Goal: Task Accomplishment & Management: Use online tool/utility

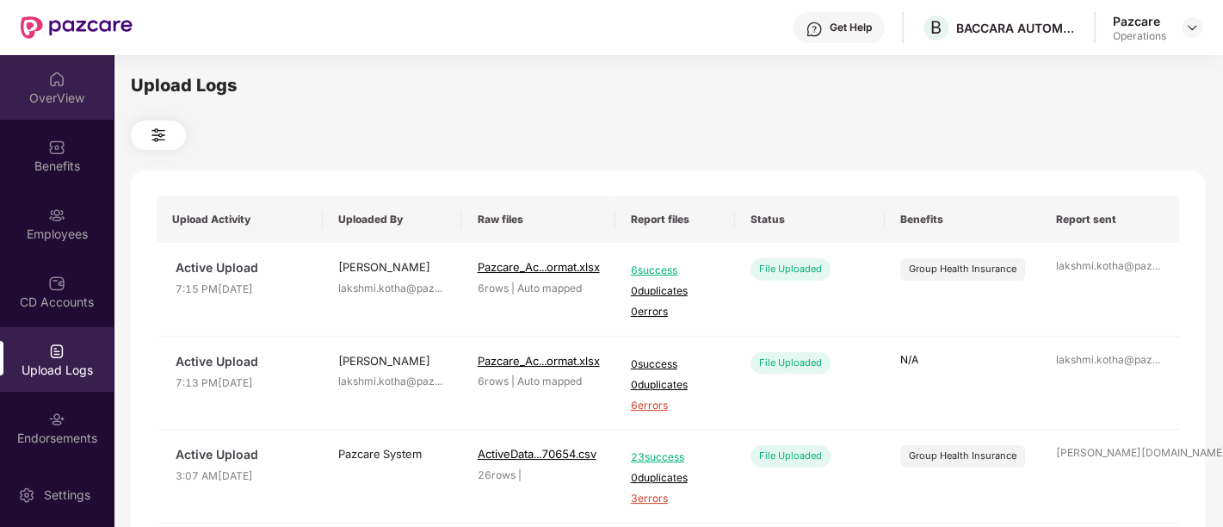
click at [66, 100] on div "OverView" at bounding box center [57, 98] width 114 height 17
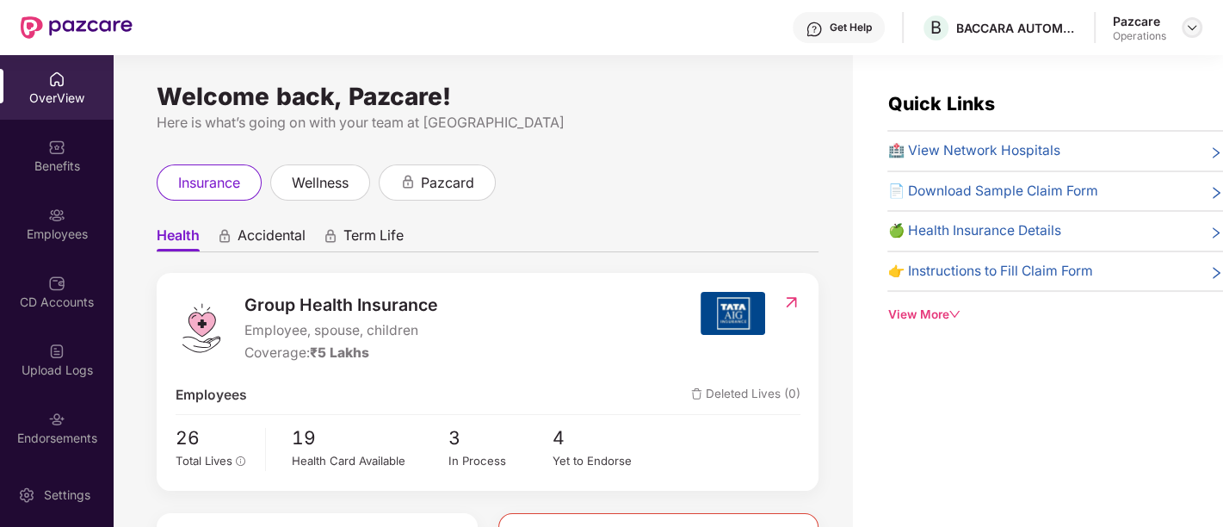
click at [1195, 28] on img at bounding box center [1192, 28] width 14 height 14
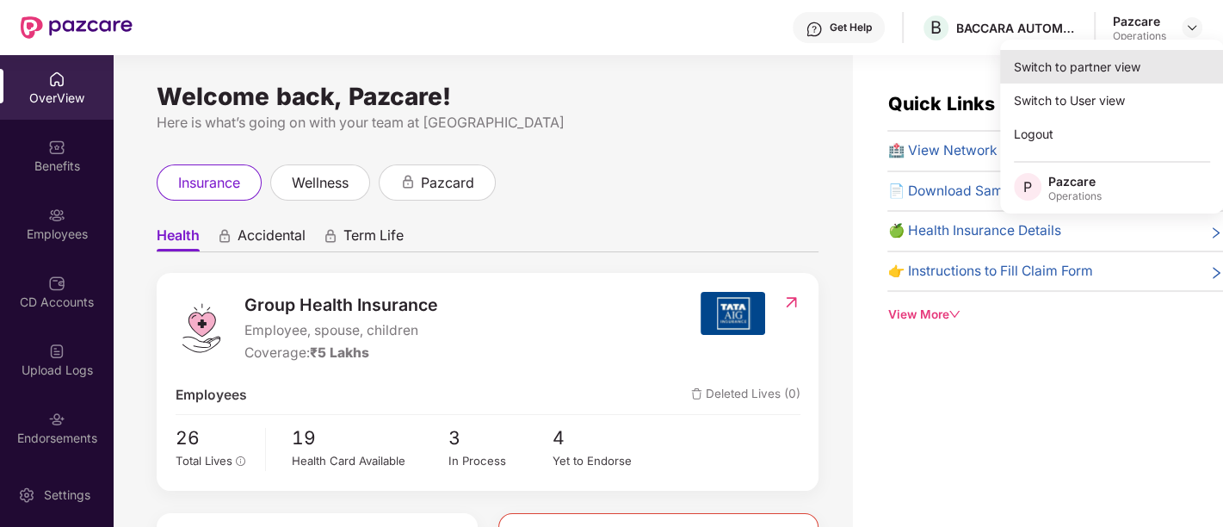
click at [1134, 58] on div "Switch to partner view" at bounding box center [1112, 67] width 224 height 34
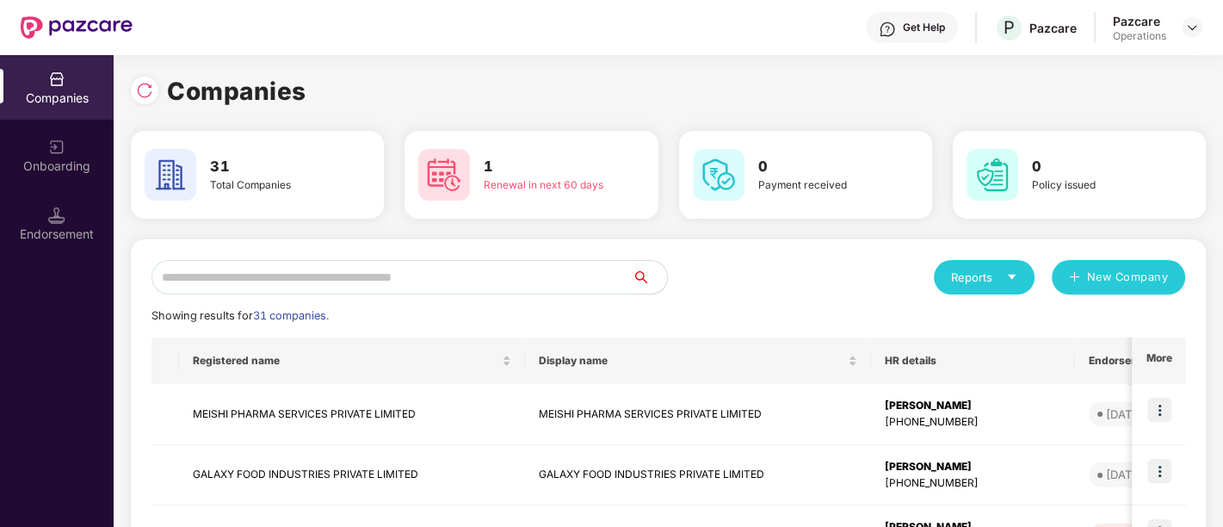
click at [427, 279] on input "text" at bounding box center [391, 277] width 481 height 34
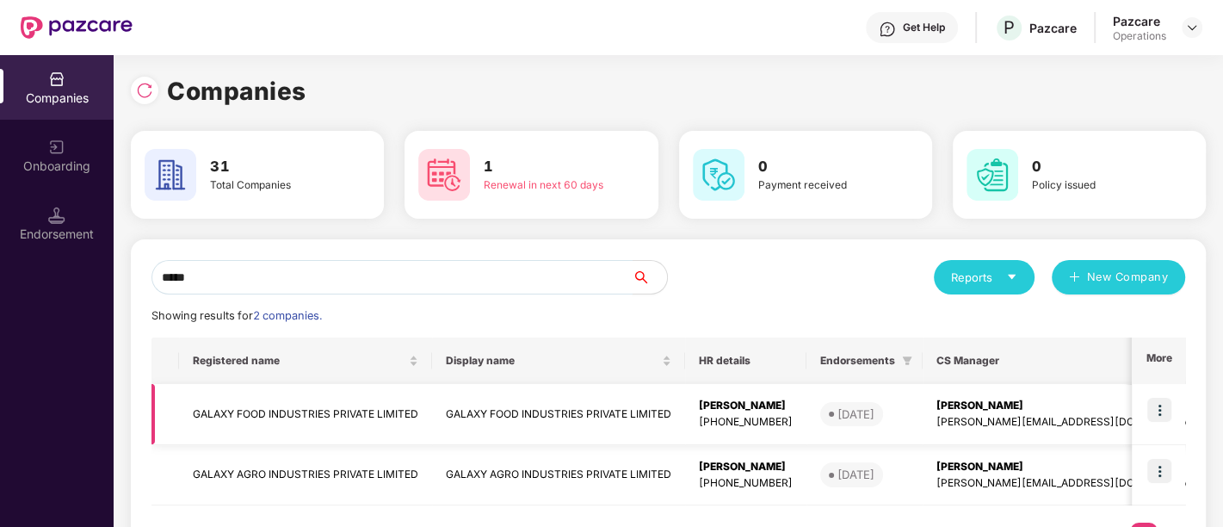
type input "*****"
click at [1168, 404] on img at bounding box center [1159, 410] width 24 height 24
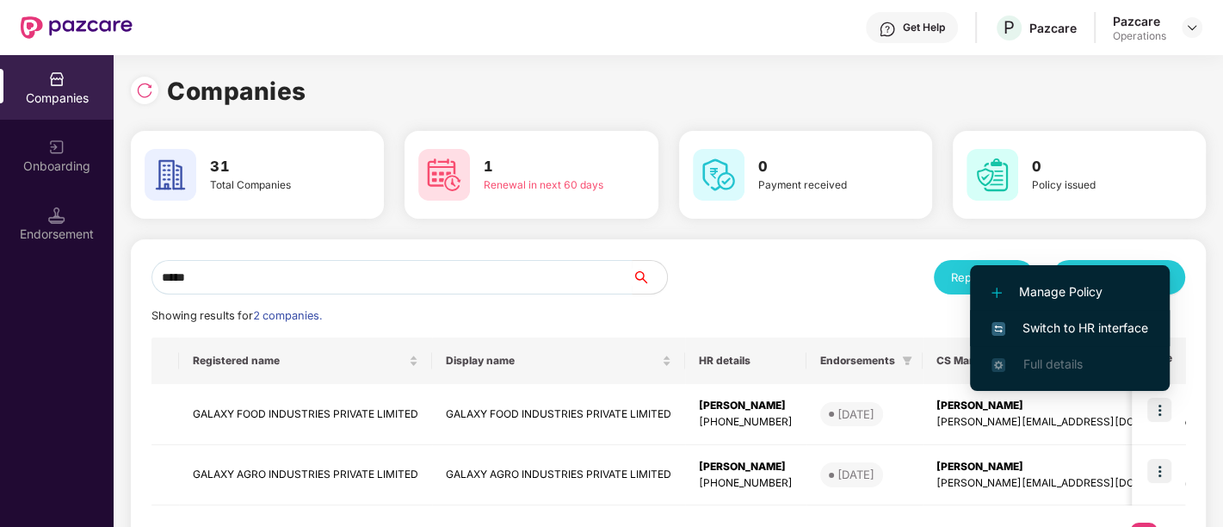
click at [1104, 320] on span "Switch to HR interface" at bounding box center [1069, 327] width 157 height 19
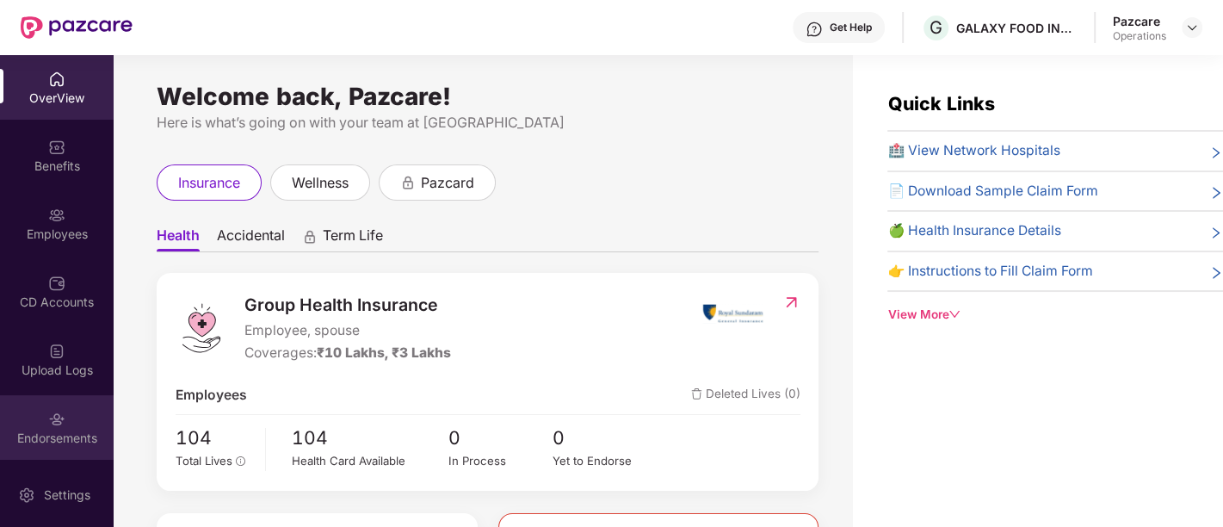
click at [83, 414] on div "Endorsements" at bounding box center [57, 427] width 114 height 65
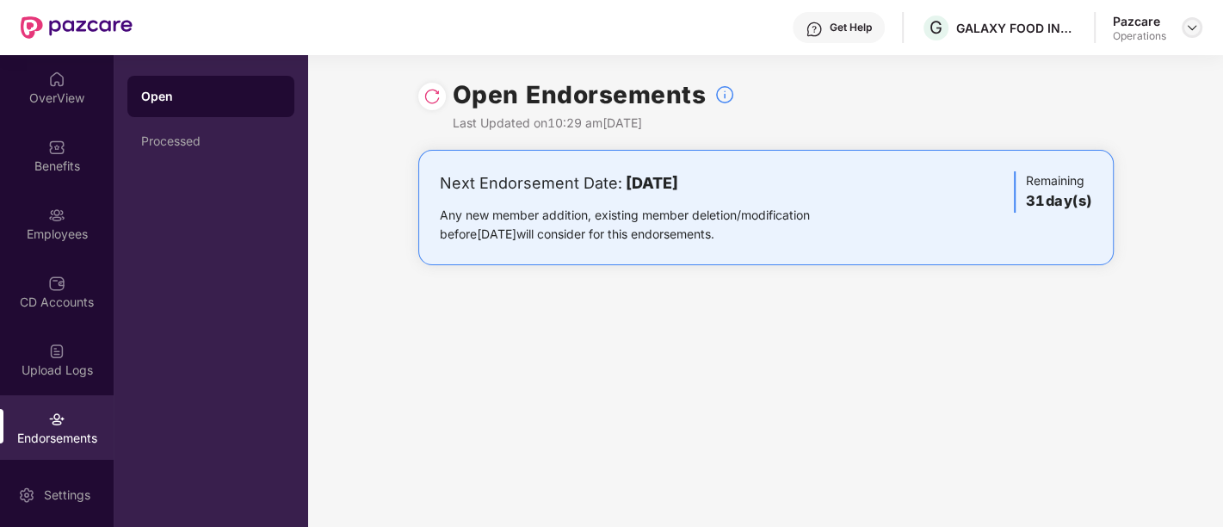
click at [1191, 27] on img at bounding box center [1192, 28] width 14 height 14
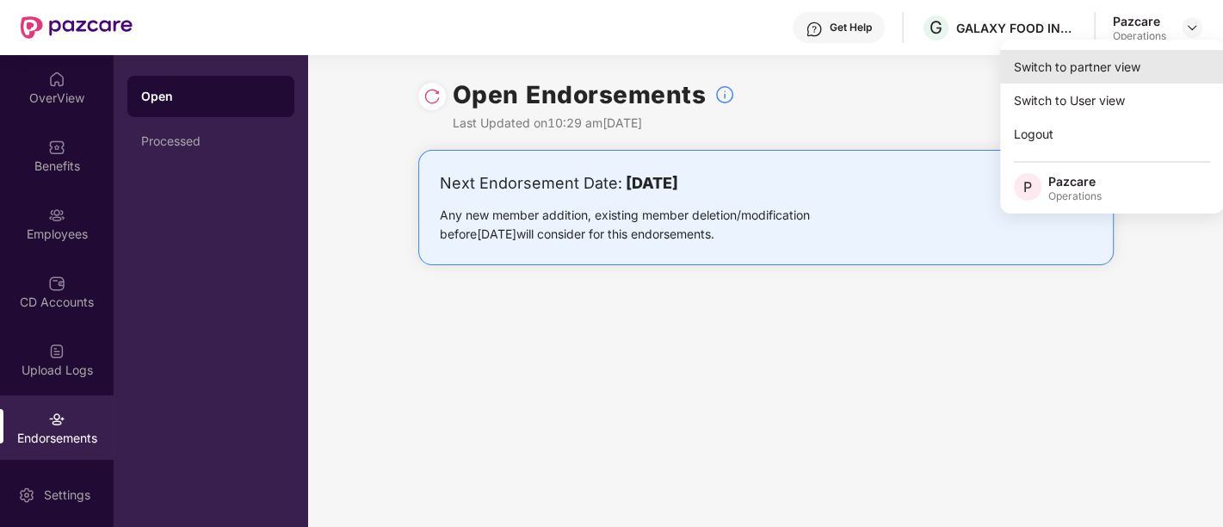
click at [1136, 71] on div "Switch to partner view" at bounding box center [1112, 67] width 224 height 34
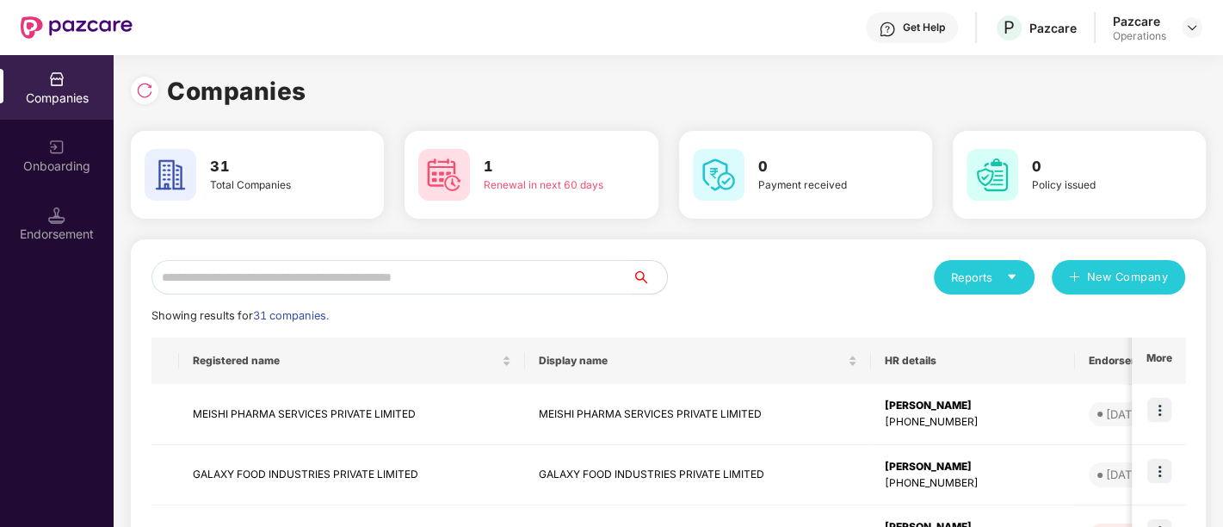
click at [553, 274] on input "text" at bounding box center [391, 277] width 481 height 34
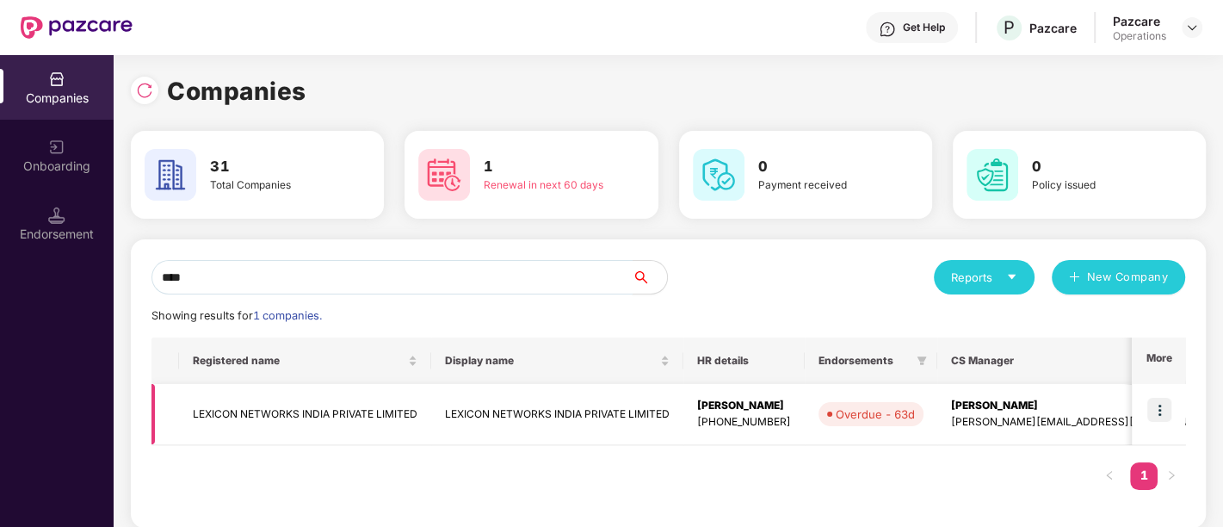
type input "****"
click at [355, 413] on td "LEXICON NETWORKS INDIA PRIVATE LIMITED" at bounding box center [305, 414] width 252 height 61
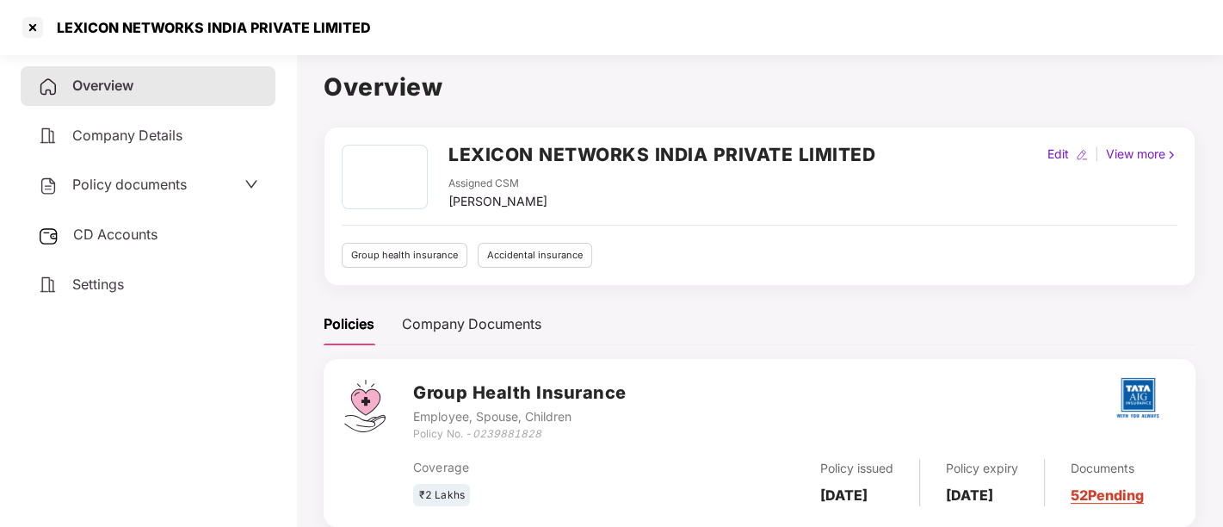
click at [101, 230] on span "CD Accounts" at bounding box center [115, 233] width 84 height 17
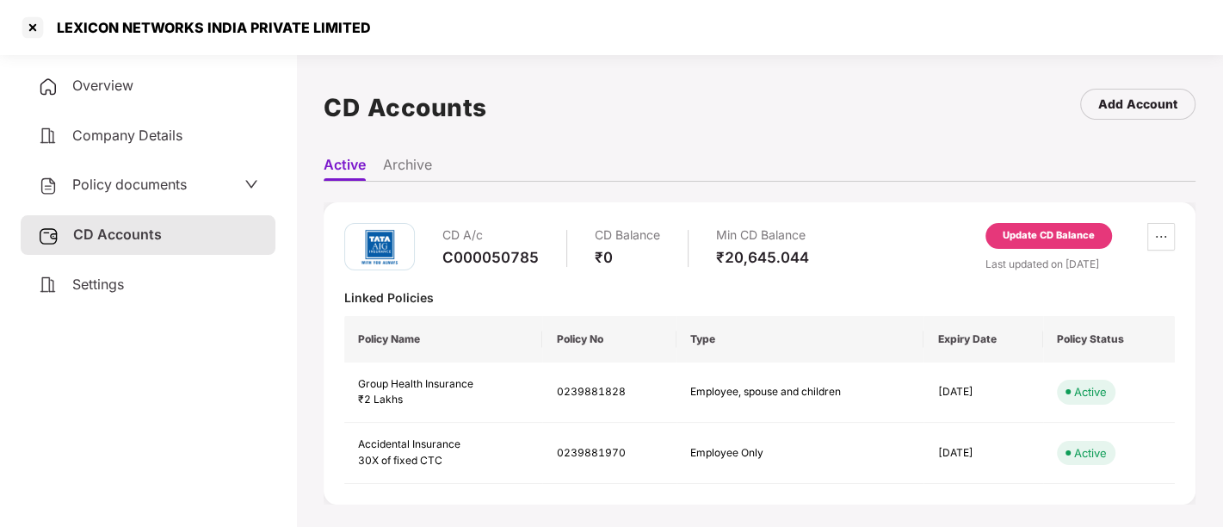
click at [1063, 242] on div "Update CD Balance" at bounding box center [1048, 236] width 127 height 26
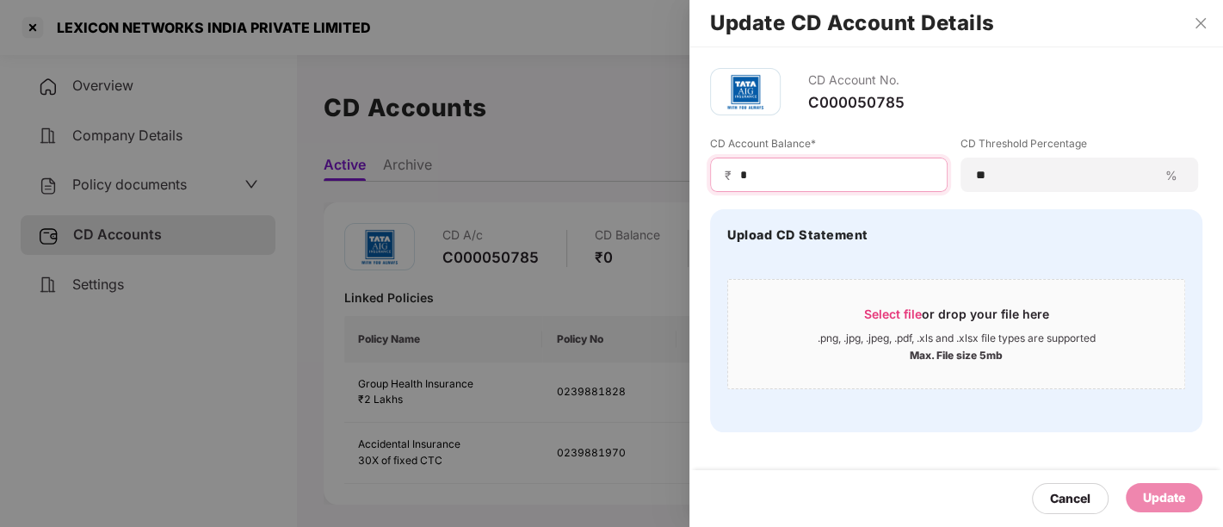
click at [784, 172] on input "*" at bounding box center [835, 175] width 195 height 18
type input "****"
click at [1153, 496] on div "Update" at bounding box center [1164, 497] width 42 height 19
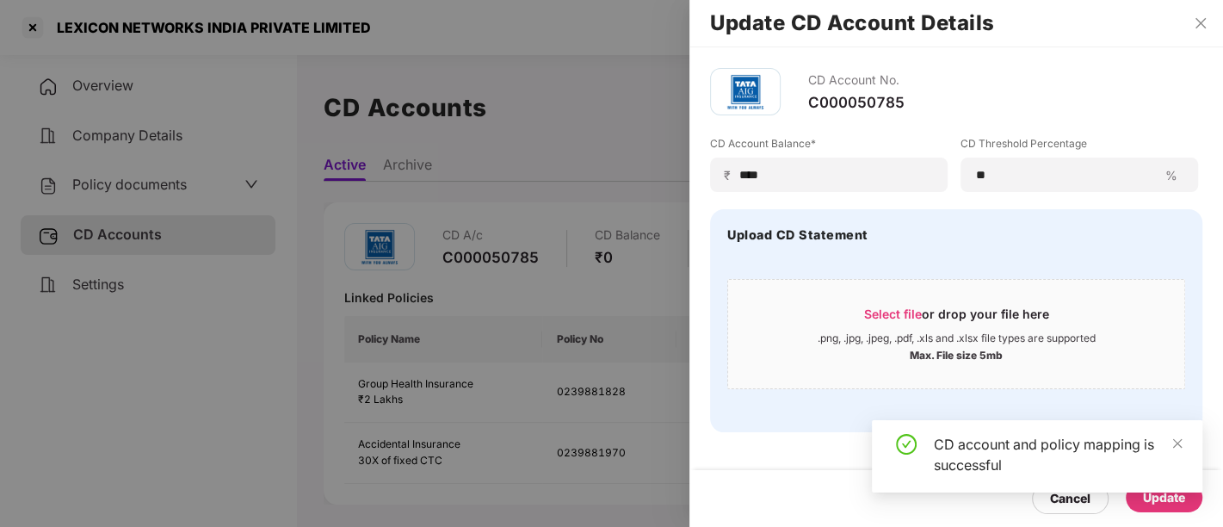
click at [637, 123] on div at bounding box center [611, 263] width 1223 height 527
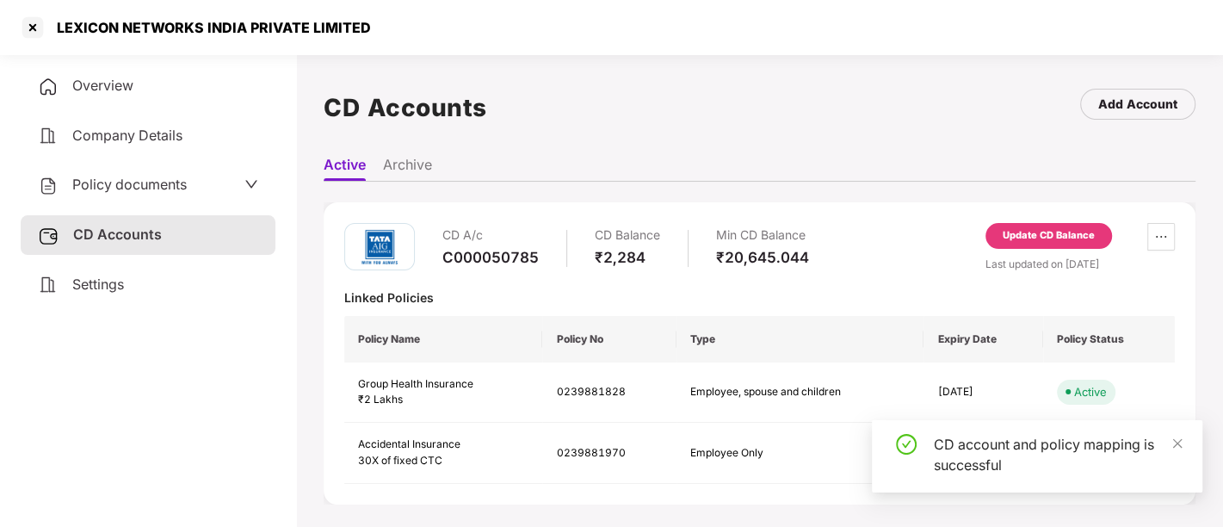
click at [154, 178] on span "Policy documents" at bounding box center [129, 184] width 114 height 17
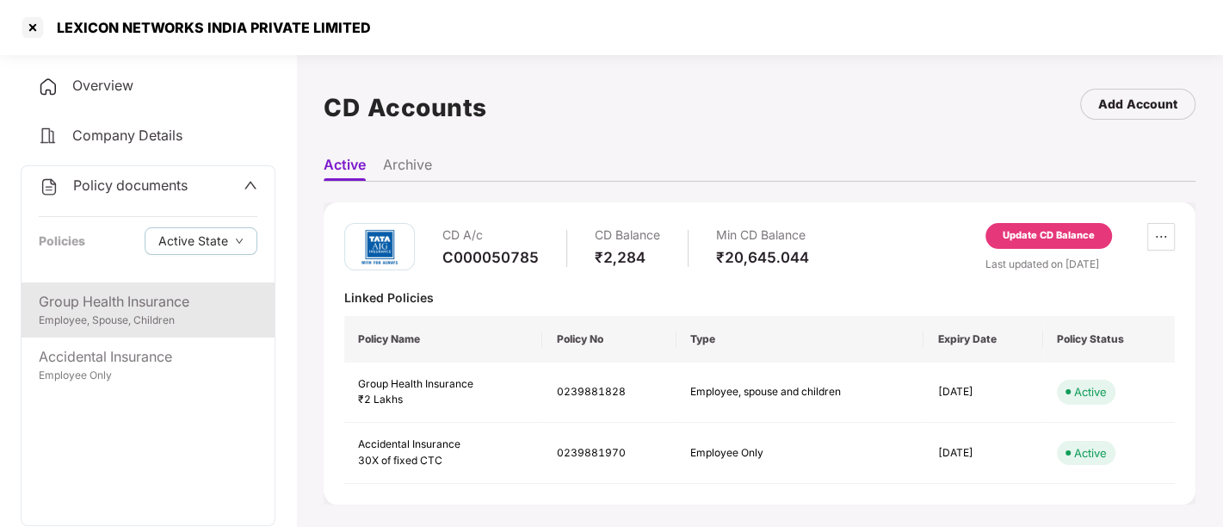
click at [73, 320] on div "Employee, Spouse, Children" at bounding box center [148, 320] width 219 height 16
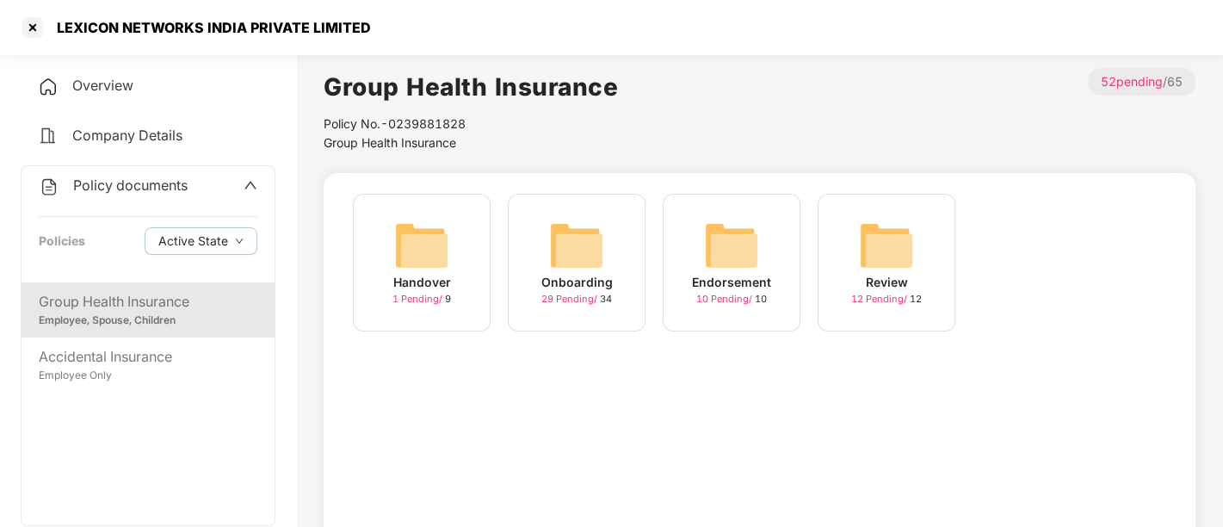
click at [735, 299] on span "10 Pending /" at bounding box center [725, 299] width 59 height 12
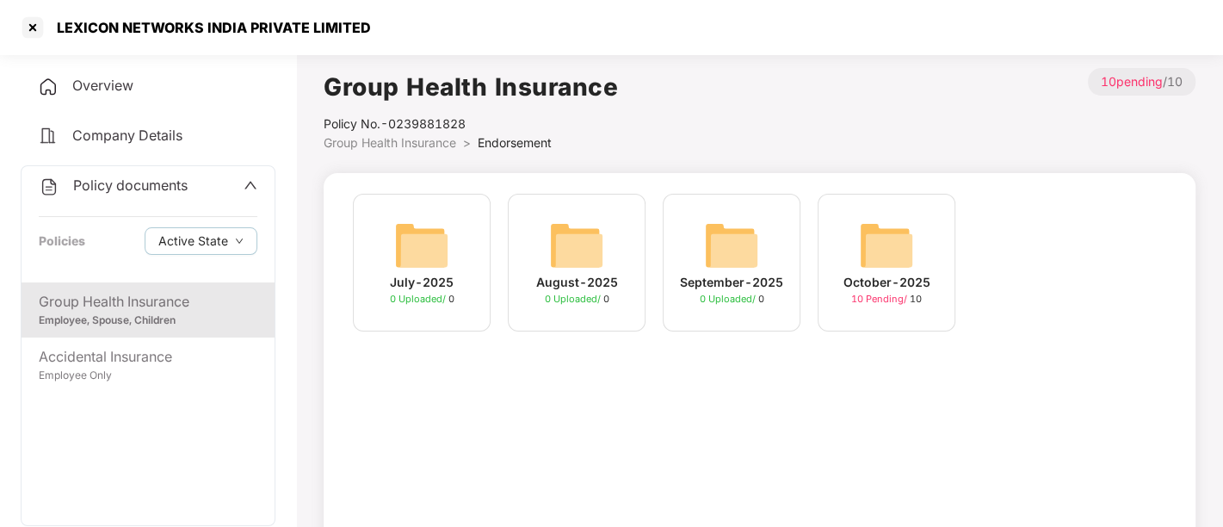
click at [874, 299] on span "10 Pending /" at bounding box center [880, 299] width 59 height 12
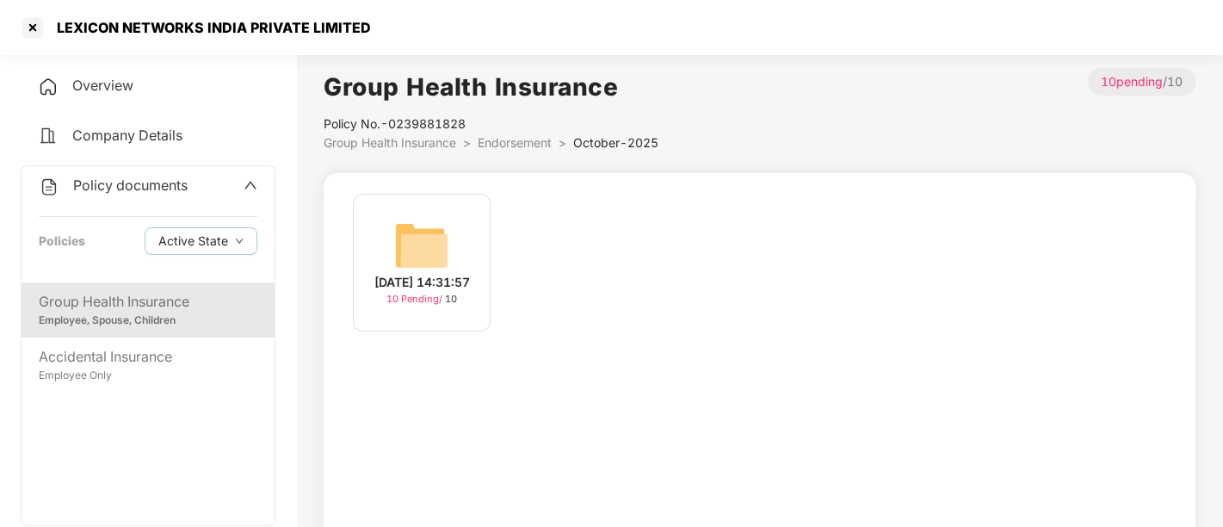
click at [412, 305] on span "10 Pending /" at bounding box center [415, 299] width 59 height 12
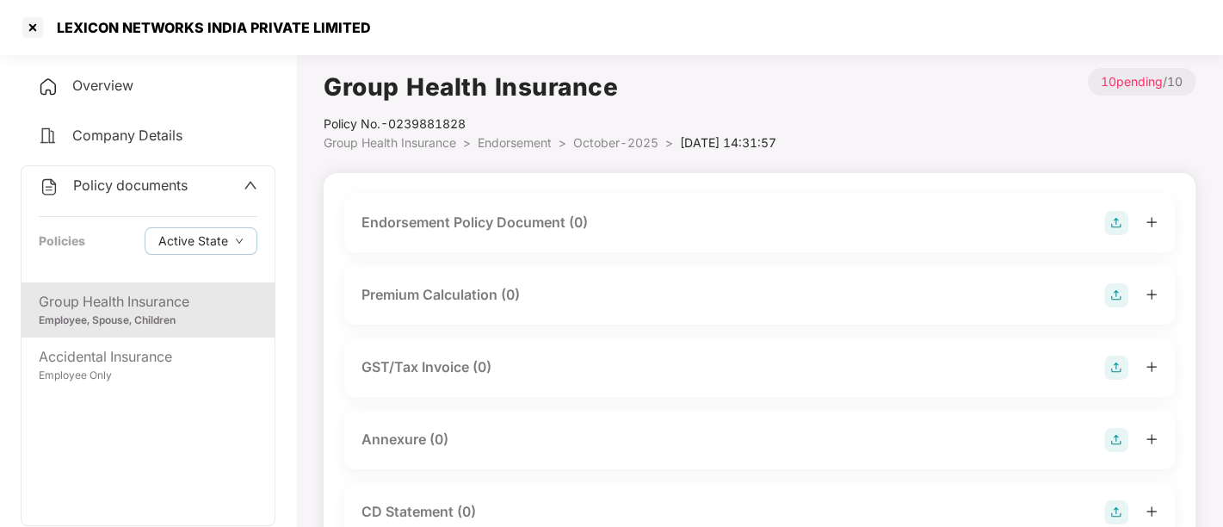
click at [1123, 220] on img at bounding box center [1116, 223] width 24 height 24
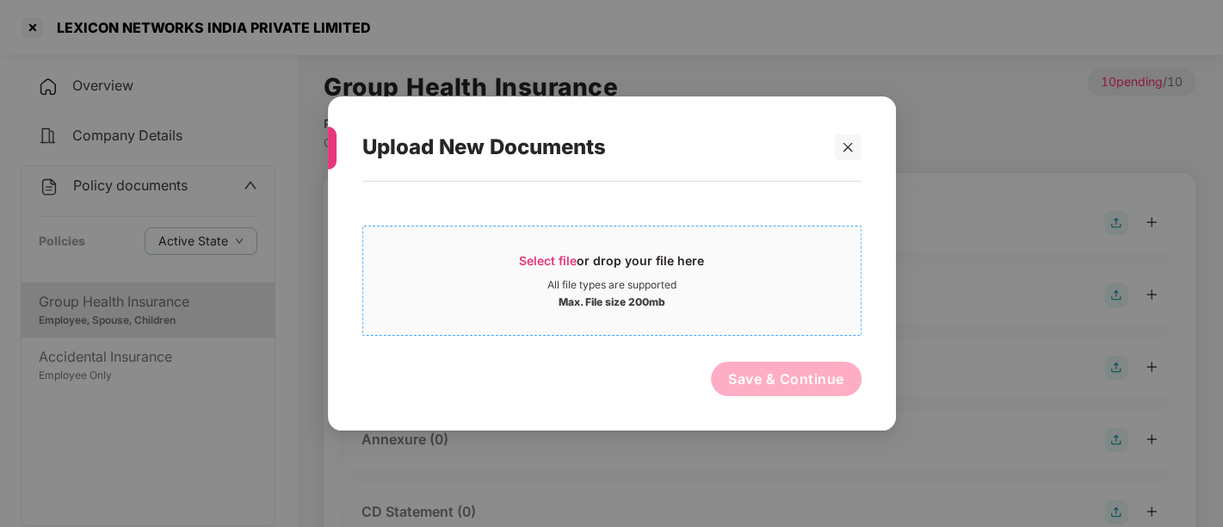
click at [565, 264] on span "Select file" at bounding box center [548, 260] width 58 height 15
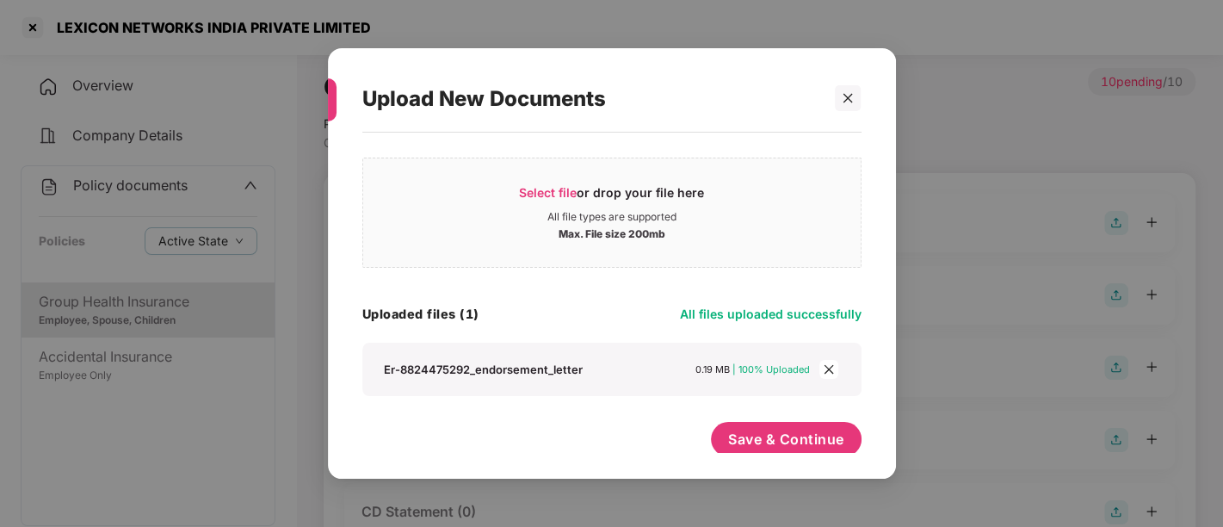
scroll to position [29, 0]
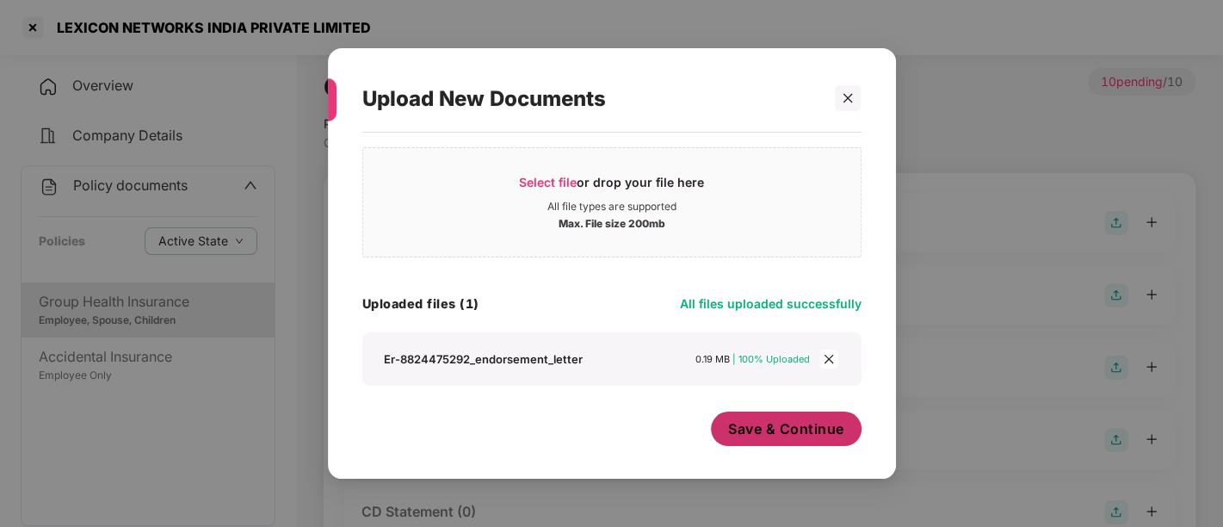
click at [791, 430] on span "Save & Continue" at bounding box center [786, 428] width 116 height 19
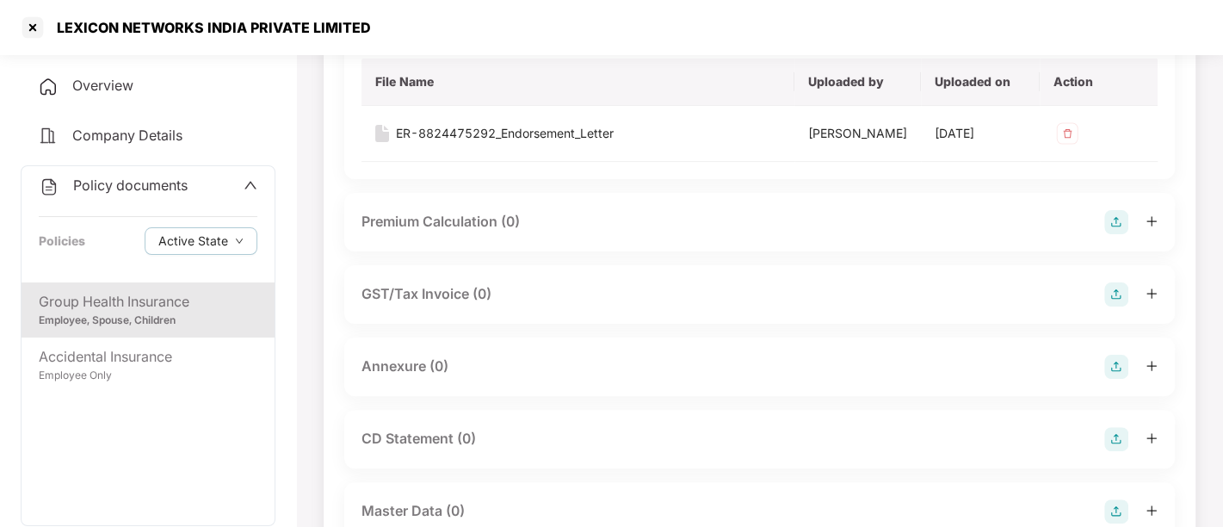
scroll to position [287, 0]
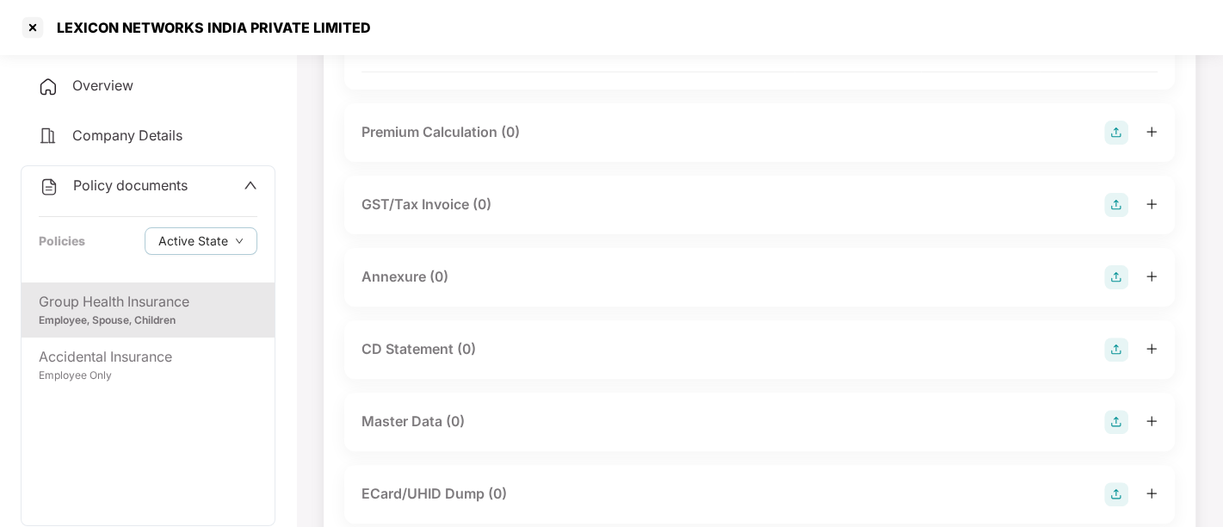
click at [1115, 276] on img at bounding box center [1116, 277] width 24 height 24
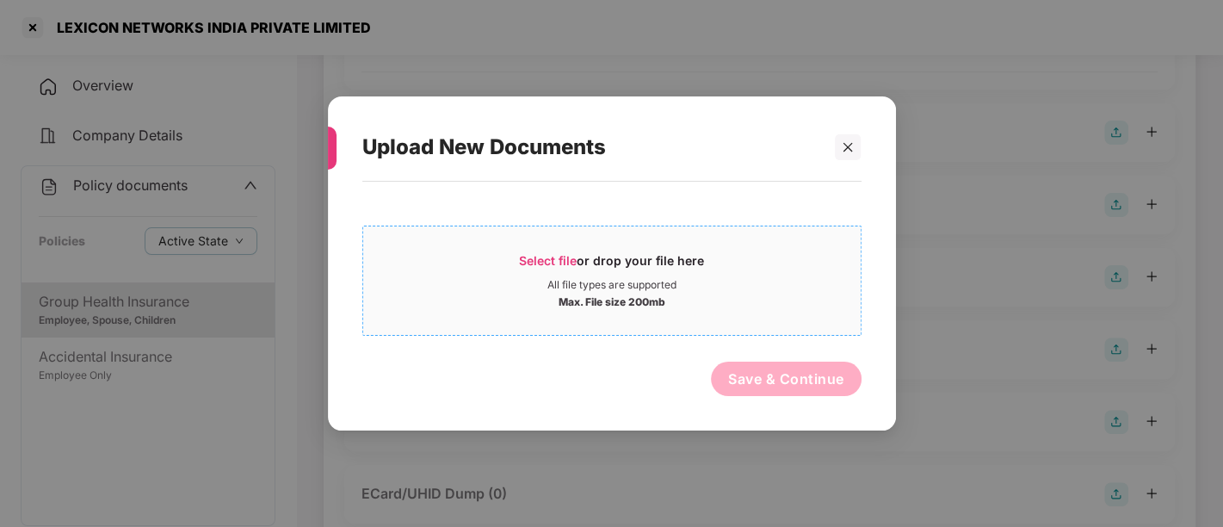
click at [546, 262] on span "Select file" at bounding box center [548, 260] width 58 height 15
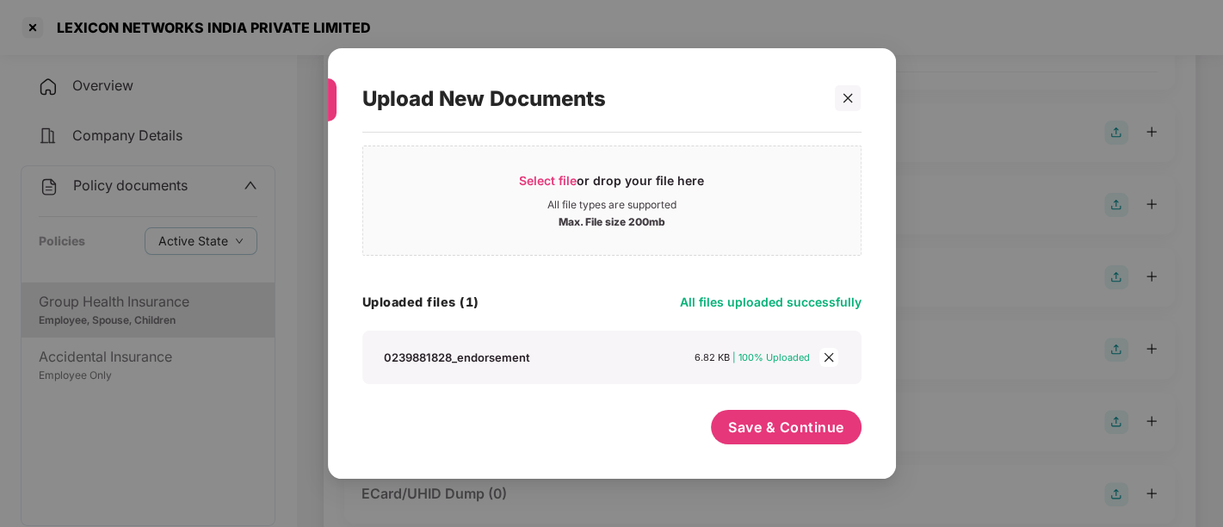
scroll to position [29, 0]
click at [843, 420] on button "Save & Continue" at bounding box center [786, 428] width 151 height 34
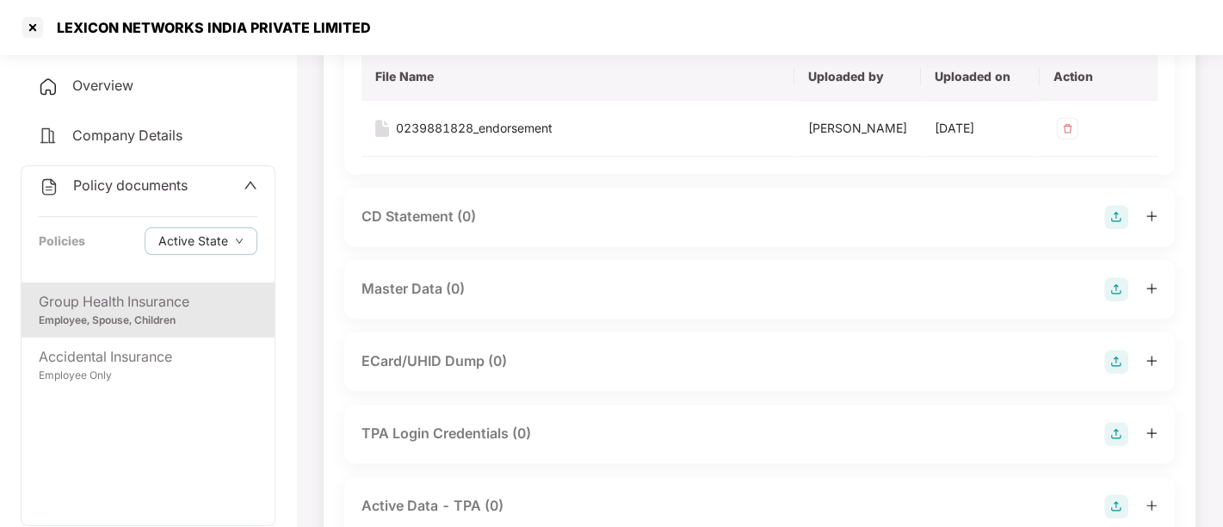
scroll to position [573, 0]
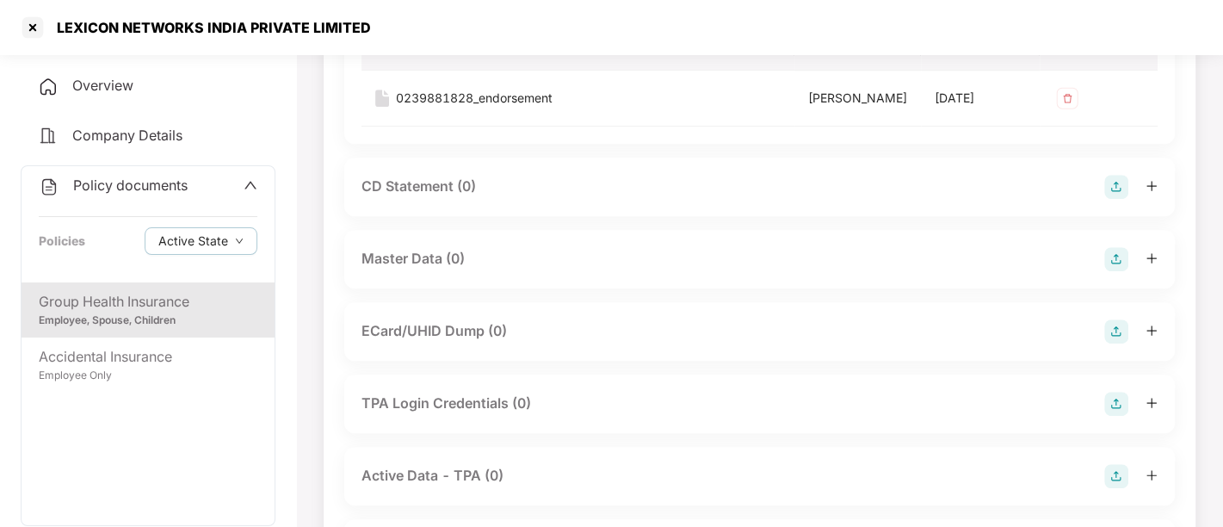
click at [1119, 256] on img at bounding box center [1116, 259] width 24 height 24
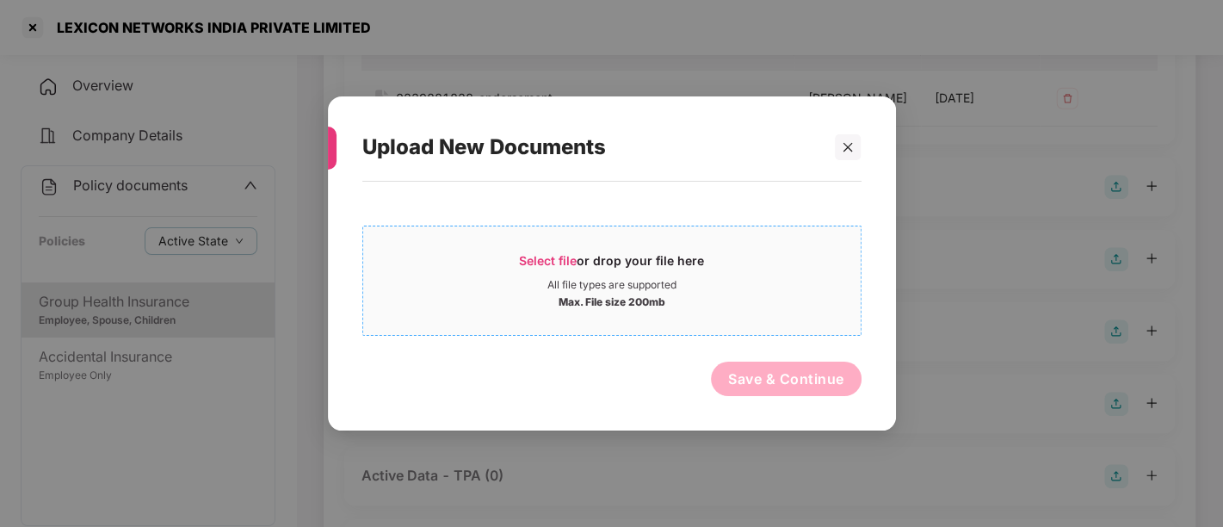
click at [562, 262] on span "Select file" at bounding box center [548, 260] width 58 height 15
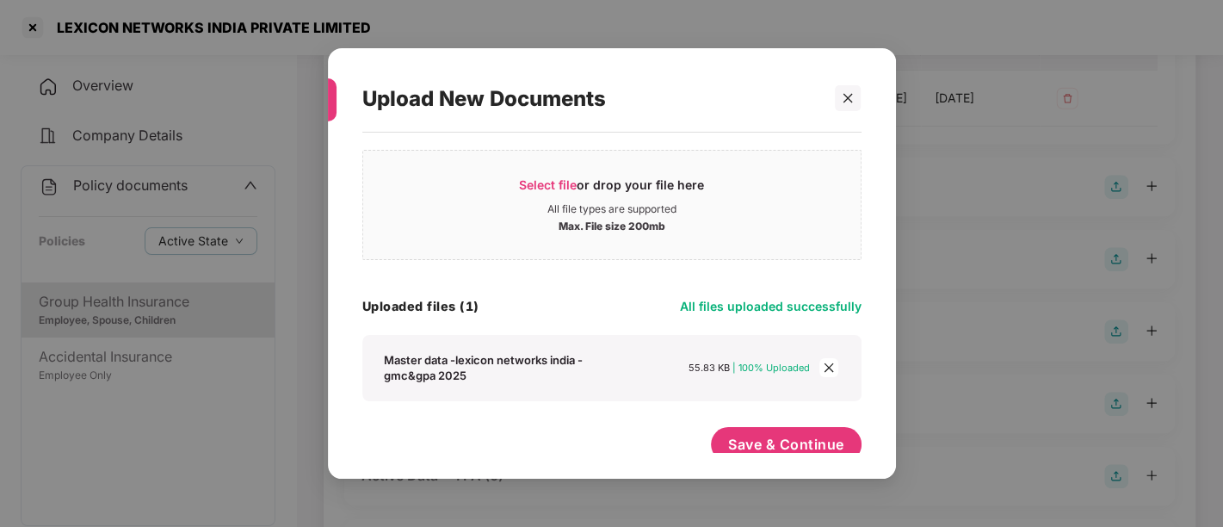
scroll to position [41, 0]
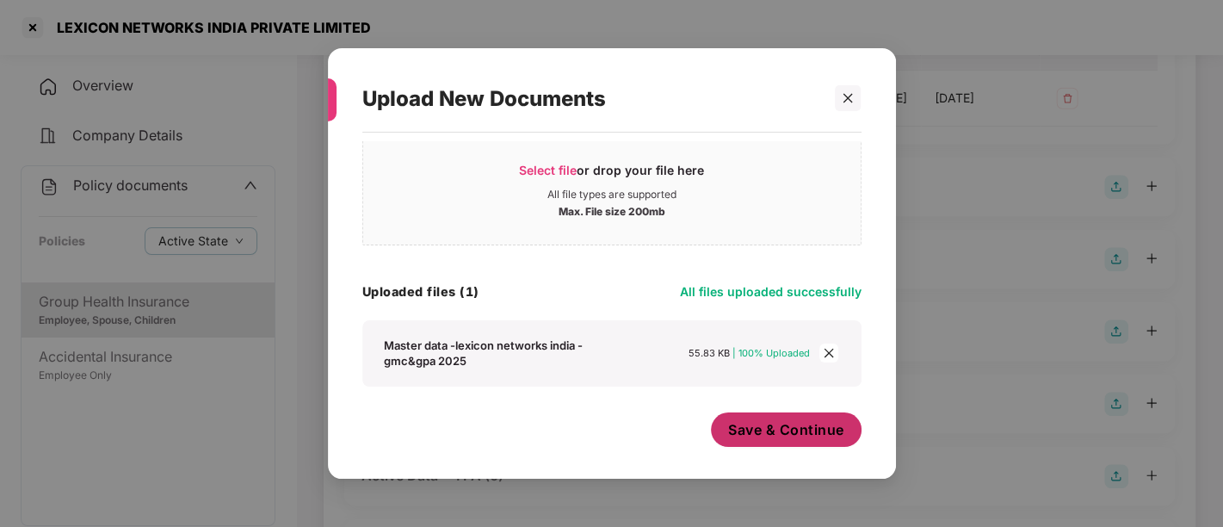
click at [746, 420] on span "Save & Continue" at bounding box center [786, 429] width 116 height 19
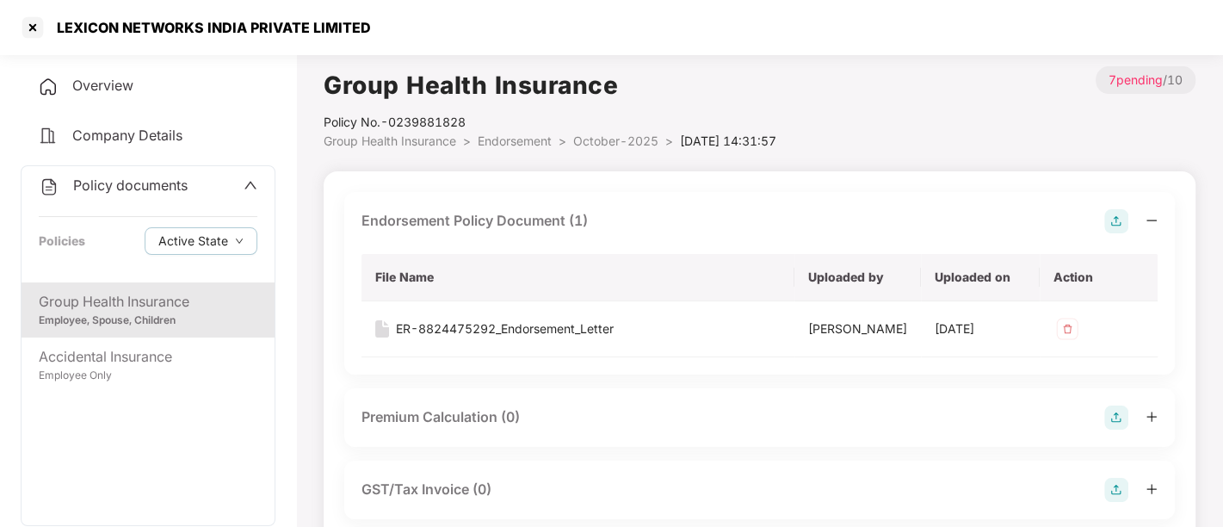
scroll to position [0, 0]
click at [30, 26] on div at bounding box center [33, 28] width 28 height 28
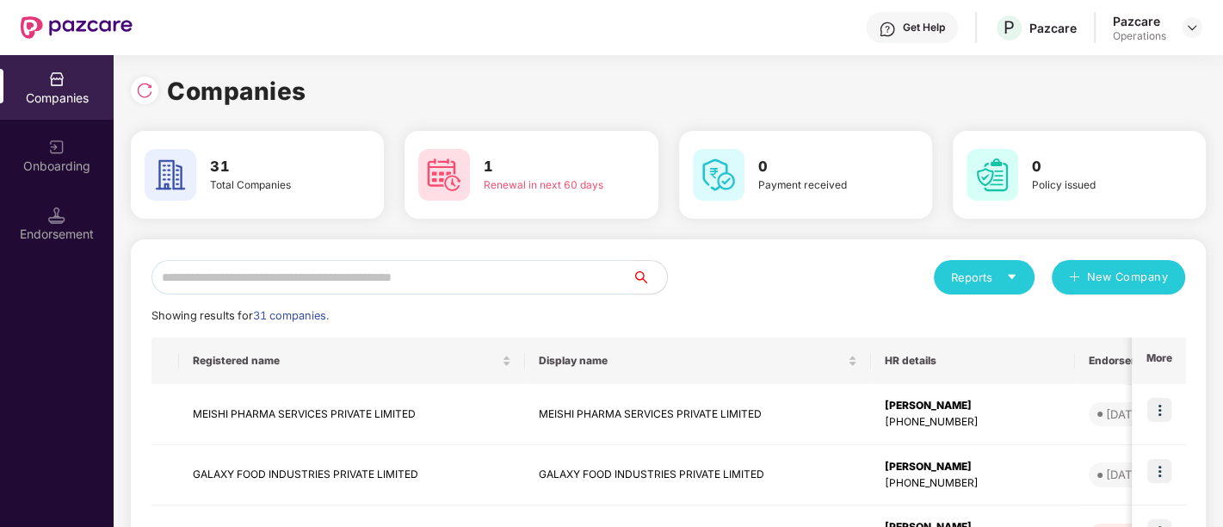
click at [305, 282] on input "text" at bounding box center [391, 277] width 481 height 34
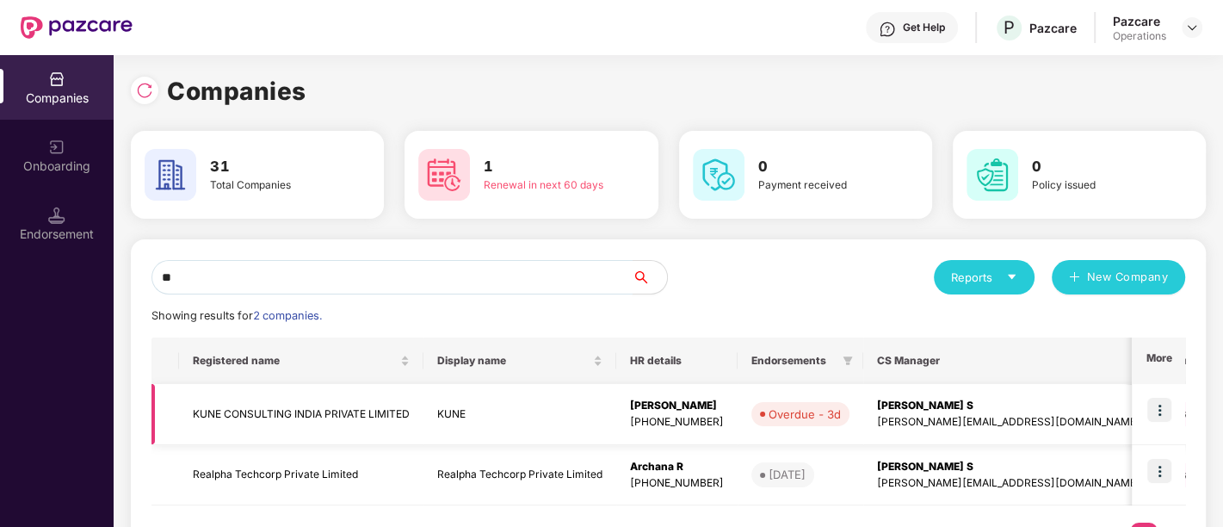
type input "**"
click at [266, 421] on td "KUNE CONSULTING INDIA PRIVATE LIMITED" at bounding box center [301, 414] width 244 height 61
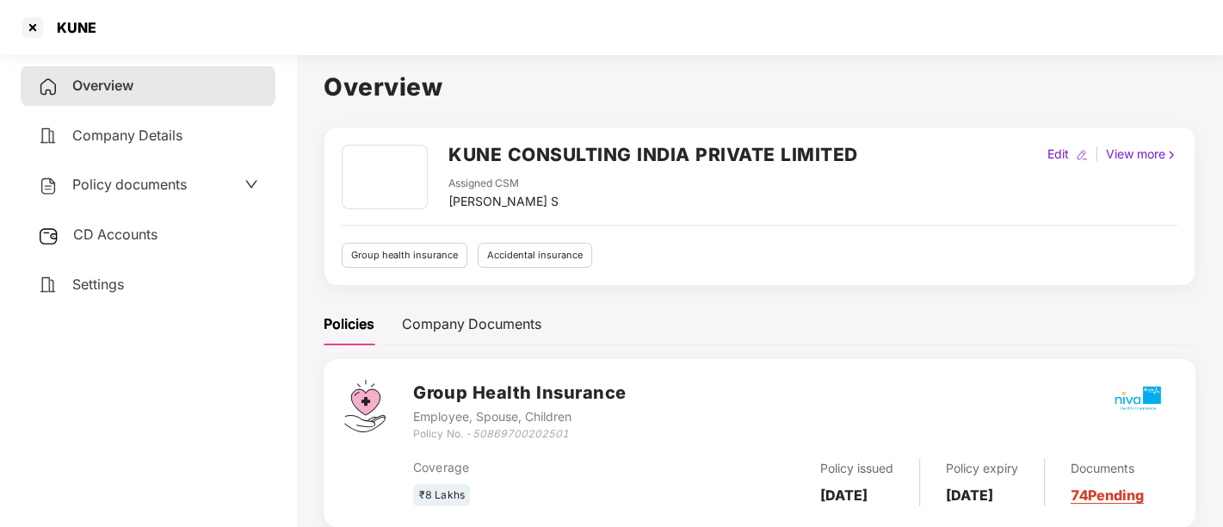
click at [142, 244] on div "CD Accounts" at bounding box center [148, 235] width 255 height 40
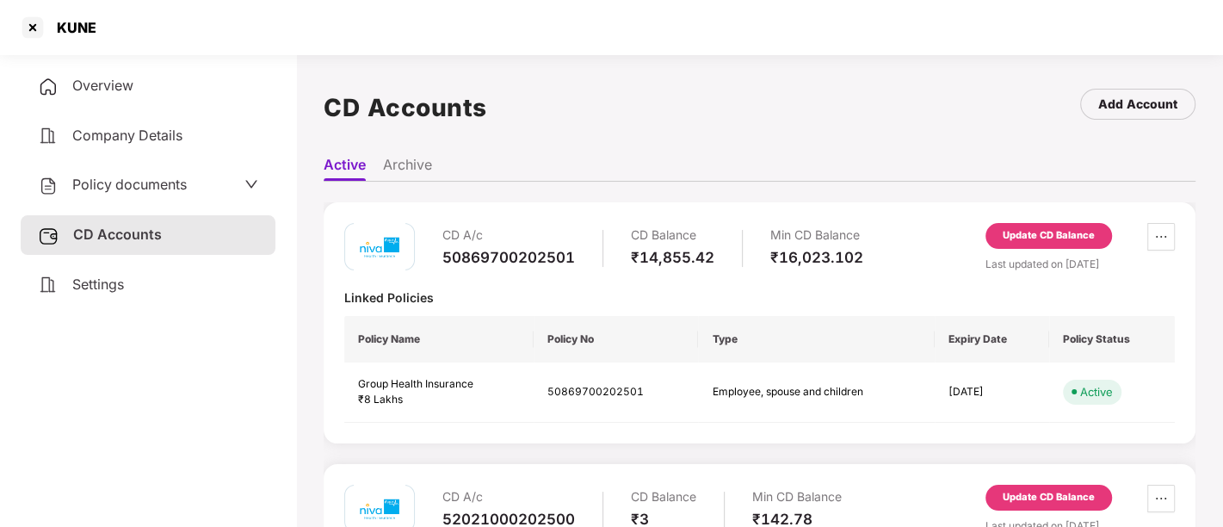
click at [1045, 232] on div "Update CD Balance" at bounding box center [1049, 235] width 92 height 15
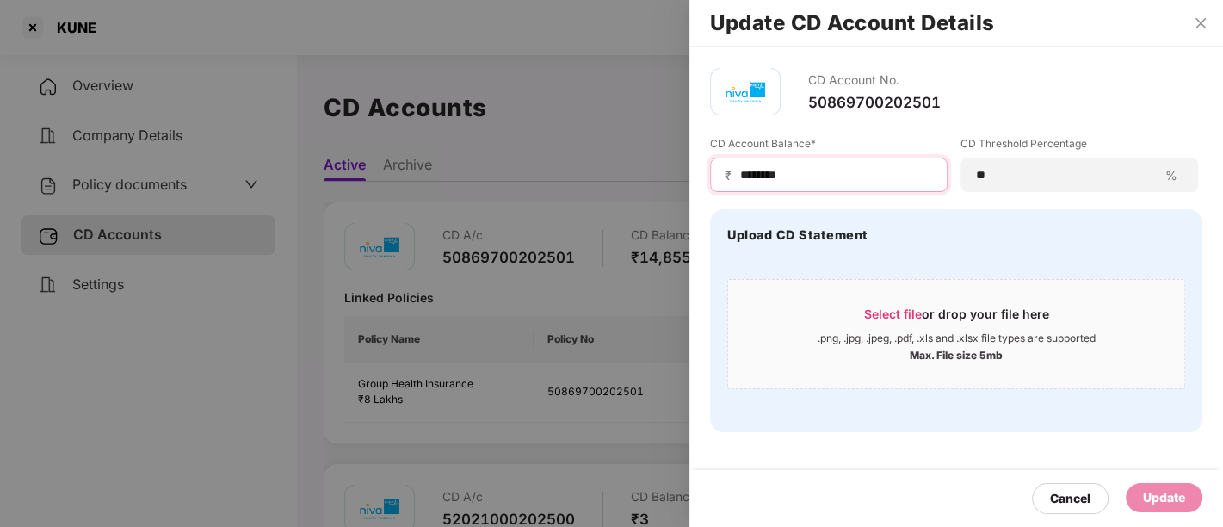
drag, startPoint x: 796, startPoint y: 173, endPoint x: 742, endPoint y: 177, distance: 54.4
click at [742, 177] on input "********" at bounding box center [835, 175] width 195 height 18
type input "*"
type input "***"
click at [1185, 493] on div "Update" at bounding box center [1164, 497] width 77 height 29
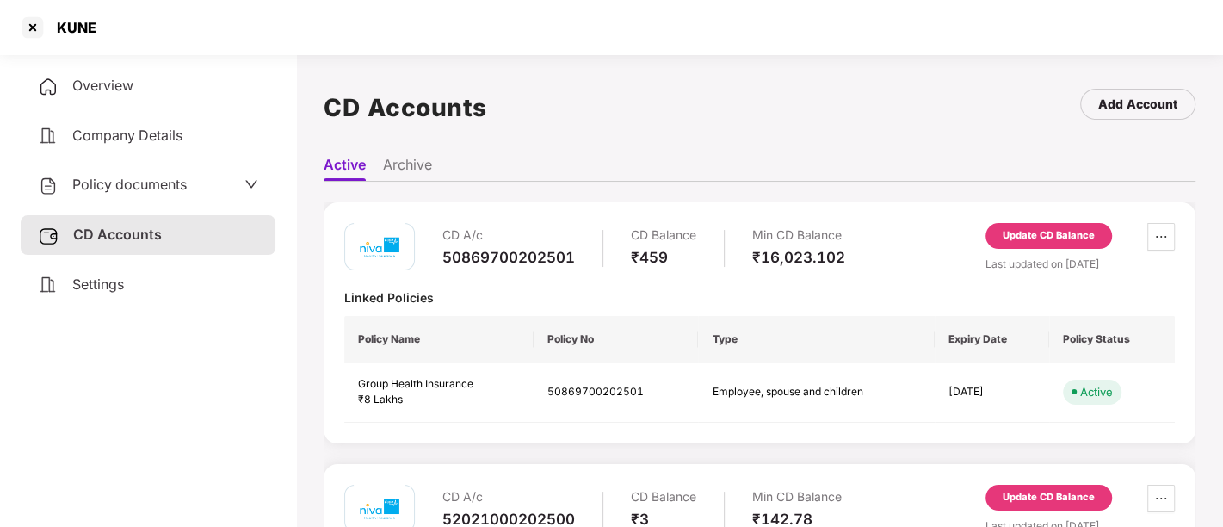
click at [155, 186] on span "Policy documents" at bounding box center [129, 184] width 114 height 17
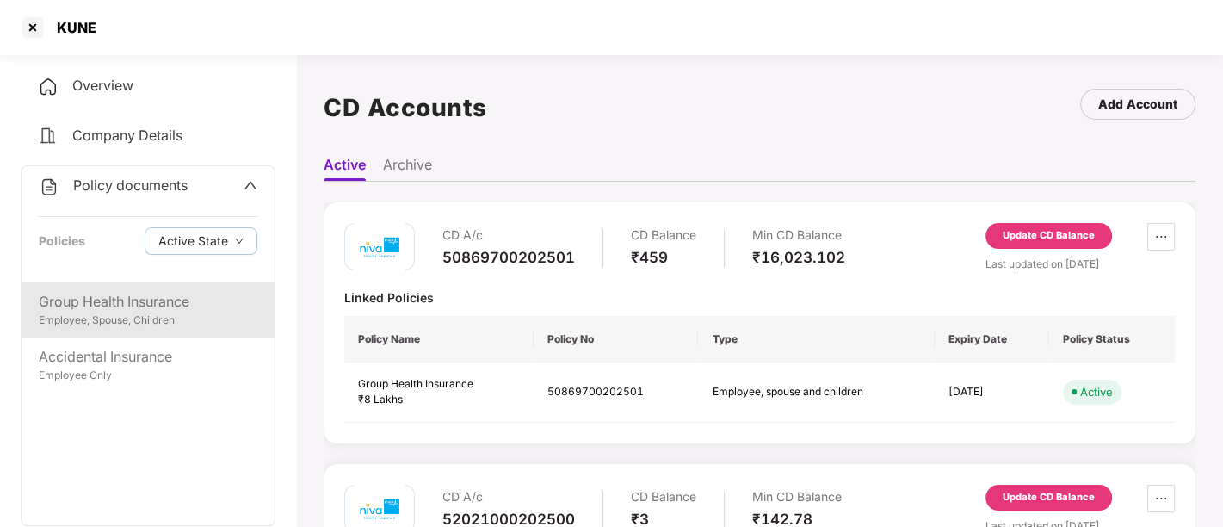
click at [159, 324] on div "Employee, Spouse, Children" at bounding box center [148, 320] width 219 height 16
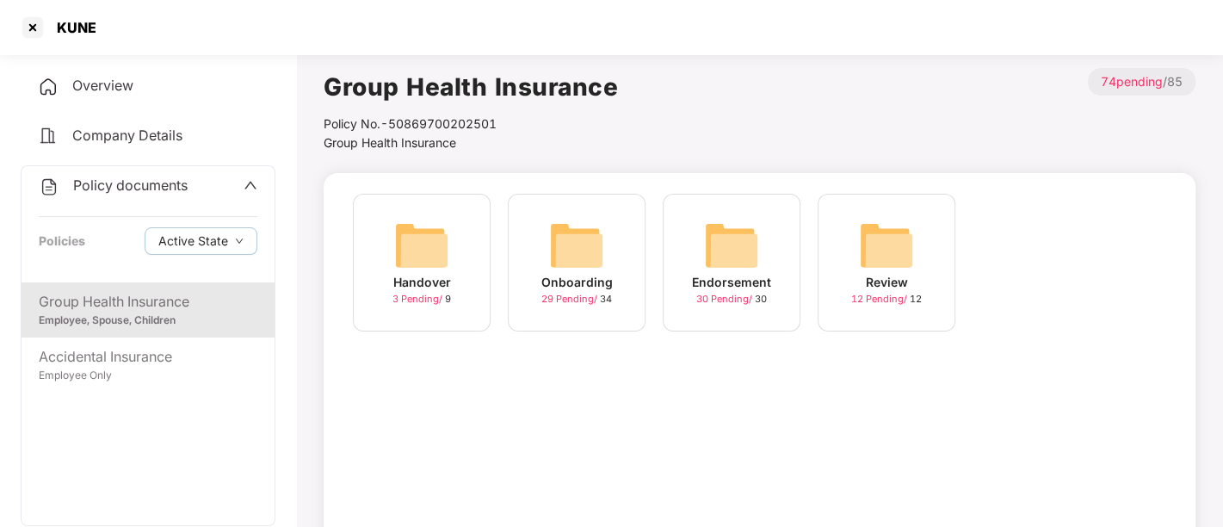
click at [713, 299] on span "30 Pending /" at bounding box center [725, 299] width 59 height 12
click at [868, 300] on span "10 Pending /" at bounding box center [880, 299] width 59 height 12
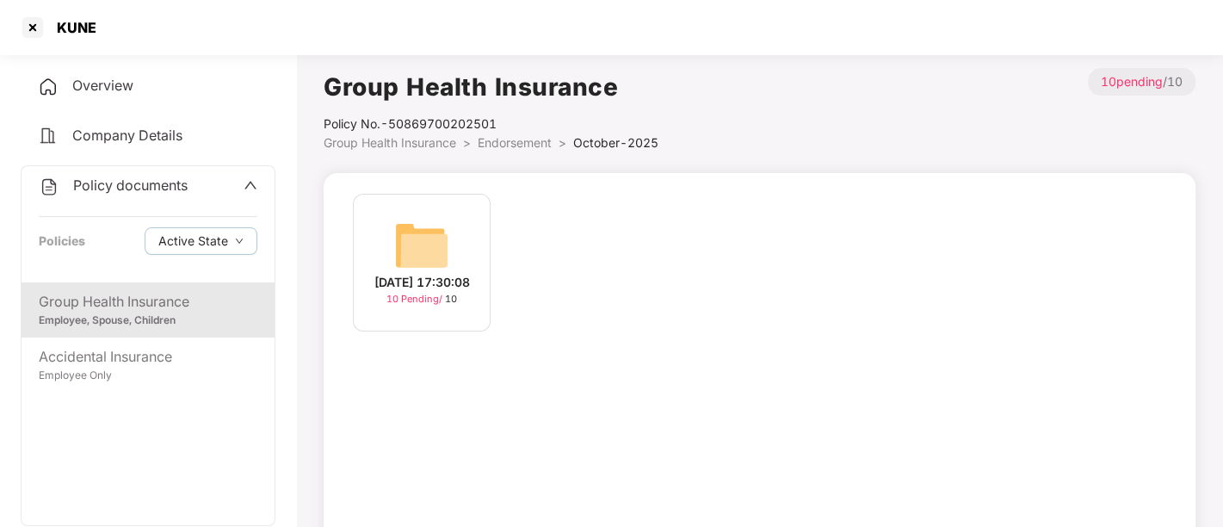
click at [430, 305] on span "10 Pending /" at bounding box center [415, 299] width 59 height 12
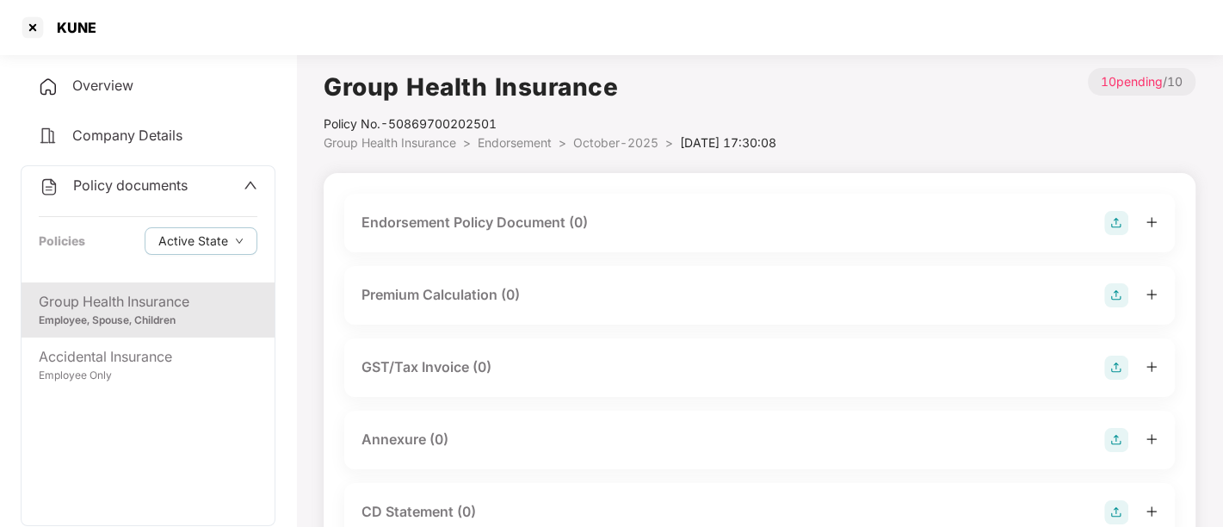
click at [1110, 227] on img at bounding box center [1116, 223] width 24 height 24
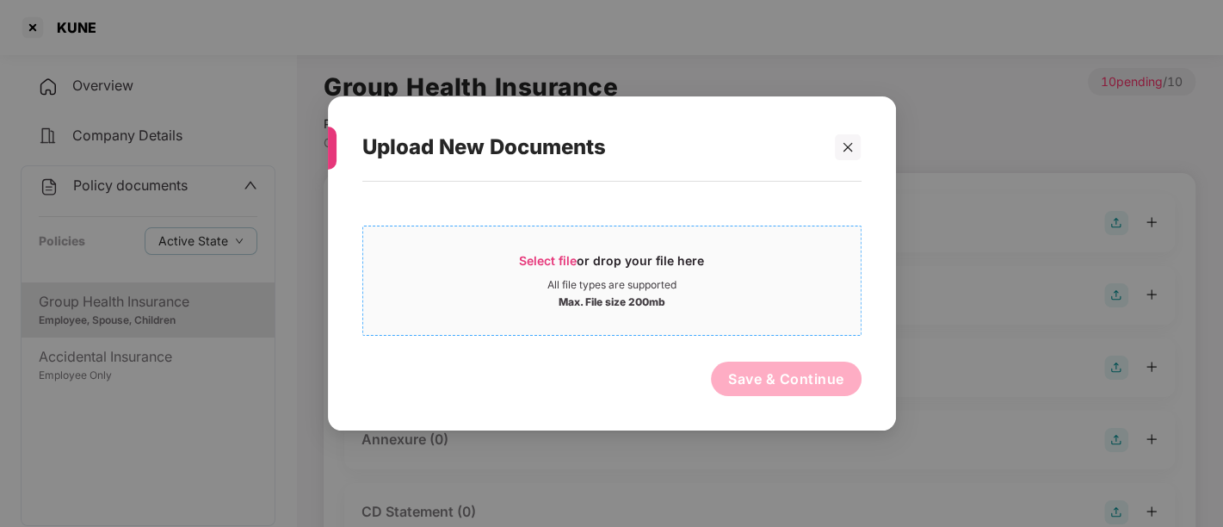
click at [548, 260] on span "Select file" at bounding box center [548, 260] width 58 height 15
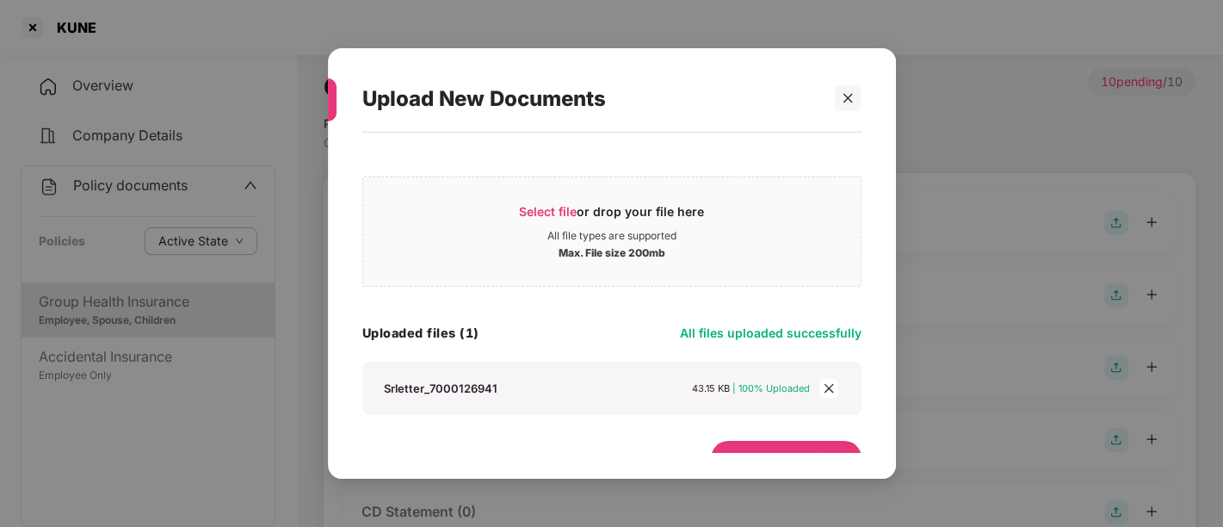
scroll to position [29, 0]
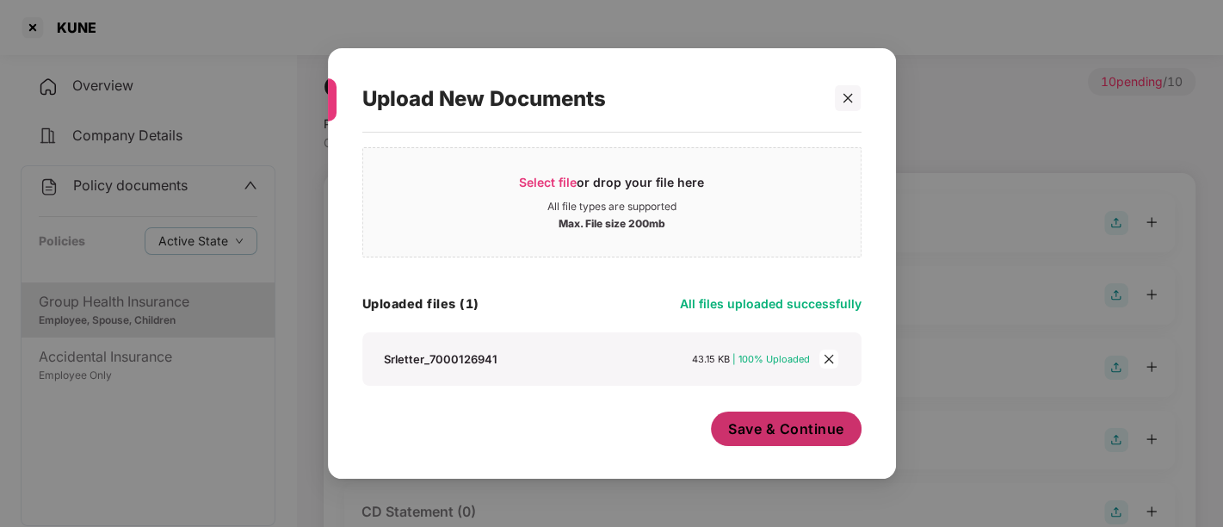
click at [788, 414] on button "Save & Continue" at bounding box center [786, 428] width 151 height 34
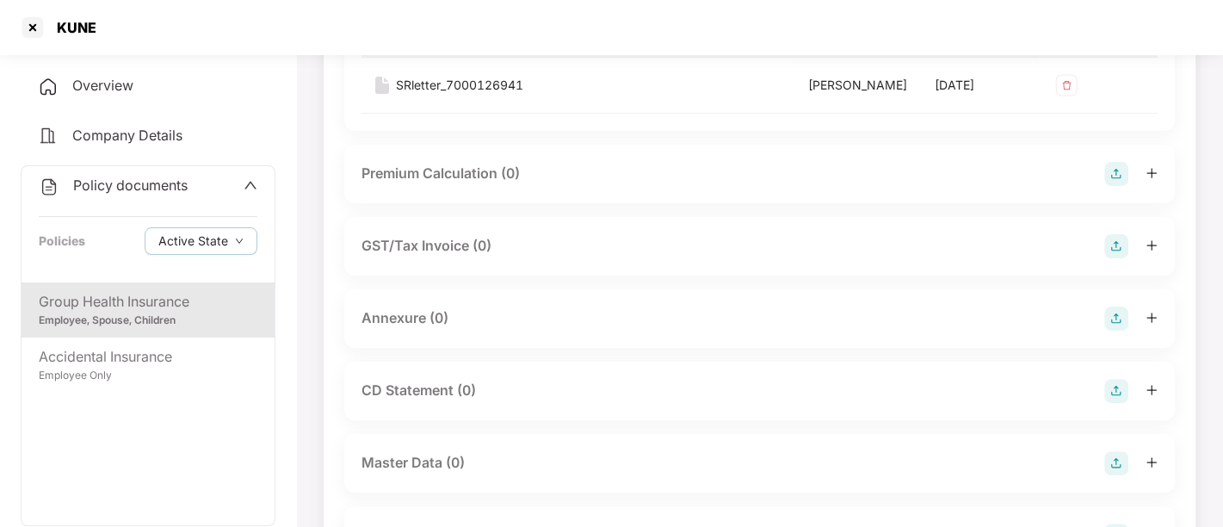
scroll to position [287, 0]
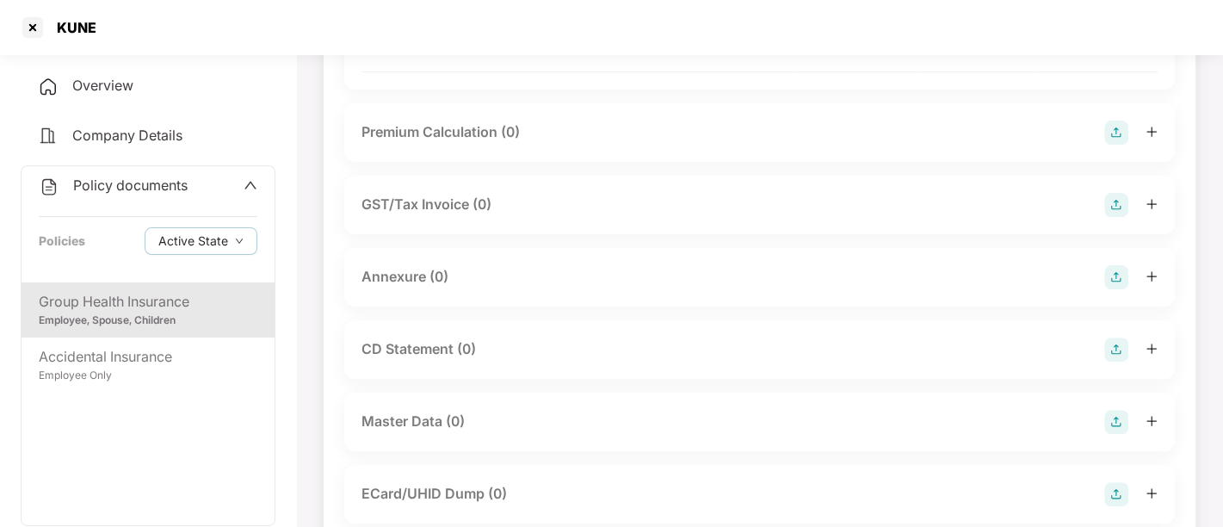
click at [1124, 281] on img at bounding box center [1116, 277] width 24 height 24
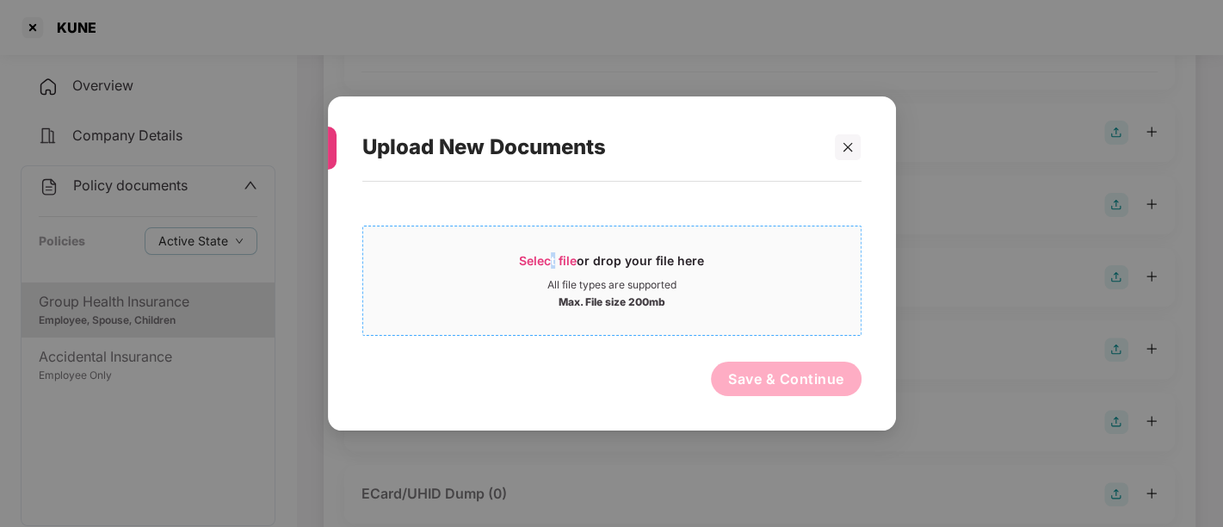
click at [555, 267] on div "Select file or drop your file here" at bounding box center [611, 265] width 185 height 26
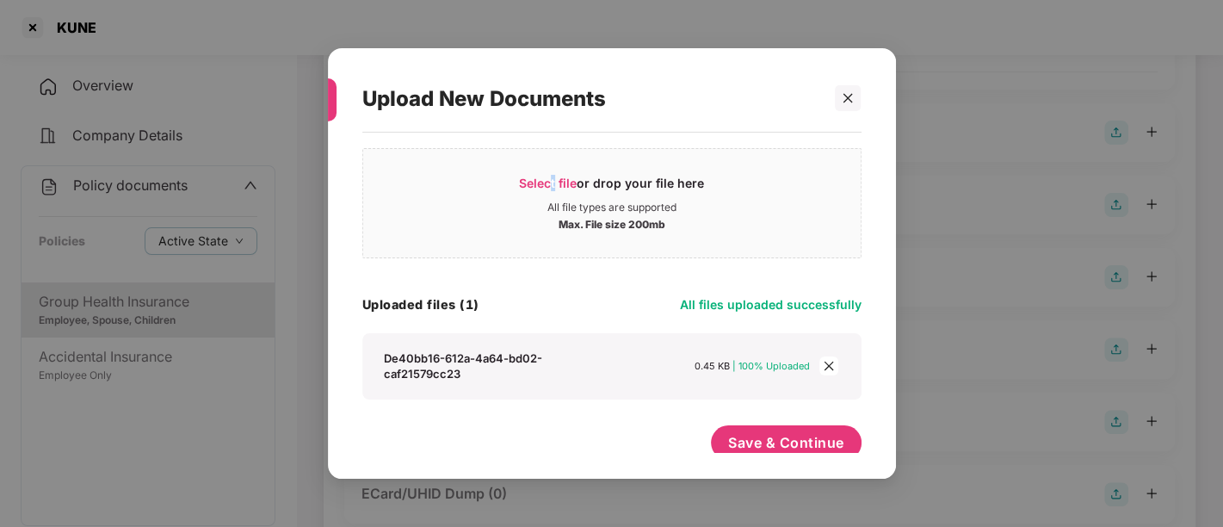
scroll to position [41, 0]
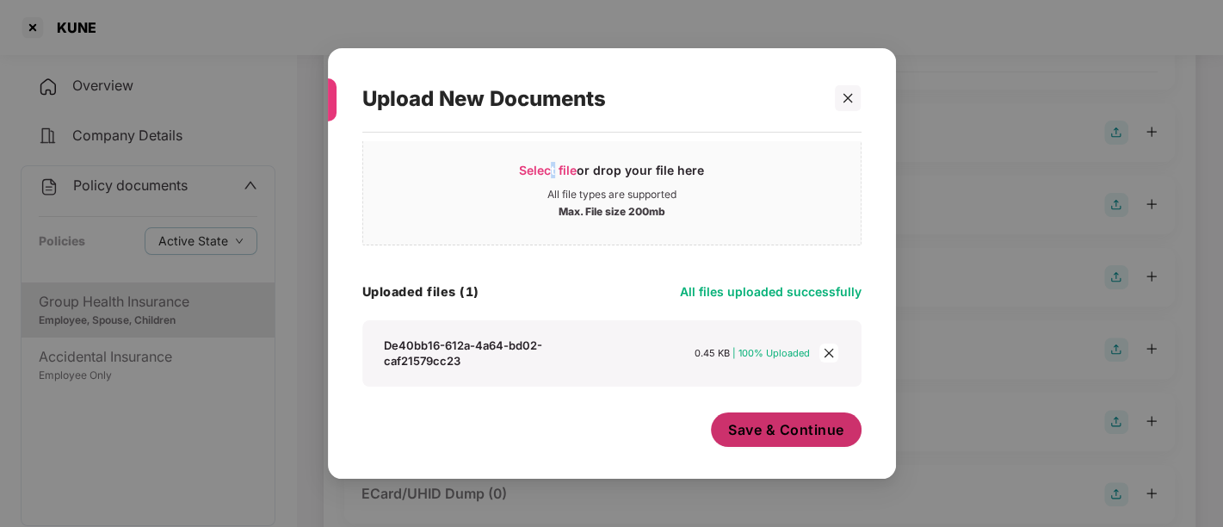
click at [755, 420] on span "Save & Continue" at bounding box center [786, 429] width 116 height 19
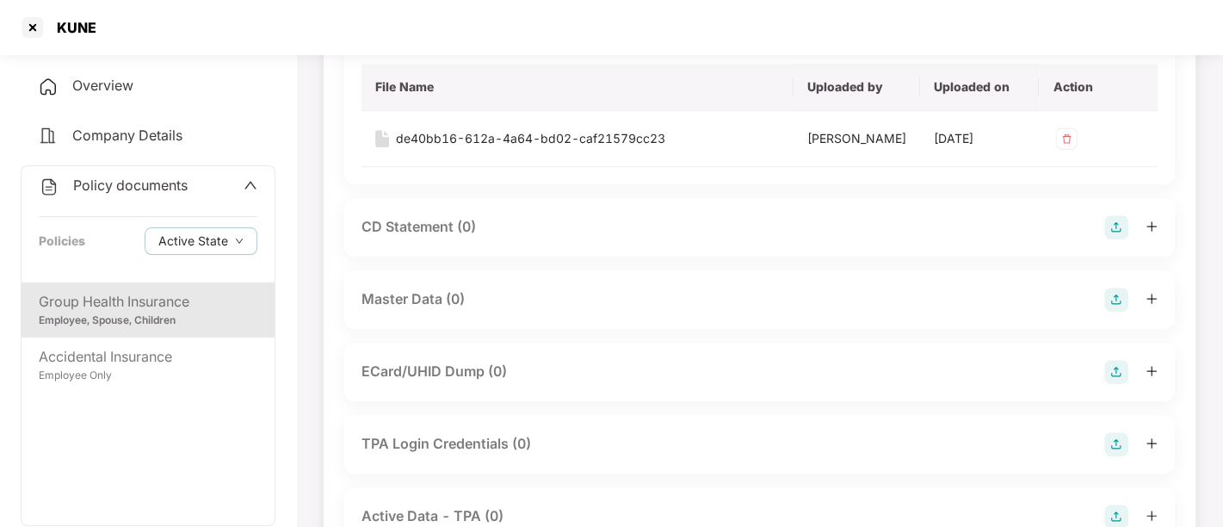
scroll to position [573, 0]
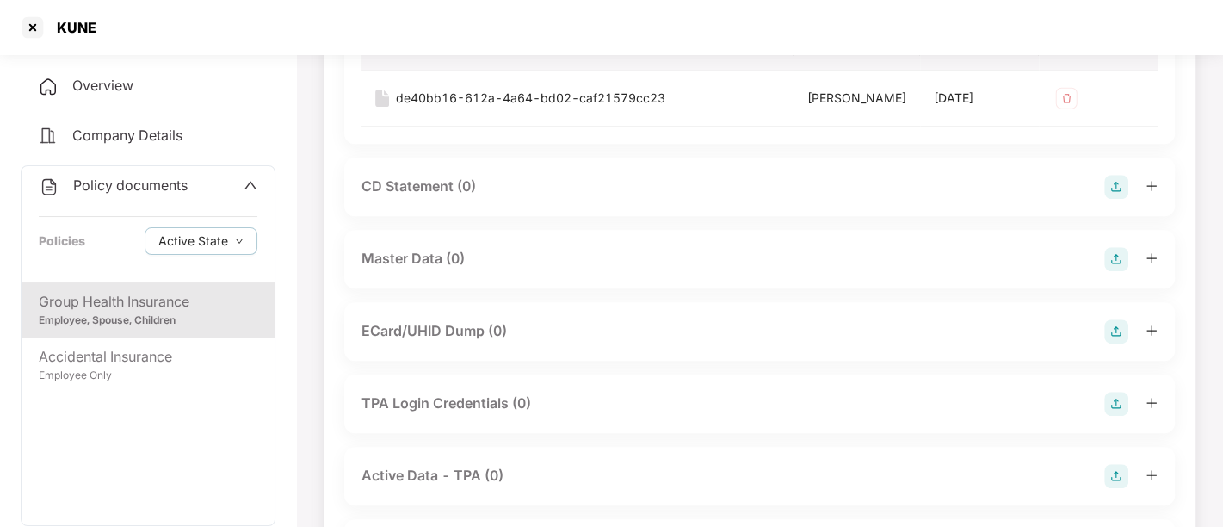
click at [1123, 256] on img at bounding box center [1116, 259] width 24 height 24
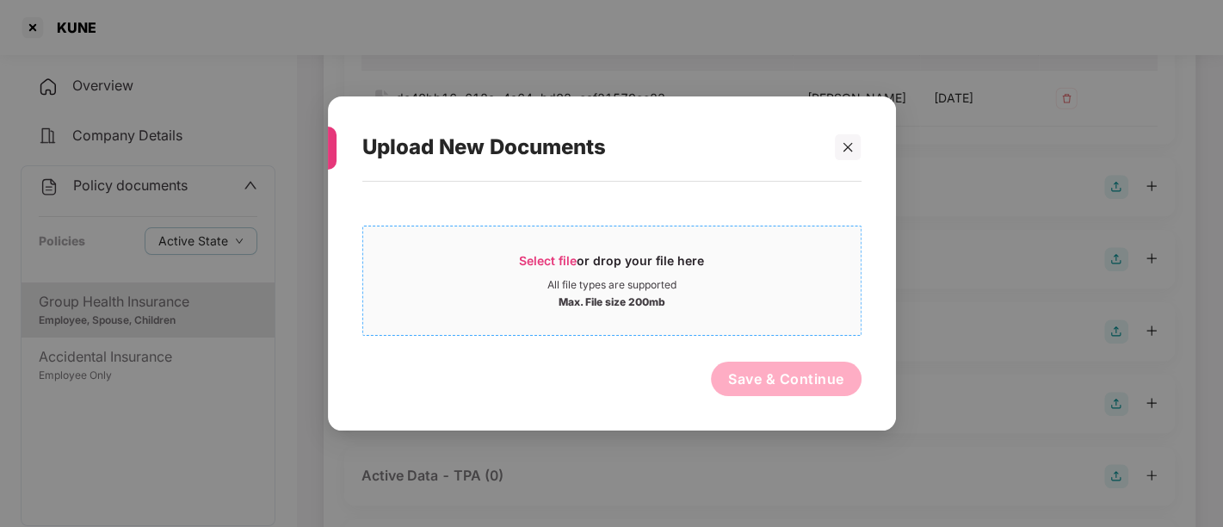
click at [560, 250] on span "Select file or drop your file here All file types are supported Max. File size …" at bounding box center [611, 280] width 497 height 83
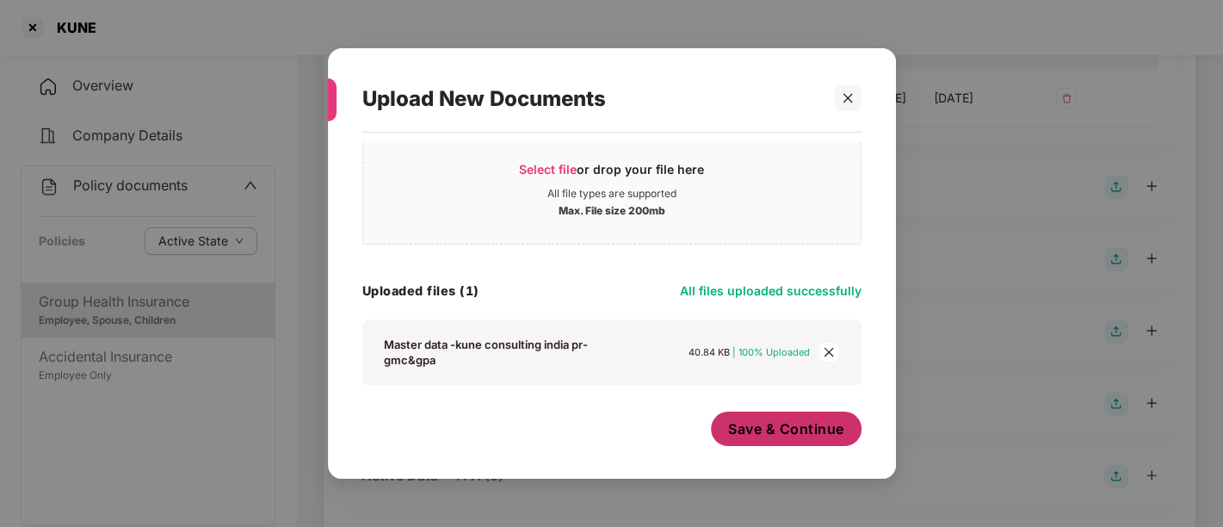
scroll to position [41, 0]
click at [794, 429] on span "Save & Continue" at bounding box center [786, 429] width 116 height 19
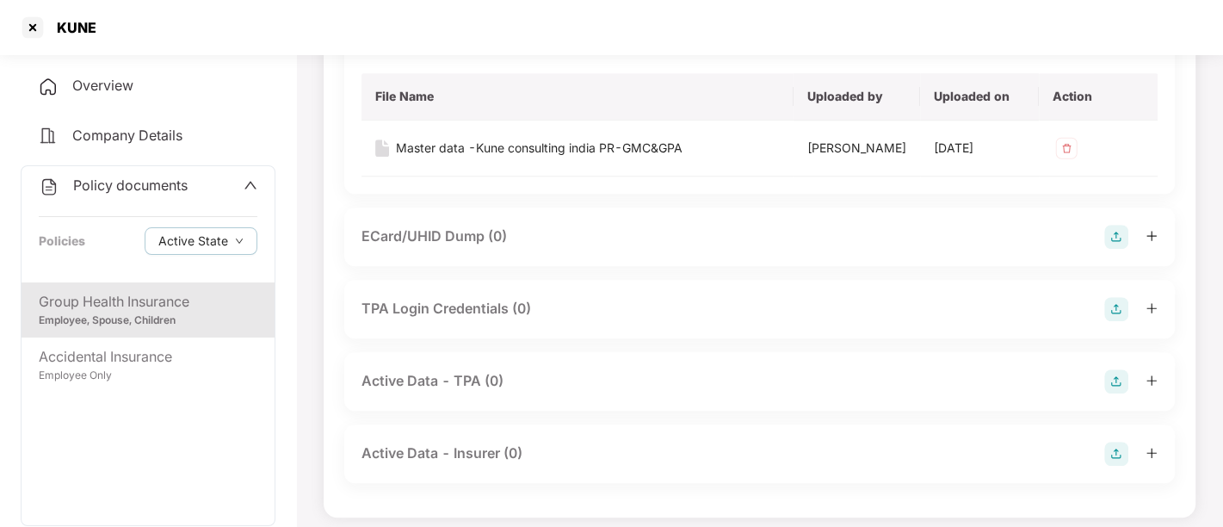
scroll to position [800, 0]
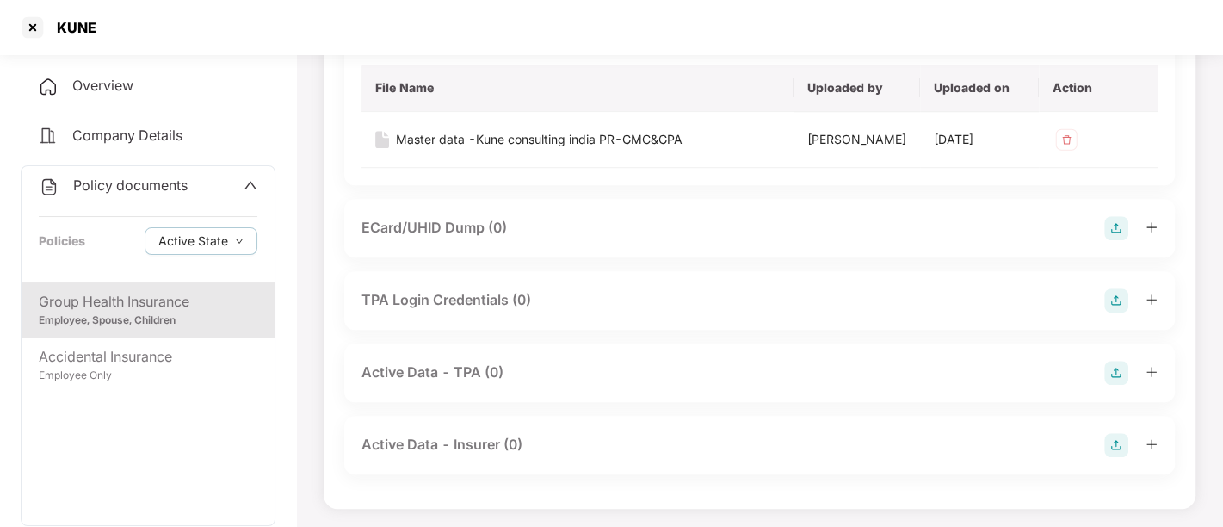
click at [1116, 225] on img at bounding box center [1116, 228] width 24 height 24
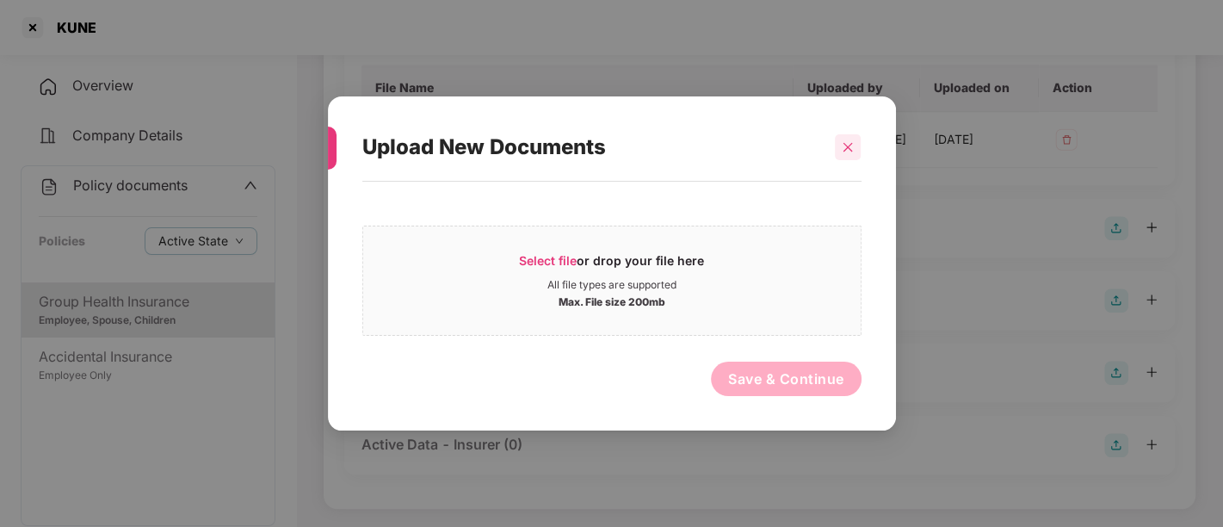
click at [843, 142] on icon "close" at bounding box center [848, 147] width 12 height 12
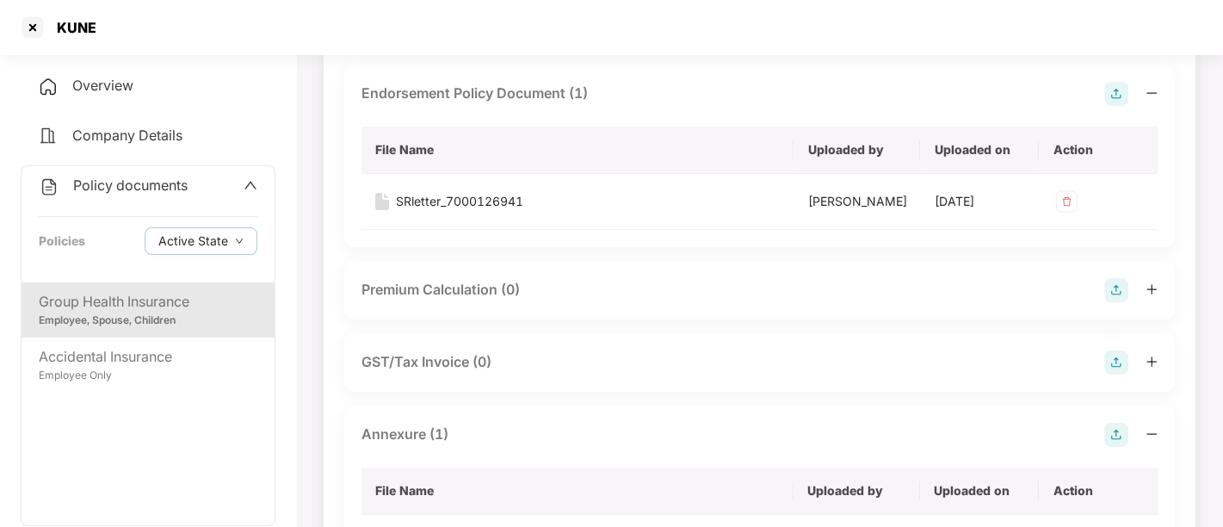
scroll to position [0, 0]
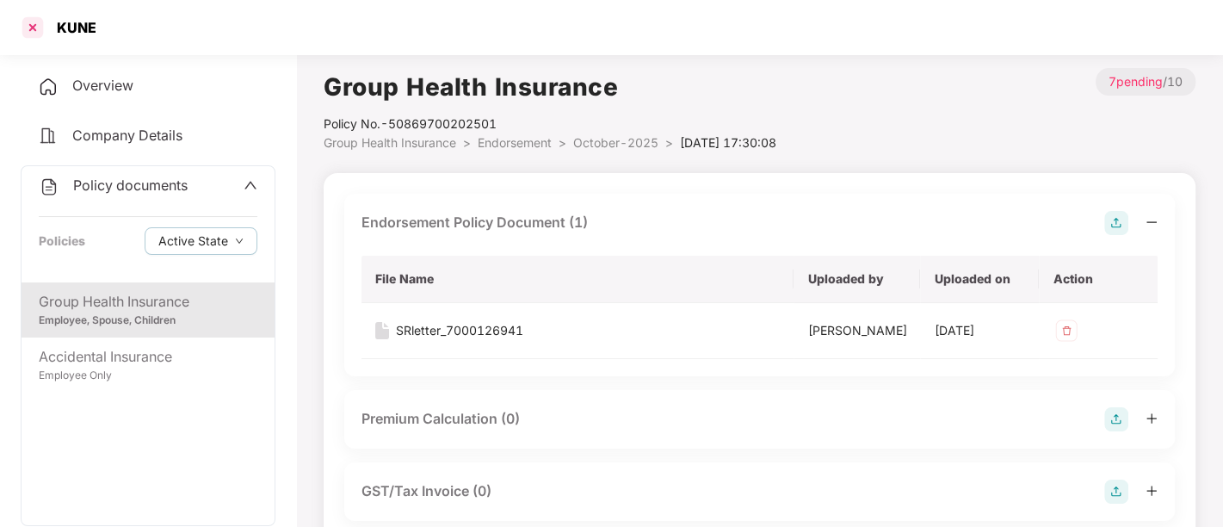
click at [35, 24] on div at bounding box center [33, 28] width 28 height 28
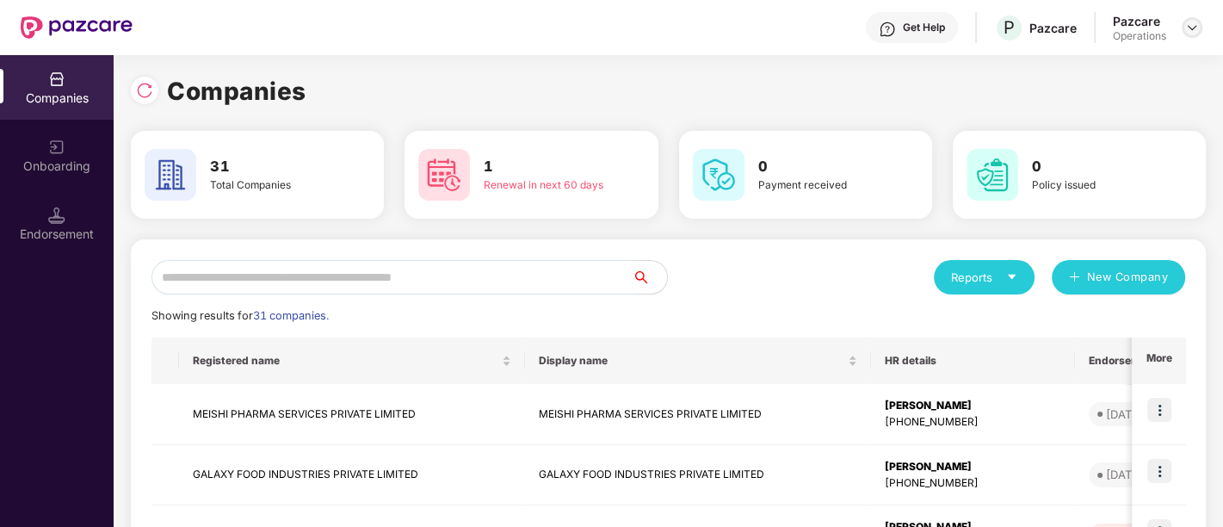
click at [1193, 33] on img at bounding box center [1192, 28] width 14 height 14
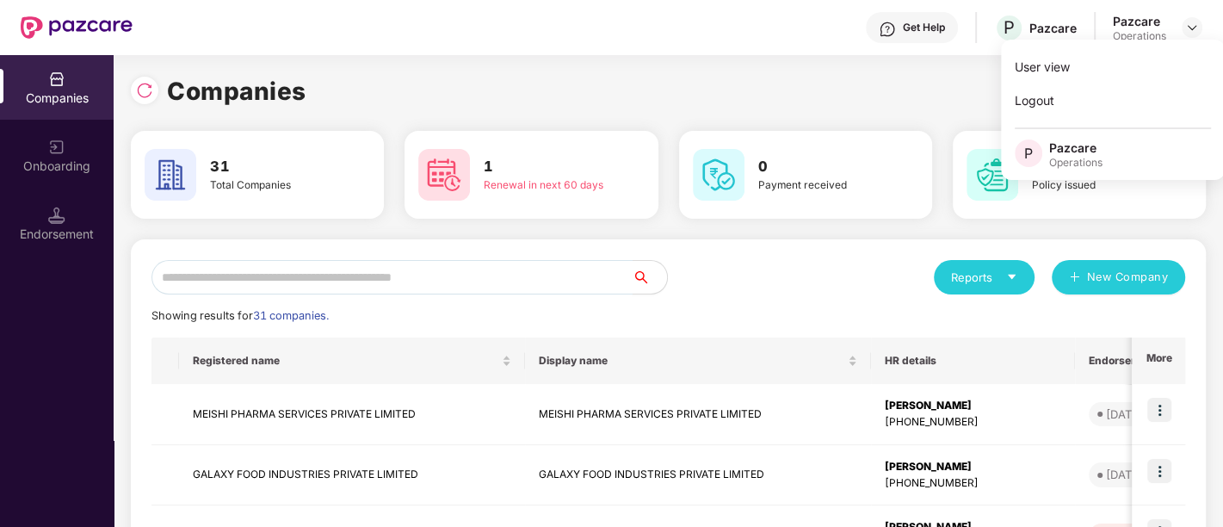
click at [511, 269] on input "text" at bounding box center [391, 277] width 481 height 34
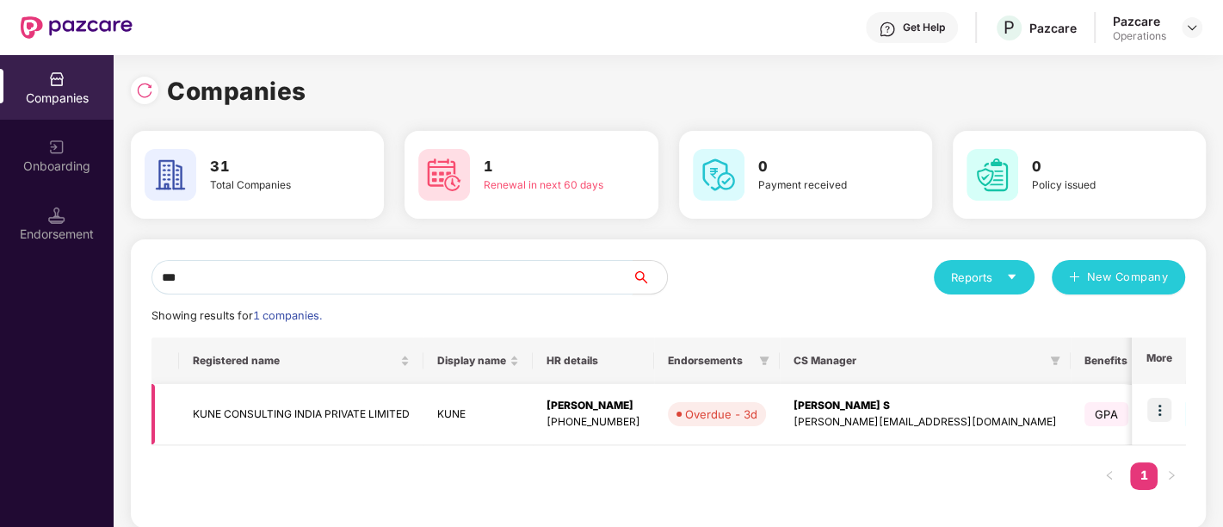
type input "***"
click at [1155, 410] on img at bounding box center [1159, 410] width 24 height 24
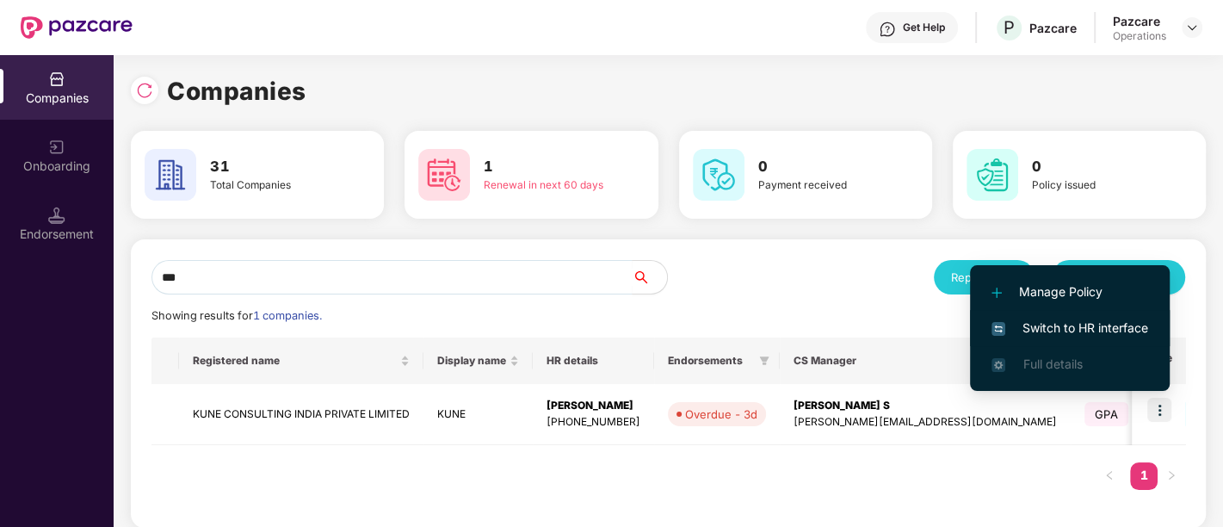
click at [1094, 325] on span "Switch to HR interface" at bounding box center [1069, 327] width 157 height 19
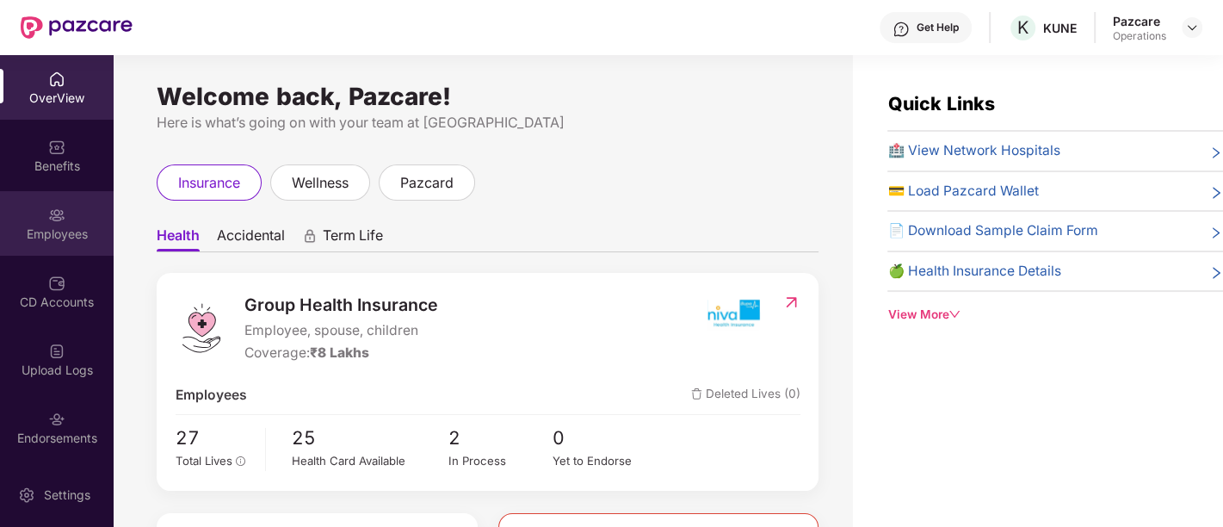
click at [59, 217] on img at bounding box center [56, 215] width 17 height 17
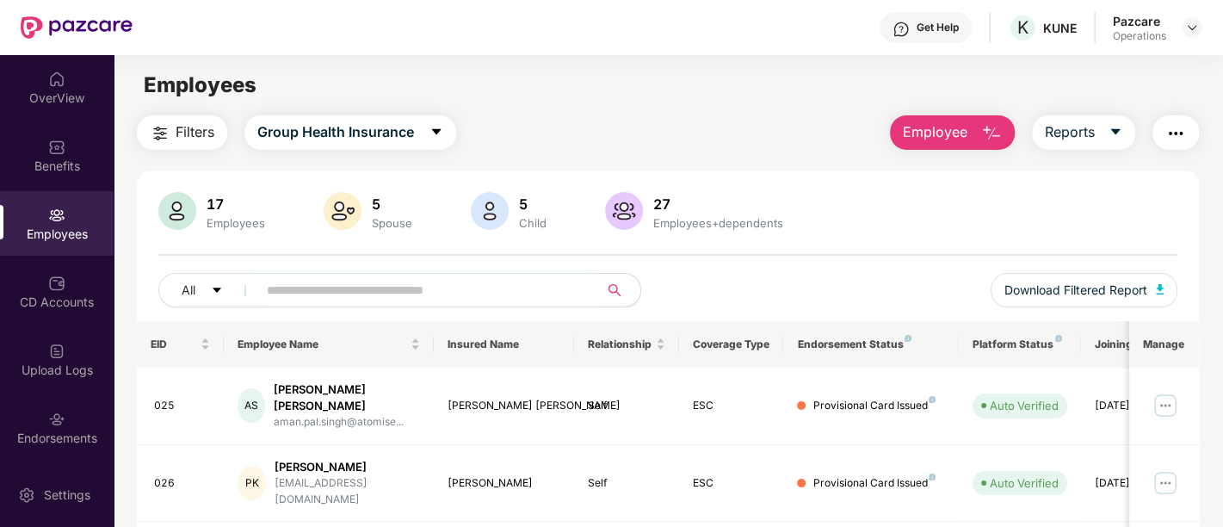
click at [188, 133] on span "Filters" at bounding box center [195, 132] width 39 height 22
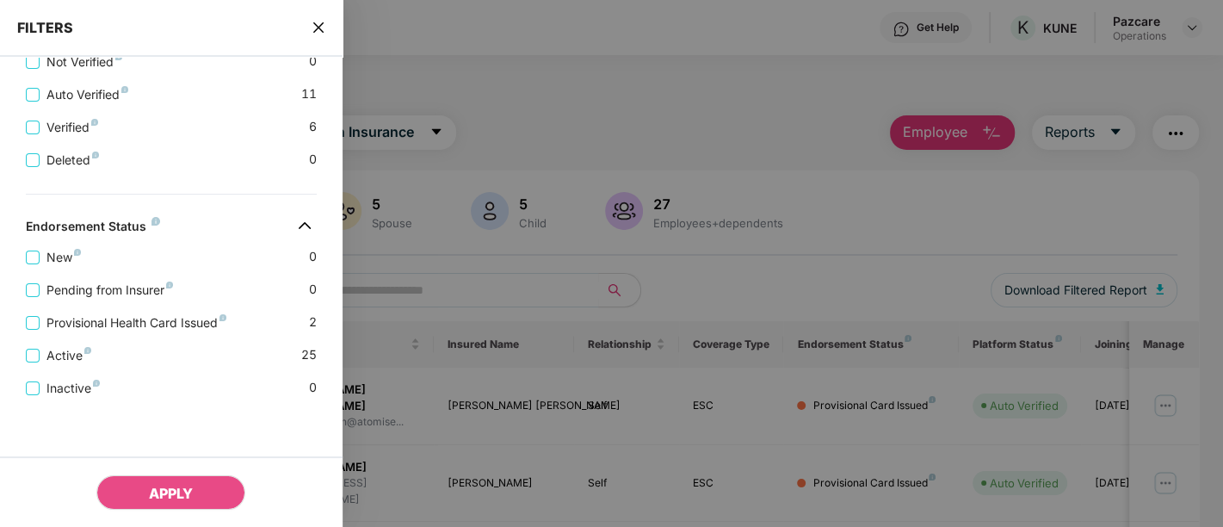
scroll to position [592, 0]
click at [320, 27] on icon "close" at bounding box center [319, 28] width 14 height 14
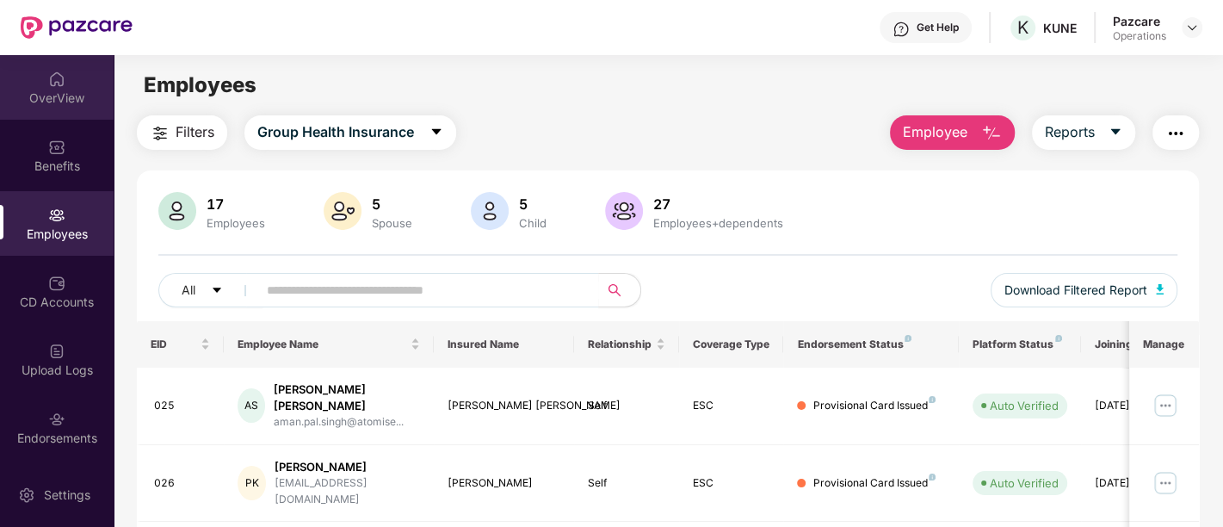
click at [45, 94] on div "OverView" at bounding box center [57, 98] width 114 height 17
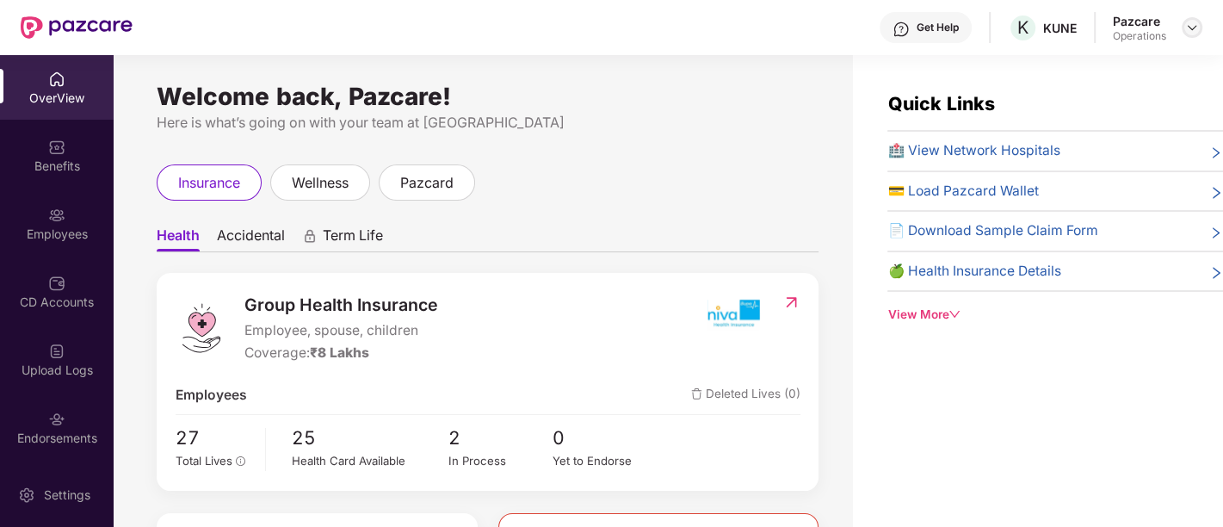
click at [1189, 23] on img at bounding box center [1192, 28] width 14 height 14
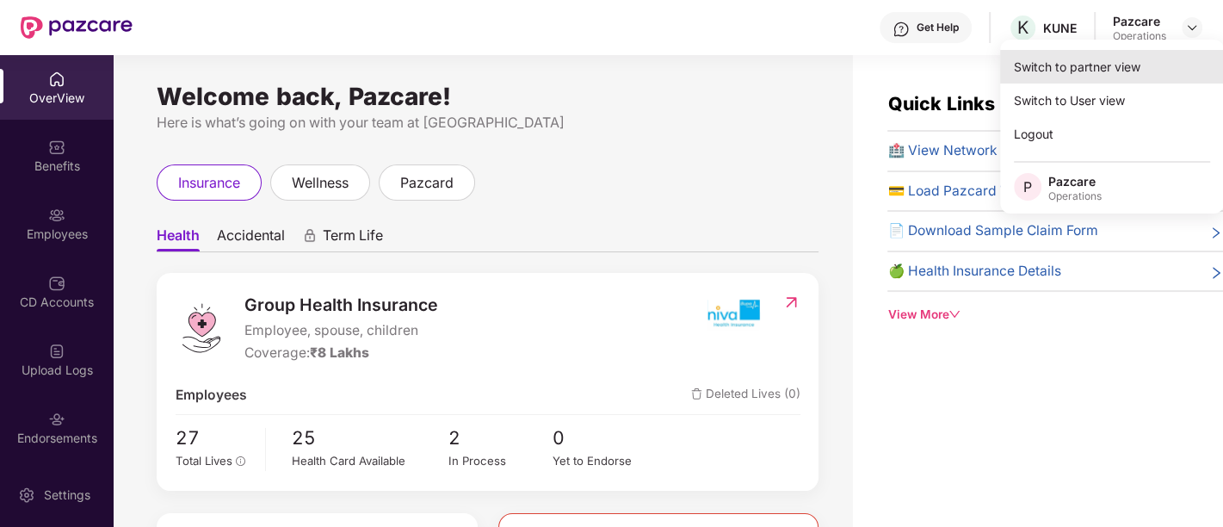
click at [1077, 70] on div "Switch to partner view" at bounding box center [1112, 67] width 224 height 34
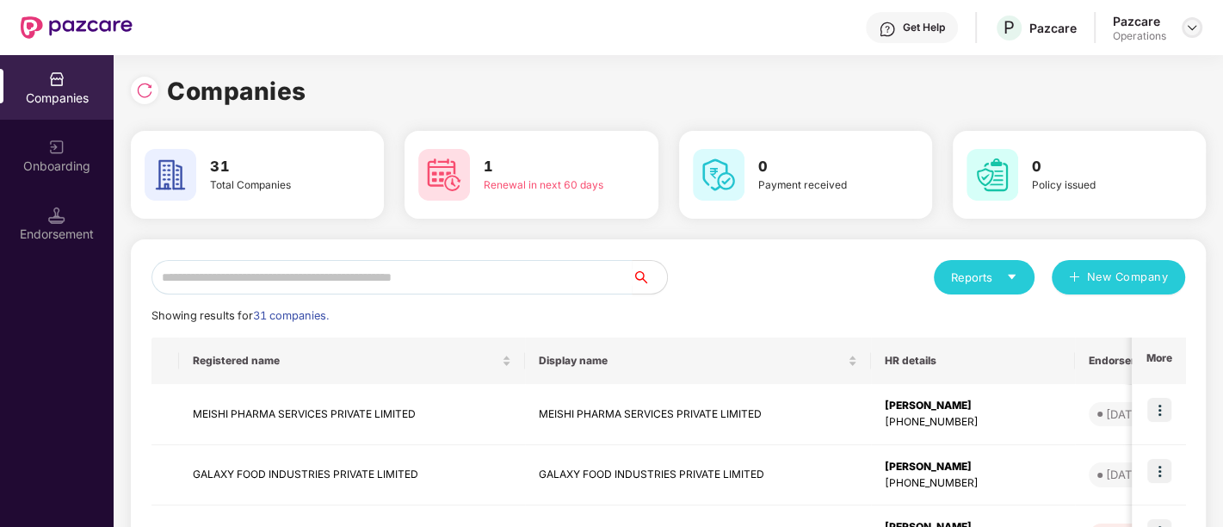
click at [1195, 20] on div at bounding box center [1192, 27] width 21 height 21
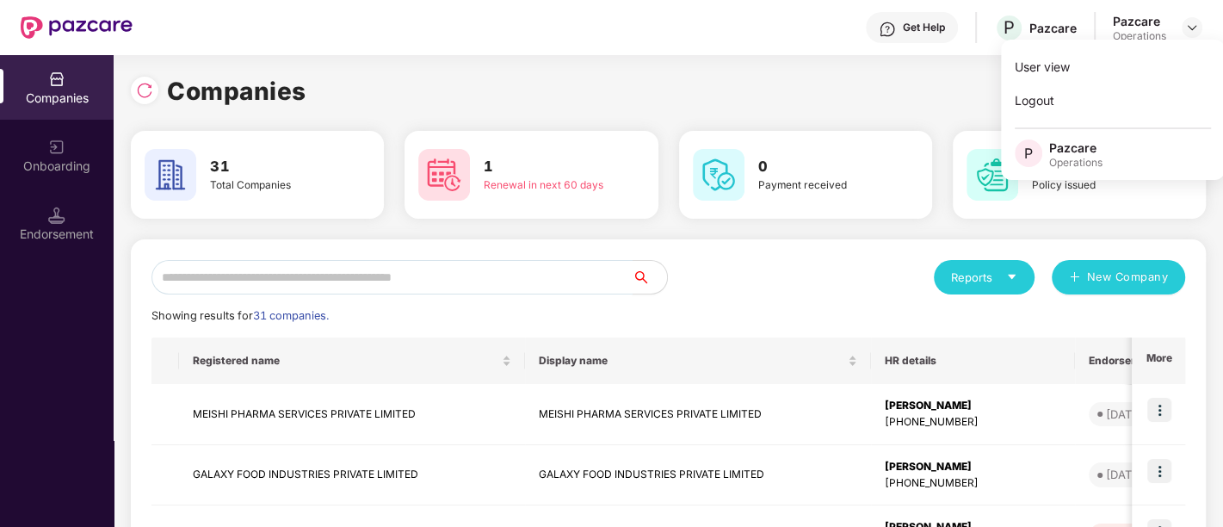
click at [318, 269] on input "text" at bounding box center [391, 277] width 481 height 34
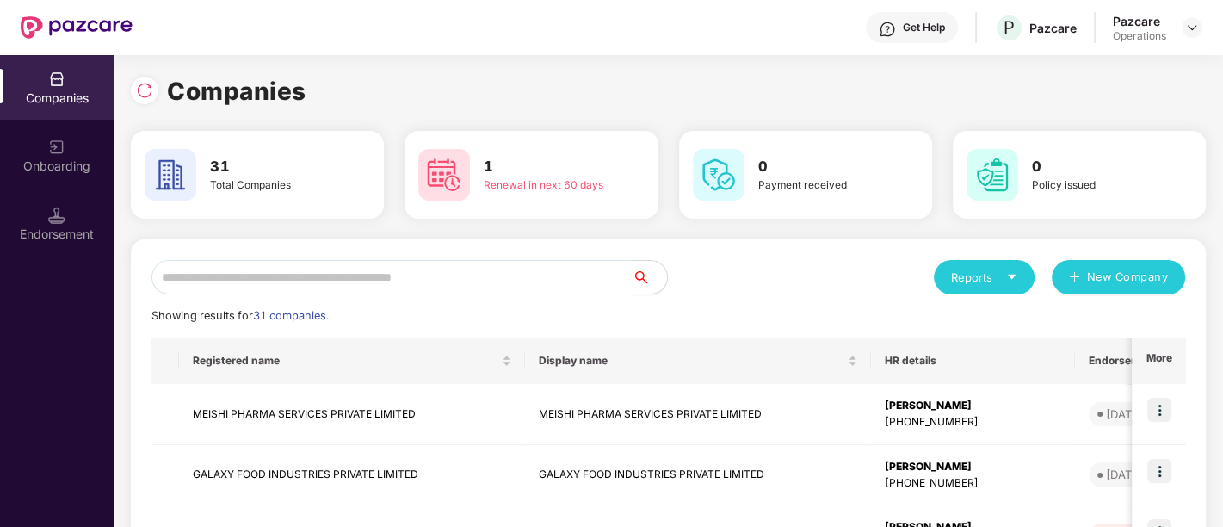
paste input "**********"
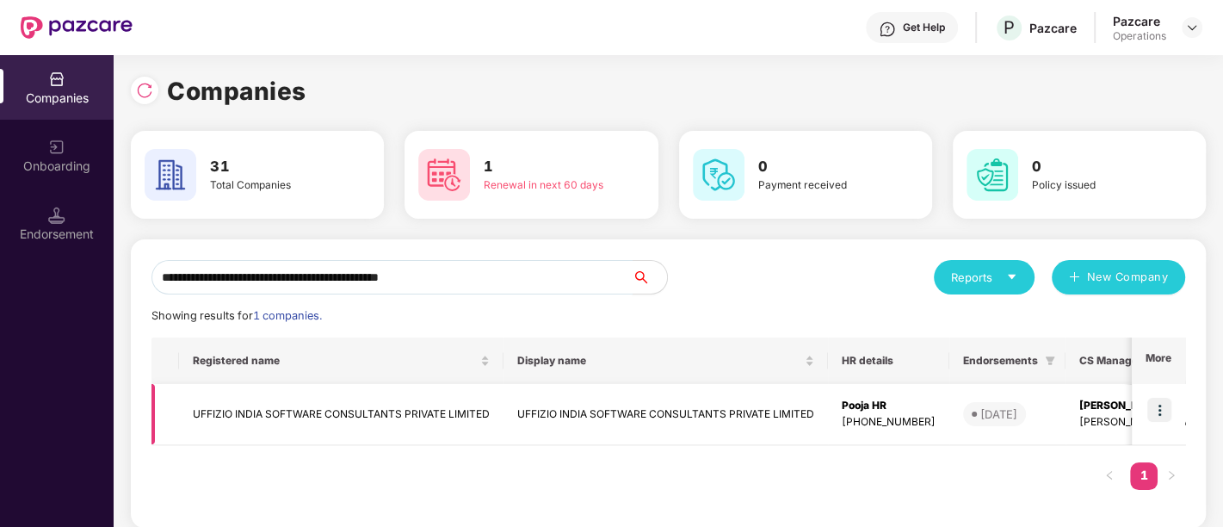
type input "**********"
click at [394, 409] on td "UFFIZIO INDIA SOFTWARE CONSULTANTS PRIVATE LIMITED" at bounding box center [341, 414] width 324 height 61
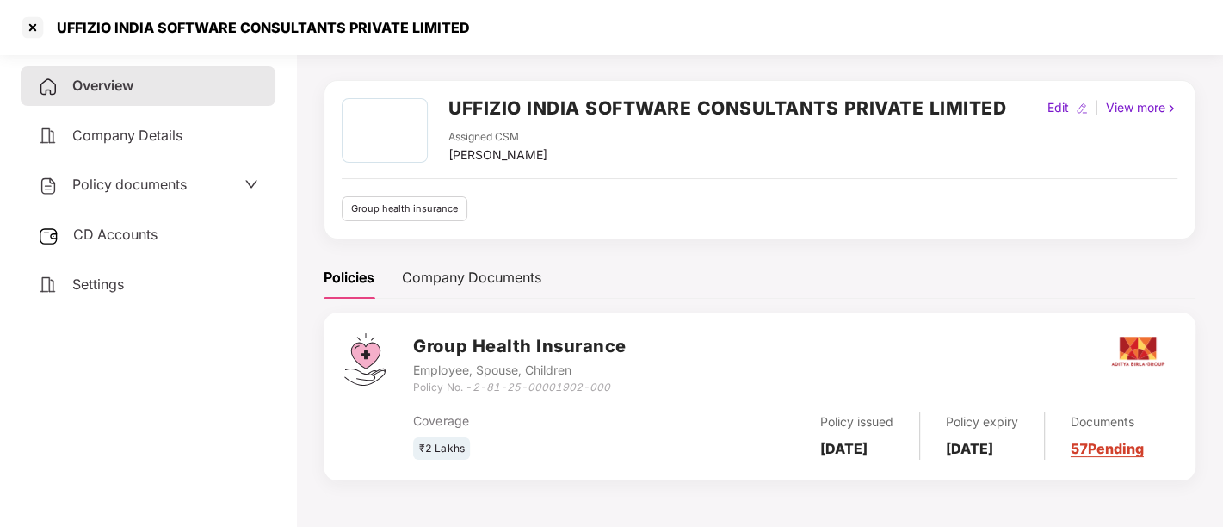
scroll to position [0, 0]
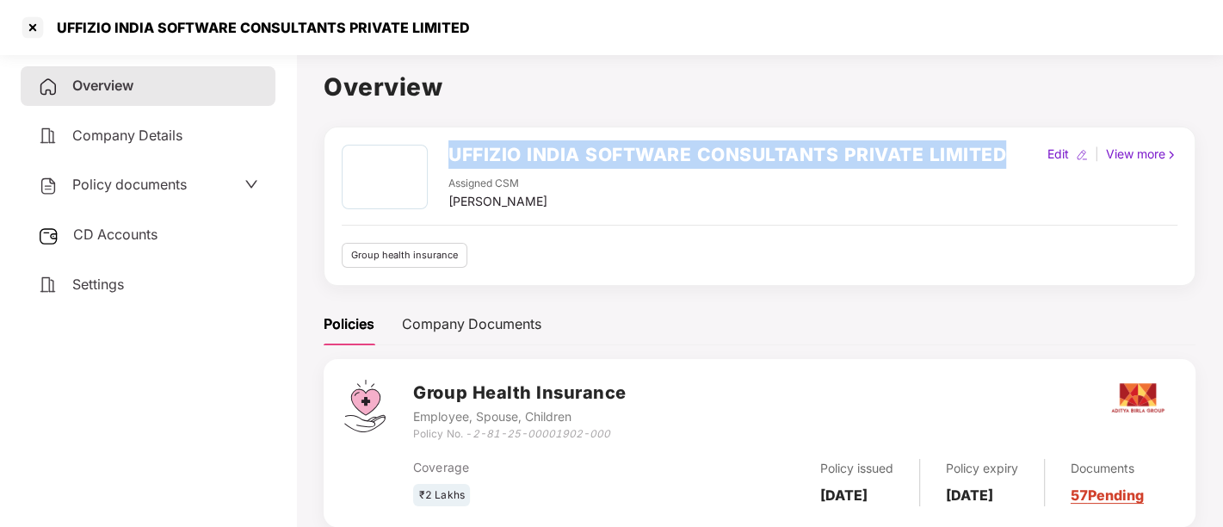
drag, startPoint x: 447, startPoint y: 151, endPoint x: 1013, endPoint y: 164, distance: 566.4
click at [1013, 164] on div "UFFIZIO INDIA SOFTWARE CONSULTANTS PRIVATE LIMITED Assigned CSM [PERSON_NAME] E…" at bounding box center [760, 178] width 836 height 66
copy h2 "UFFIZIO INDIA SOFTWARE CONSULTANTS PRIVATE LIMITED"
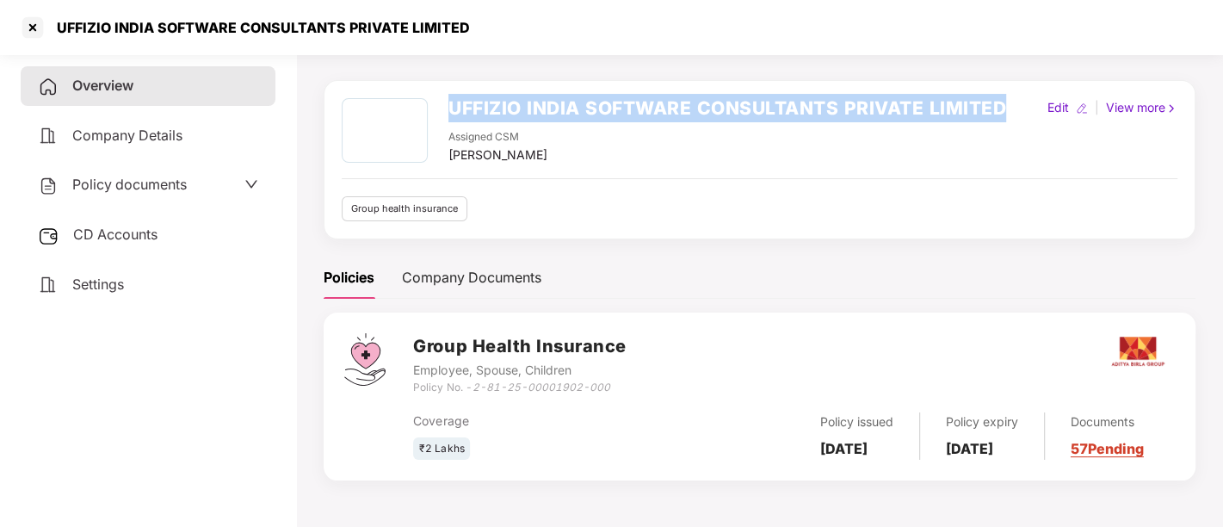
scroll to position [46, 0]
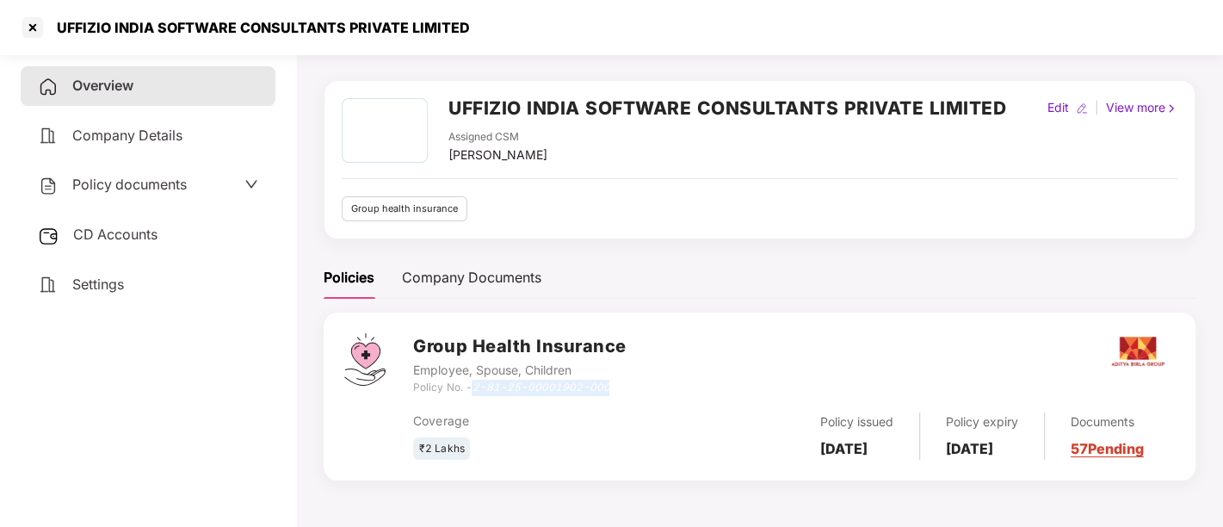
drag, startPoint x: 475, startPoint y: 382, endPoint x: 612, endPoint y: 386, distance: 136.9
click at [612, 386] on div "Policy No. - 2-81-25-00001902-000" at bounding box center [519, 388] width 213 height 16
copy icon "2-81-25-00001902-000"
drag, startPoint x: 821, startPoint y: 433, endPoint x: 864, endPoint y: 448, distance: 45.5
click at [863, 447] on div "Policy issued [DATE]" at bounding box center [857, 435] width 126 height 47
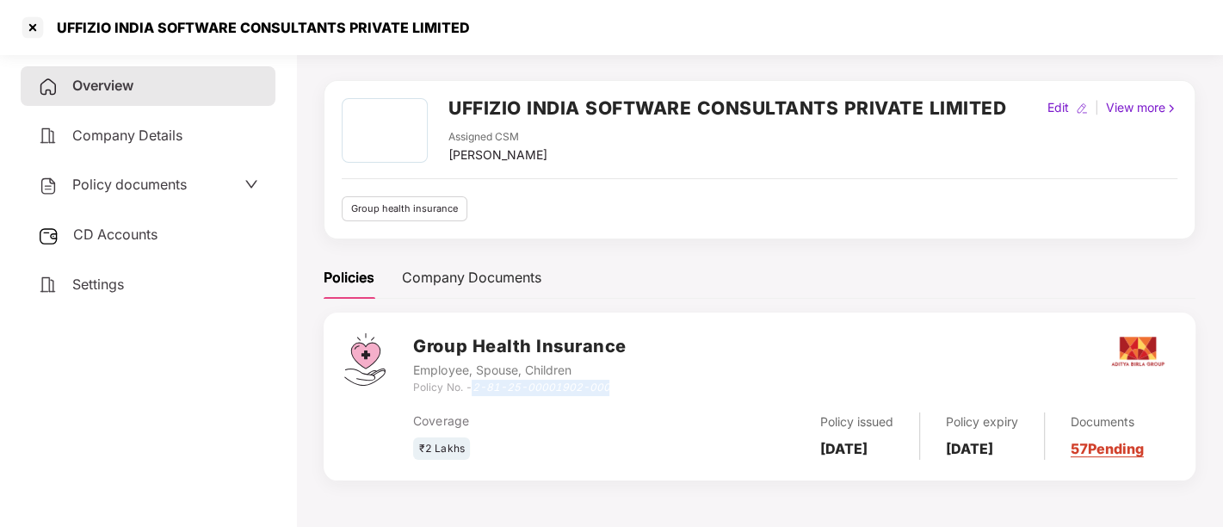
copy b "[DATE]"
click at [105, 286] on span "Settings" at bounding box center [98, 283] width 52 height 17
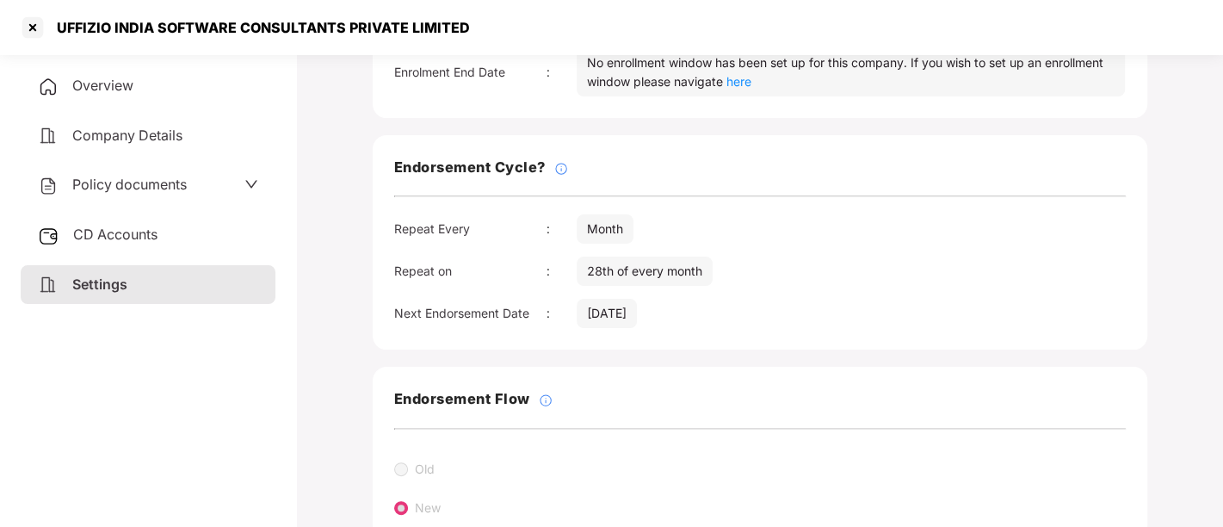
scroll to position [427, 0]
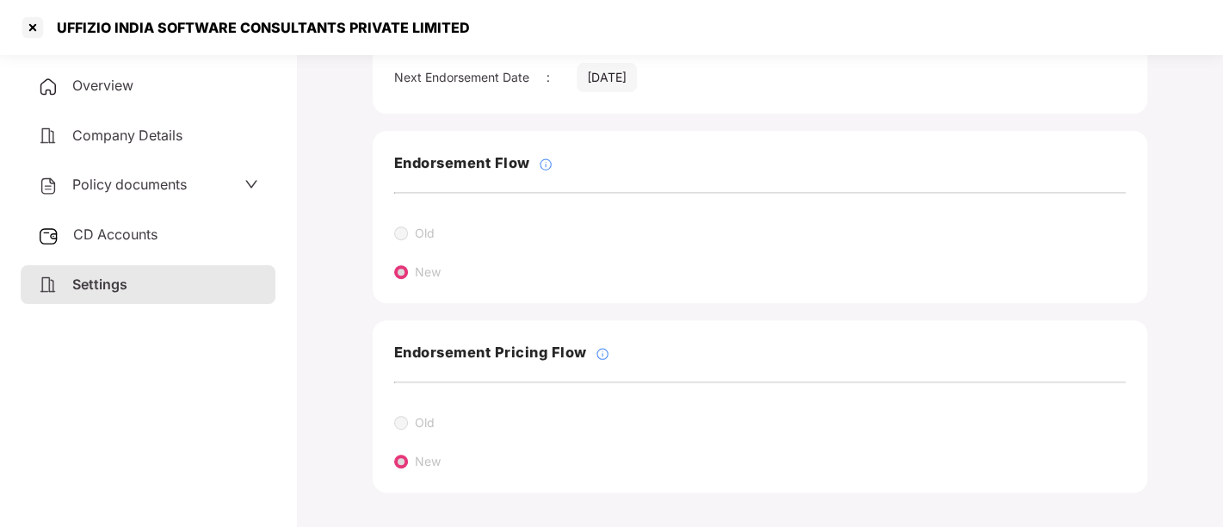
click at [131, 179] on span "Policy documents" at bounding box center [129, 184] width 114 height 17
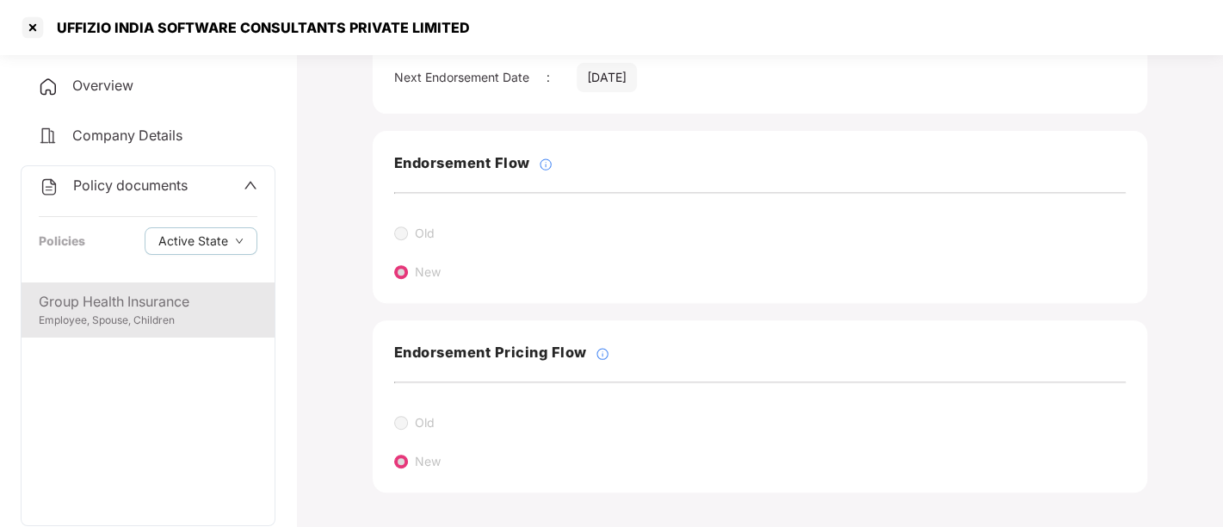
click at [133, 305] on div "Group Health Insurance" at bounding box center [148, 302] width 219 height 22
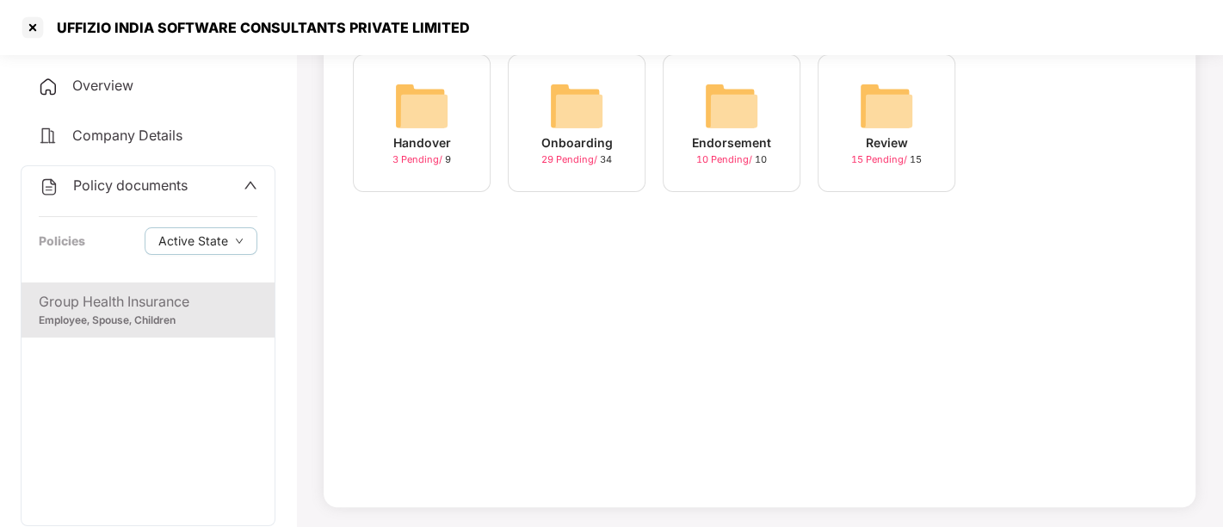
click at [553, 162] on span "29 Pending /" at bounding box center [570, 159] width 59 height 12
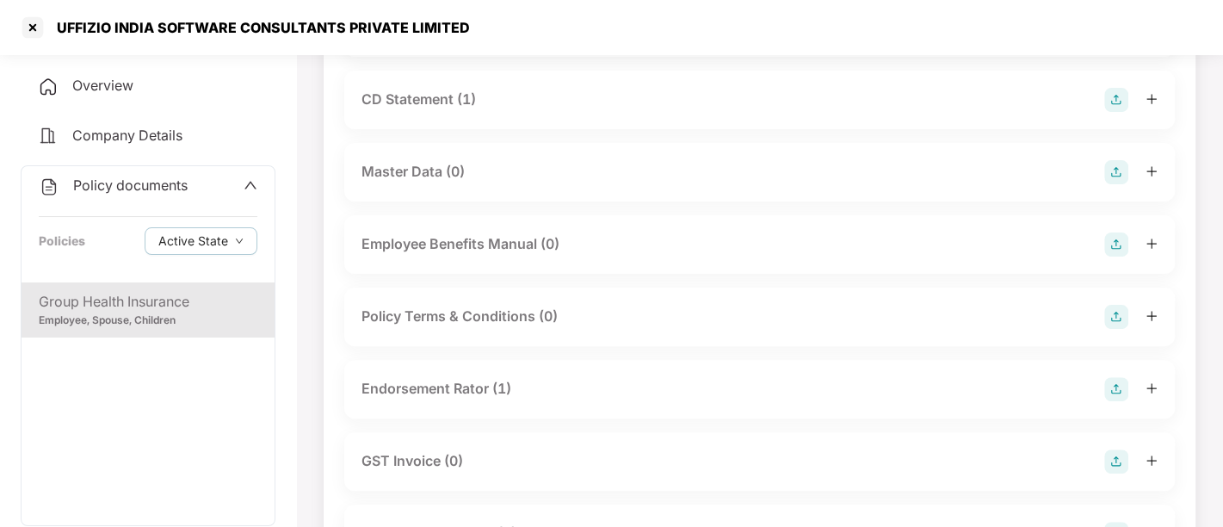
scroll to position [0, 0]
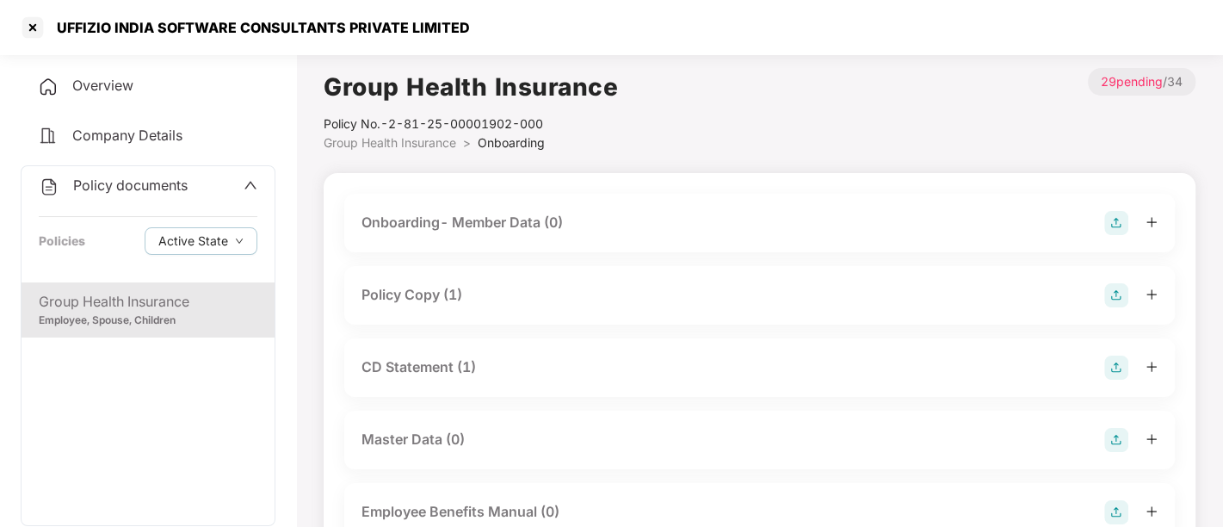
click at [493, 296] on div "Policy Copy (1)" at bounding box center [759, 295] width 796 height 24
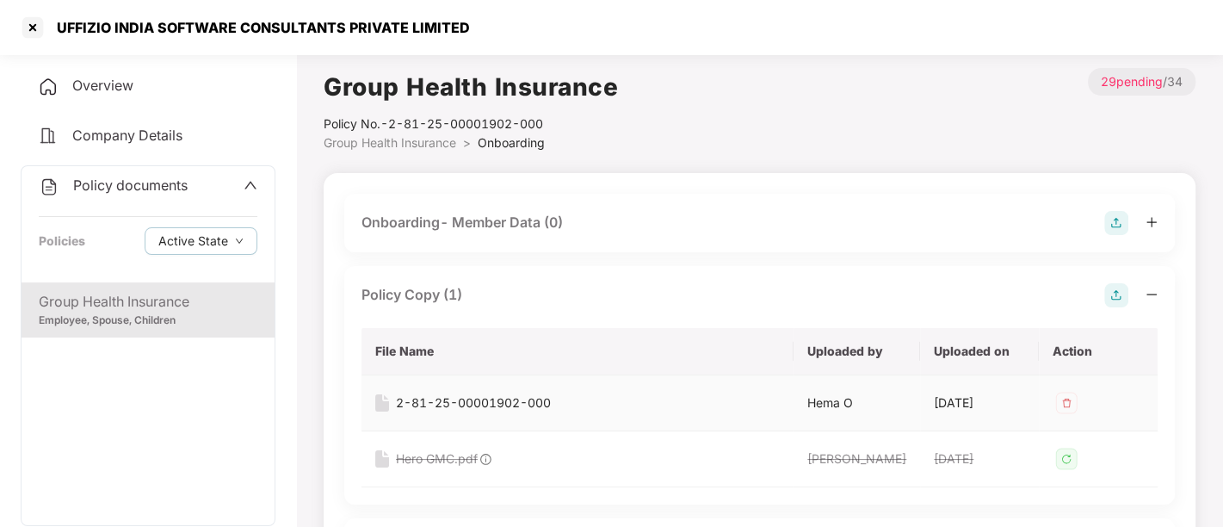
click at [469, 404] on div "2-81-25-00001902-000" at bounding box center [473, 402] width 155 height 19
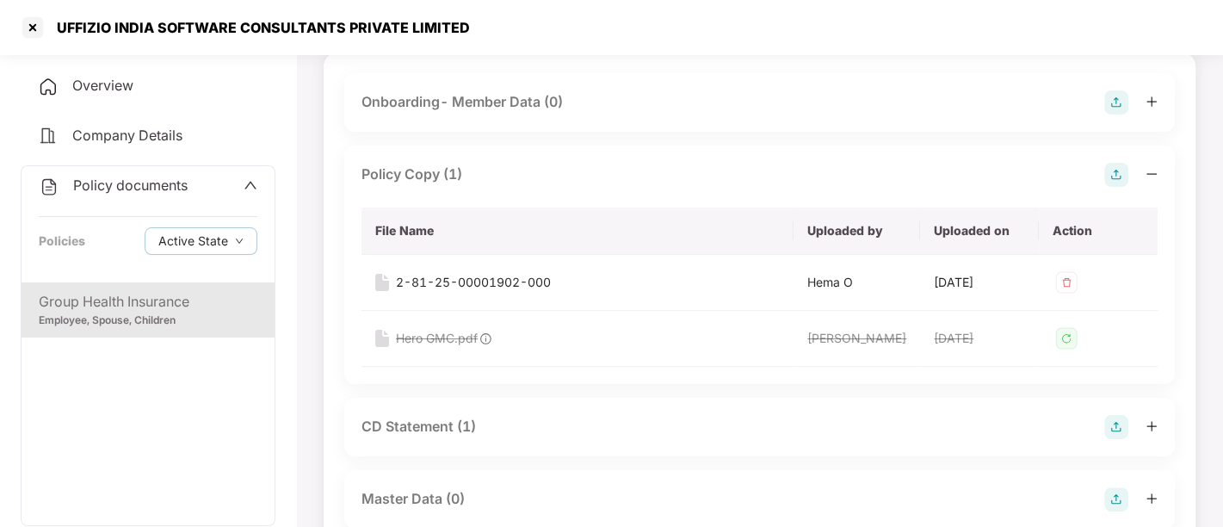
scroll to position [191, 0]
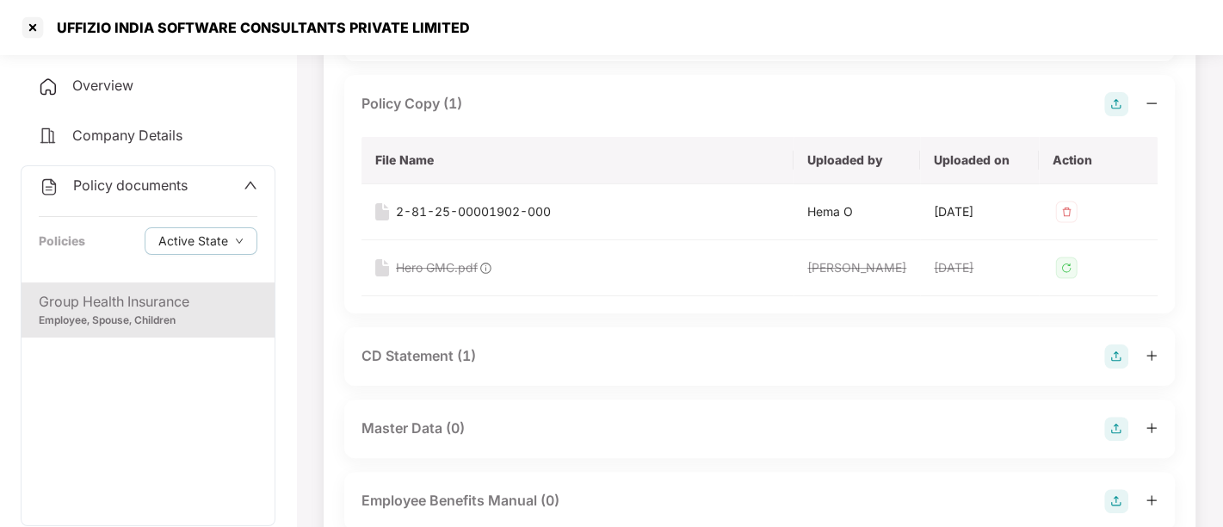
click at [447, 354] on div "CD Statement (1)" at bounding box center [418, 356] width 114 height 22
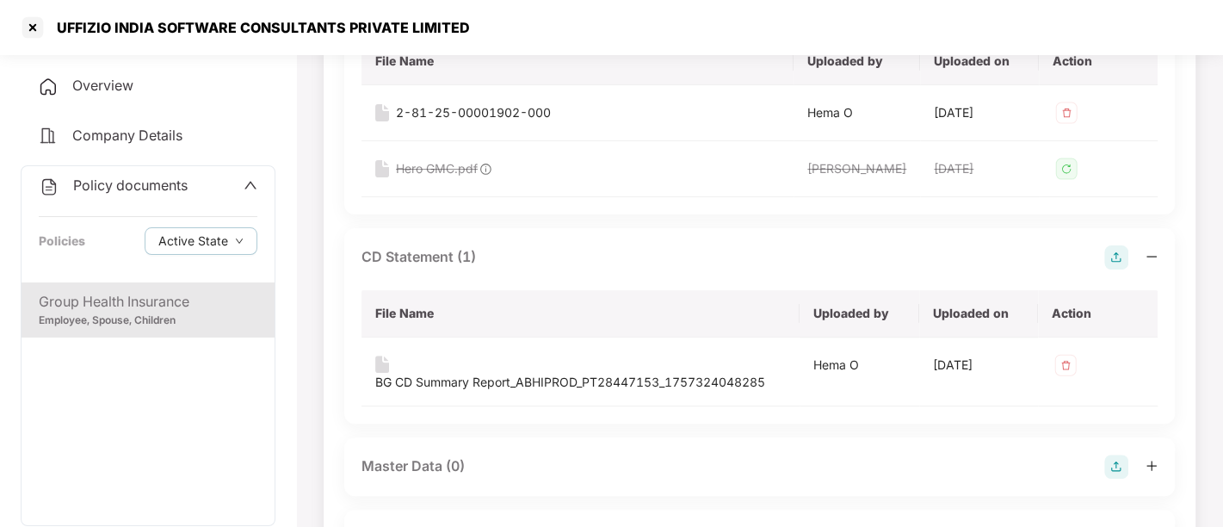
scroll to position [382, 0]
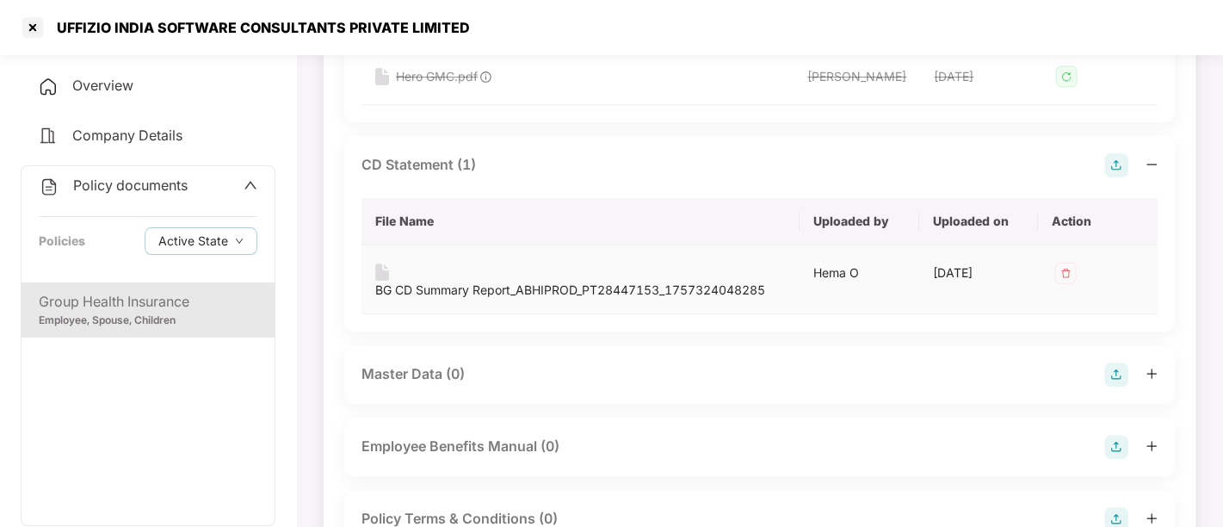
click at [471, 288] on div "BG CD Summary Report_ABHIPROD_PT28447153_1757324048285" at bounding box center [570, 290] width 390 height 19
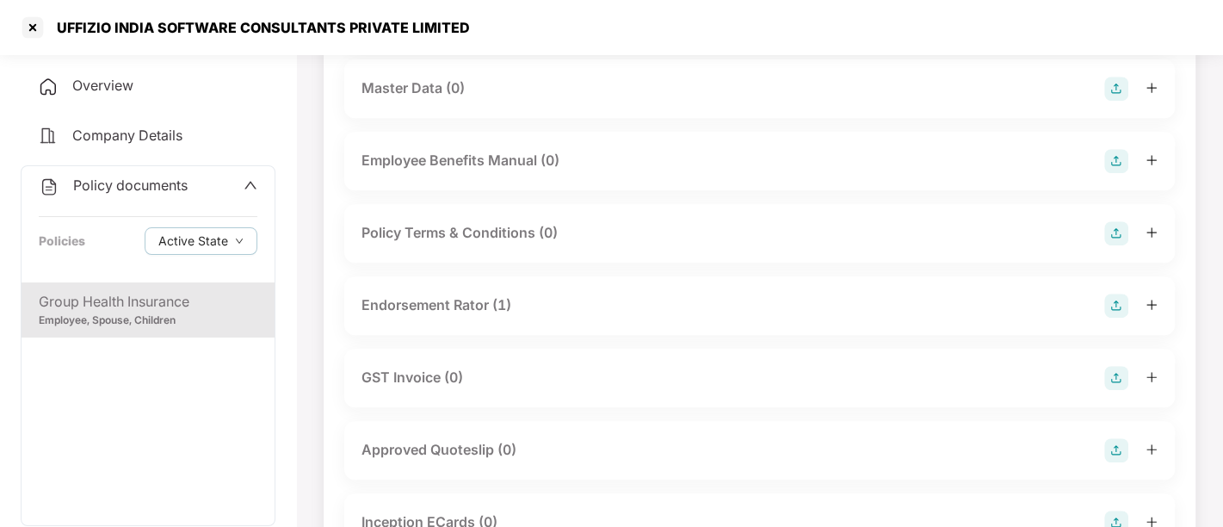
scroll to position [669, 0]
click at [454, 300] on div "Endorsement Rator (1)" at bounding box center [436, 304] width 150 height 22
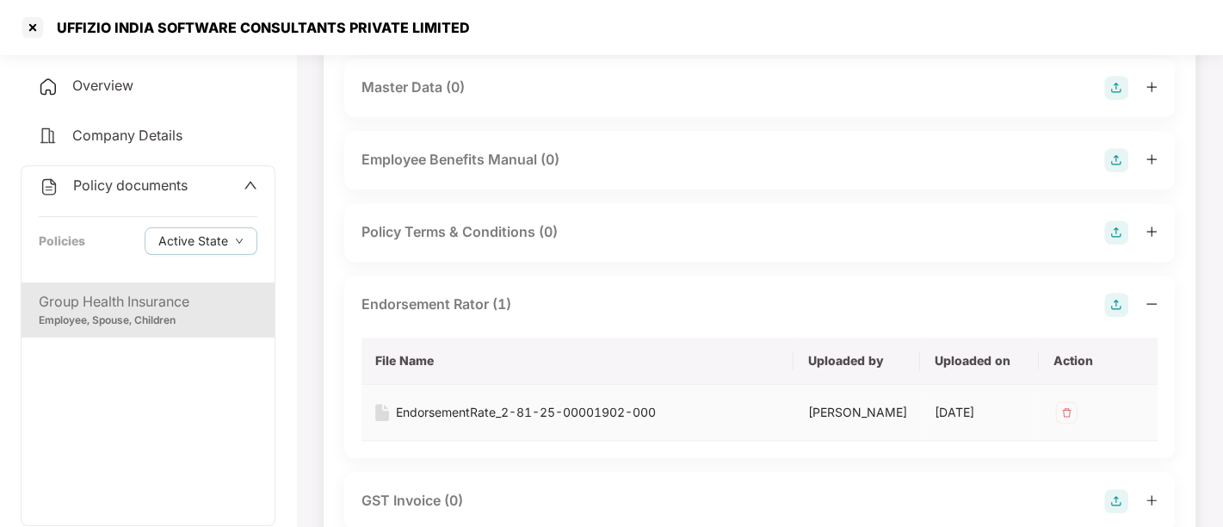
click at [540, 411] on div "EndorsementRate_2-81-25-00001902-000" at bounding box center [526, 412] width 260 height 19
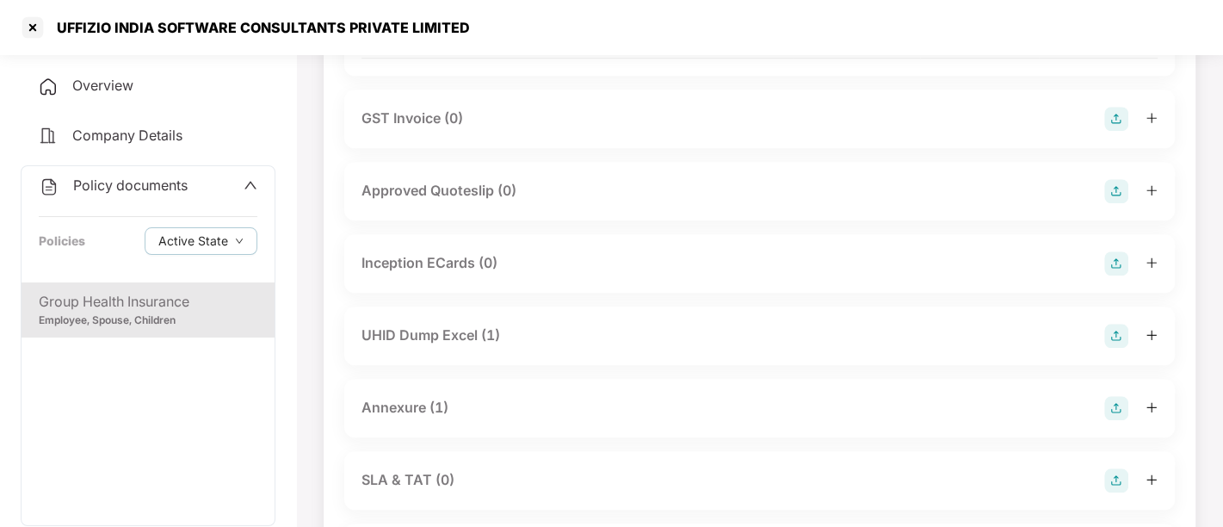
scroll to position [1052, 0]
click at [384, 336] on div "UHID Dump Excel (1)" at bounding box center [430, 335] width 139 height 22
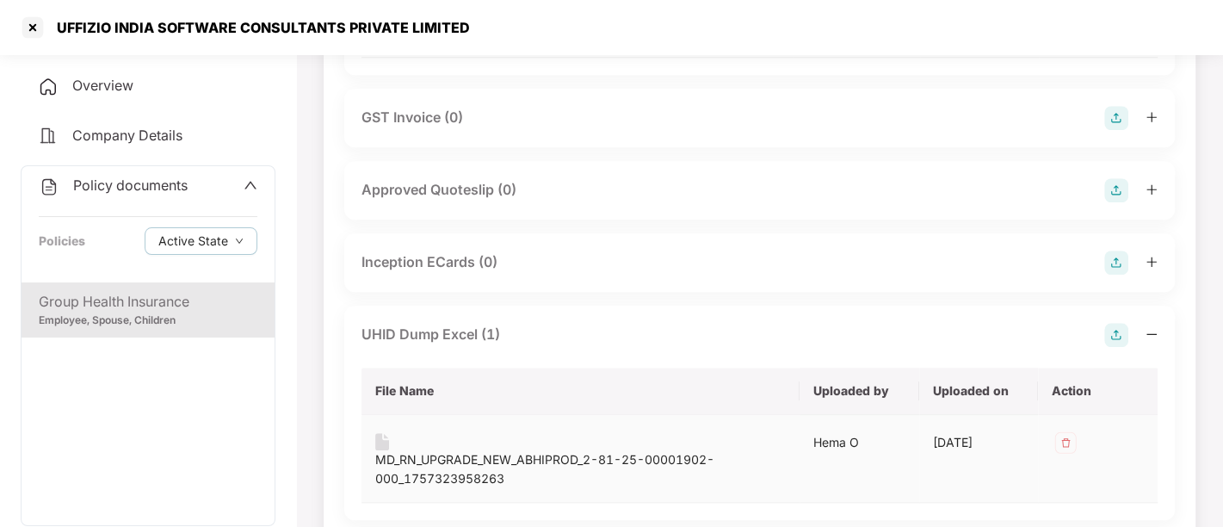
click at [446, 460] on div "MD_RN_UPGRADE_NEW_ABHIPROD_2-81-25-00001902-000_1757323958263" at bounding box center [580, 469] width 411 height 38
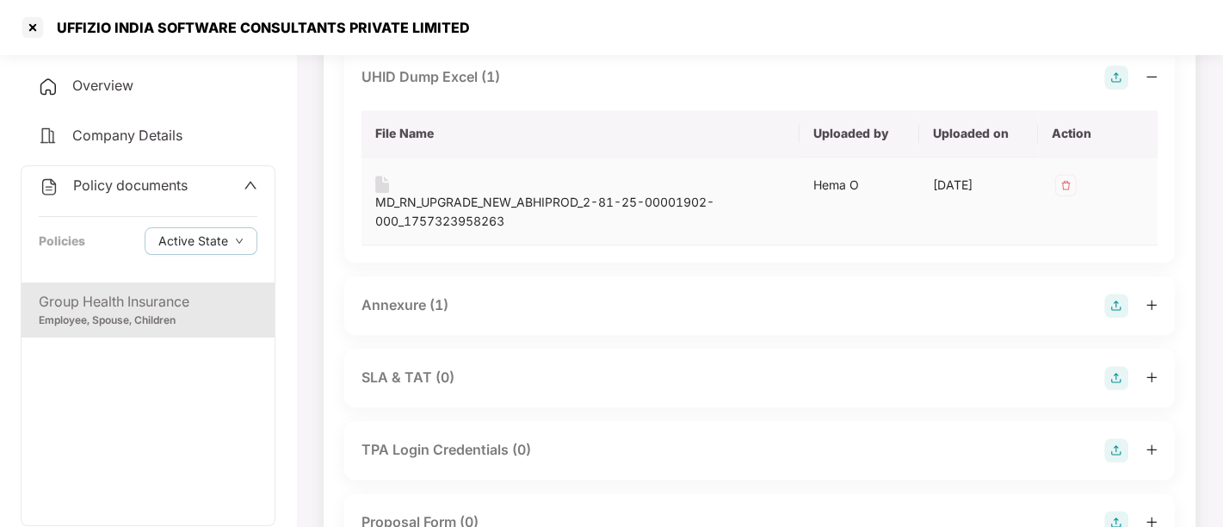
scroll to position [1338, 0]
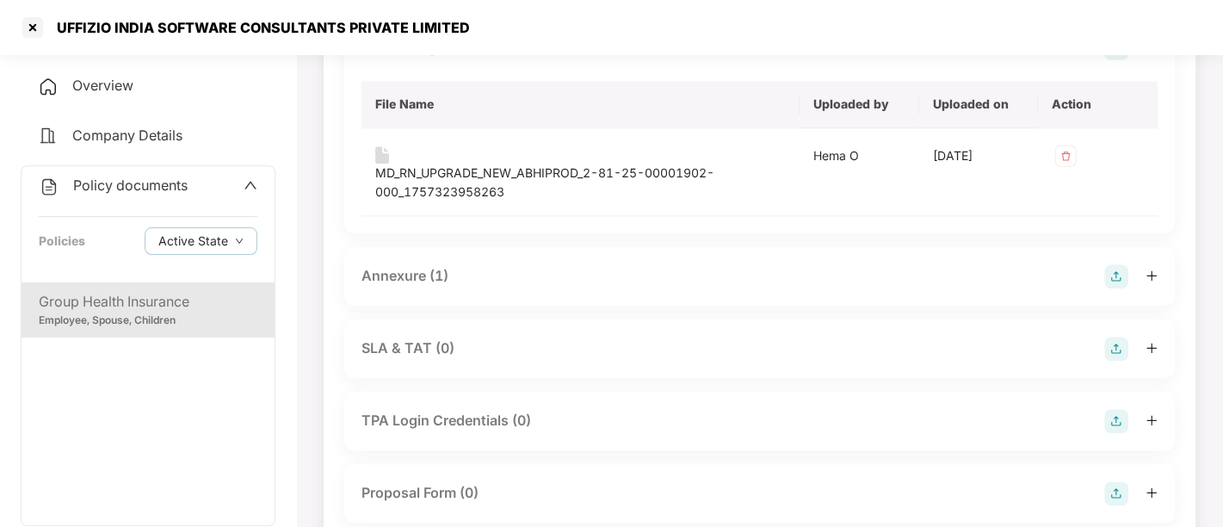
click at [413, 279] on div "Annexure (1)" at bounding box center [404, 276] width 87 height 22
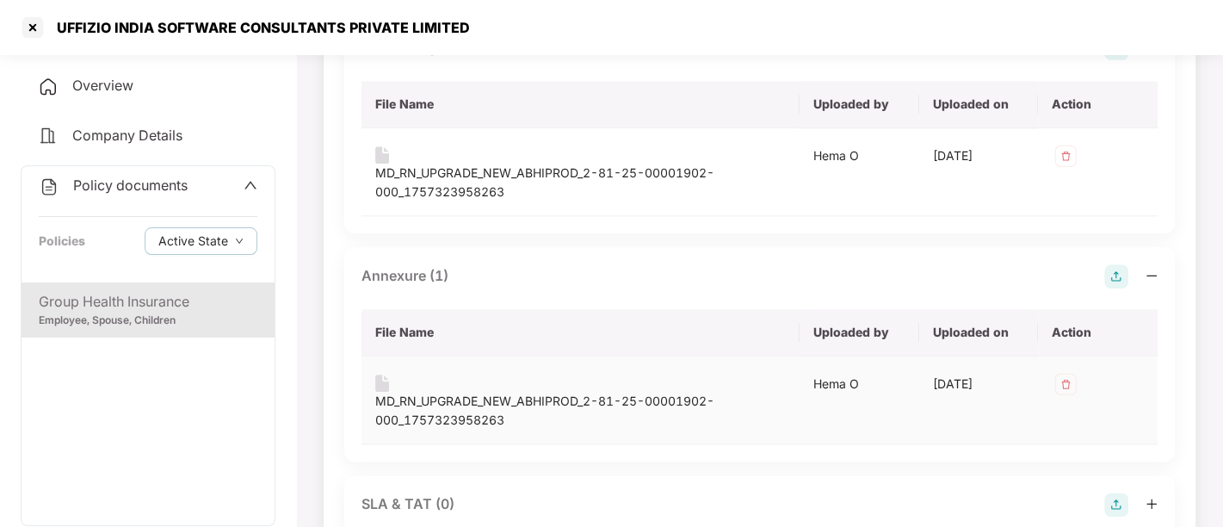
click at [478, 411] on div "MD_RN_UPGRADE_NEW_ABHIPROD_2-81-25-00001902-000_1757323958263" at bounding box center [580, 411] width 411 height 38
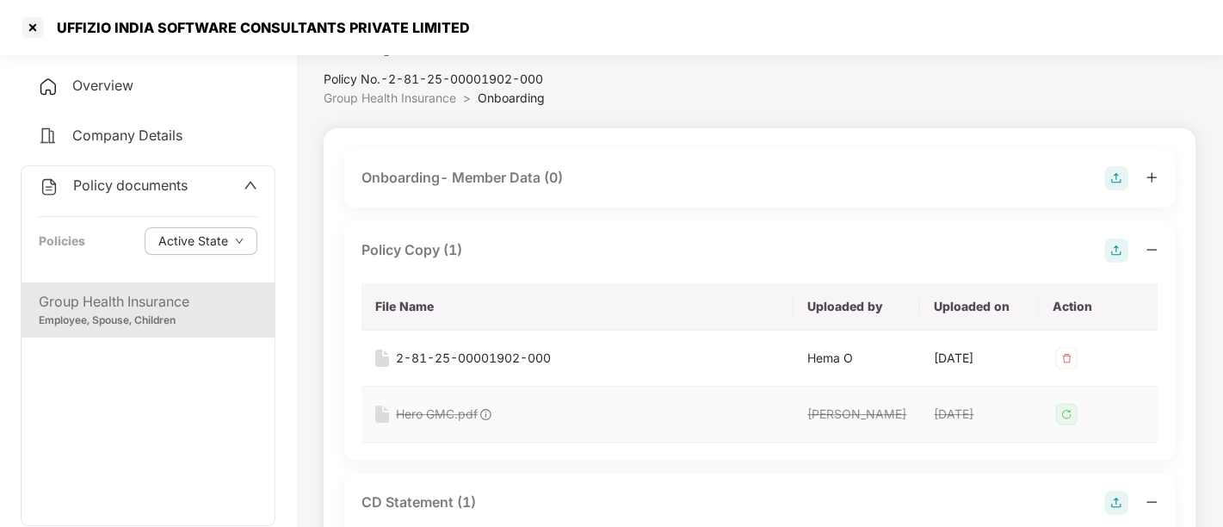
scroll to position [0, 0]
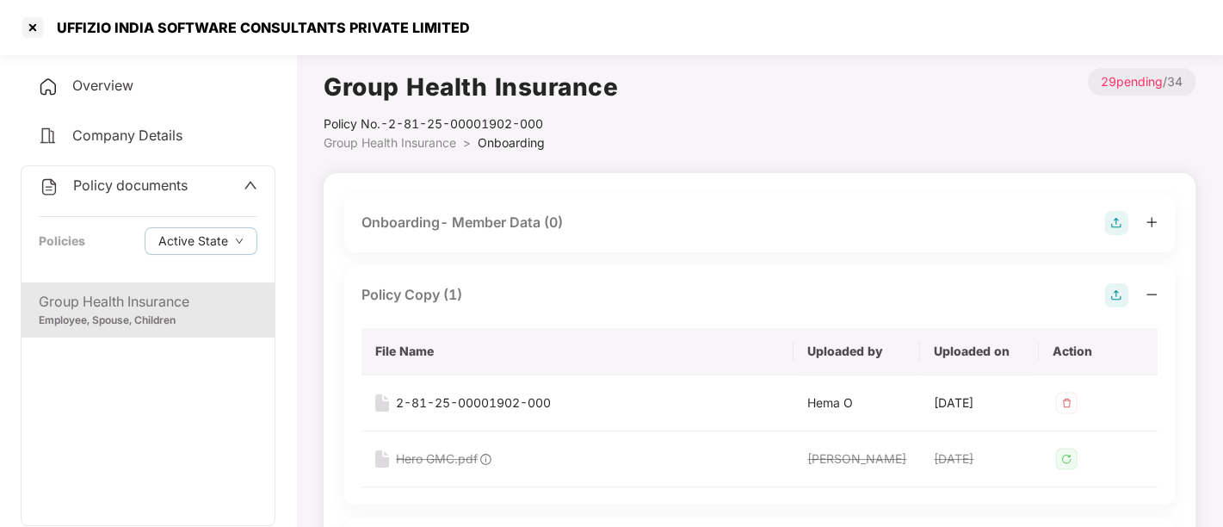
click at [172, 76] on div "Overview" at bounding box center [148, 86] width 255 height 40
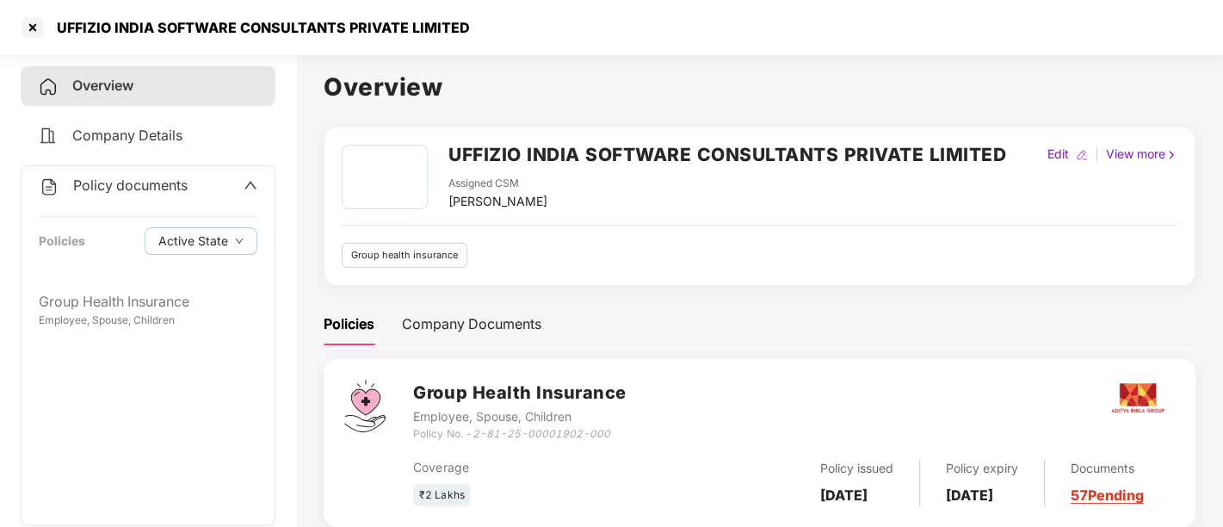
drag, startPoint x: 827, startPoint y: 478, endPoint x: 876, endPoint y: 500, distance: 53.9
click at [876, 500] on div "Policy issued [DATE]" at bounding box center [857, 482] width 126 height 47
copy b "[DATE]"
drag, startPoint x: 964, startPoint y: 473, endPoint x: 1028, endPoint y: 507, distance: 72.0
click at [1028, 506] on div "Policy expiry [DATE]" at bounding box center [982, 482] width 125 height 47
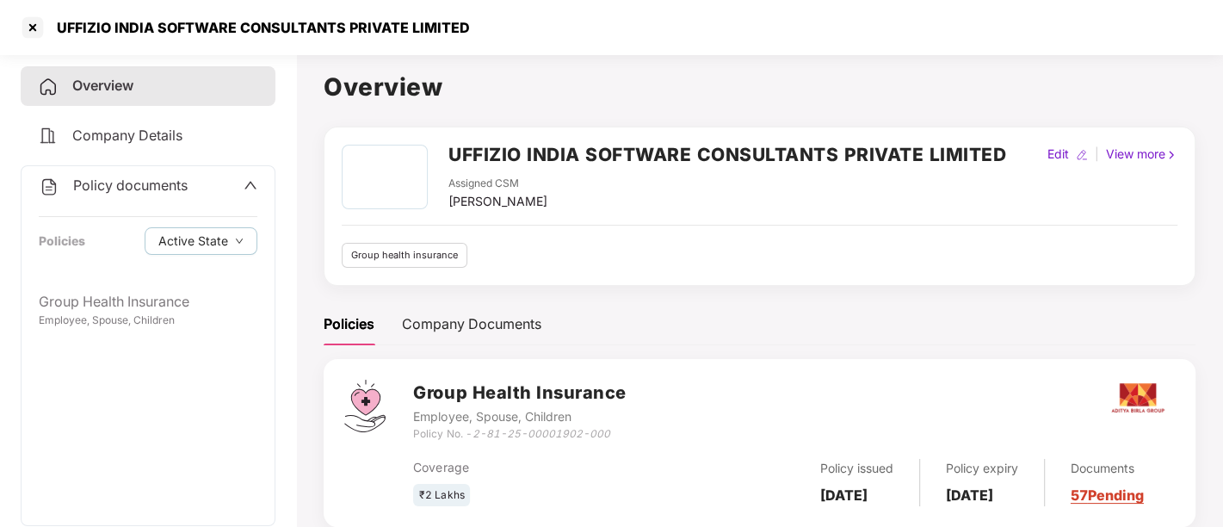
copy b "[DATE]"
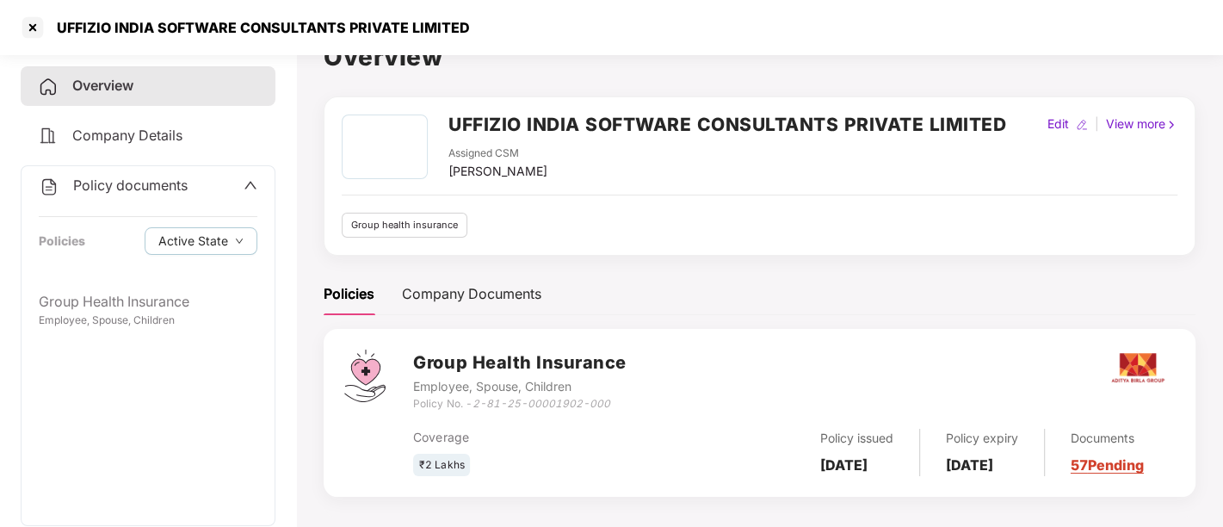
scroll to position [46, 0]
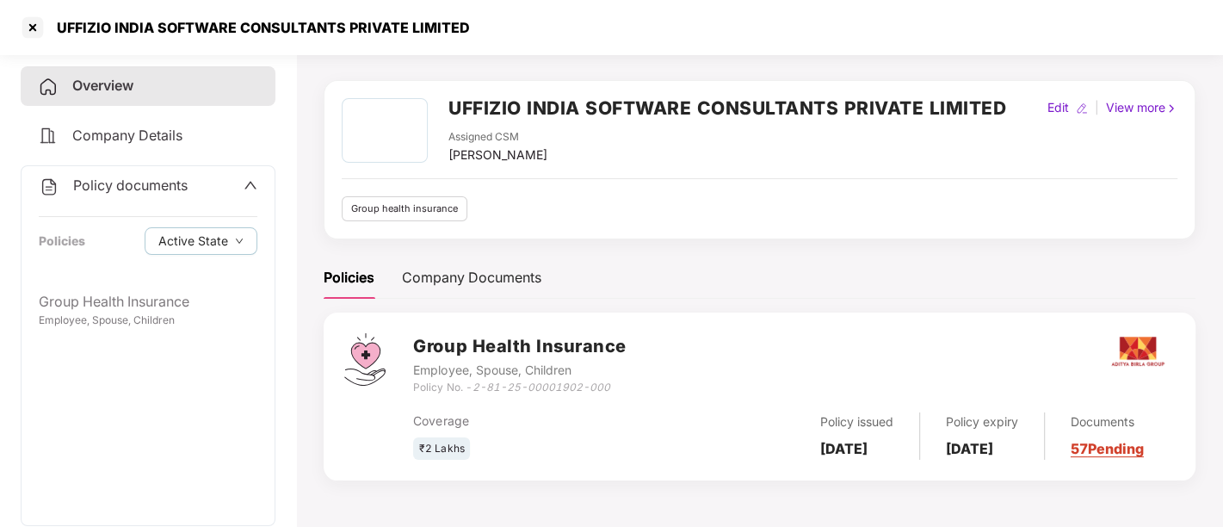
click at [247, 181] on icon "up" at bounding box center [251, 185] width 14 height 14
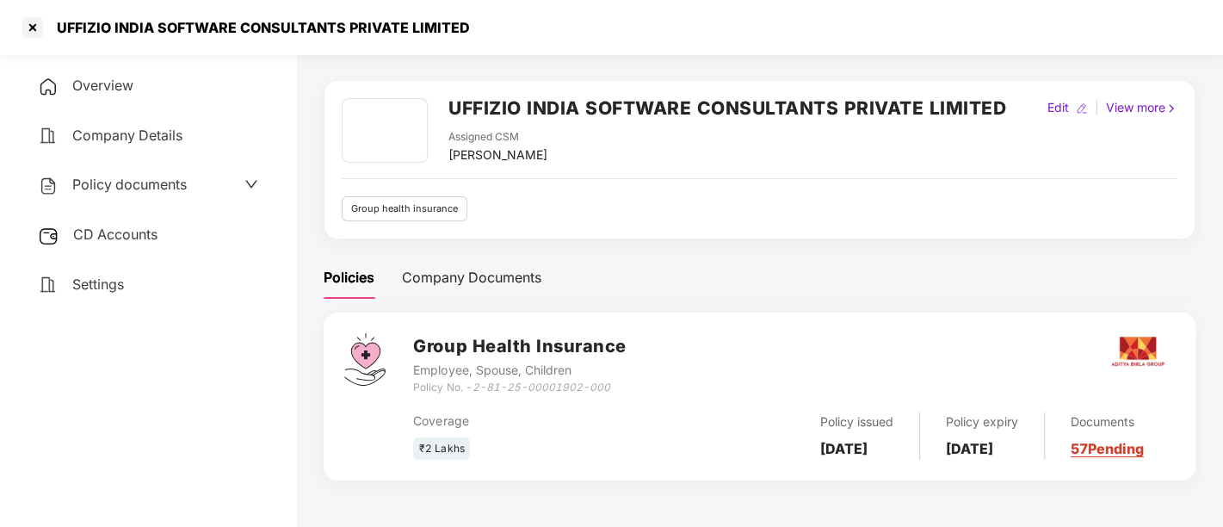
click at [177, 238] on div "CD Accounts" at bounding box center [148, 235] width 255 height 40
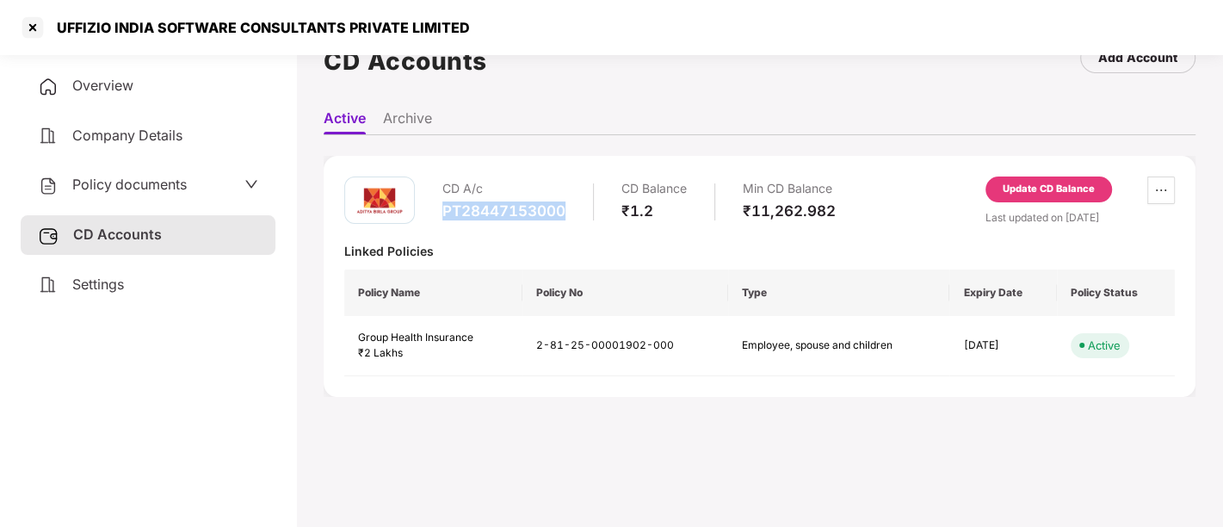
drag, startPoint x: 445, startPoint y: 210, endPoint x: 583, endPoint y: 201, distance: 138.0
click at [583, 201] on div "CD A/c PT28447153000 CD Balance ₹1.2 Min CD Balance ₹11,262.982" at bounding box center [638, 200] width 393 height 49
copy div "PT28447153000"
click at [34, 33] on div at bounding box center [33, 28] width 28 height 28
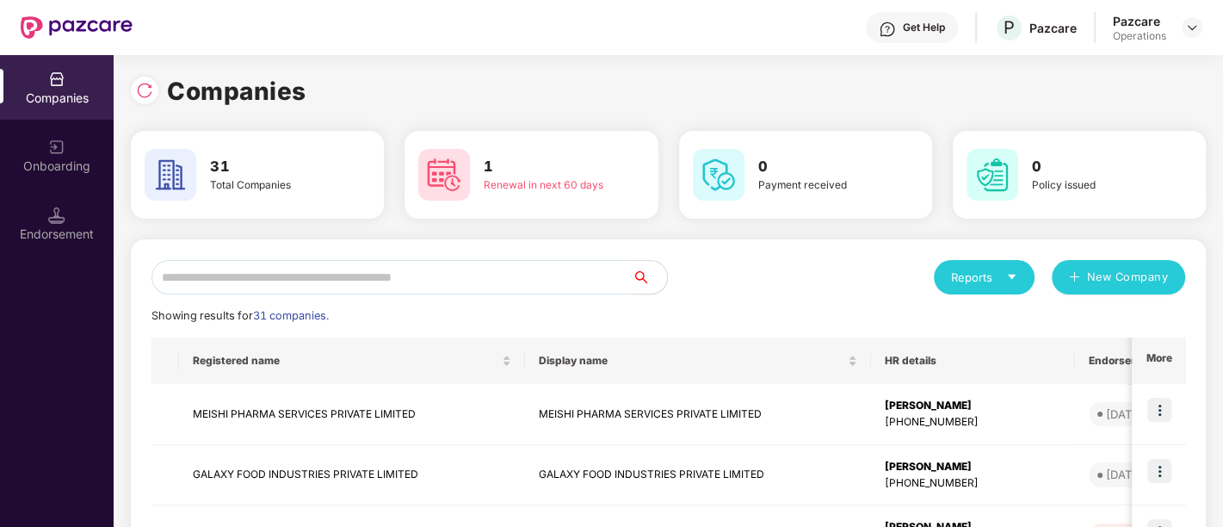
scroll to position [0, 0]
click at [473, 279] on input "text" at bounding box center [391, 277] width 481 height 34
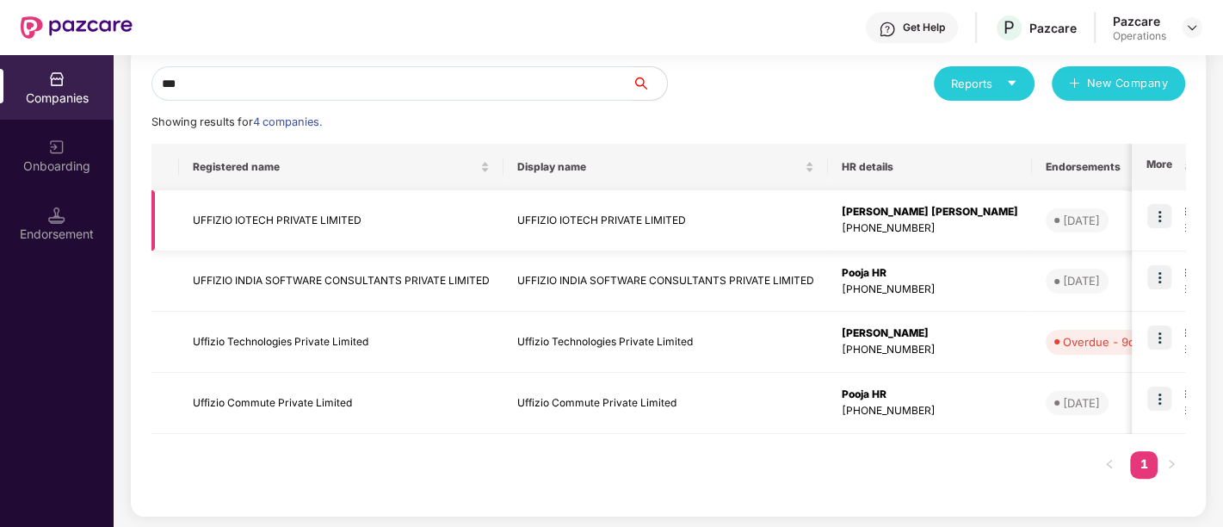
scroll to position [195, 0]
type input "***"
click at [1164, 276] on img at bounding box center [1159, 276] width 24 height 24
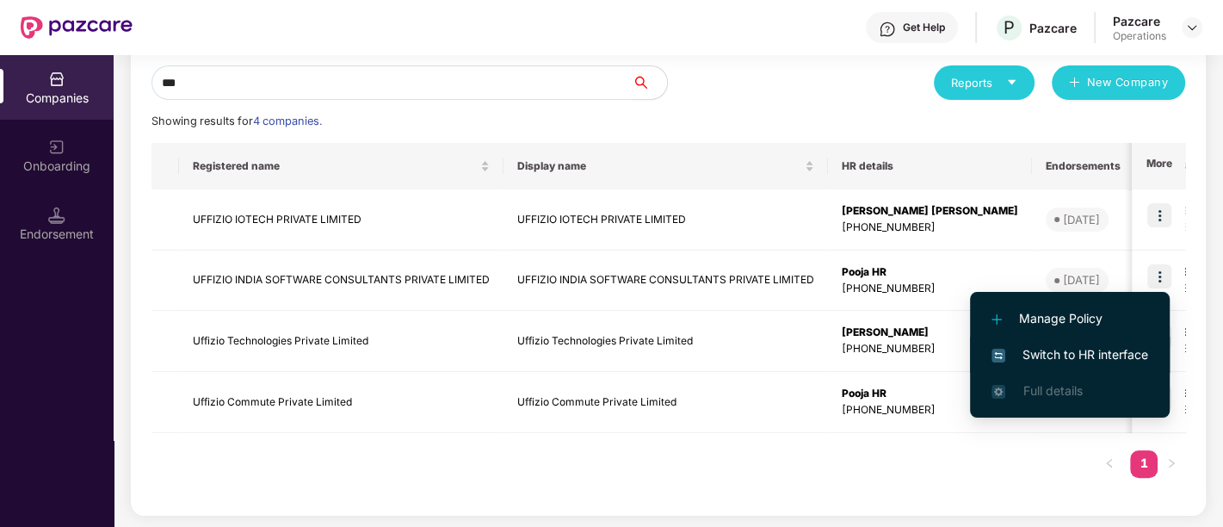
click at [1117, 361] on span "Switch to HR interface" at bounding box center [1069, 354] width 157 height 19
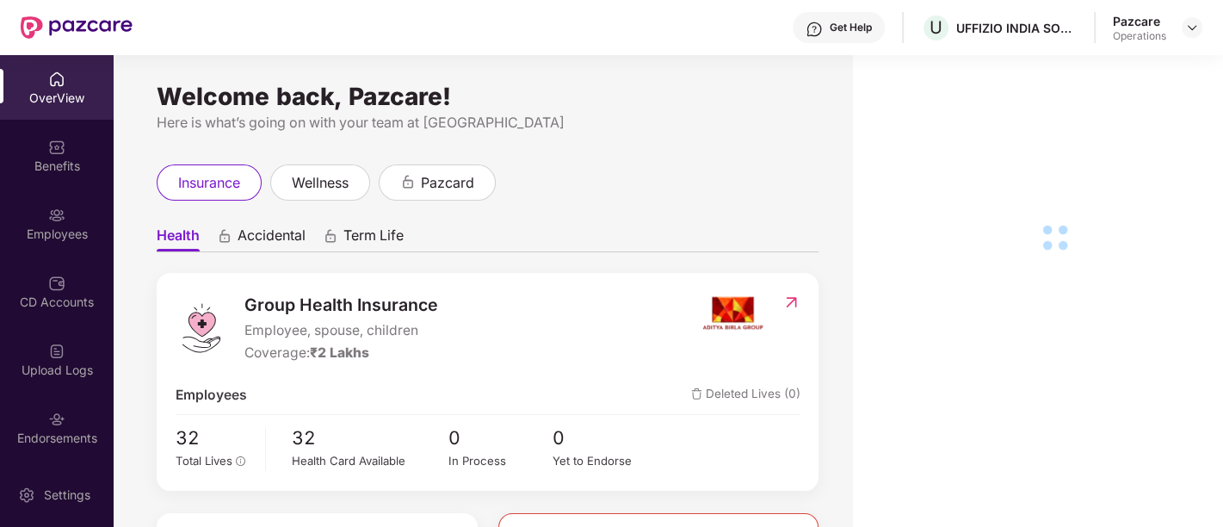
click at [52, 423] on img at bounding box center [56, 419] width 17 height 17
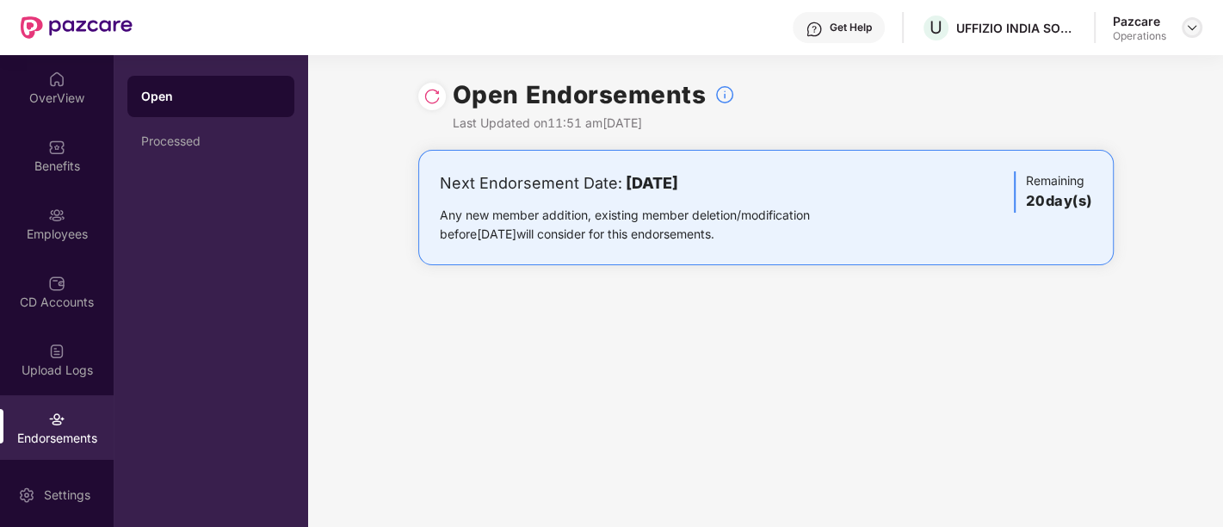
click at [1195, 23] on img at bounding box center [1192, 28] width 14 height 14
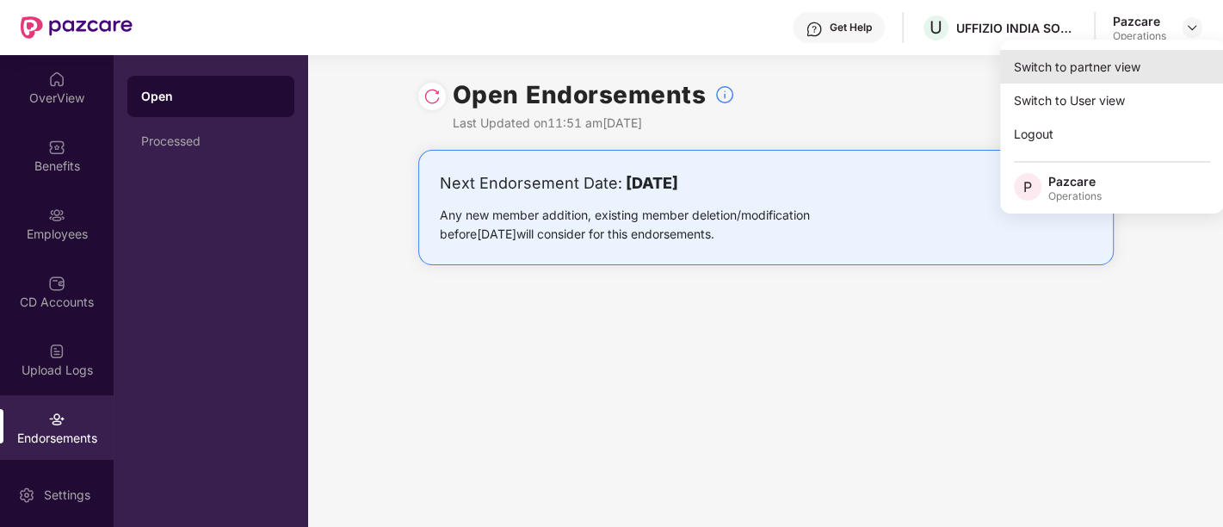
click at [1122, 75] on div "Switch to partner view" at bounding box center [1112, 67] width 224 height 34
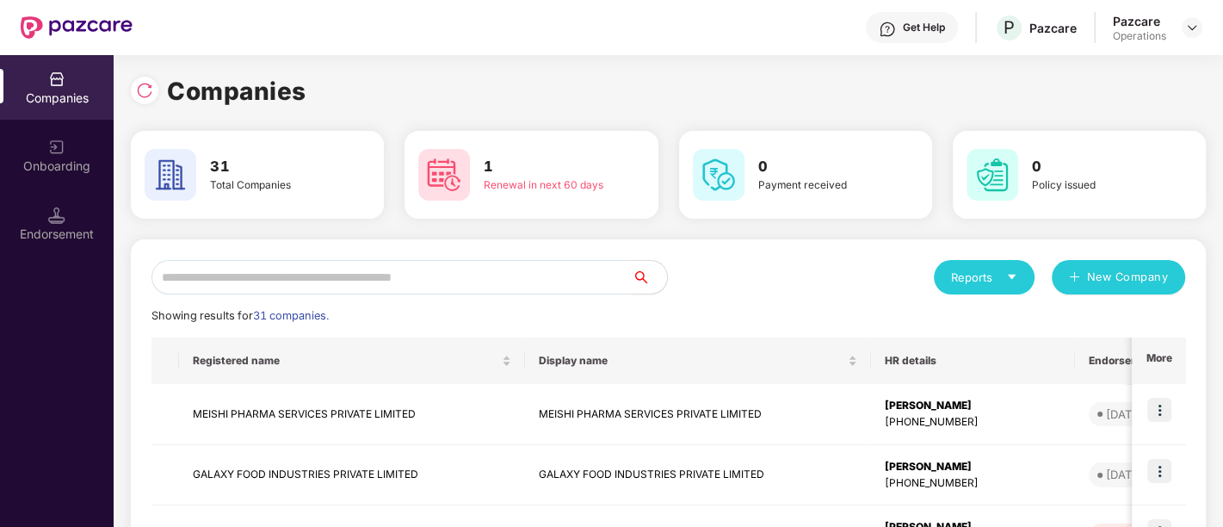
click at [457, 281] on input "text" at bounding box center [391, 277] width 481 height 34
paste input "****"
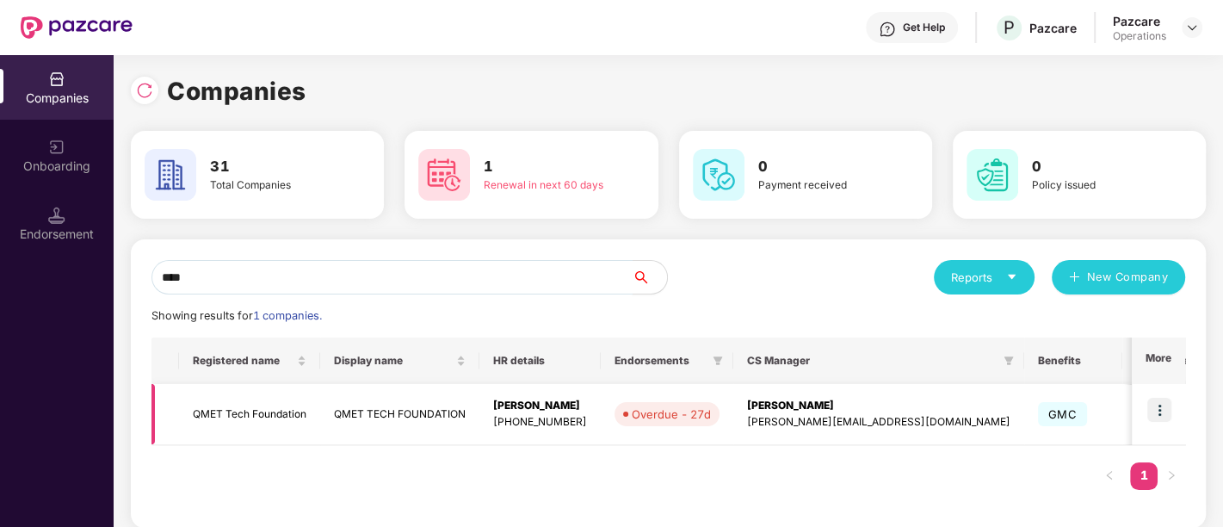
type input "****"
click at [260, 413] on td "QMET Tech Foundation" at bounding box center [249, 414] width 141 height 61
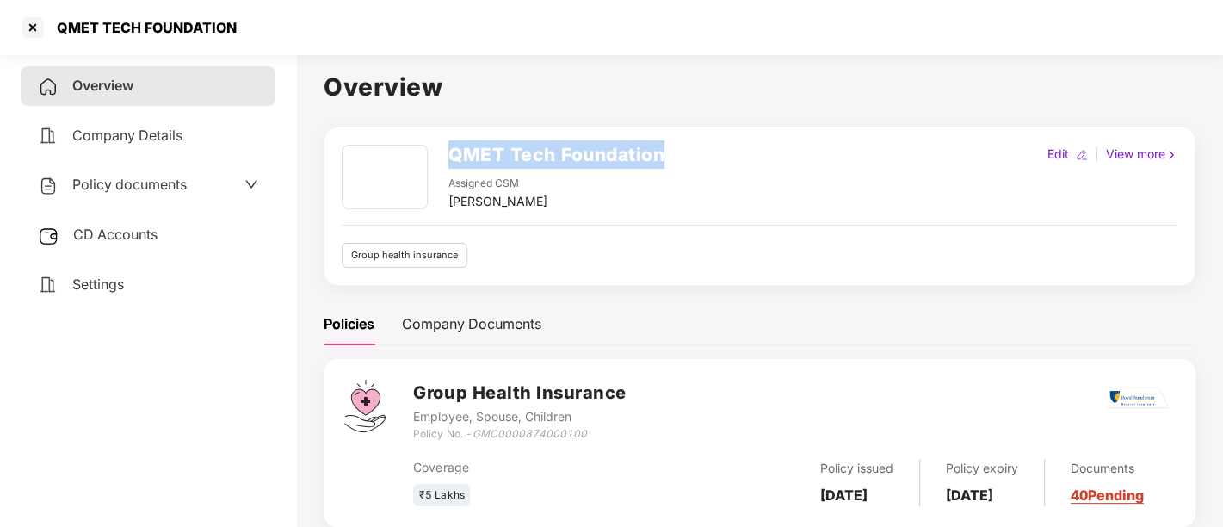
drag, startPoint x: 449, startPoint y: 150, endPoint x: 742, endPoint y: 146, distance: 292.6
click at [742, 146] on div "QMET Tech Foundation Assigned CSM [PERSON_NAME] Edit | View more" at bounding box center [760, 178] width 836 height 66
copy h2 "QMET Tech Foundation"
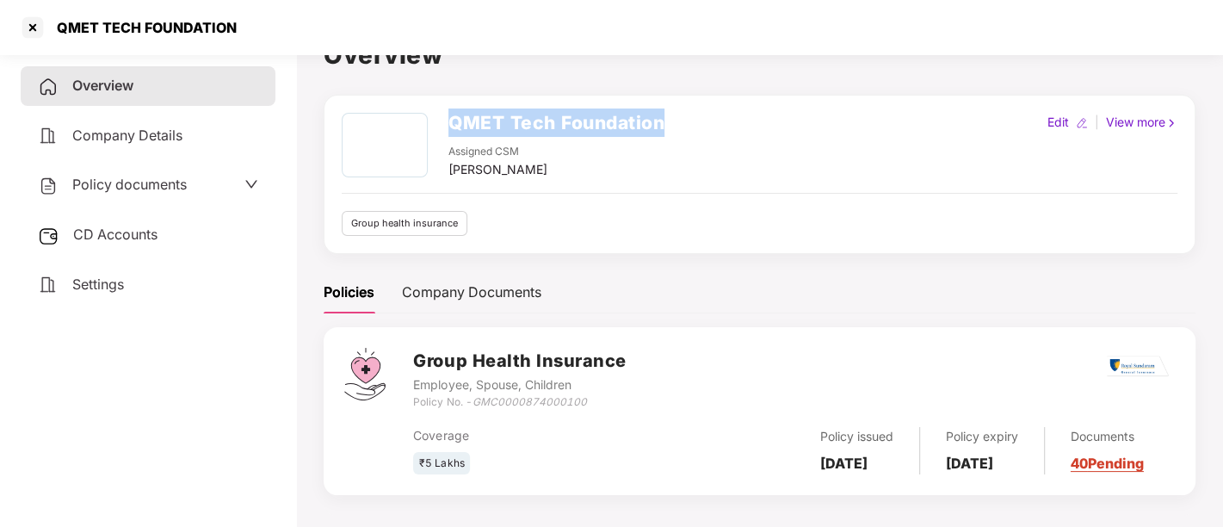
scroll to position [46, 0]
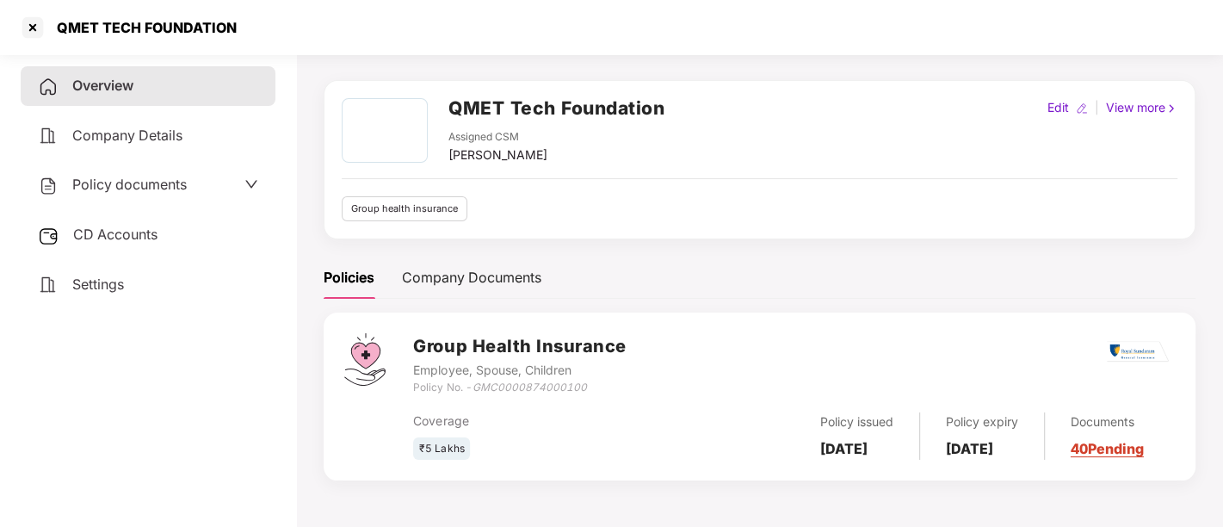
click at [160, 188] on span "Policy documents" at bounding box center [129, 184] width 114 height 17
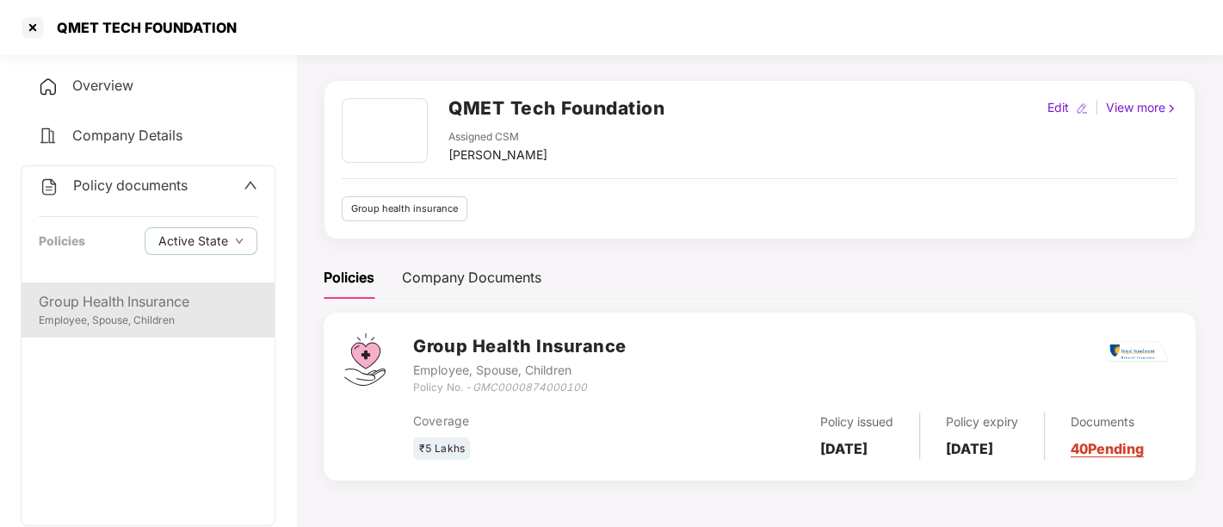
click at [172, 312] on div "Employee, Spouse, Children" at bounding box center [148, 320] width 219 height 16
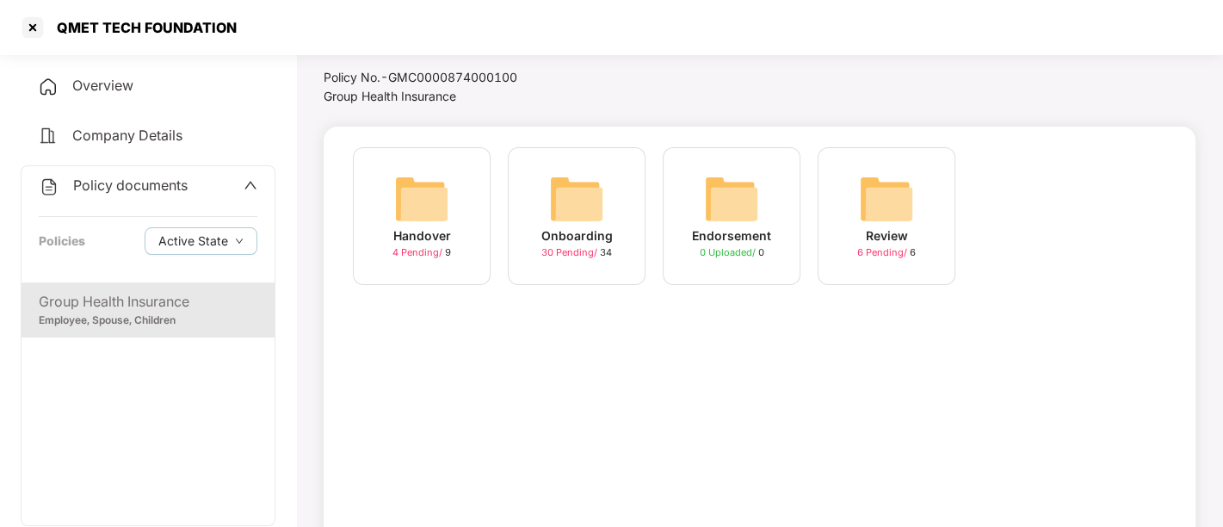
click at [566, 253] on span "30 Pending /" at bounding box center [570, 252] width 59 height 12
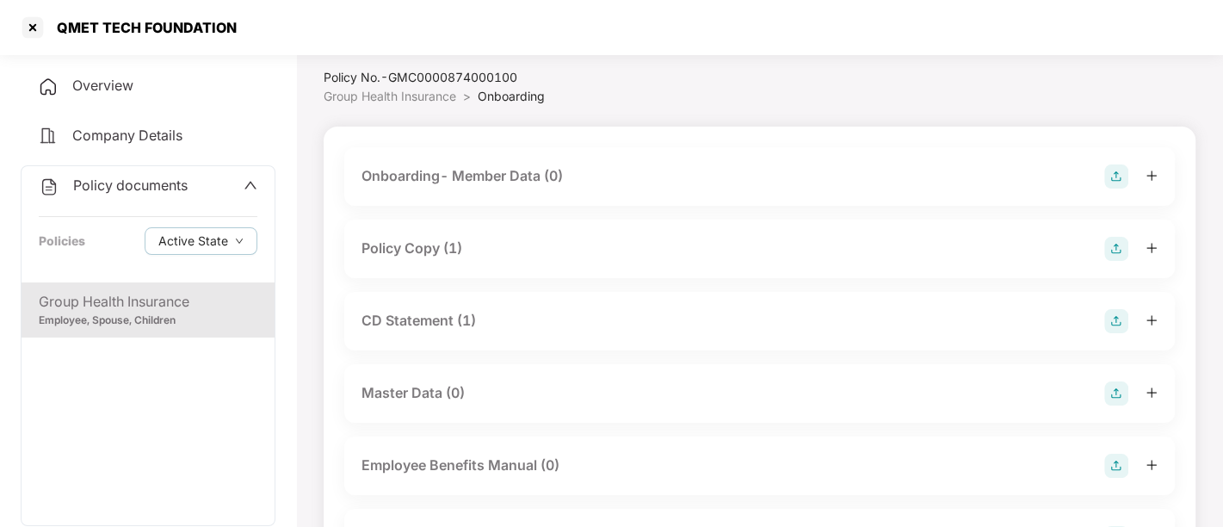
click at [391, 244] on div "Policy Copy (1)" at bounding box center [411, 249] width 101 height 22
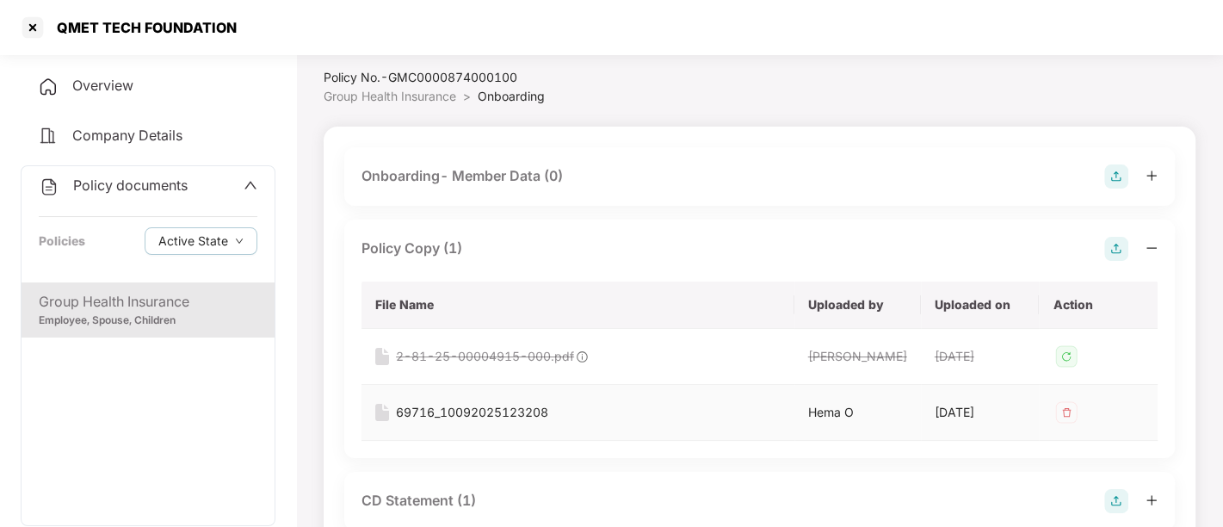
click at [460, 407] on div "69716_10092025123208" at bounding box center [472, 412] width 152 height 19
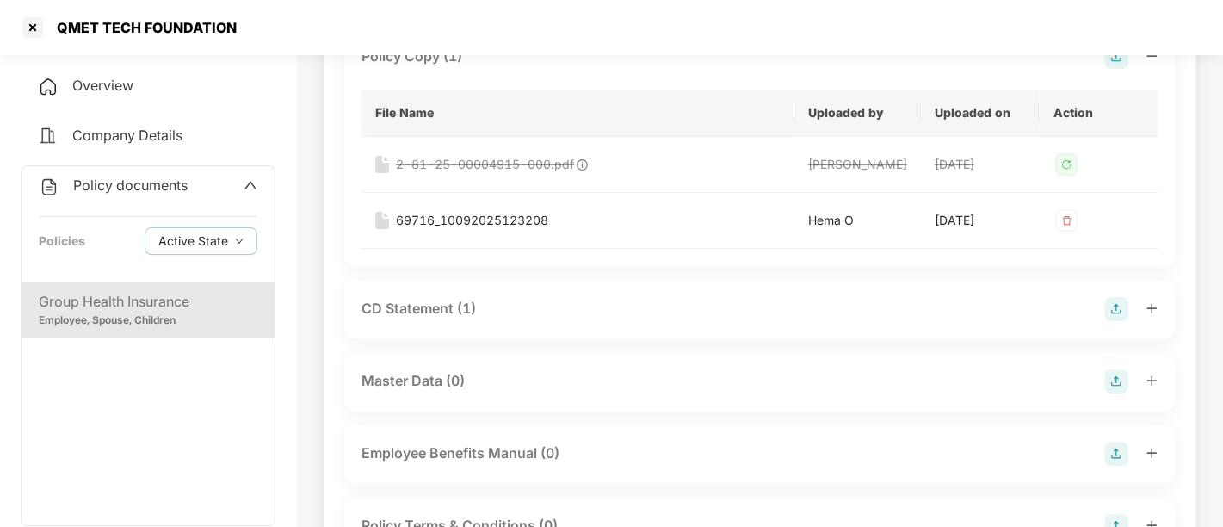
click at [423, 313] on div "CD Statement (1)" at bounding box center [418, 309] width 114 height 22
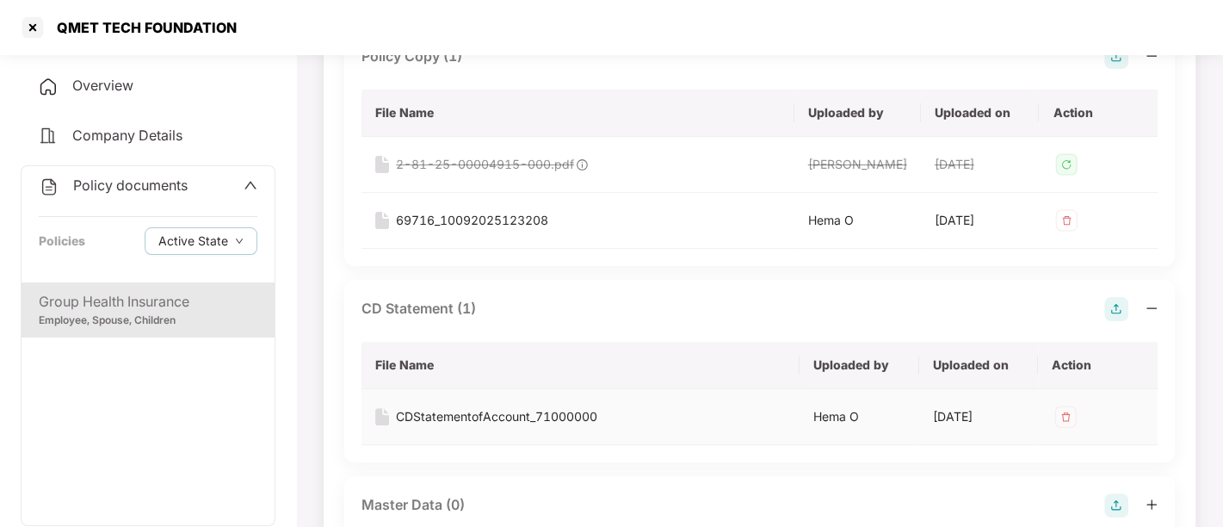
click at [469, 414] on div "CDStatementofAccount_71000000" at bounding box center [496, 416] width 201 height 19
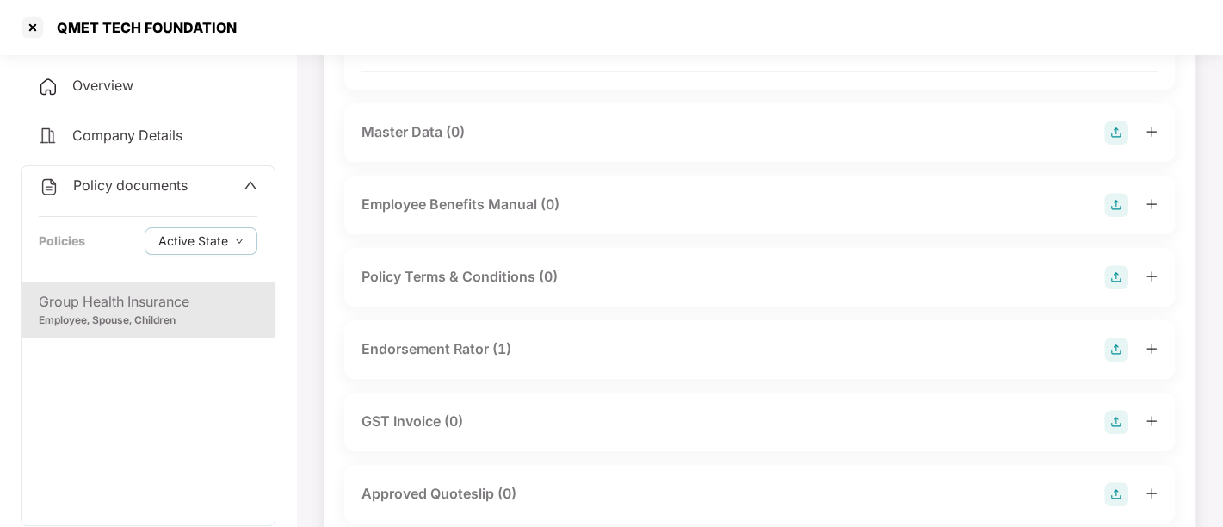
scroll to position [621, 0]
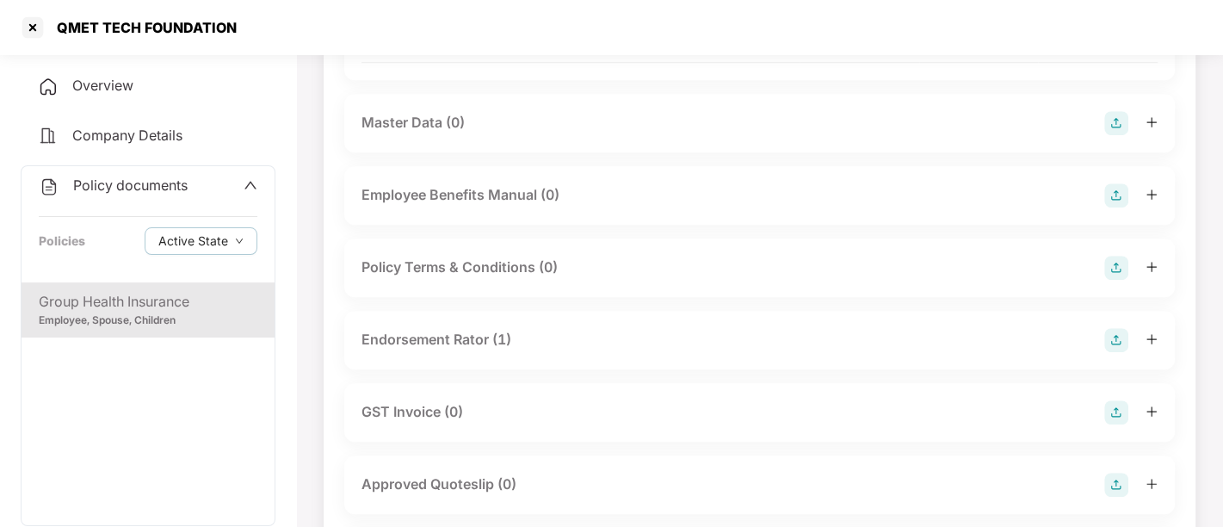
click at [478, 330] on div "Endorsement Rator (1)" at bounding box center [436, 340] width 150 height 22
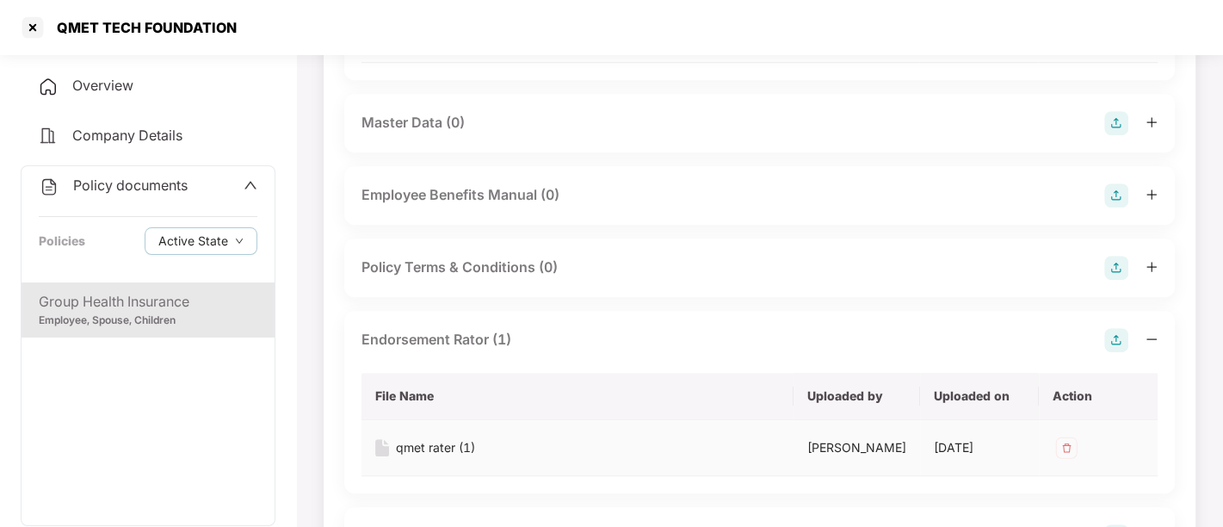
click at [422, 446] on div "qmet rater (1)" at bounding box center [435, 447] width 79 height 19
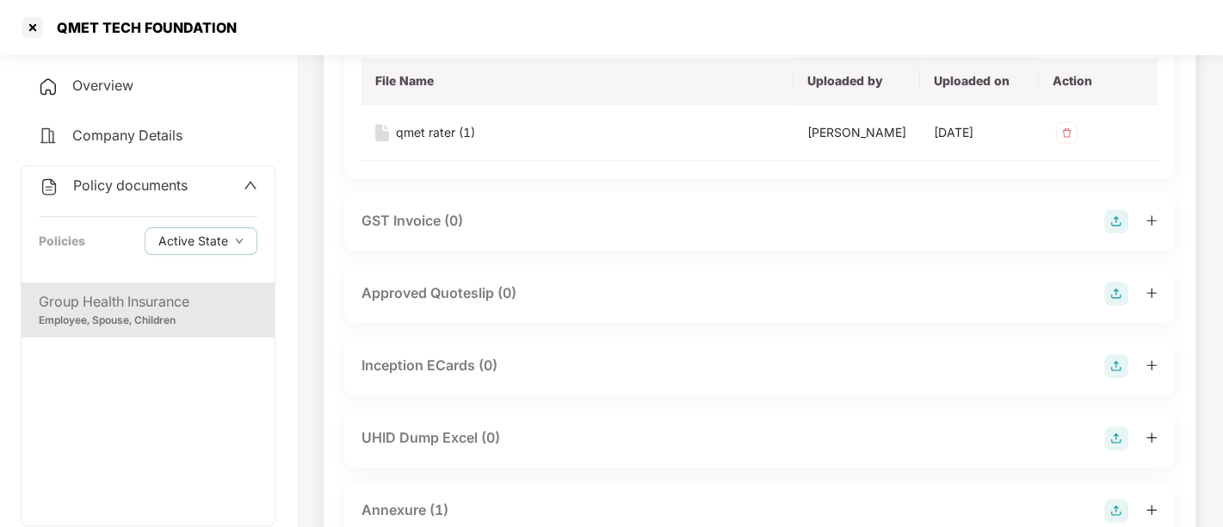
scroll to position [1099, 0]
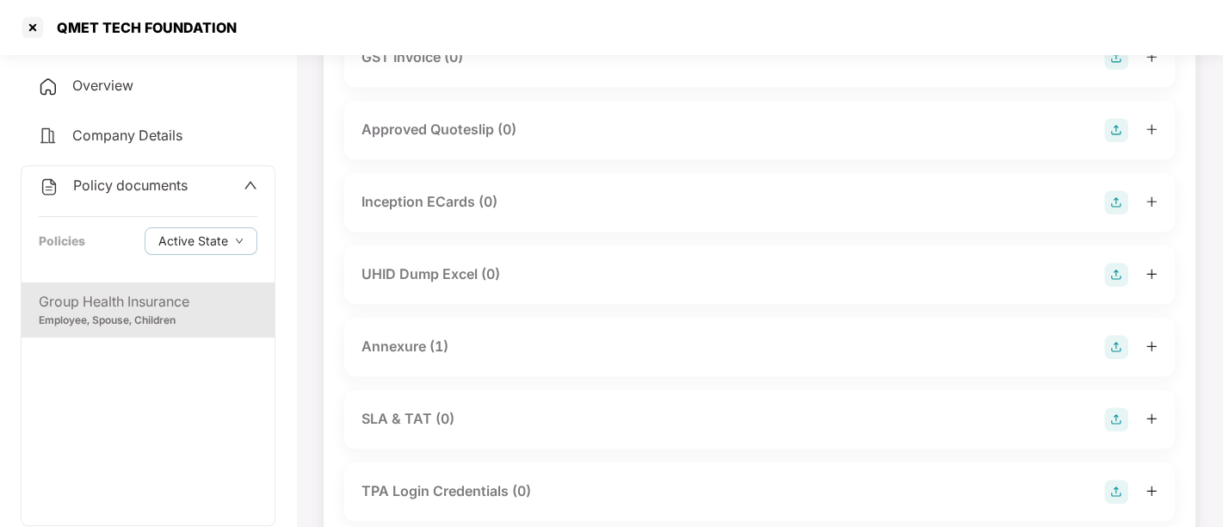
click at [424, 345] on div "Annexure (1)" at bounding box center [404, 347] width 87 height 22
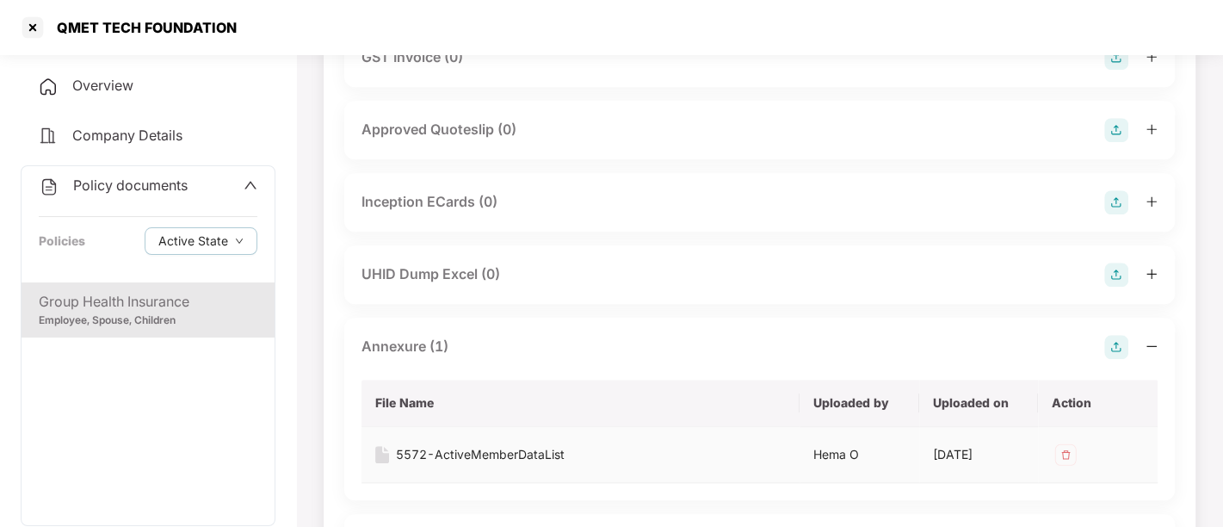
click at [482, 454] on div "5572-ActiveMemberDataList" at bounding box center [480, 454] width 169 height 19
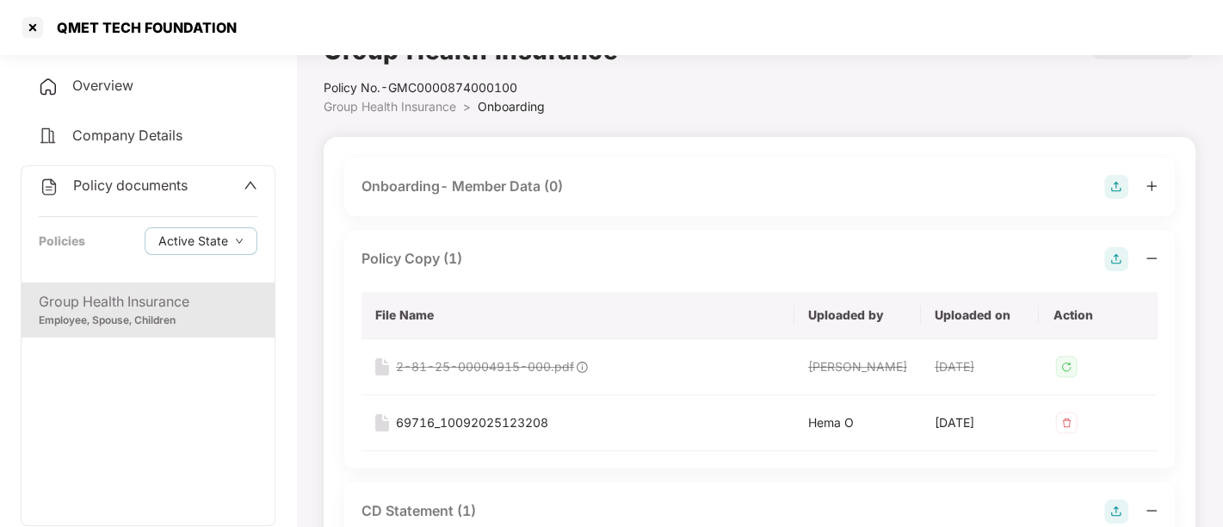
scroll to position [0, 0]
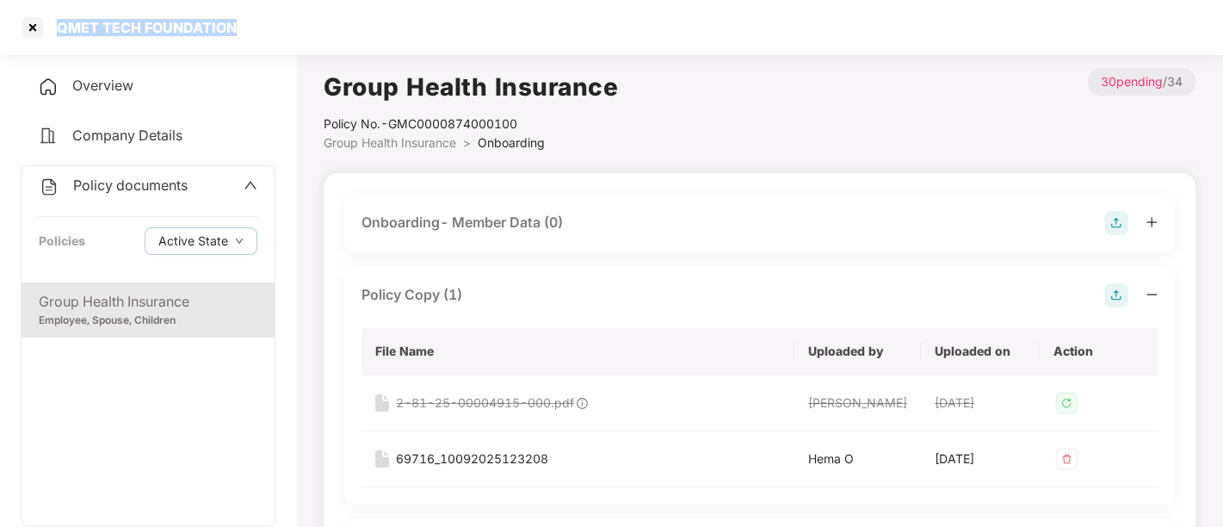
drag, startPoint x: 58, startPoint y: 18, endPoint x: 252, endPoint y: 28, distance: 194.7
click at [252, 28] on div "QMET TECH FOUNDATION" at bounding box center [611, 27] width 1223 height 55
copy div "QMET TECH FOUNDATION"
drag, startPoint x: 394, startPoint y: 121, endPoint x: 524, endPoint y: 120, distance: 130.0
click at [524, 120] on div "Policy No.- GMC0000874000100" at bounding box center [471, 123] width 294 height 19
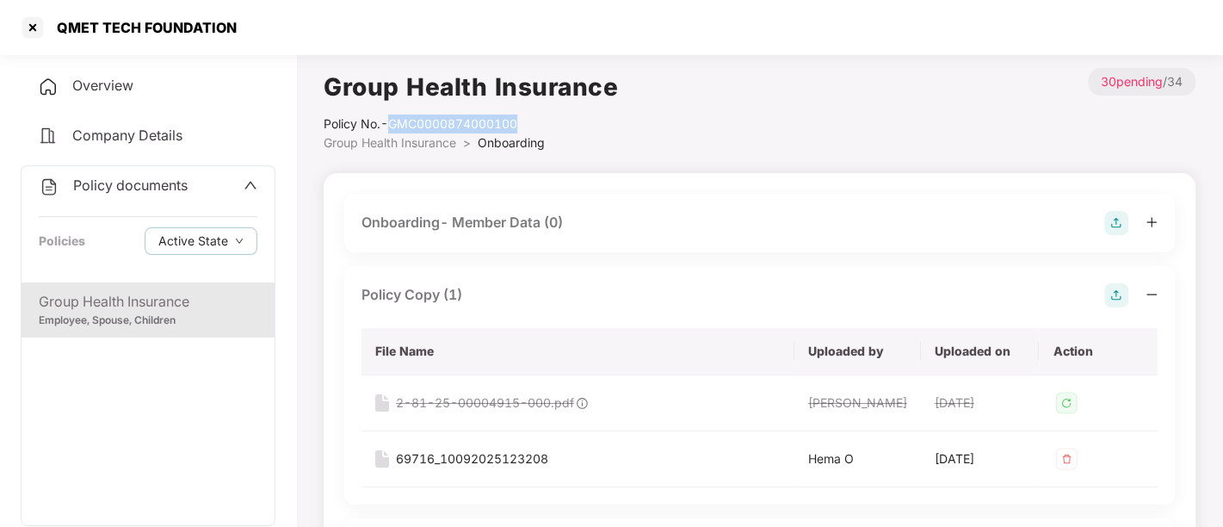
copy div "GMC0000874000100"
click at [98, 91] on span "Overview" at bounding box center [102, 85] width 61 height 17
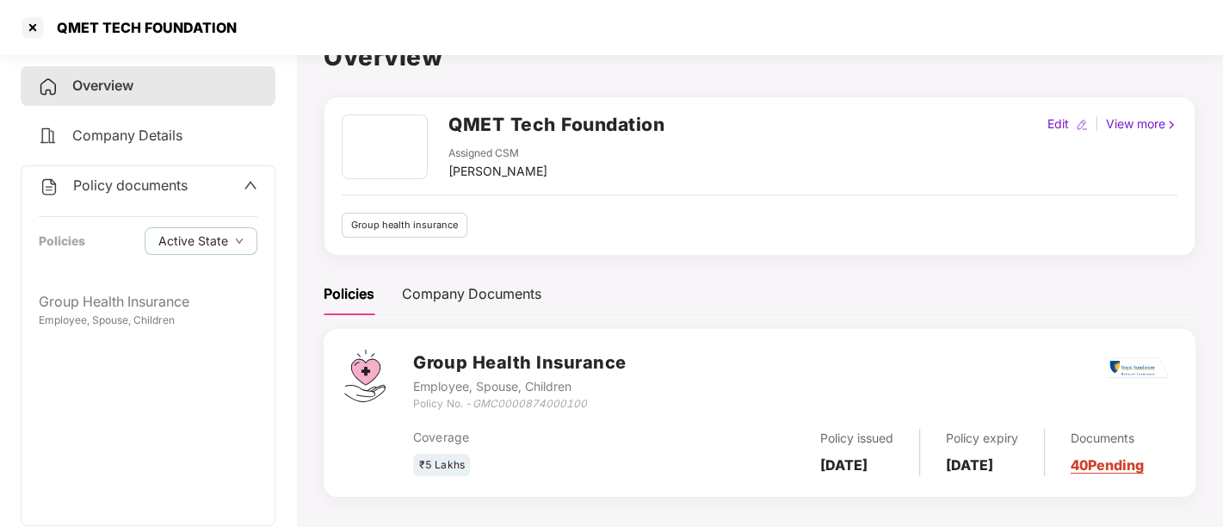
scroll to position [46, 0]
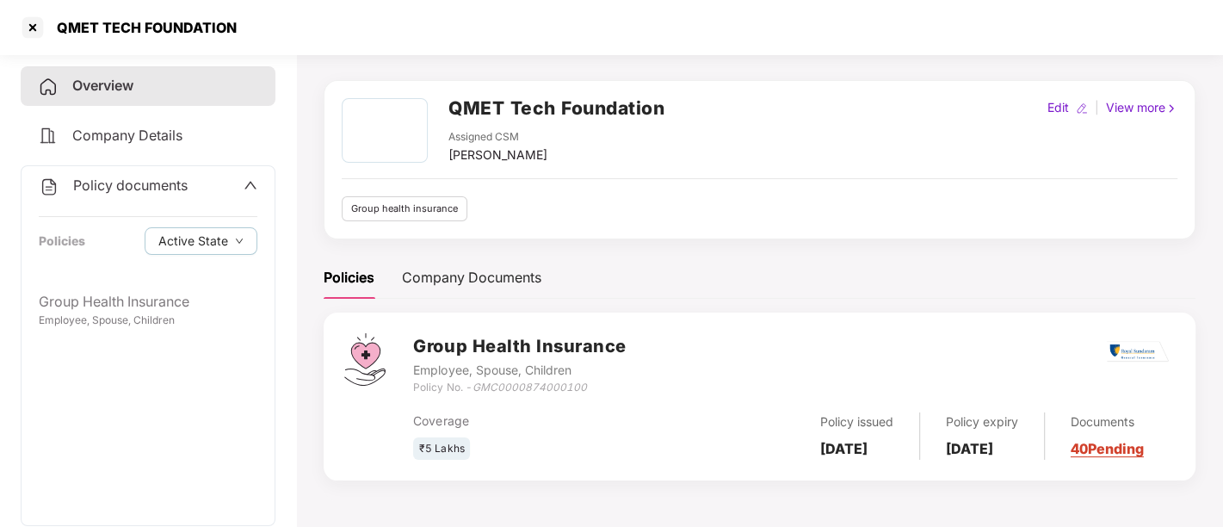
drag, startPoint x: 817, startPoint y: 429, endPoint x: 868, endPoint y: 447, distance: 53.6
click at [868, 447] on div "Policy issued [DATE]" at bounding box center [857, 435] width 126 height 47
copy b "[DATE]"
drag, startPoint x: 959, startPoint y: 423, endPoint x: 1016, endPoint y: 447, distance: 61.4
click at [1016, 447] on div "Policy expiry [DATE]" at bounding box center [982, 435] width 125 height 47
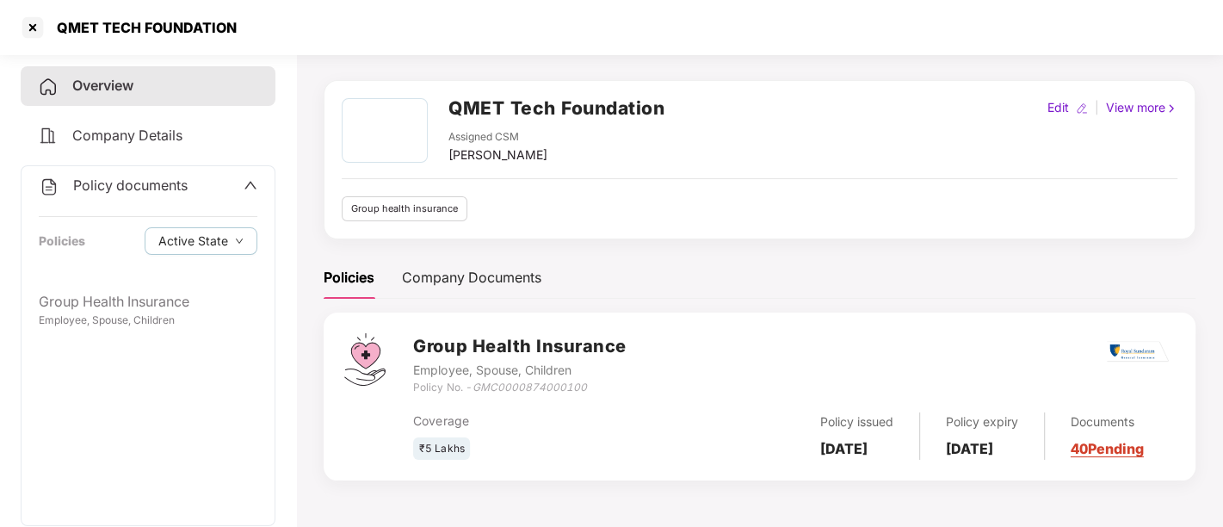
click at [250, 185] on icon "up" at bounding box center [251, 185] width 14 height 14
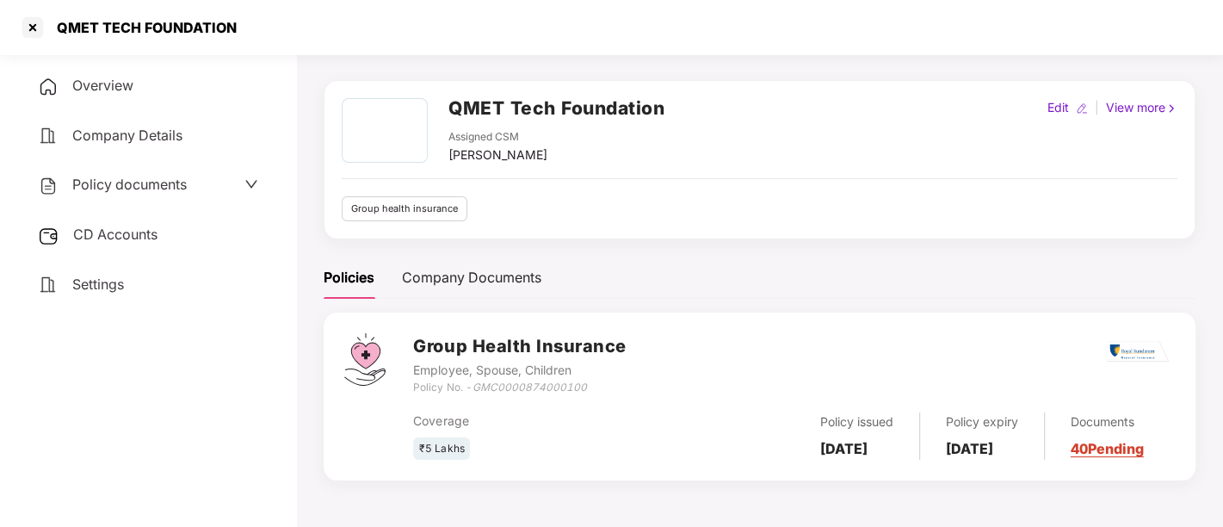
click at [143, 247] on div "CD Accounts" at bounding box center [148, 235] width 255 height 40
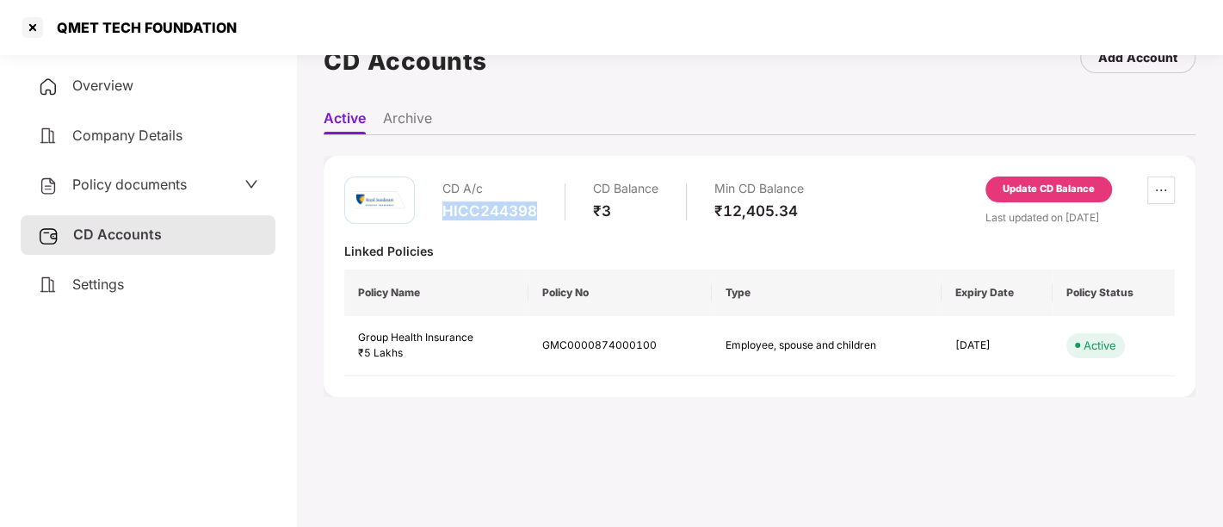
drag, startPoint x: 441, startPoint y: 206, endPoint x: 543, endPoint y: 211, distance: 102.5
click at [543, 211] on div "CD A/c HICC244398 CD Balance ₹3 Min CD Balance ₹12,405.34" at bounding box center [574, 200] width 460 height 49
drag, startPoint x: 239, startPoint y: 21, endPoint x: 50, endPoint y: 37, distance: 190.0
click at [50, 37] on div "QMET TECH FOUNDATION" at bounding box center [611, 27] width 1223 height 55
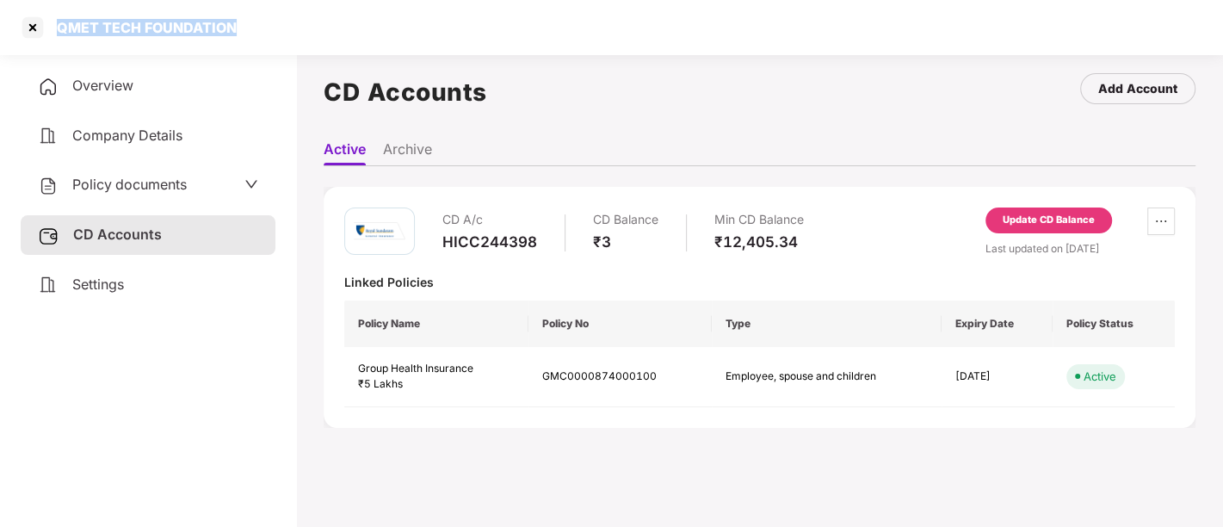
scroll to position [0, 0]
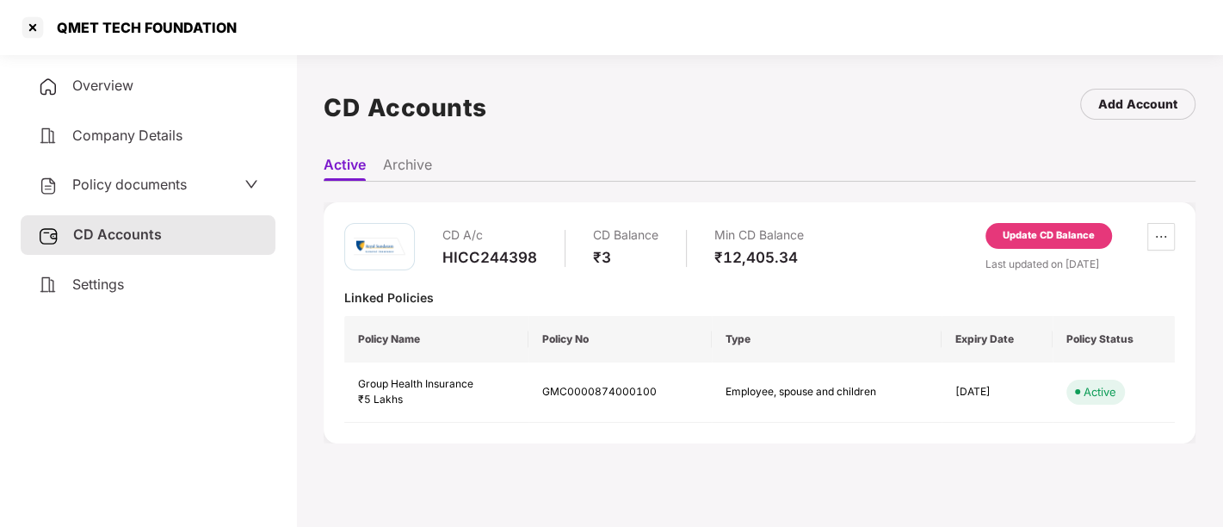
click at [118, 84] on span "Overview" at bounding box center [102, 85] width 61 height 17
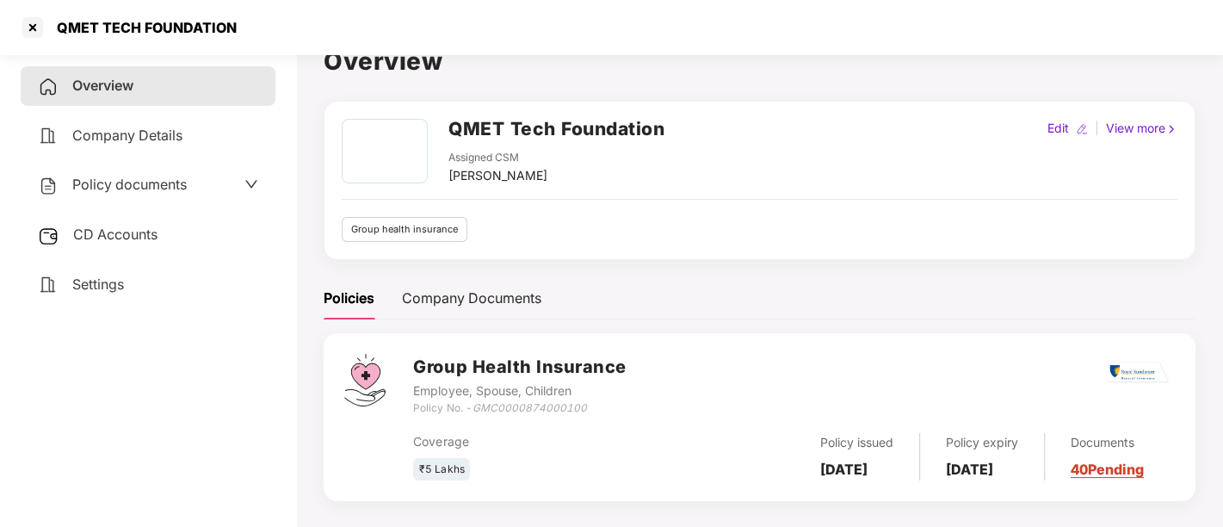
scroll to position [46, 0]
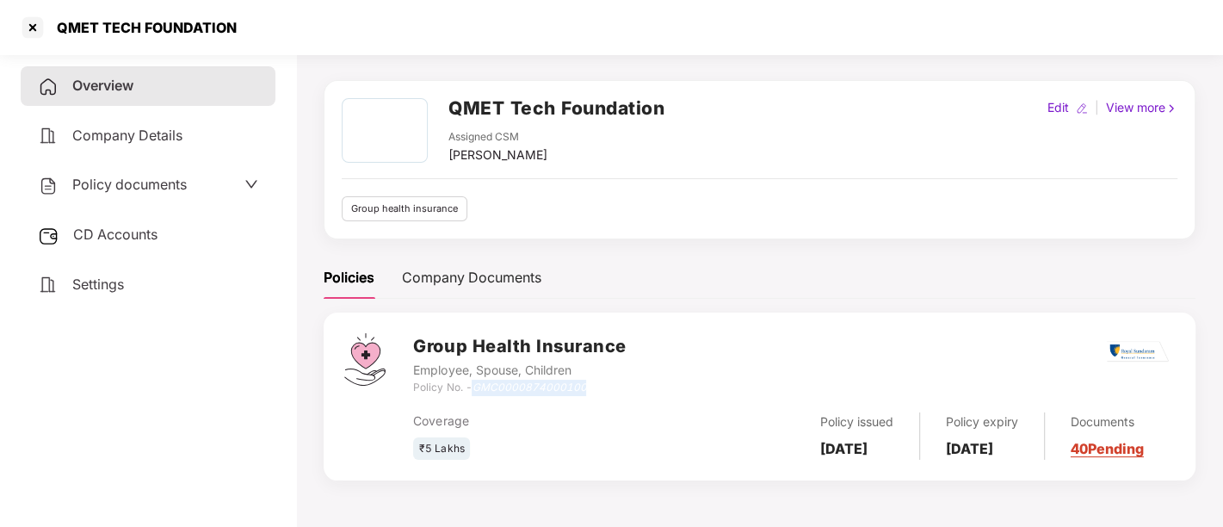
drag, startPoint x: 476, startPoint y: 387, endPoint x: 593, endPoint y: 387, distance: 117.0
click at [593, 387] on div "Policy No. - GMC0000874000100" at bounding box center [519, 388] width 213 height 16
drag, startPoint x: 818, startPoint y: 426, endPoint x: 870, endPoint y: 448, distance: 56.3
click at [870, 448] on div "Policy issued [DATE]" at bounding box center [857, 435] width 126 height 47
drag, startPoint x: 961, startPoint y: 422, endPoint x: 1010, endPoint y: 455, distance: 59.4
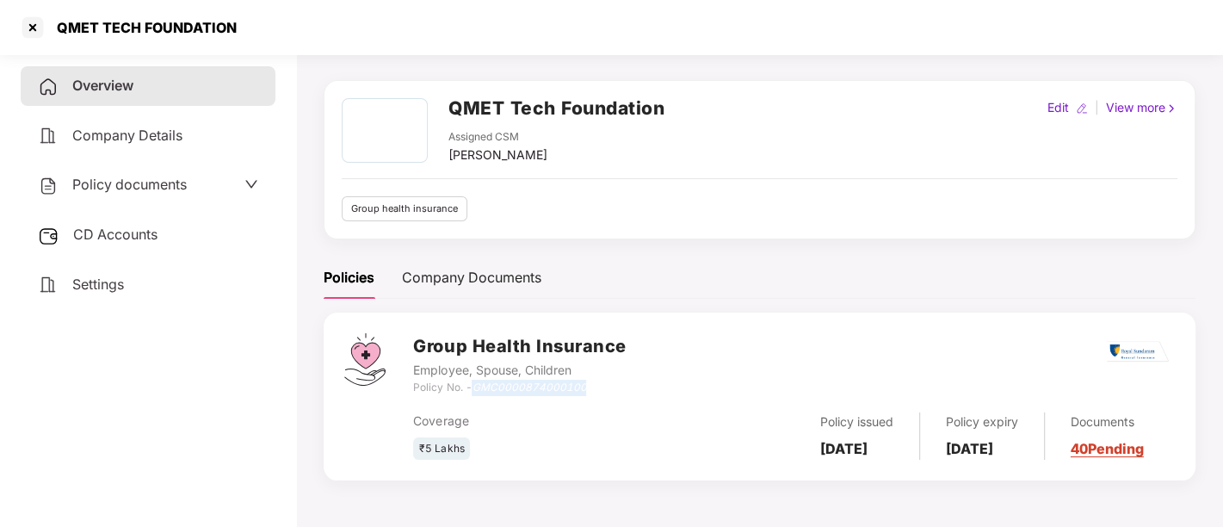
click at [1010, 455] on div "Policy expiry [DATE]" at bounding box center [982, 435] width 125 height 47
click at [114, 239] on span "CD Accounts" at bounding box center [115, 233] width 84 height 17
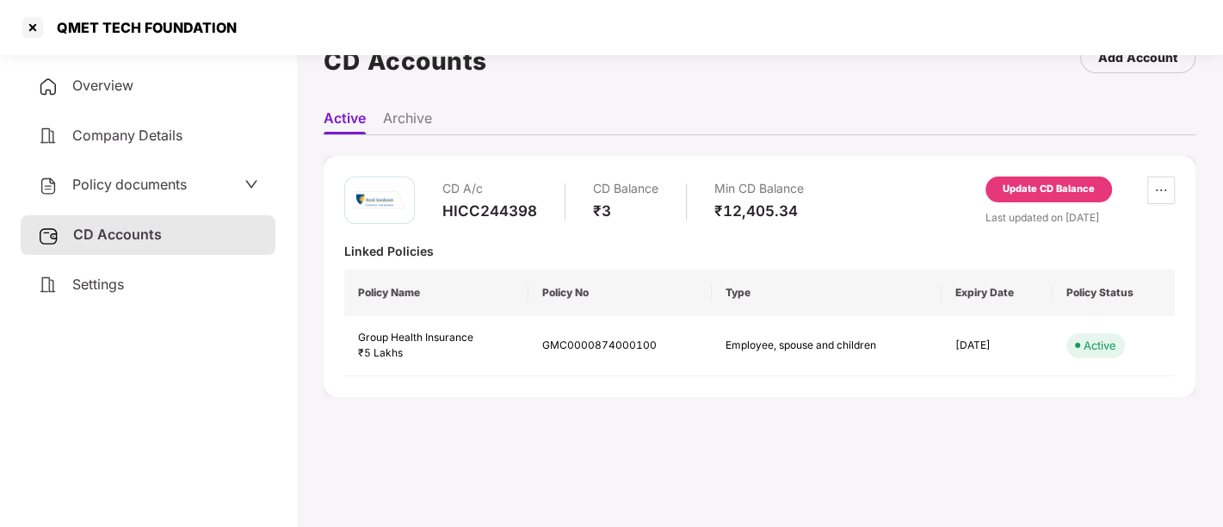
click at [101, 280] on span "Settings" at bounding box center [98, 283] width 52 height 17
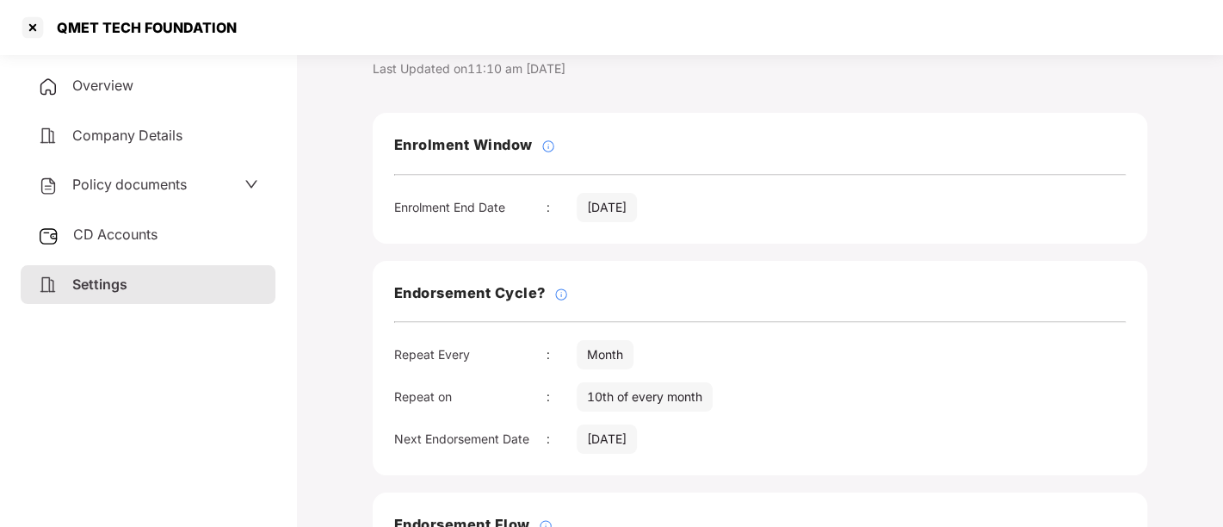
click at [175, 181] on span "Policy documents" at bounding box center [129, 184] width 114 height 17
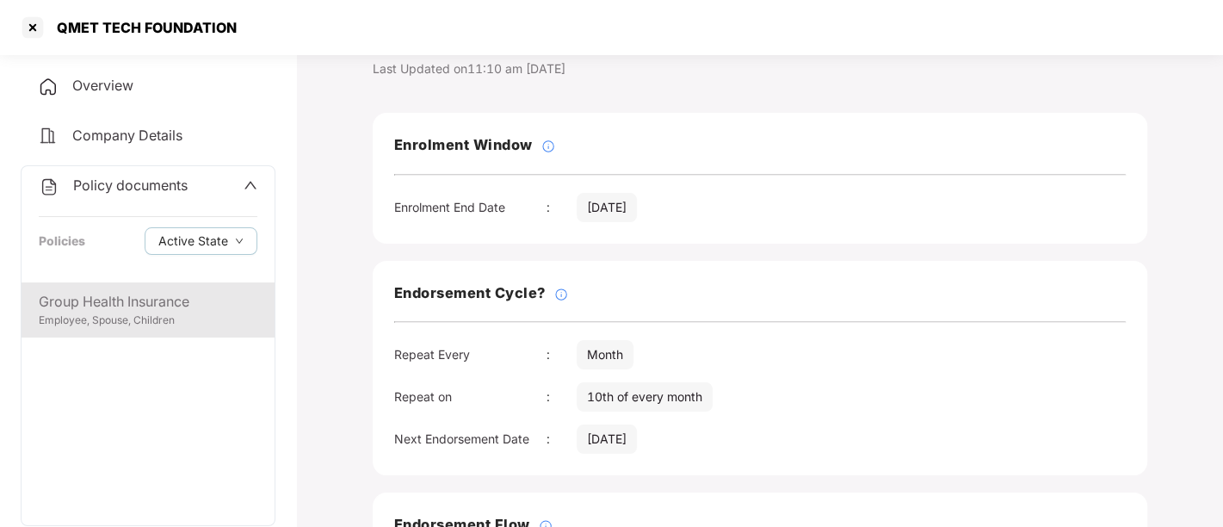
click at [145, 313] on div "Employee, Spouse, Children" at bounding box center [148, 320] width 219 height 16
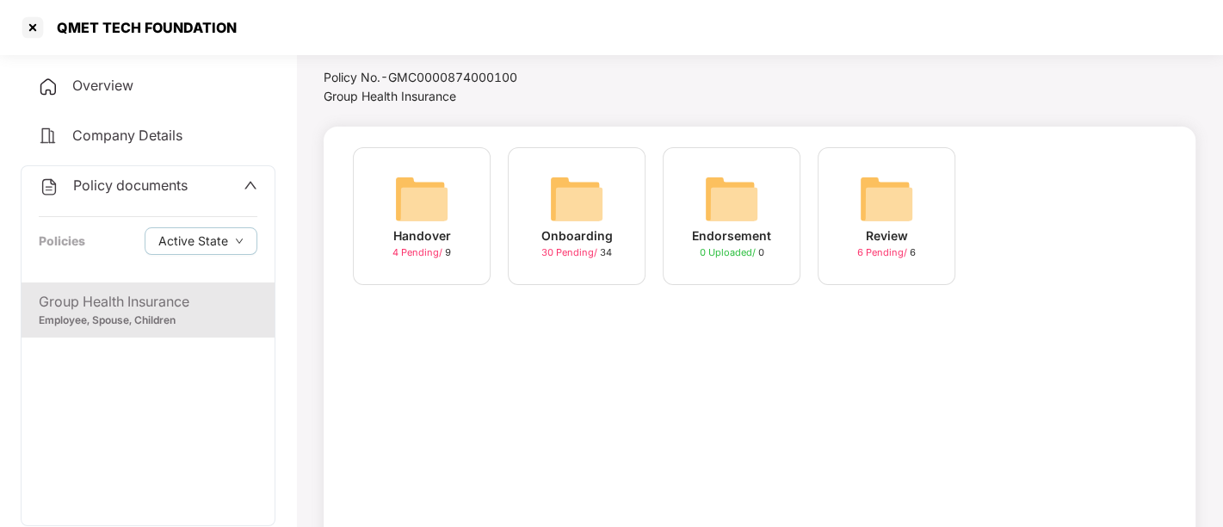
click at [557, 250] on span "30 Pending /" at bounding box center [570, 252] width 59 height 12
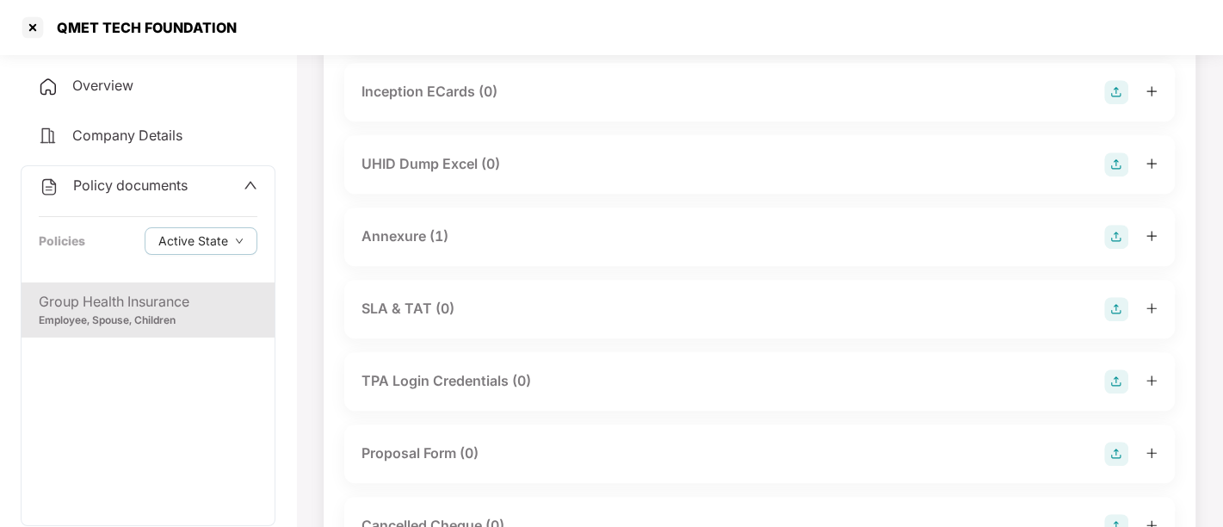
scroll to position [812, 0]
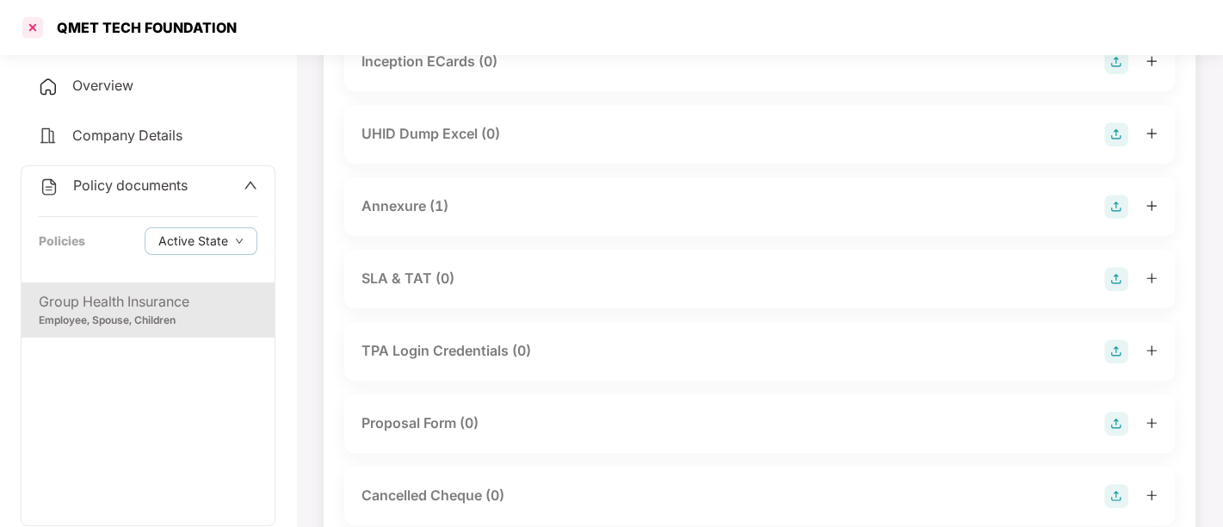
click at [31, 24] on div at bounding box center [33, 28] width 28 height 28
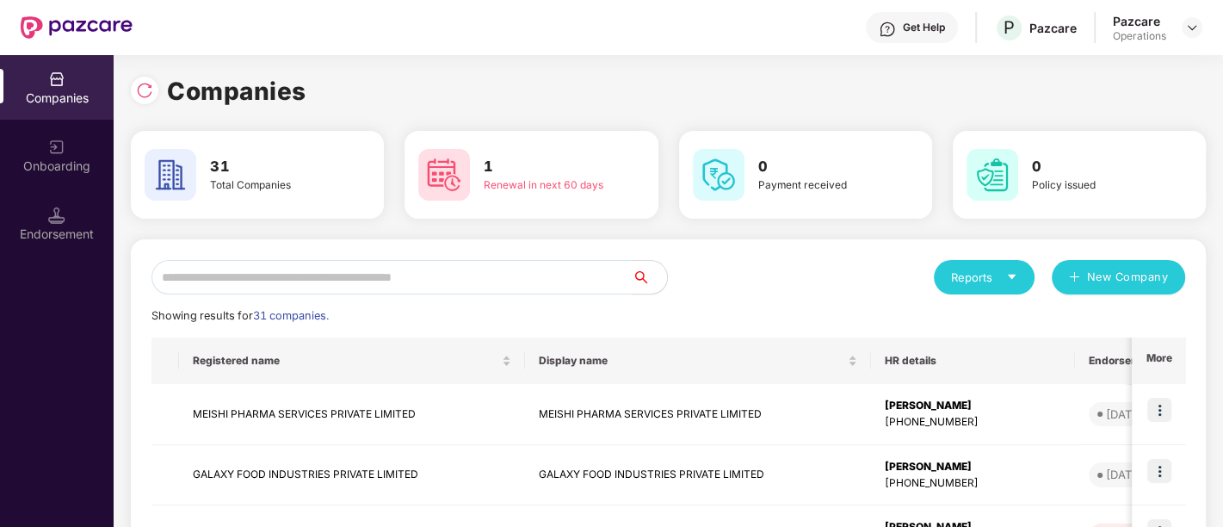
scroll to position [0, 0]
click at [379, 269] on input "text" at bounding box center [391, 277] width 481 height 34
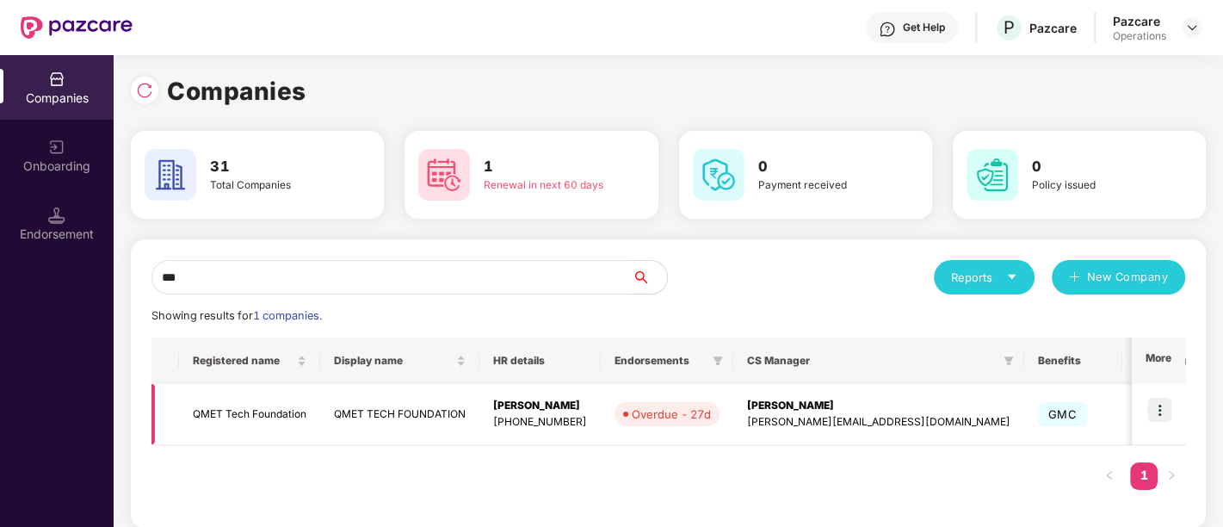
type input "***"
click at [1160, 417] on img at bounding box center [1159, 410] width 24 height 24
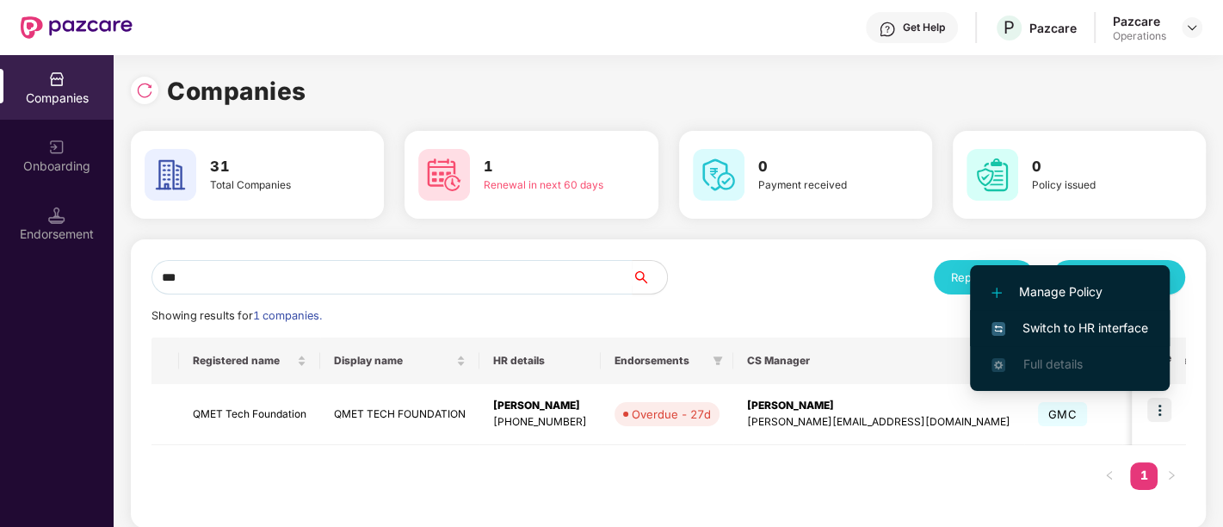
click at [1090, 318] on span "Switch to HR interface" at bounding box center [1069, 327] width 157 height 19
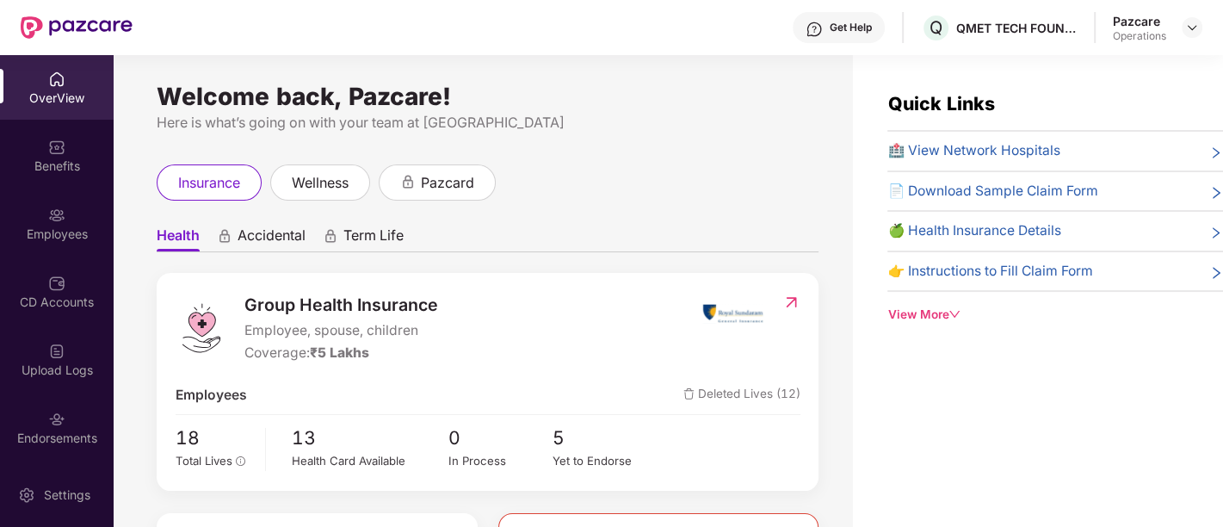
click at [59, 220] on img at bounding box center [56, 215] width 17 height 17
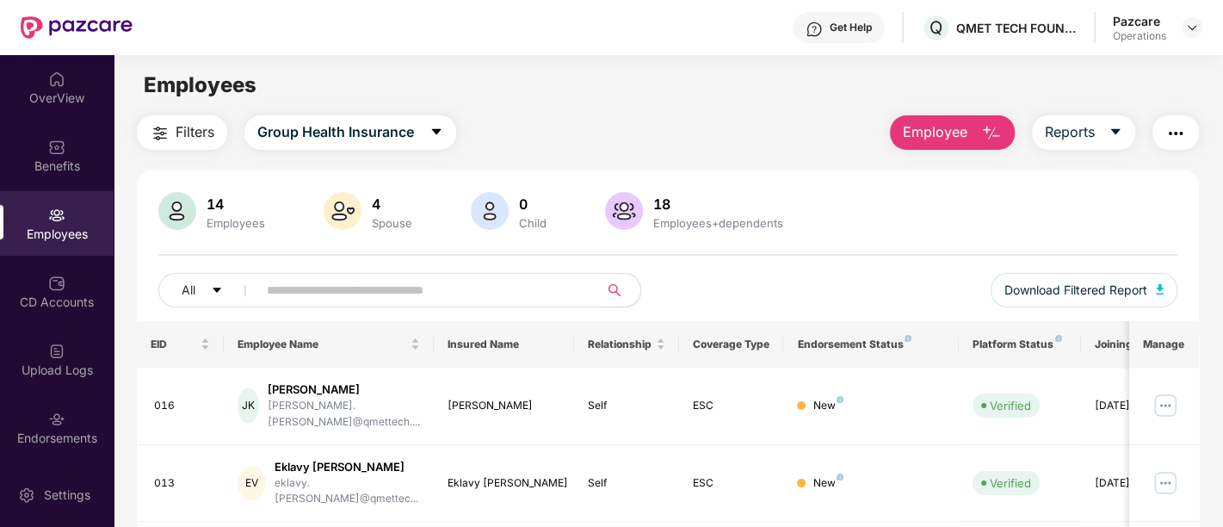
click at [314, 287] on input "text" at bounding box center [421, 290] width 309 height 26
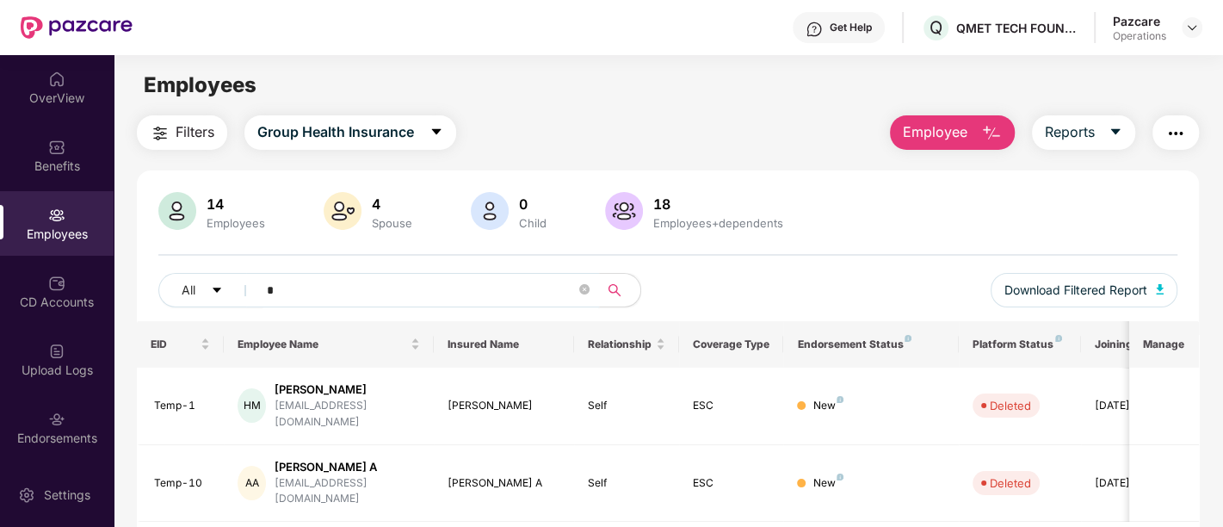
type input "*"
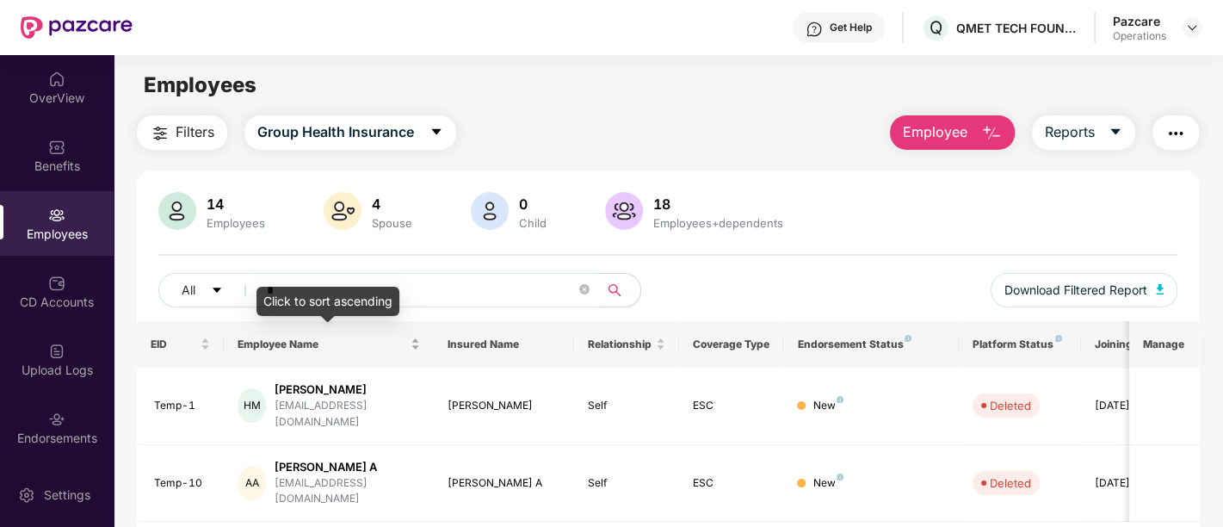
scroll to position [54, 0]
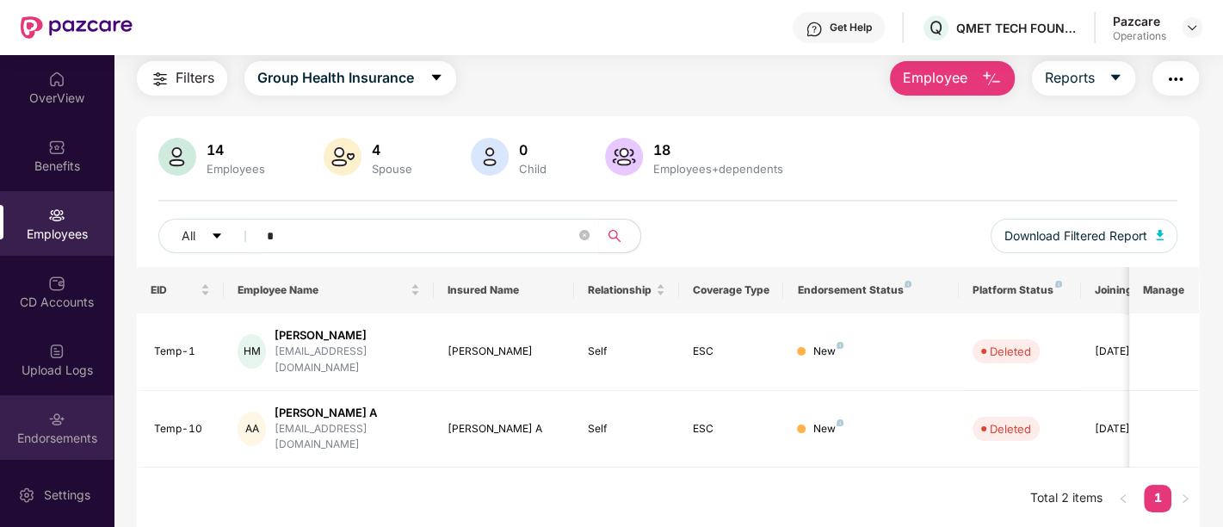
click at [70, 417] on div "Endorsements" at bounding box center [57, 427] width 114 height 65
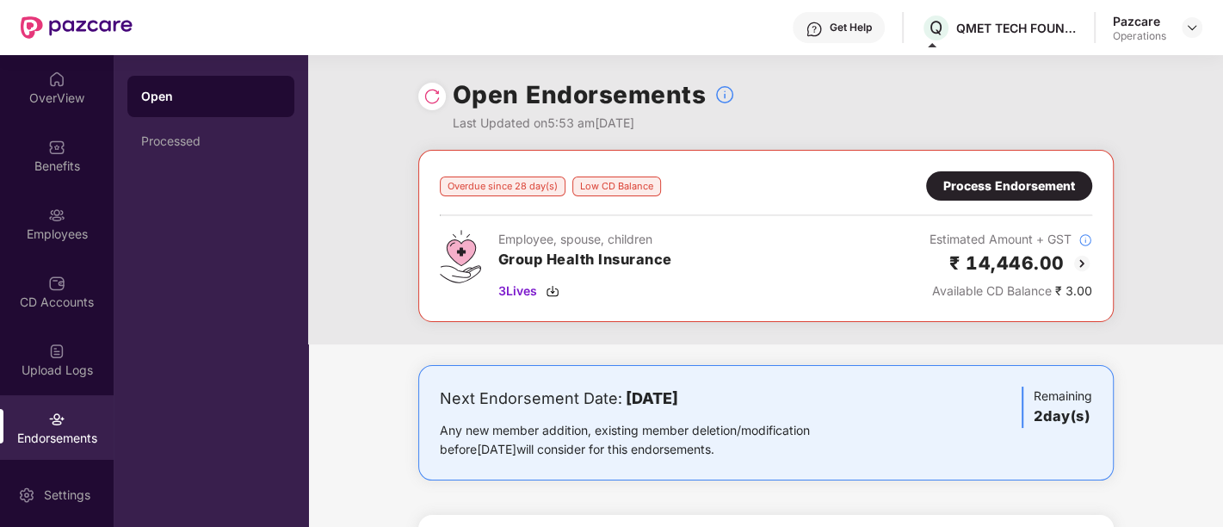
click at [966, 171] on div "Process Endorsement" at bounding box center [1009, 185] width 166 height 29
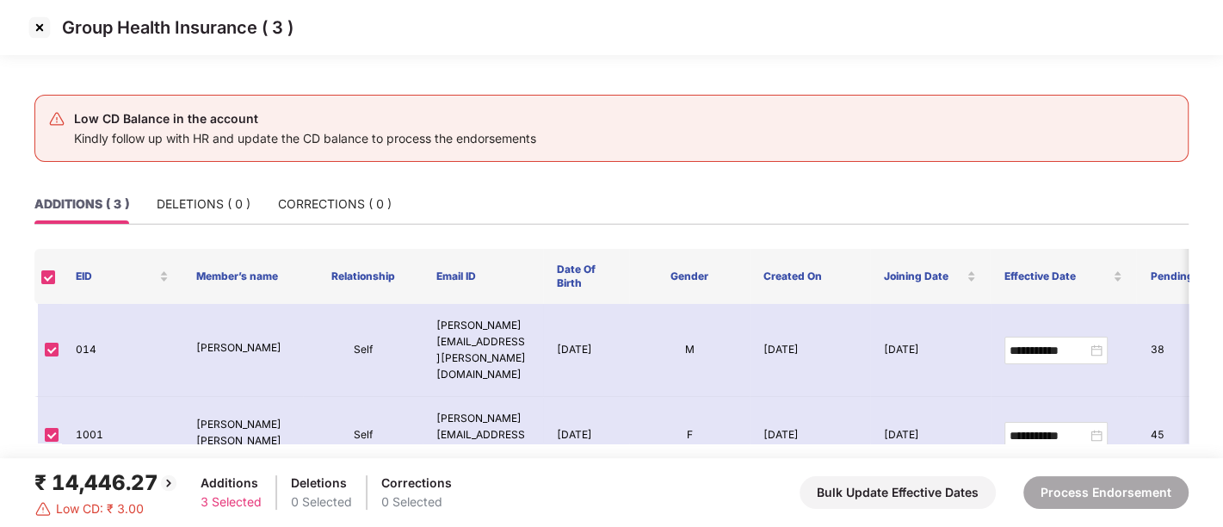
click at [41, 31] on img at bounding box center [40, 28] width 28 height 28
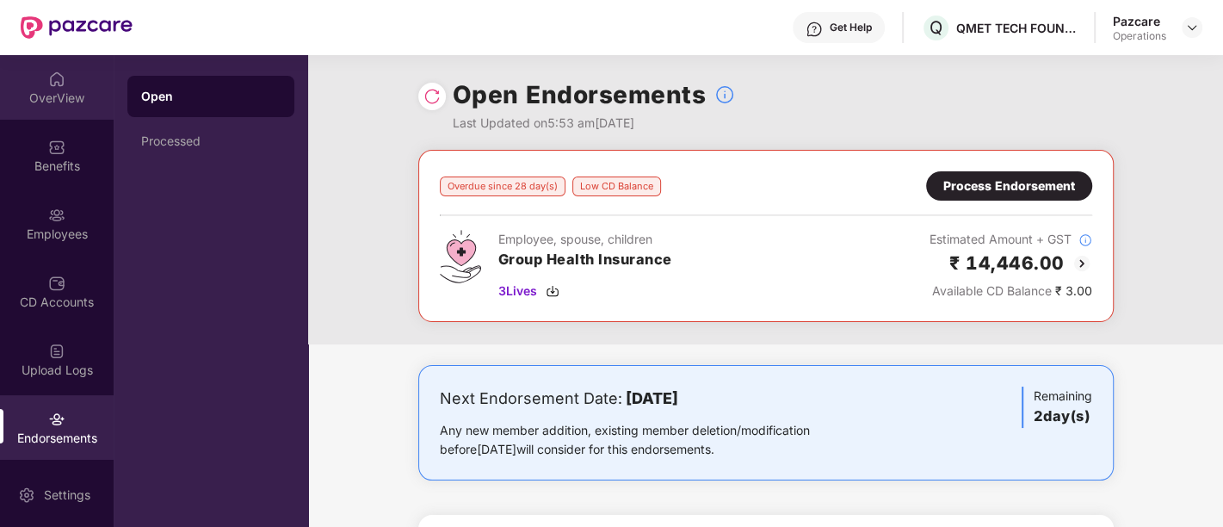
click at [61, 101] on div "OverView" at bounding box center [57, 98] width 114 height 17
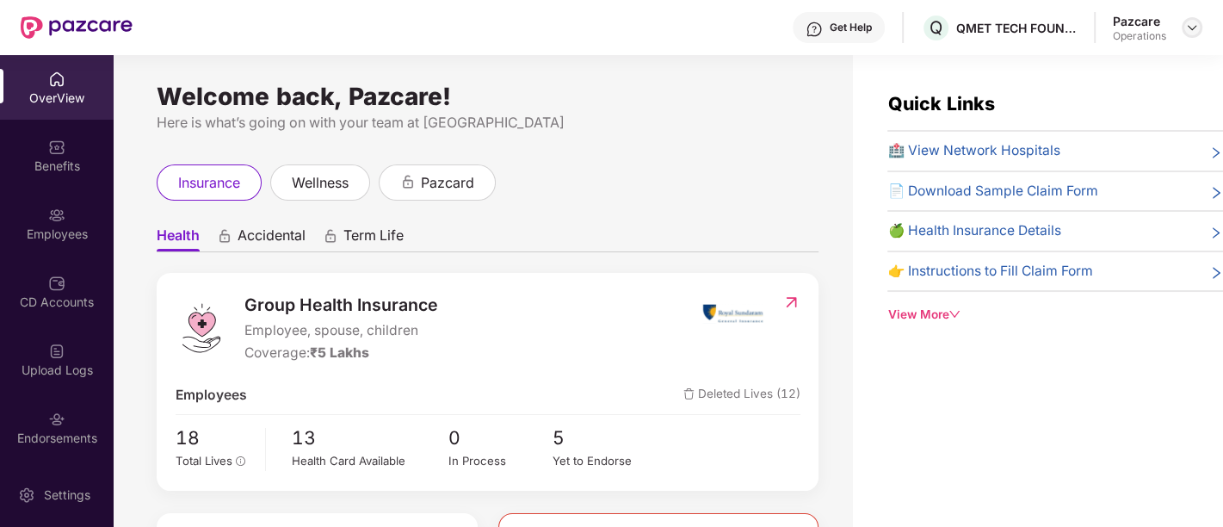
click at [1195, 23] on img at bounding box center [1192, 28] width 14 height 14
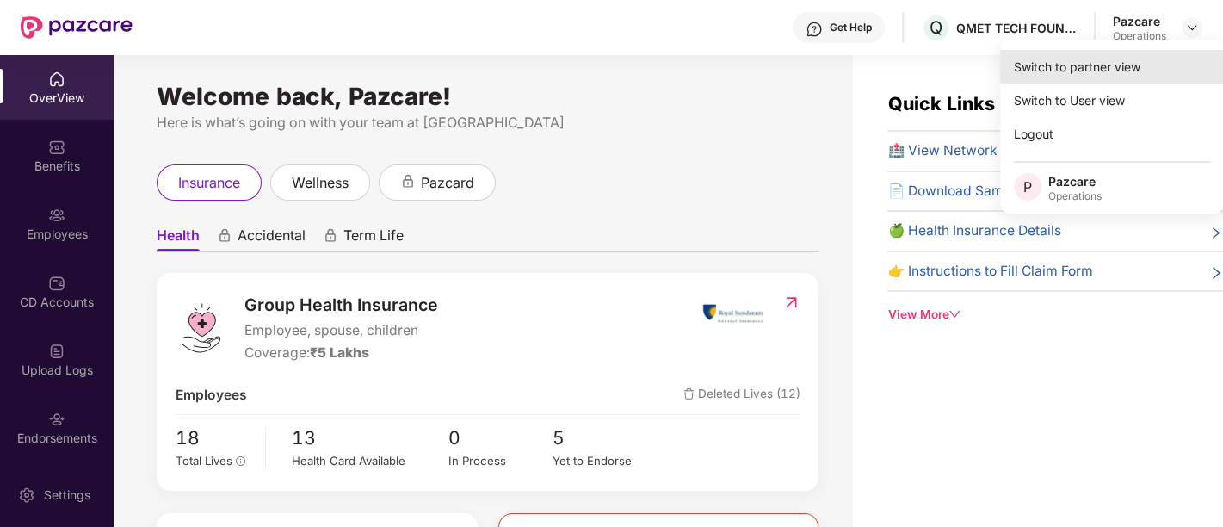
click at [1122, 66] on div "Switch to partner view" at bounding box center [1112, 67] width 224 height 34
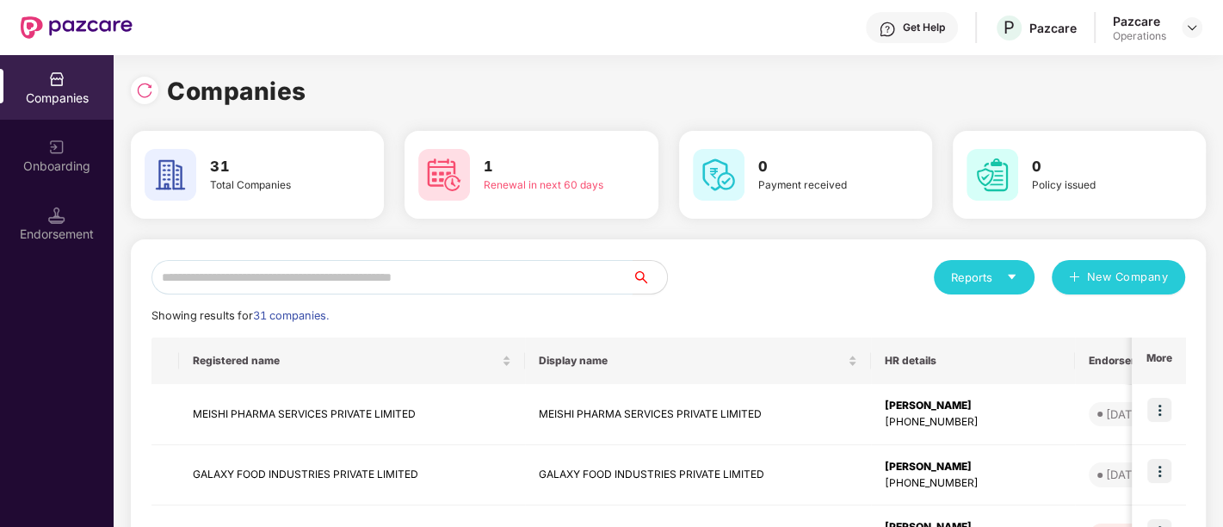
click at [451, 270] on input "text" at bounding box center [391, 277] width 481 height 34
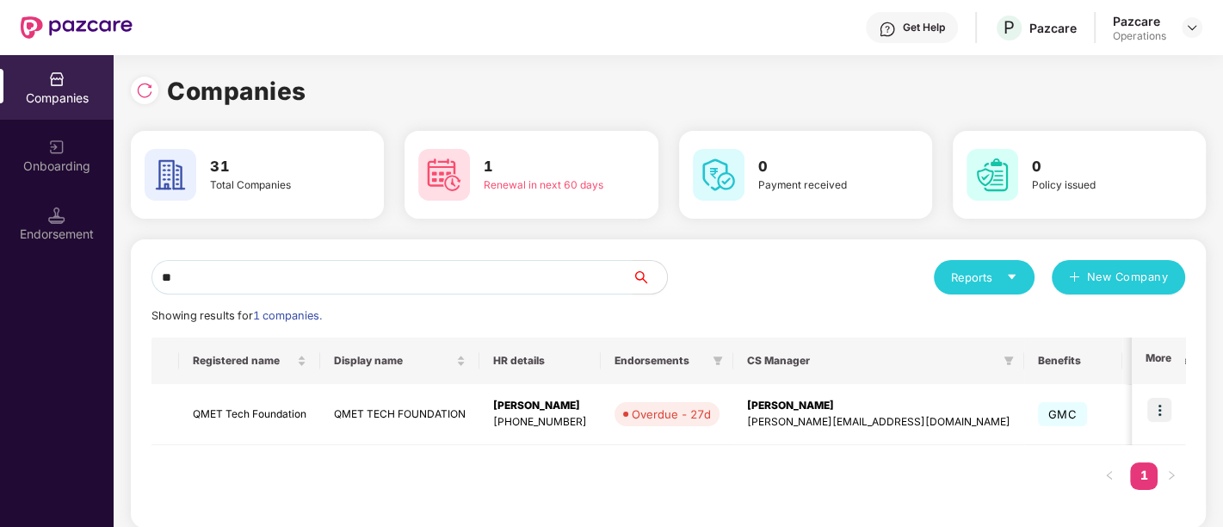
drag, startPoint x: 268, startPoint y: 272, endPoint x: 156, endPoint y: 288, distance: 113.1
click at [156, 288] on input "**" at bounding box center [391, 277] width 481 height 34
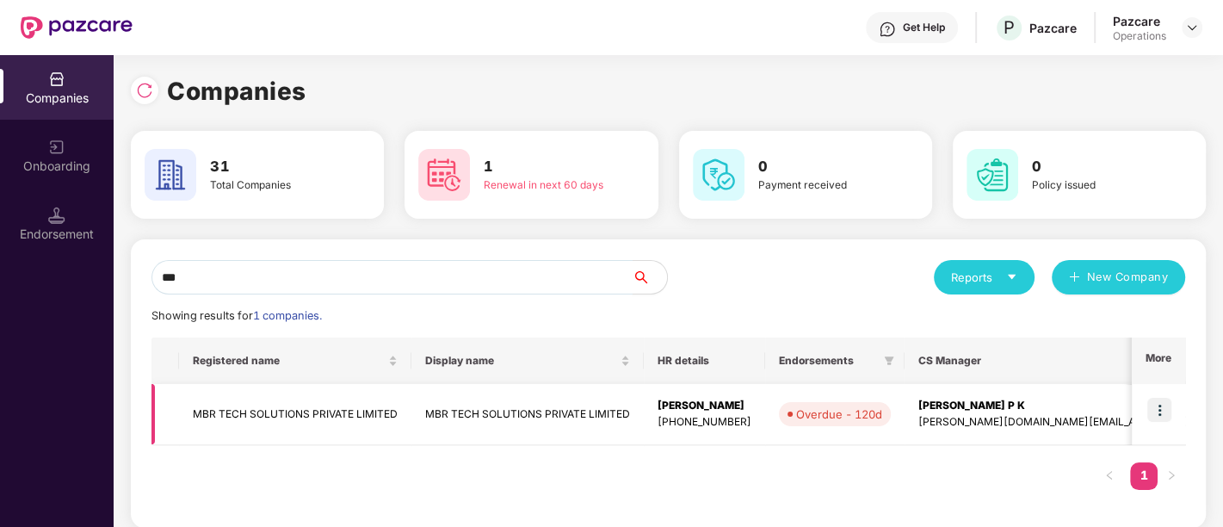
type input "***"
click at [1160, 415] on img at bounding box center [1159, 410] width 24 height 24
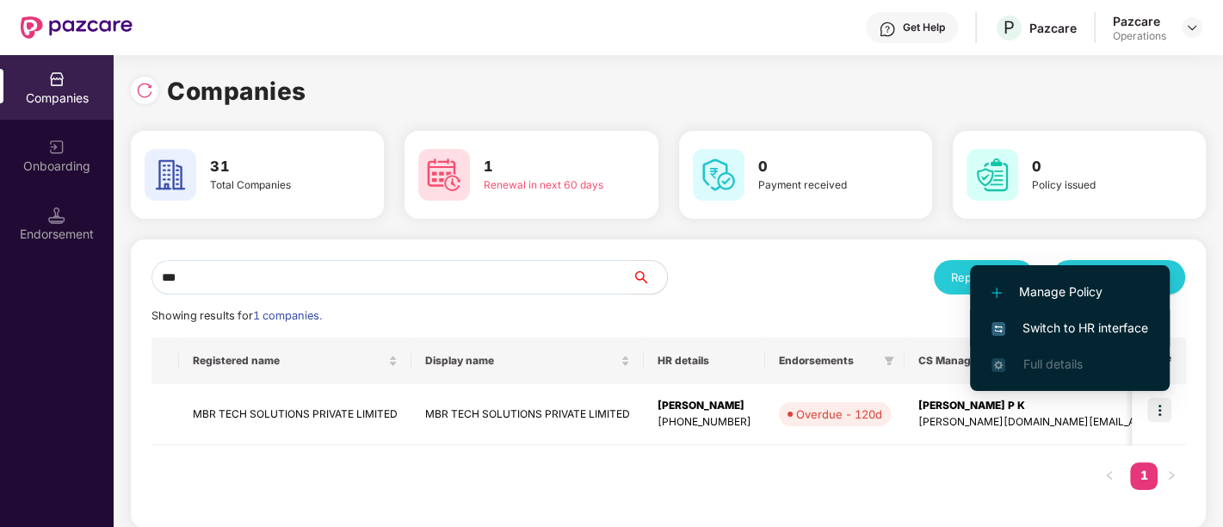
click at [1067, 323] on span "Switch to HR interface" at bounding box center [1069, 327] width 157 height 19
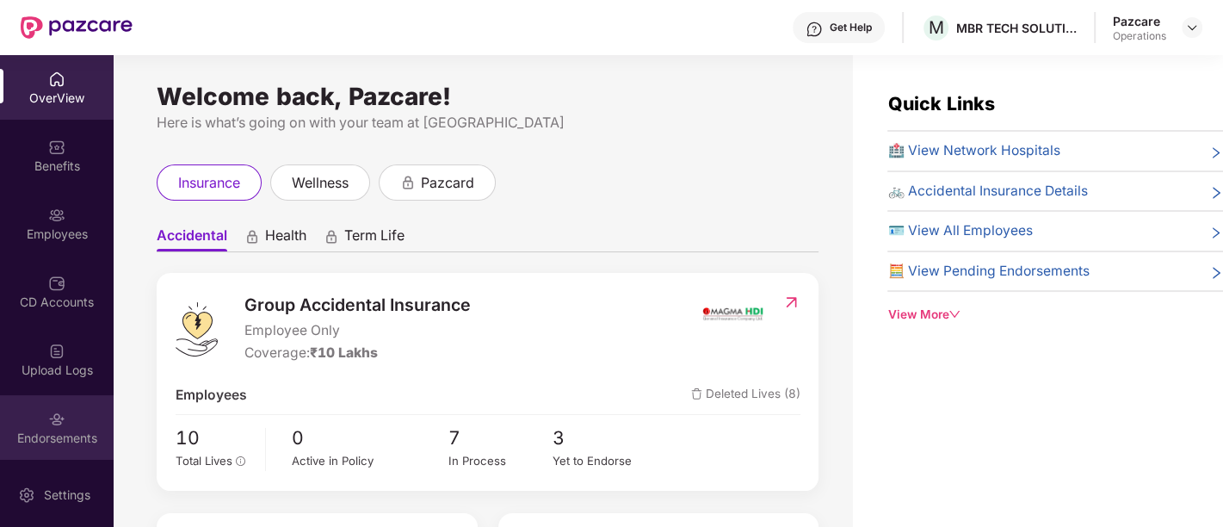
click at [69, 415] on div "Endorsements" at bounding box center [57, 427] width 114 height 65
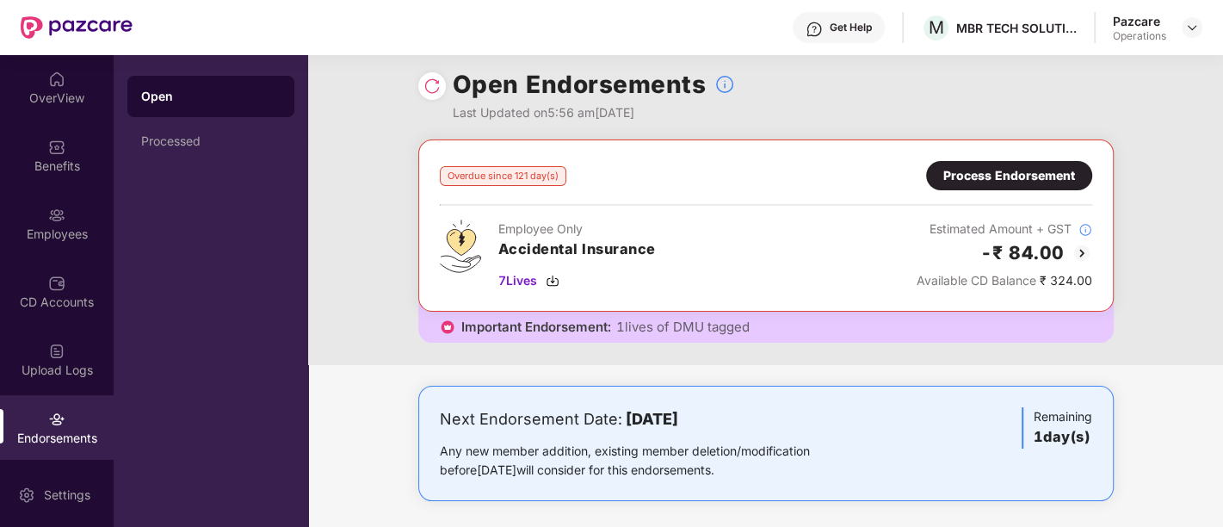
scroll to position [17, 0]
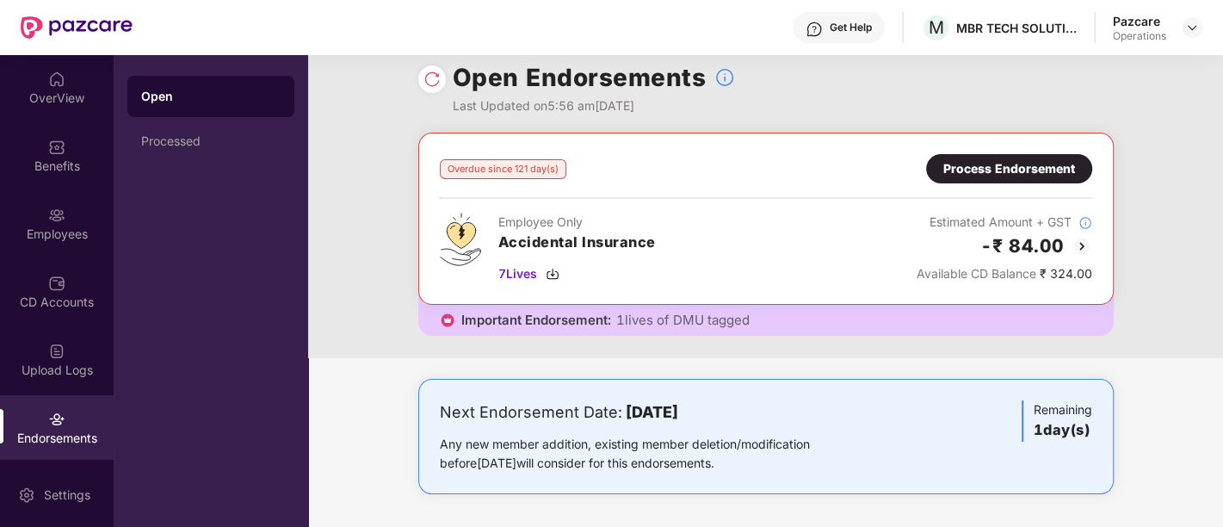
click at [976, 166] on div "Process Endorsement" at bounding box center [1009, 168] width 132 height 19
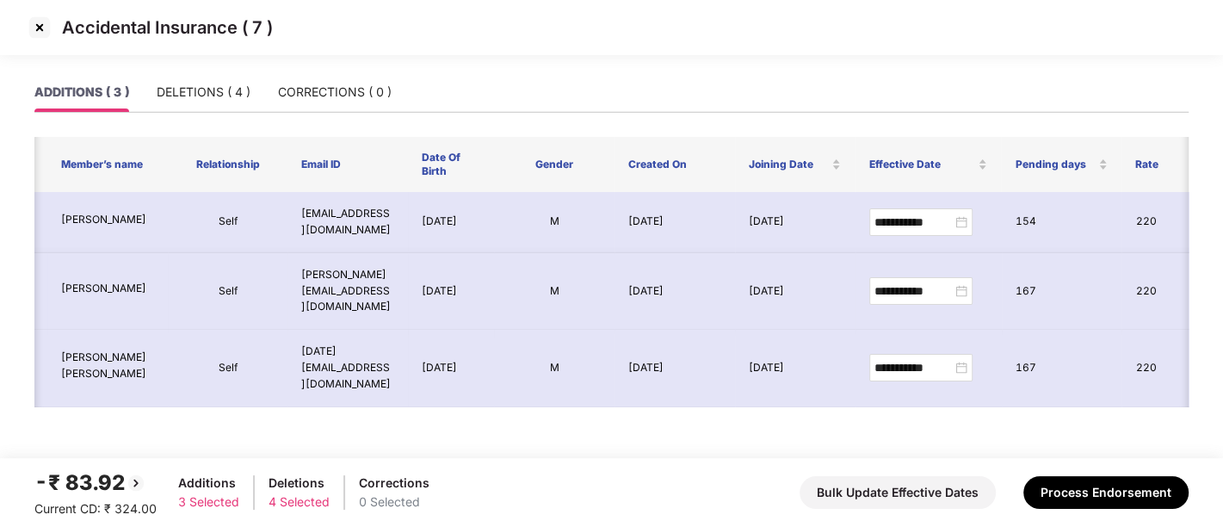
scroll to position [0, 140]
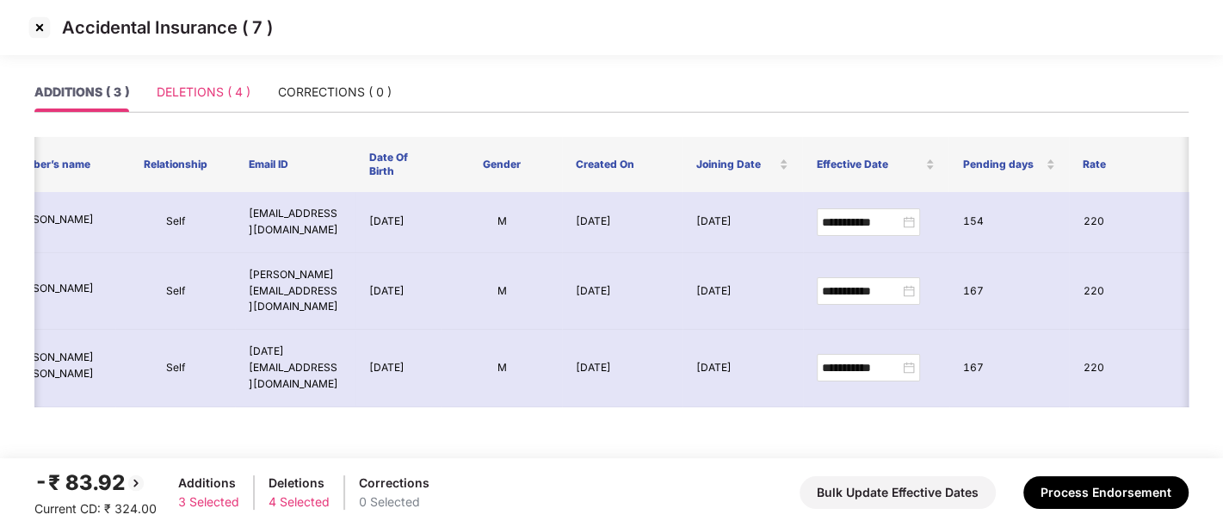
click at [176, 102] on div "DELETIONS ( 4 )" at bounding box center [204, 92] width 94 height 40
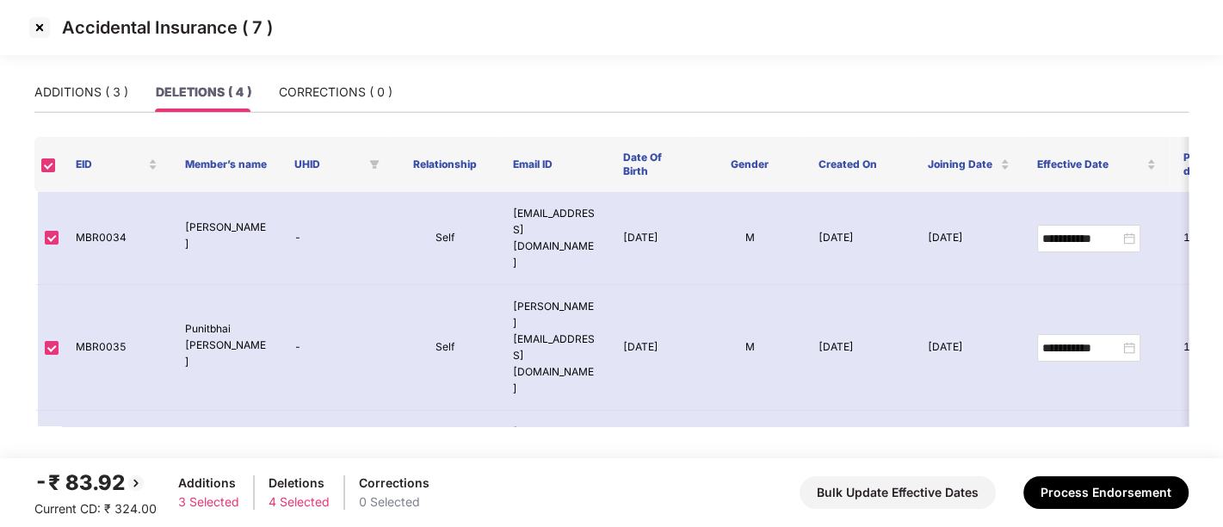
click at [35, 31] on img at bounding box center [40, 28] width 28 height 28
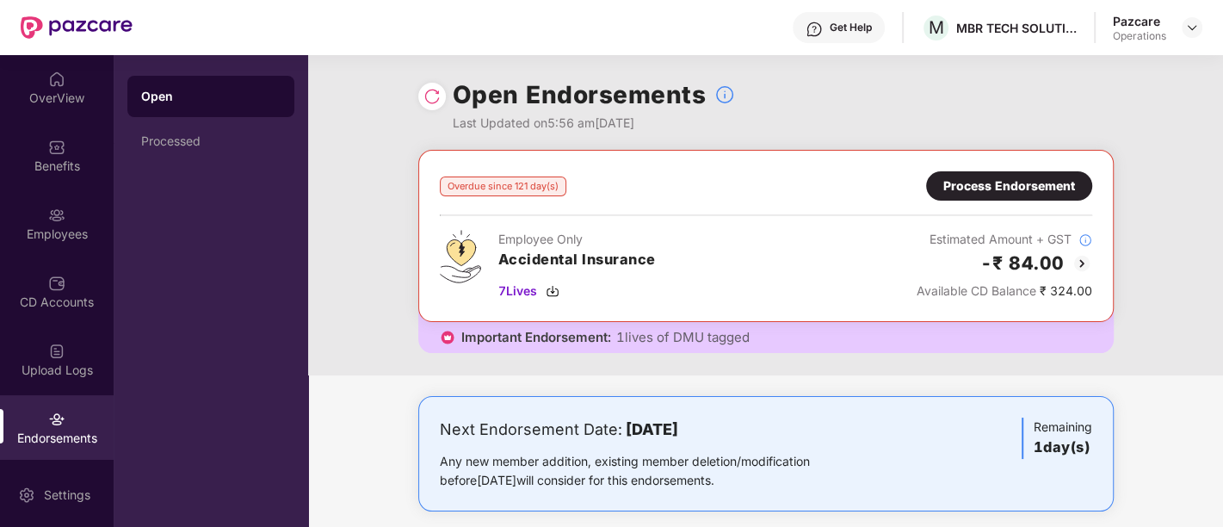
scroll to position [17, 0]
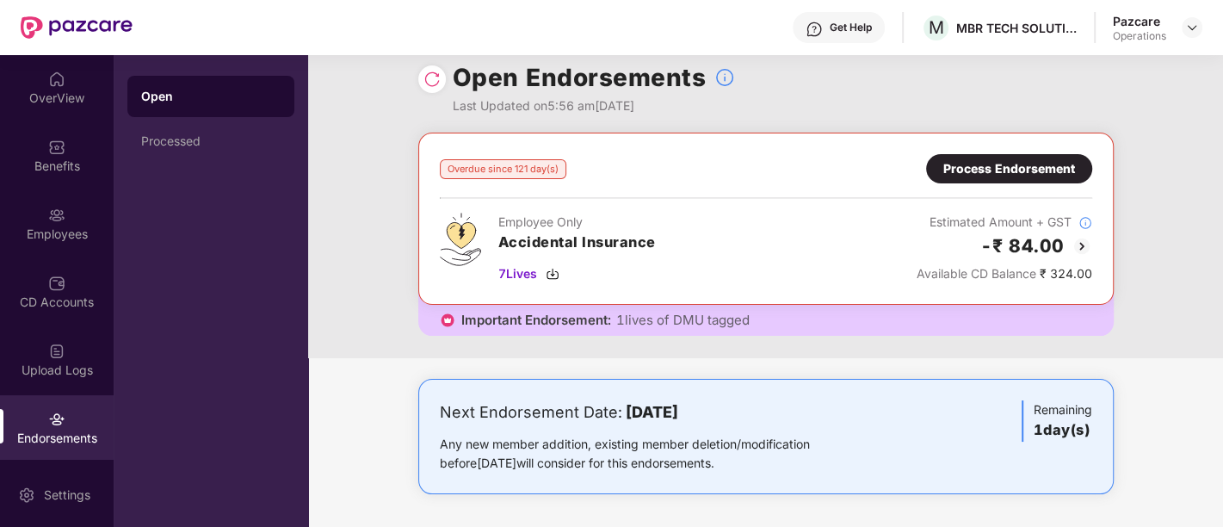
click at [1082, 236] on img at bounding box center [1081, 246] width 21 height 21
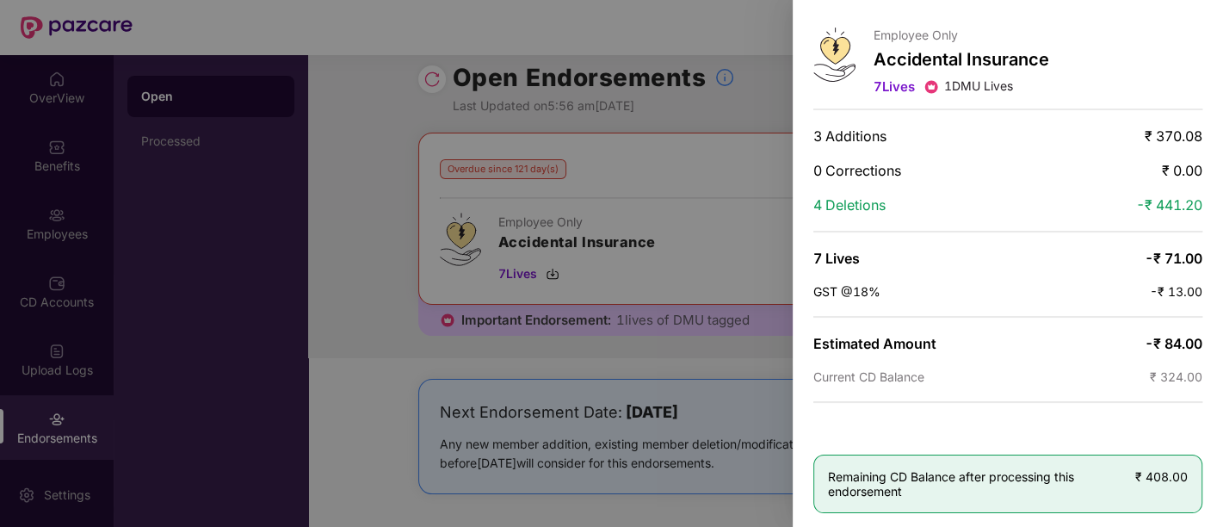
scroll to position [0, 0]
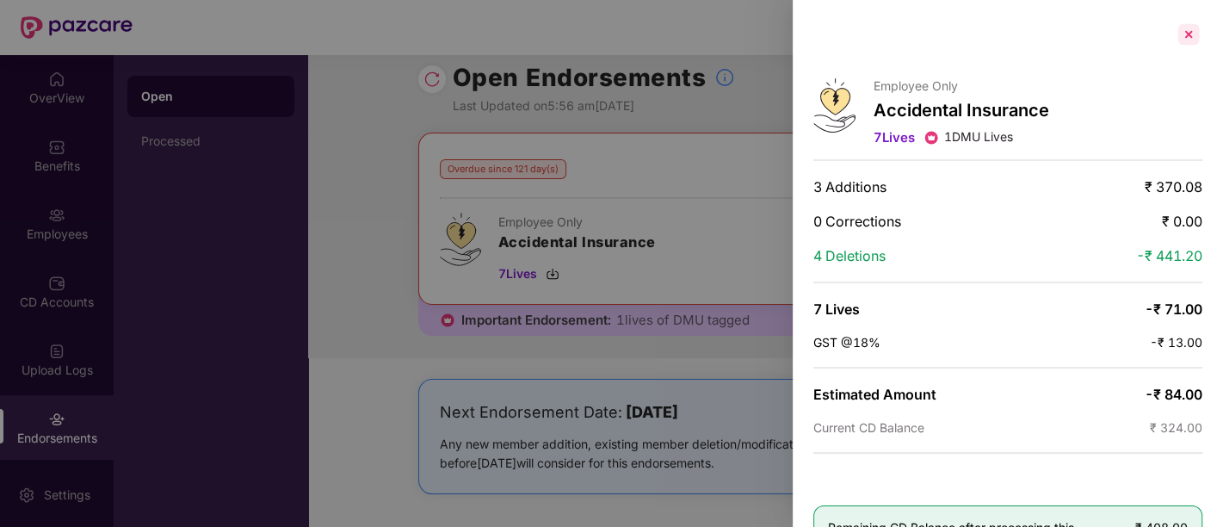
click at [1183, 42] on div at bounding box center [1189, 35] width 28 height 28
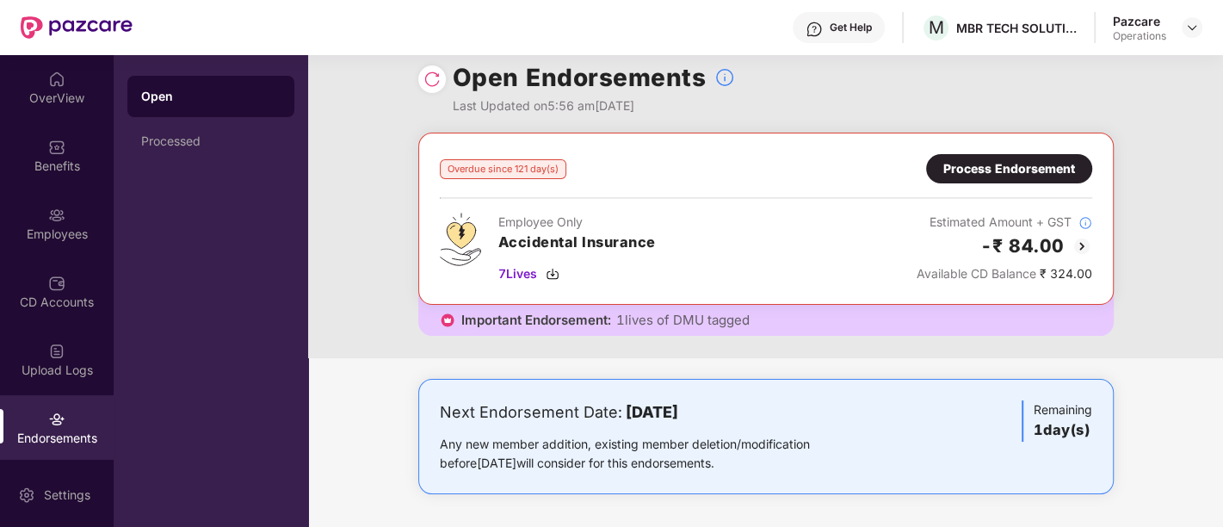
click at [712, 247] on div "Employee Only Accidental Insurance 7 Lives Estimated Amount + GST -₹ 84.00 Avai…" at bounding box center [766, 248] width 652 height 71
click at [1078, 246] on img at bounding box center [1081, 246] width 21 height 21
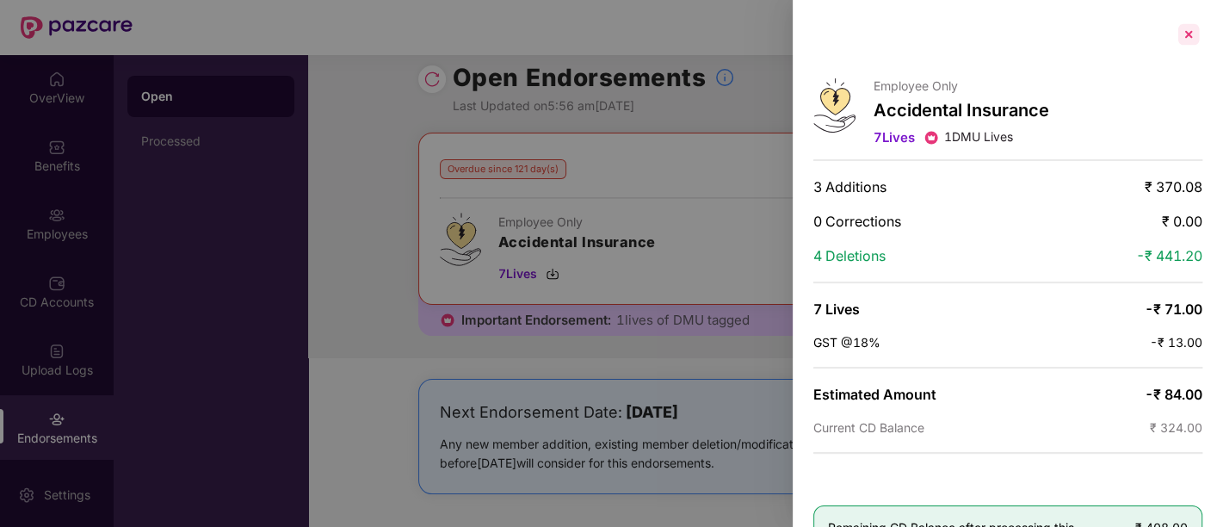
click at [1187, 40] on div at bounding box center [1189, 35] width 28 height 28
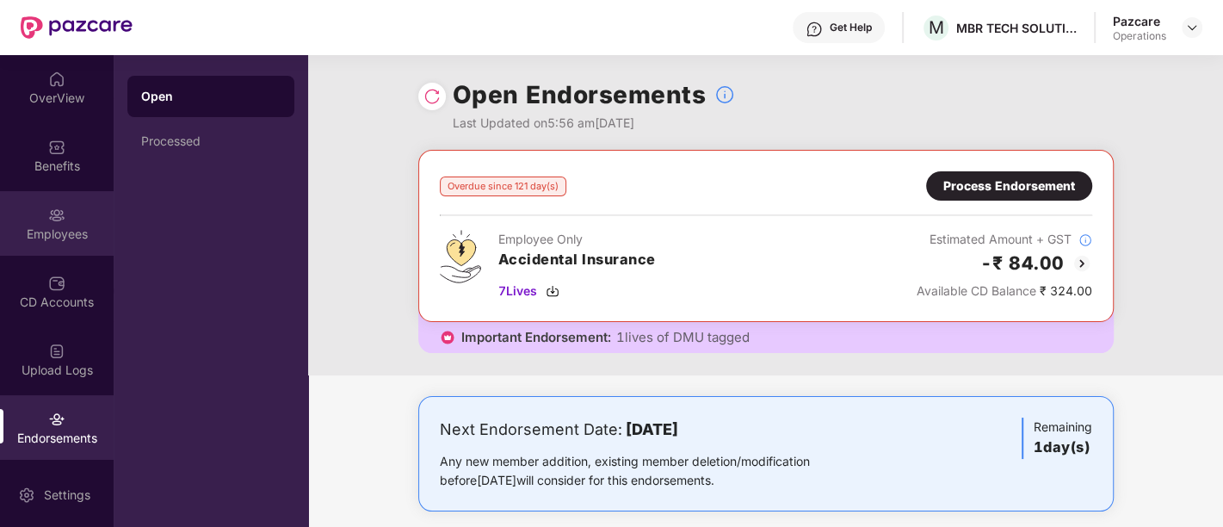
click at [48, 219] on img at bounding box center [56, 215] width 17 height 17
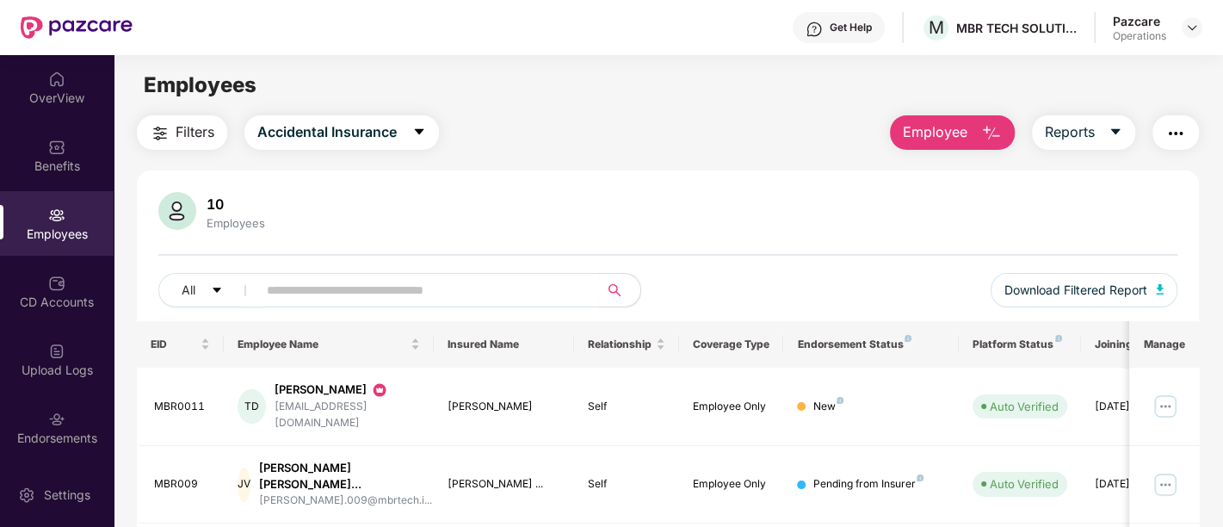
click at [182, 125] on span "Filters" at bounding box center [195, 132] width 39 height 22
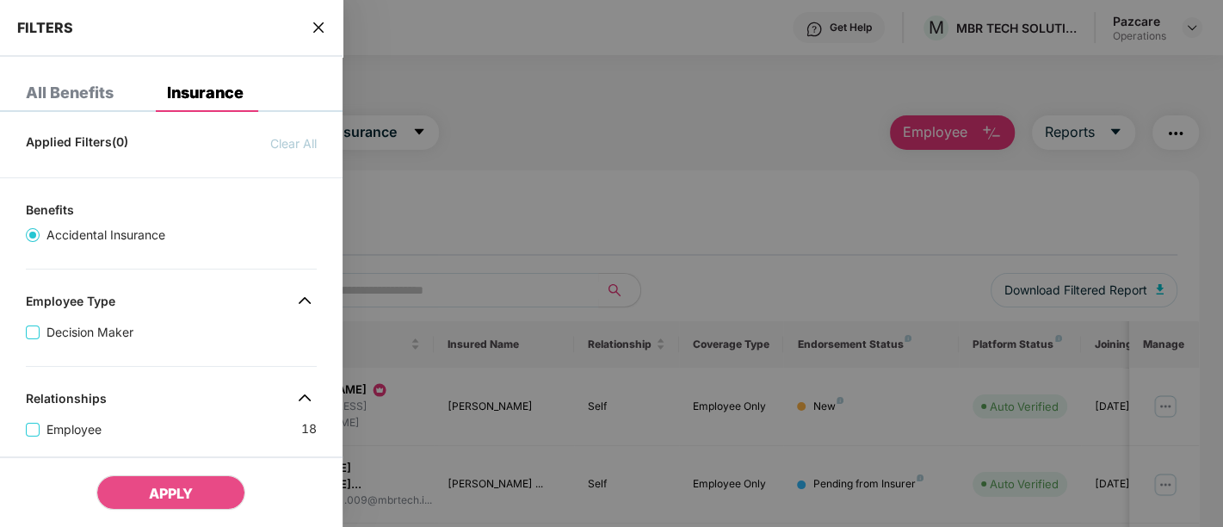
scroll to position [500, 0]
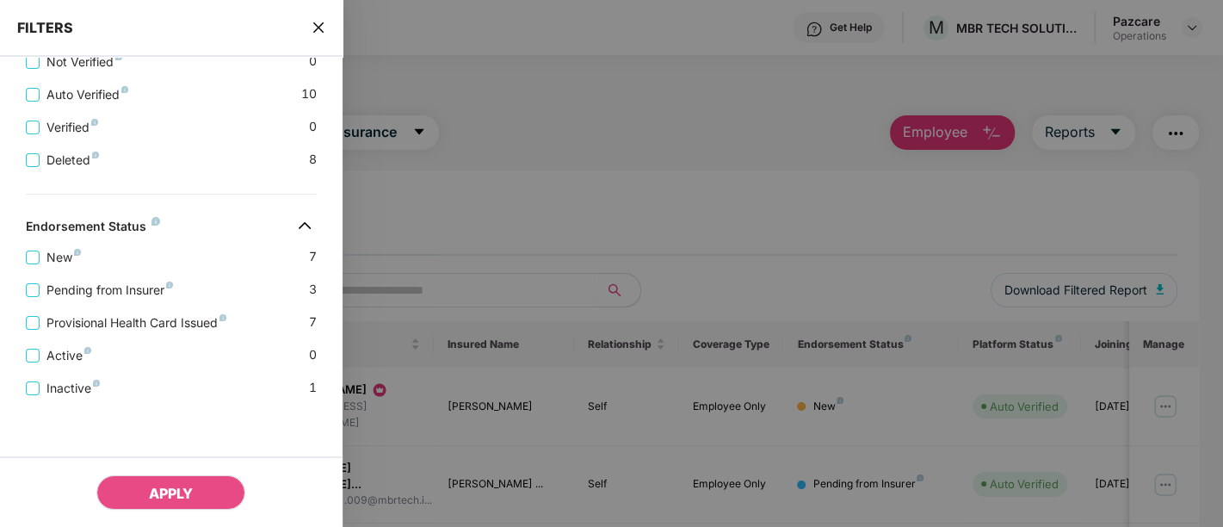
click at [310, 21] on div "FILTERS" at bounding box center [171, 28] width 343 height 57
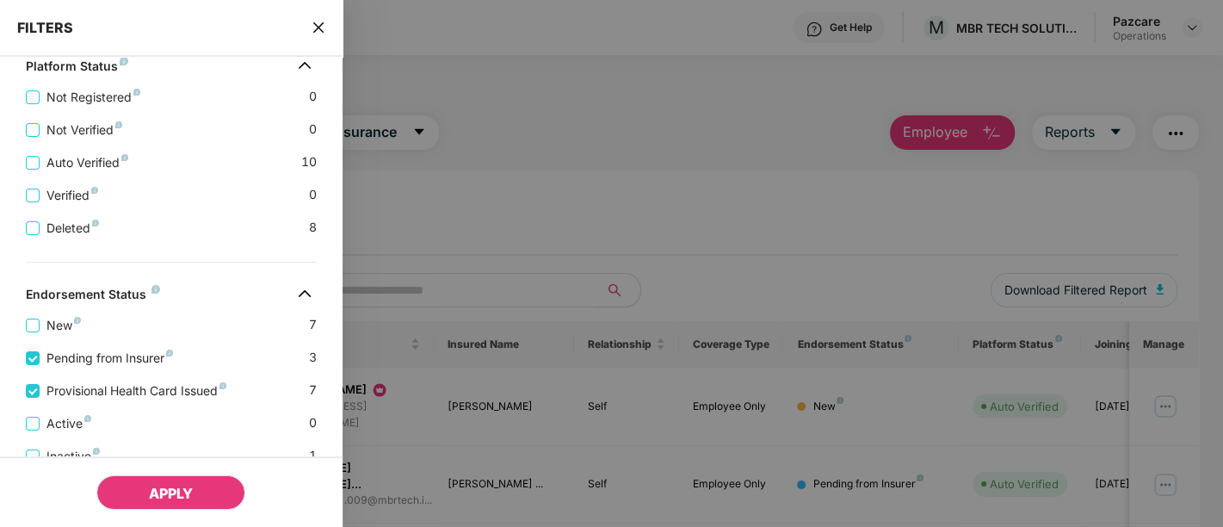
click at [169, 493] on span "APPLY" at bounding box center [171, 493] width 44 height 17
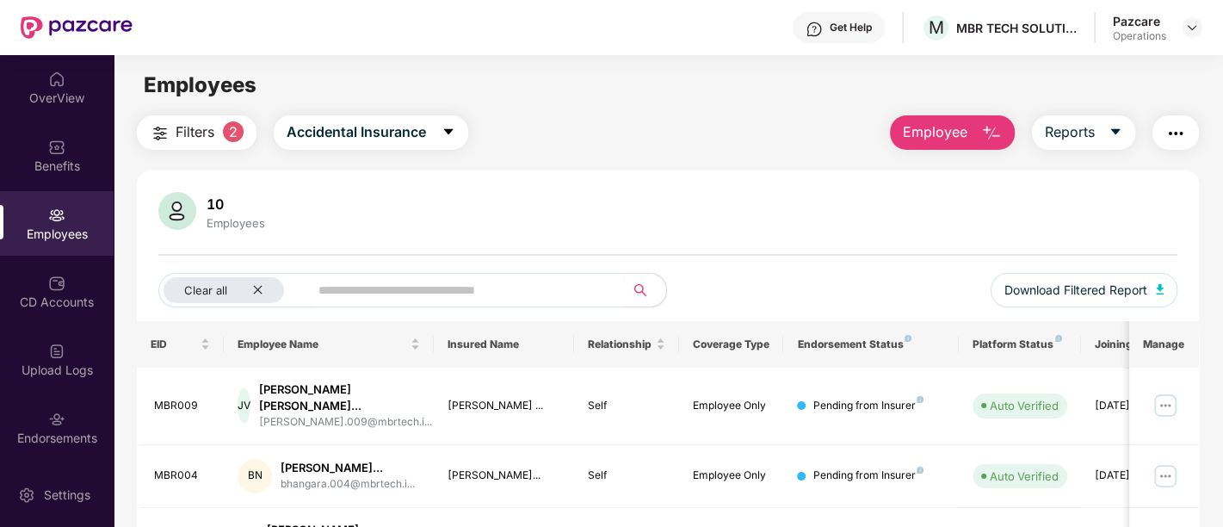
click at [198, 134] on span "Filters" at bounding box center [195, 132] width 39 height 22
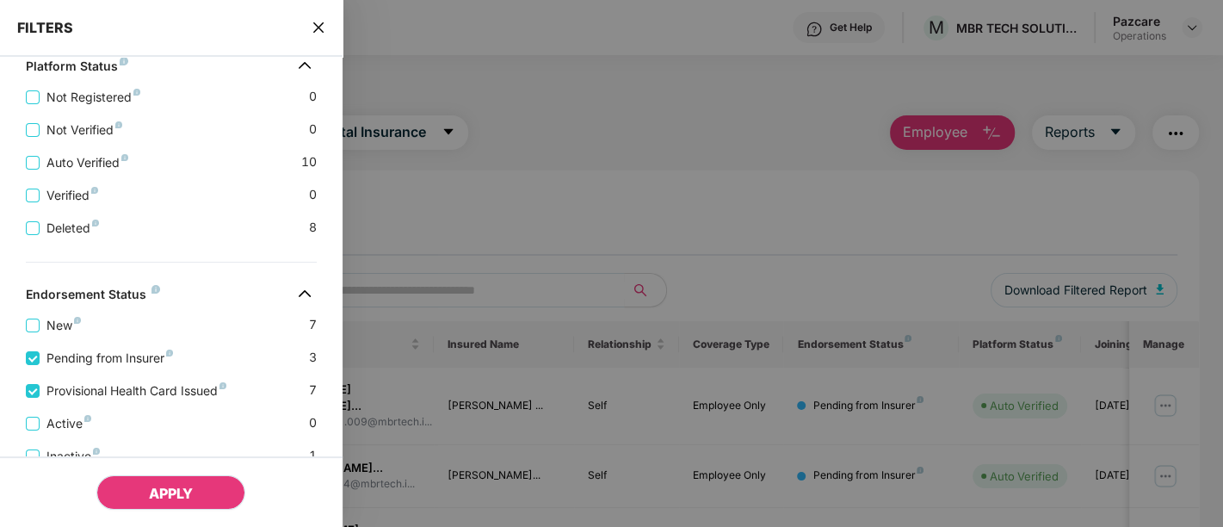
click at [137, 488] on button "APPLY" at bounding box center [170, 492] width 149 height 34
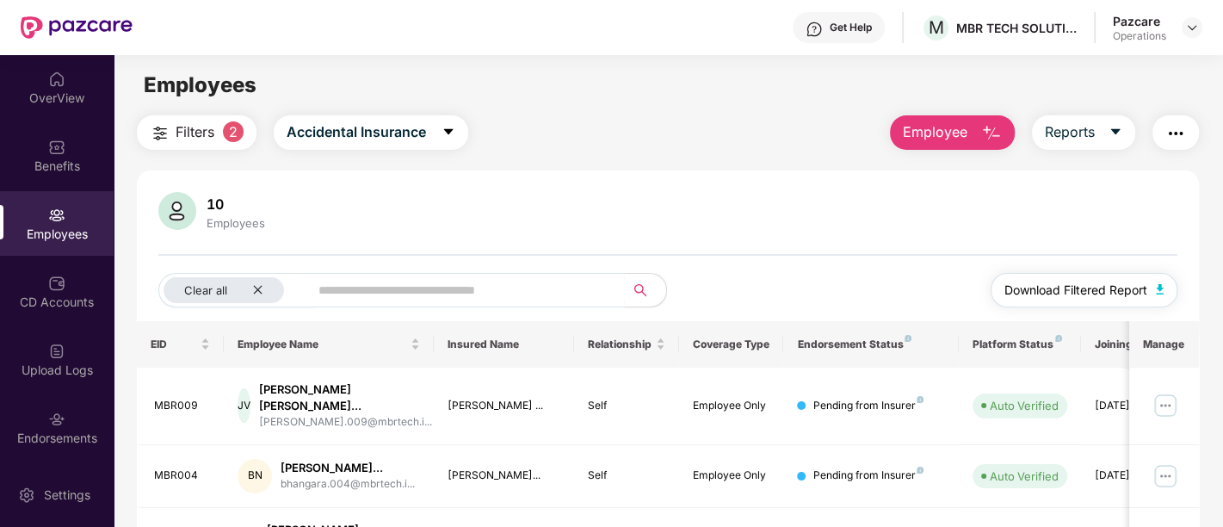
click at [1030, 284] on span "Download Filtered Report" at bounding box center [1075, 290] width 143 height 19
click at [1173, 132] on img "button" at bounding box center [1175, 133] width 21 height 21
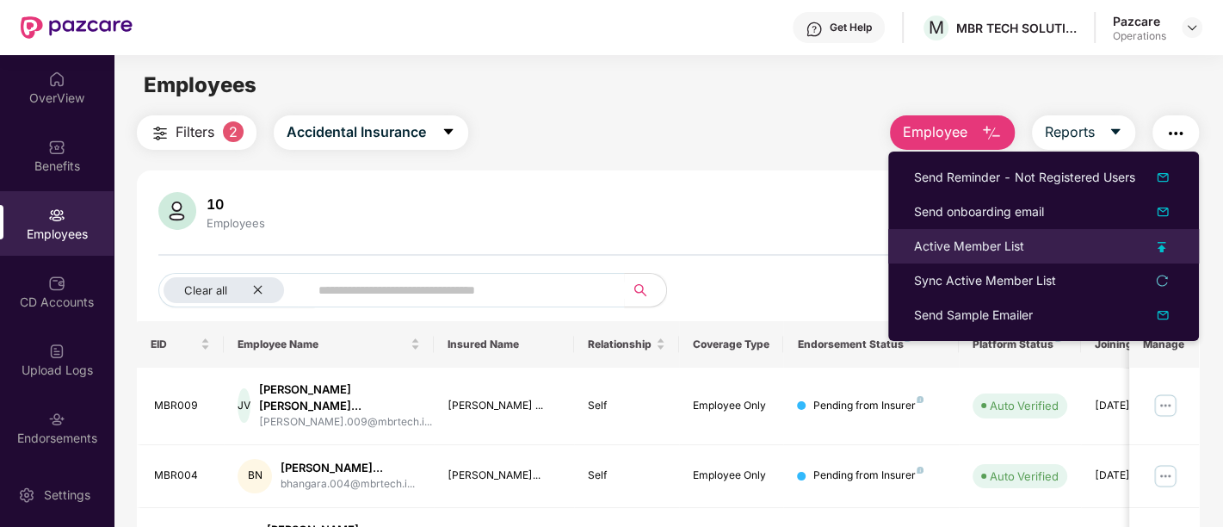
click at [1017, 250] on div "Active Member List" at bounding box center [969, 246] width 110 height 19
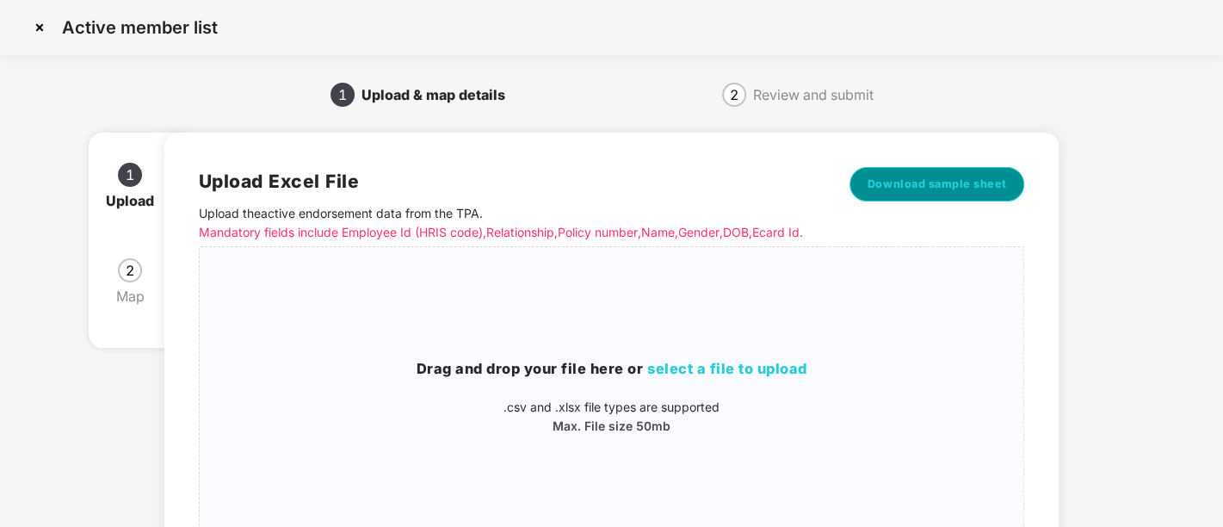
click at [988, 180] on span "Download sample sheet" at bounding box center [937, 184] width 139 height 17
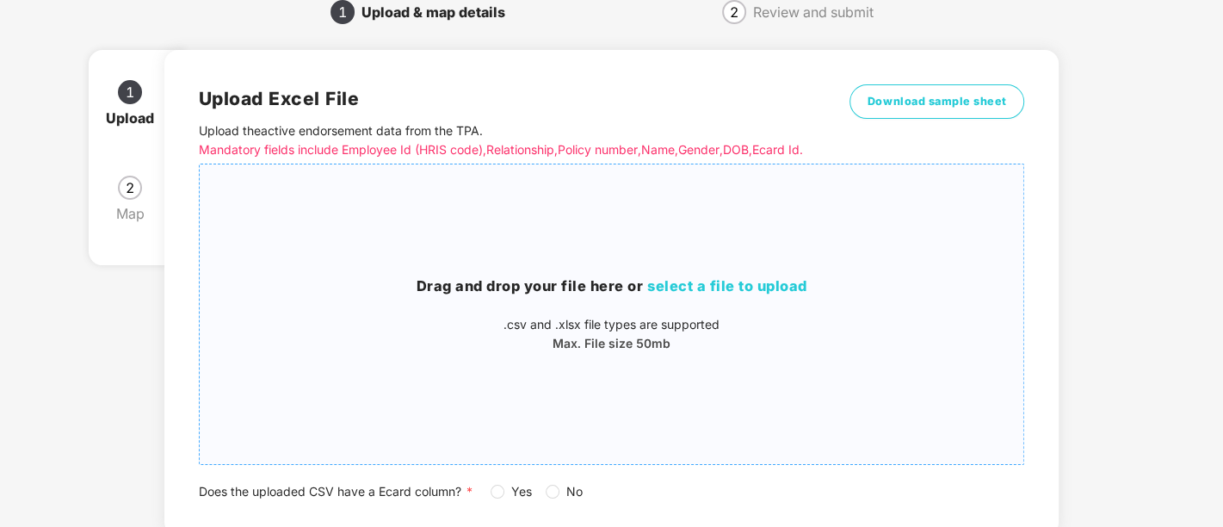
scroll to position [217, 0]
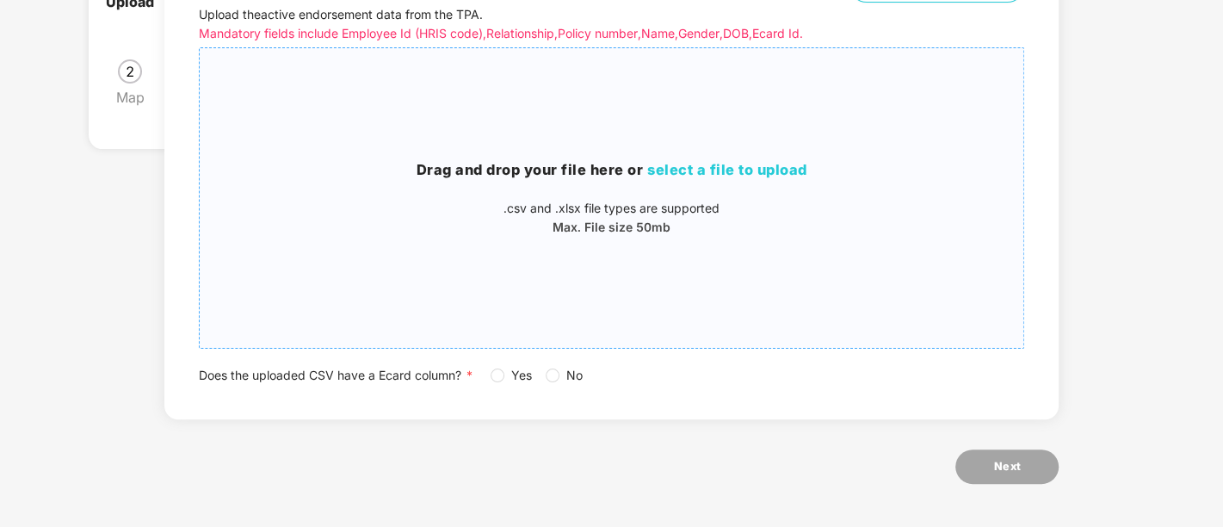
click at [683, 170] on span "select a file to upload" at bounding box center [727, 169] width 160 height 17
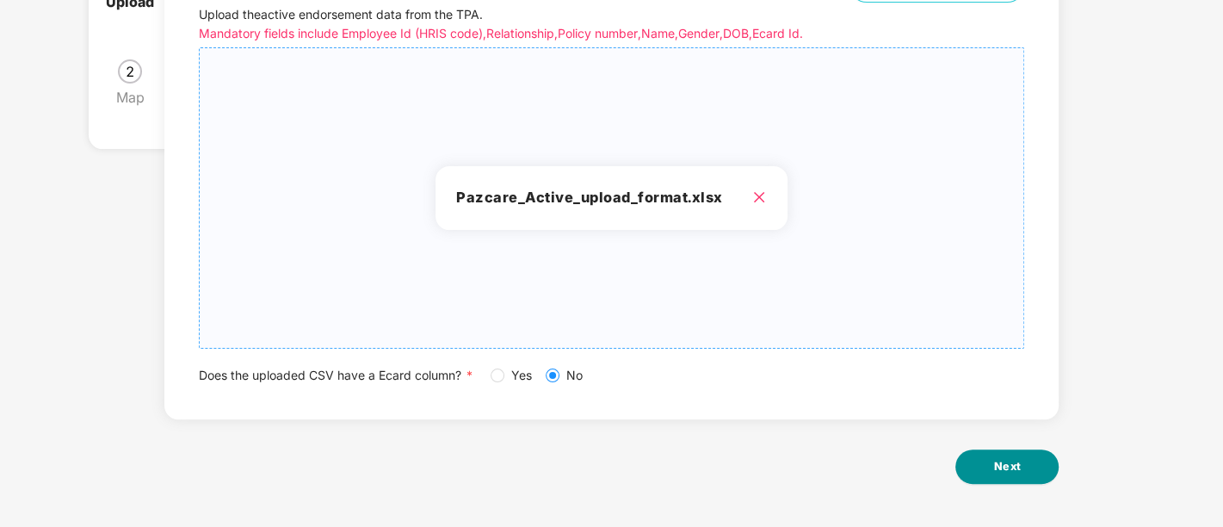
click at [1037, 465] on button "Next" at bounding box center [1006, 466] width 103 height 34
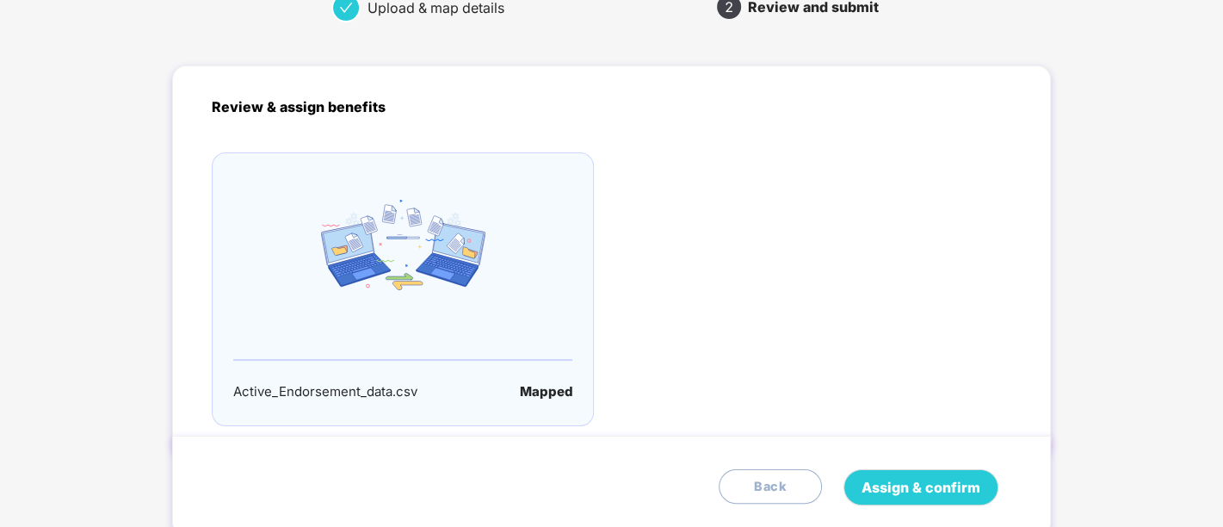
scroll to position [146, 0]
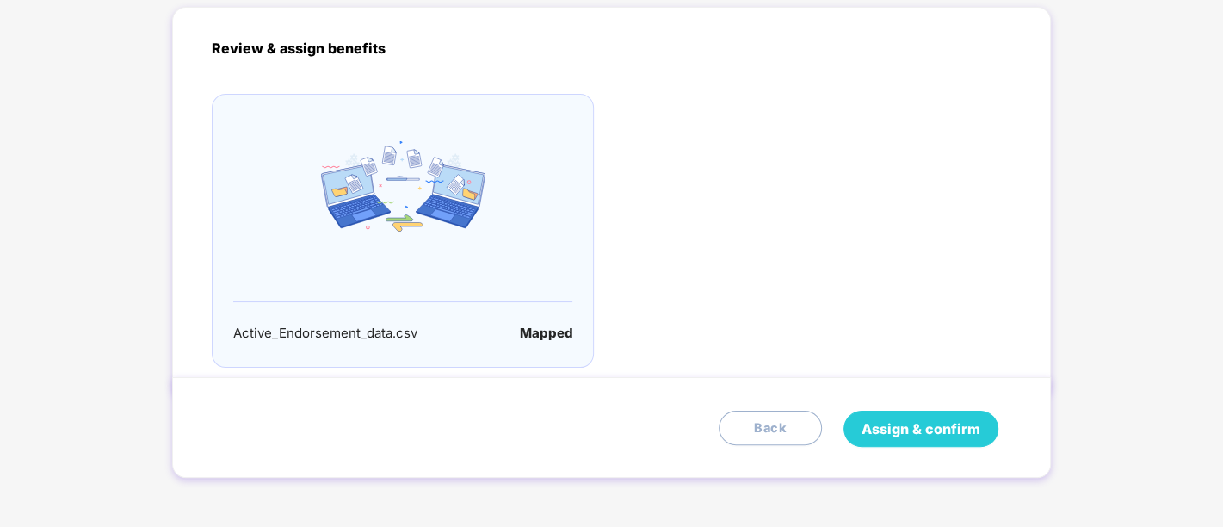
click at [887, 426] on span "Assign & confirm" at bounding box center [921, 429] width 119 height 22
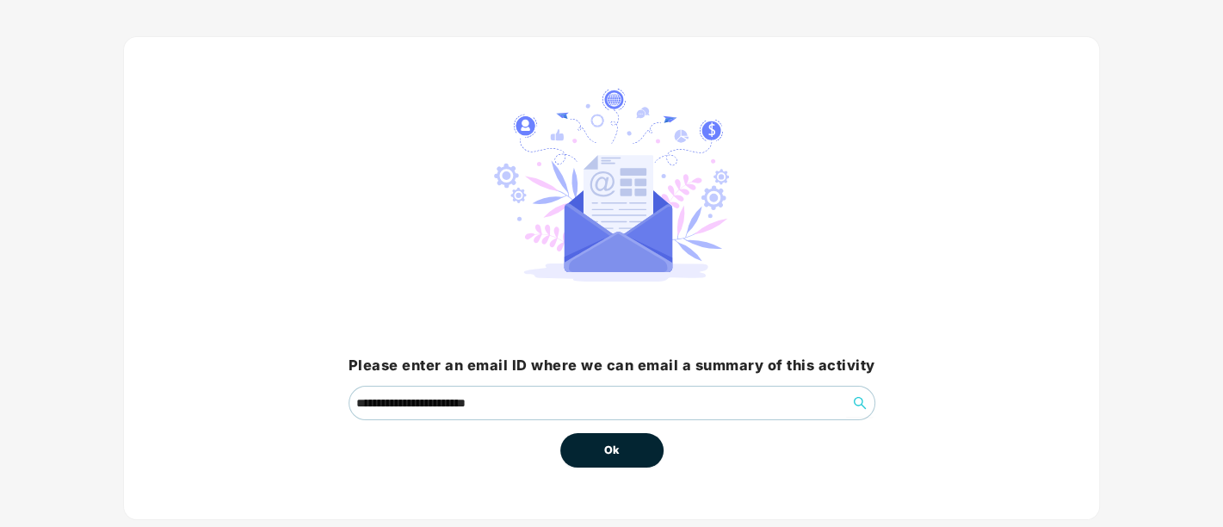
scroll to position [107, 0]
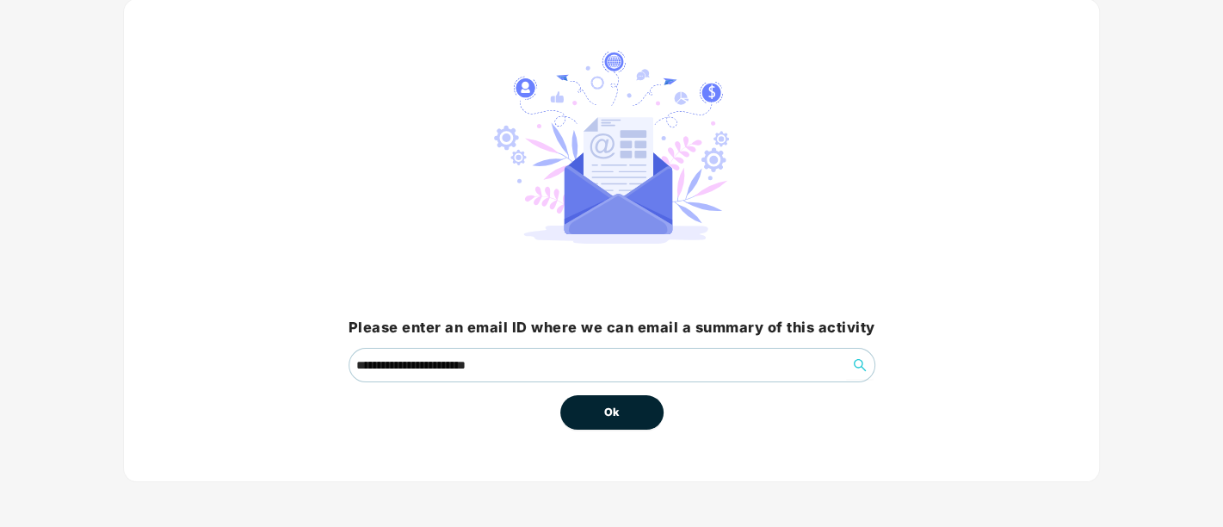
click at [645, 420] on button "Ok" at bounding box center [611, 412] width 103 height 34
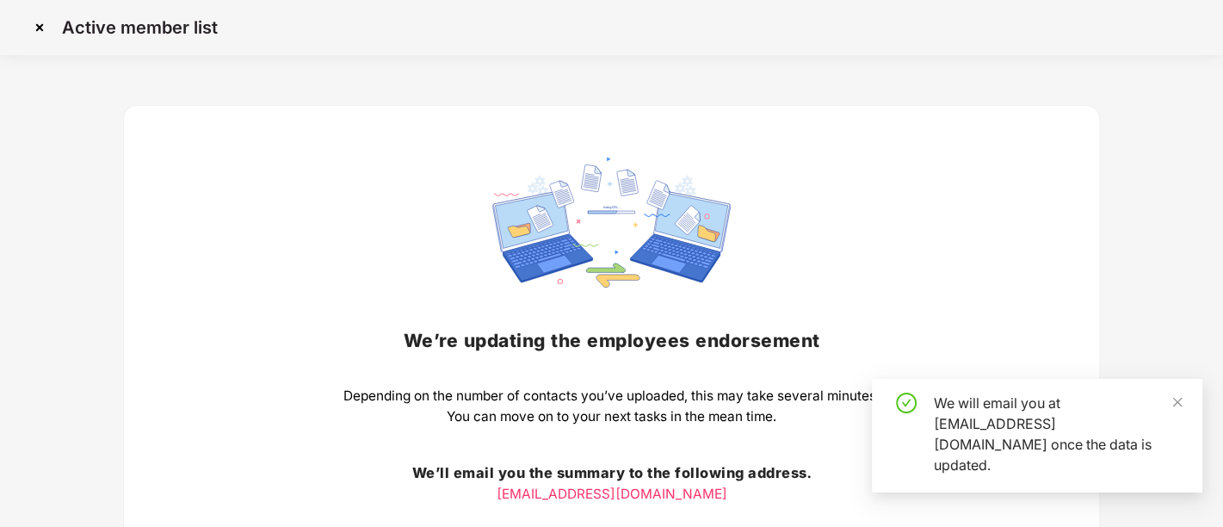
scroll to position [167, 0]
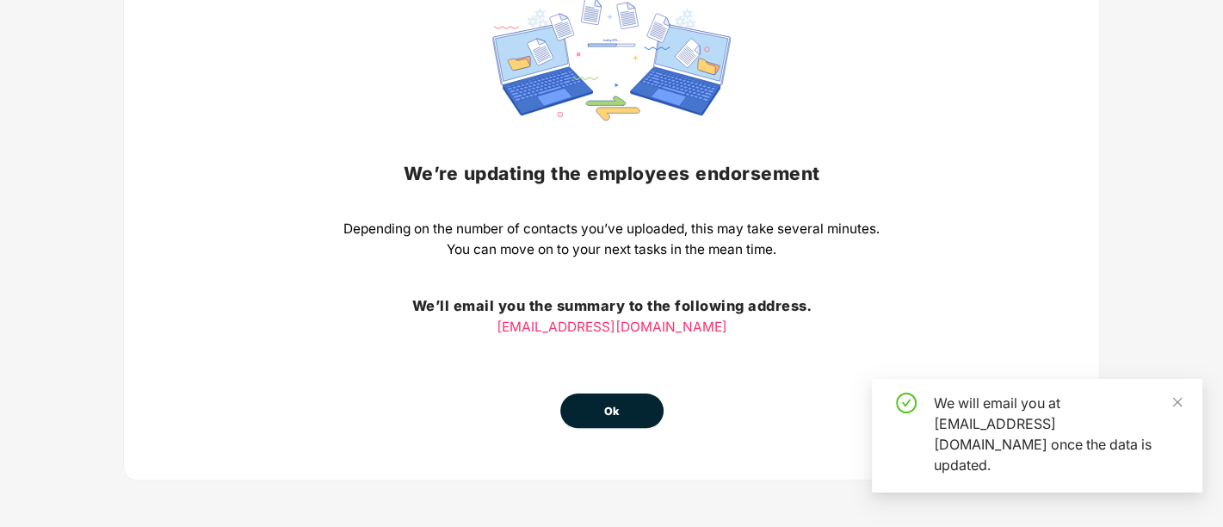
click at [596, 405] on button "Ok" at bounding box center [611, 410] width 103 height 34
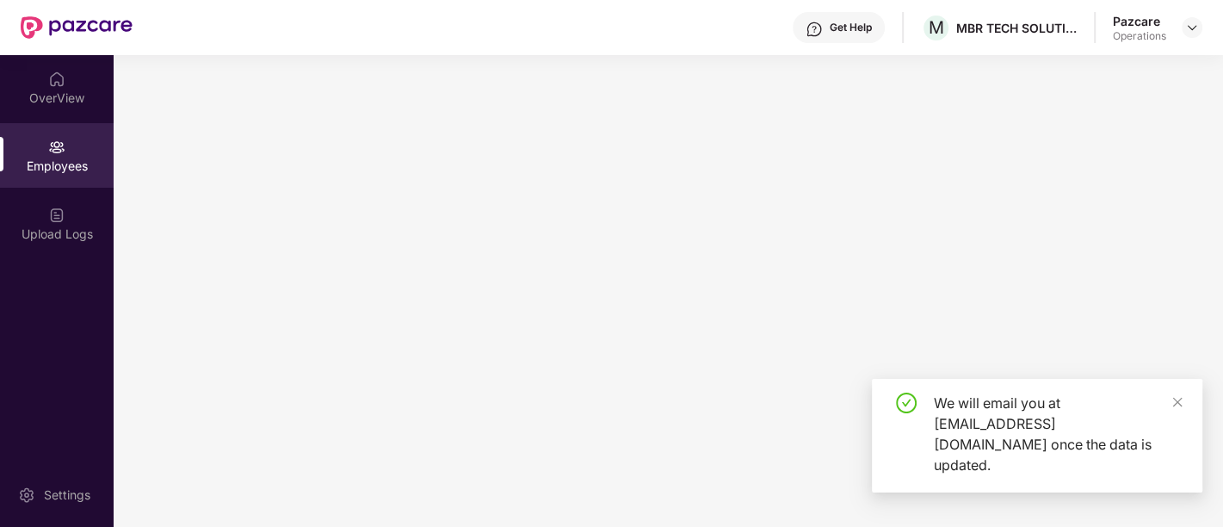
scroll to position [0, 0]
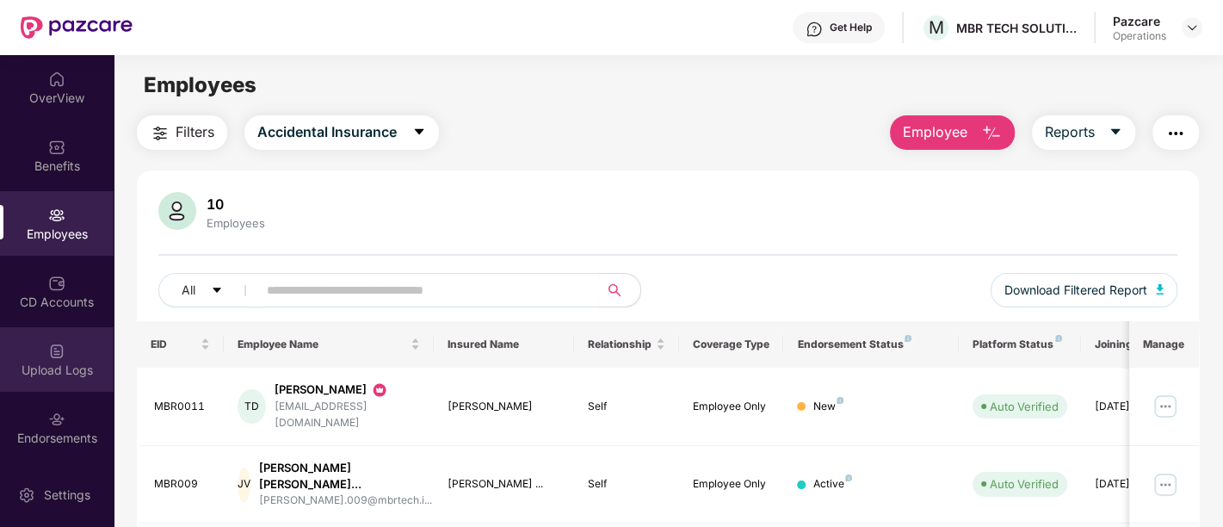
click at [89, 366] on div "Upload Logs" at bounding box center [57, 369] width 114 height 17
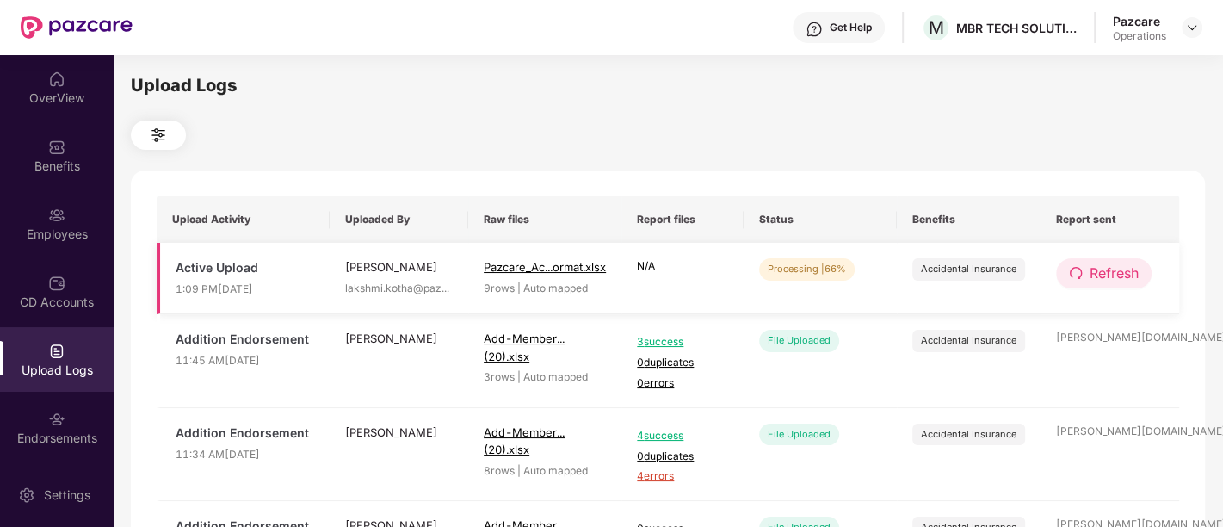
click at [1118, 283] on span "Refresh" at bounding box center [1114, 273] width 49 height 22
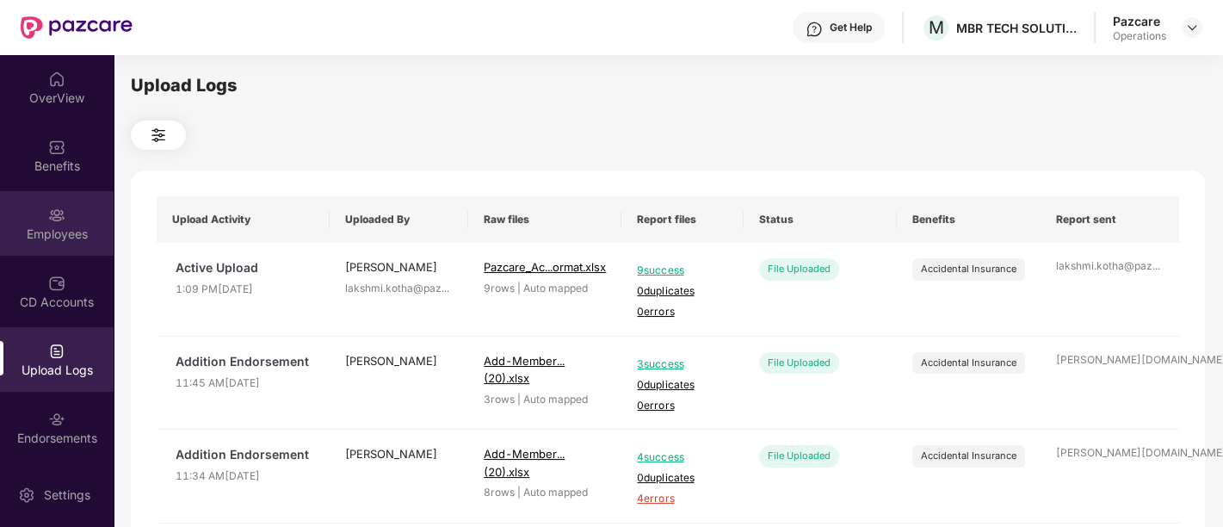
click at [56, 238] on div "Employees" at bounding box center [57, 233] width 114 height 17
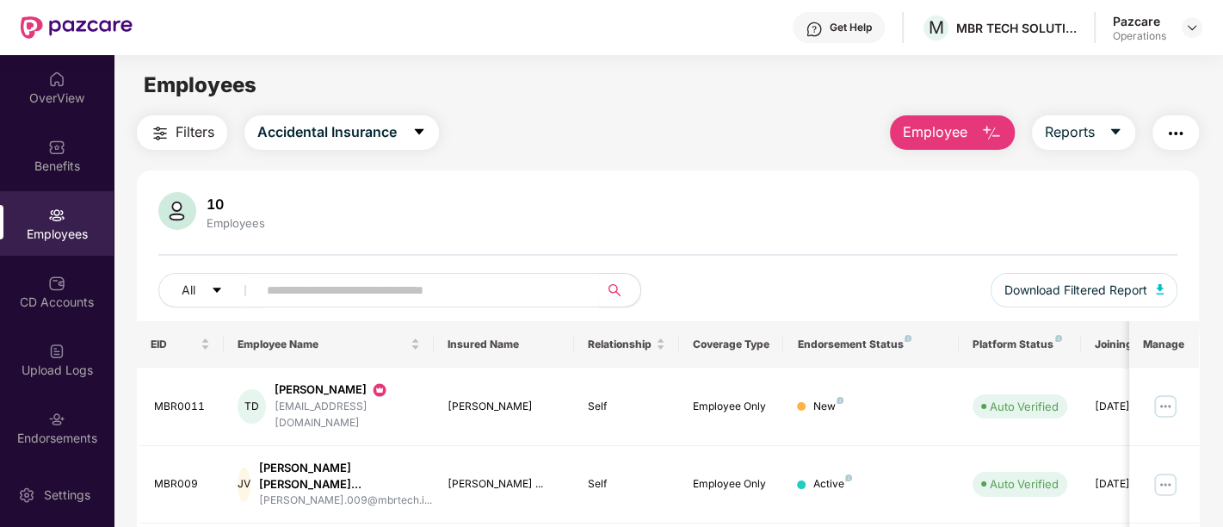
click at [189, 134] on span "Filters" at bounding box center [195, 132] width 39 height 22
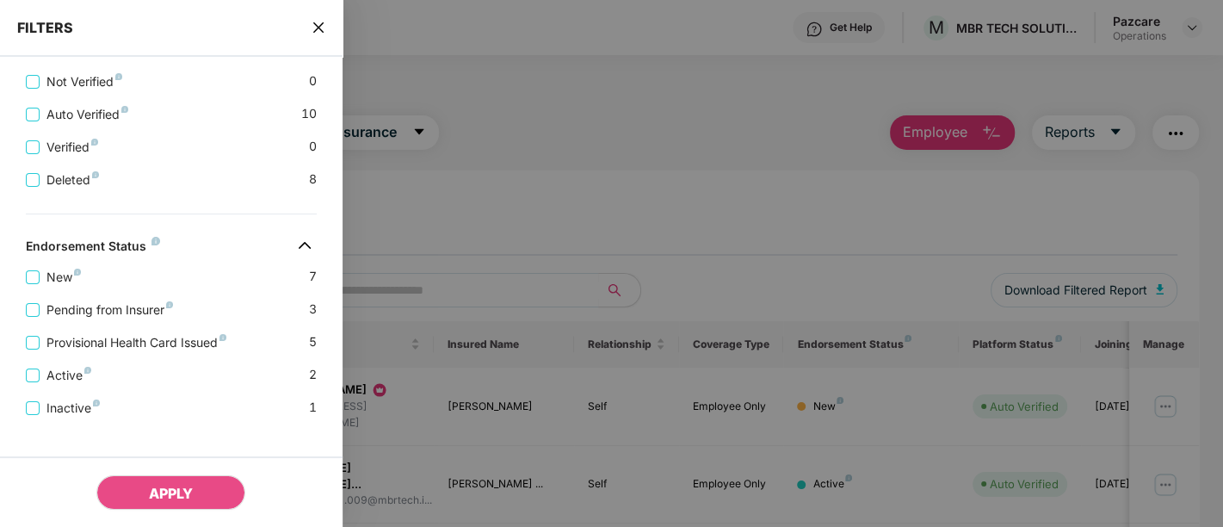
scroll to position [500, 0]
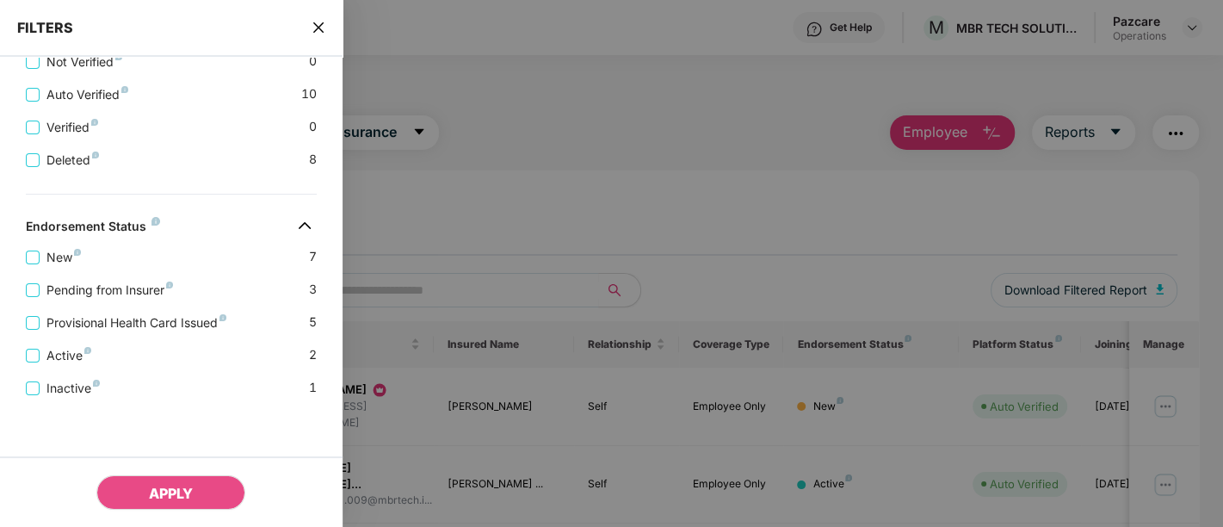
click at [543, 185] on div at bounding box center [611, 263] width 1223 height 527
click at [320, 28] on icon "close" at bounding box center [319, 28] width 14 height 14
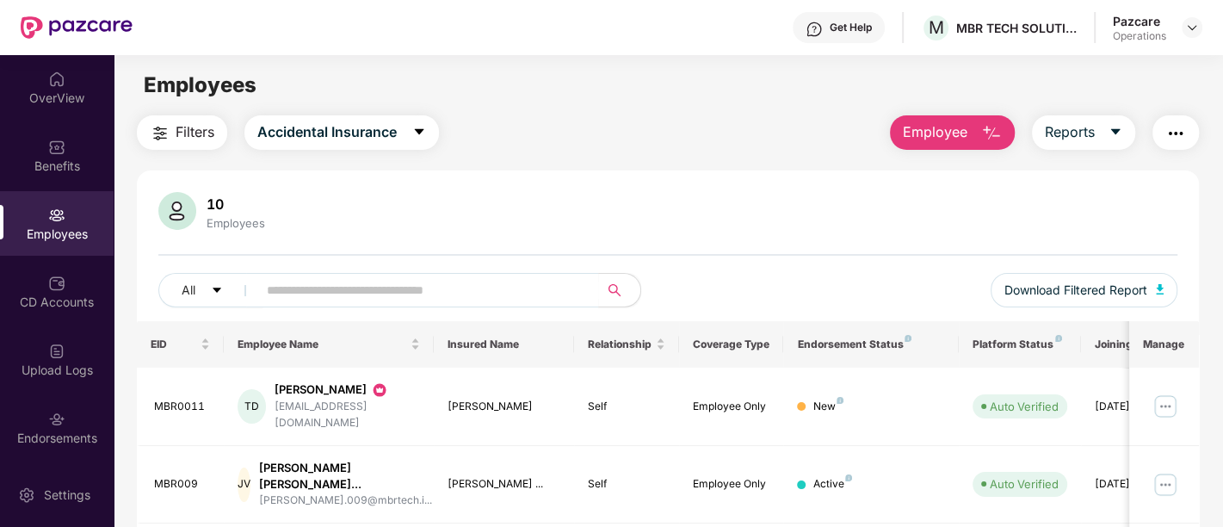
click at [187, 129] on span "Filters" at bounding box center [195, 132] width 39 height 22
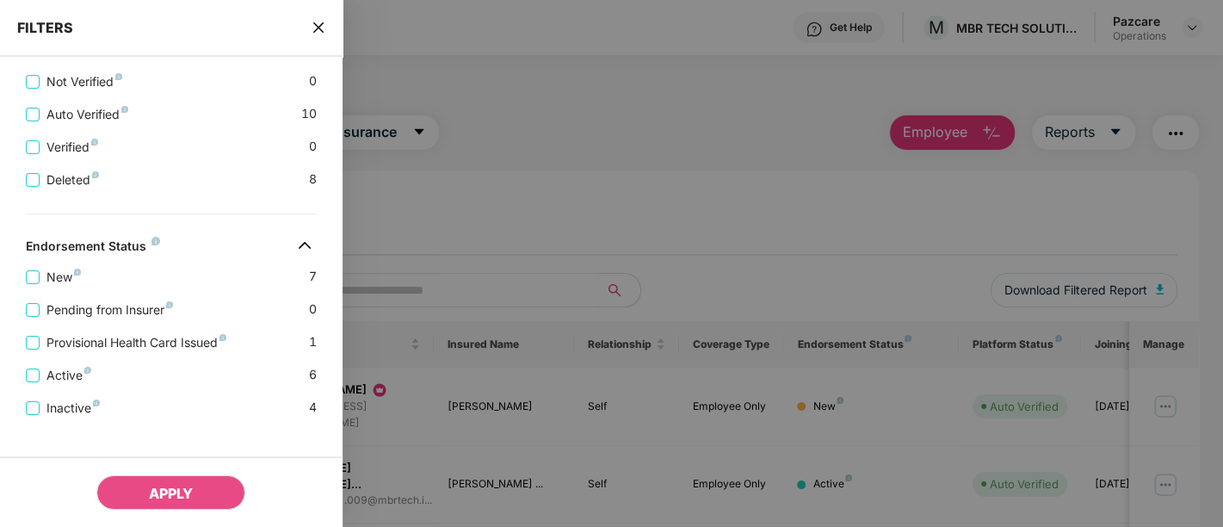
scroll to position [500, 0]
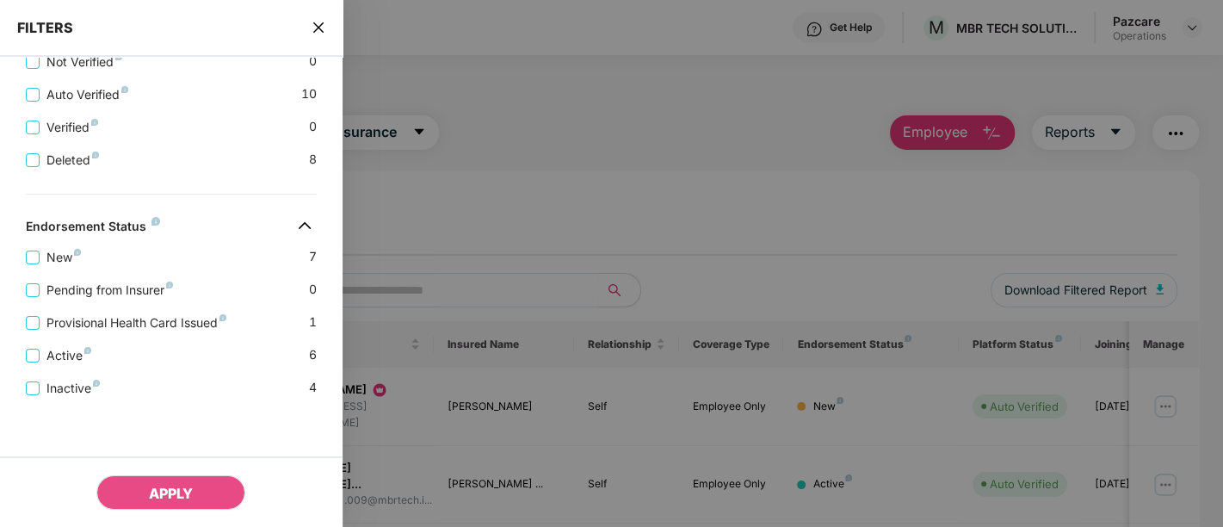
click at [316, 32] on icon "close" at bounding box center [319, 28] width 14 height 14
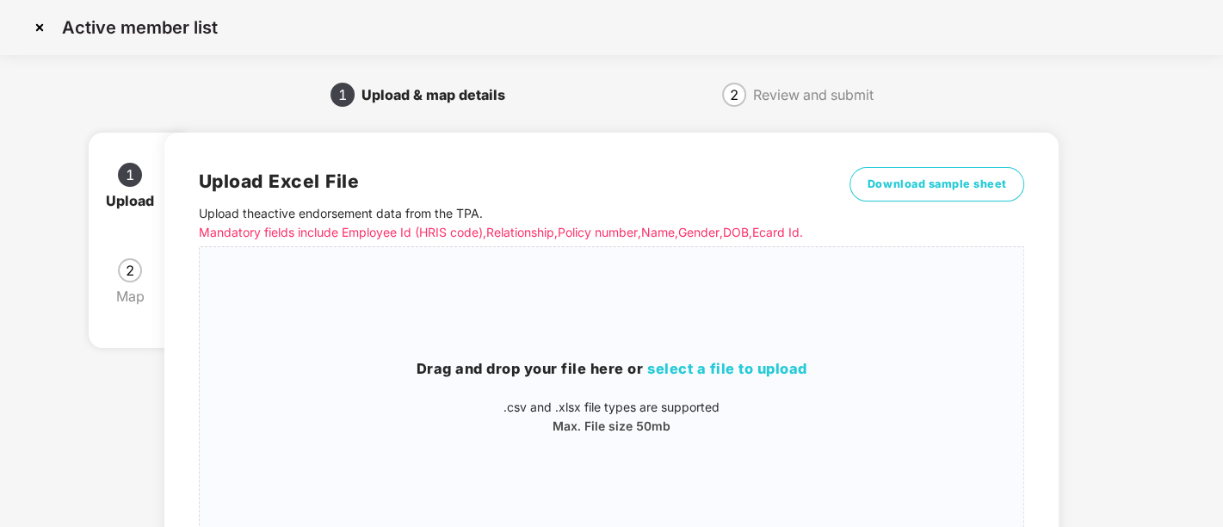
click at [39, 31] on img at bounding box center [40, 28] width 28 height 28
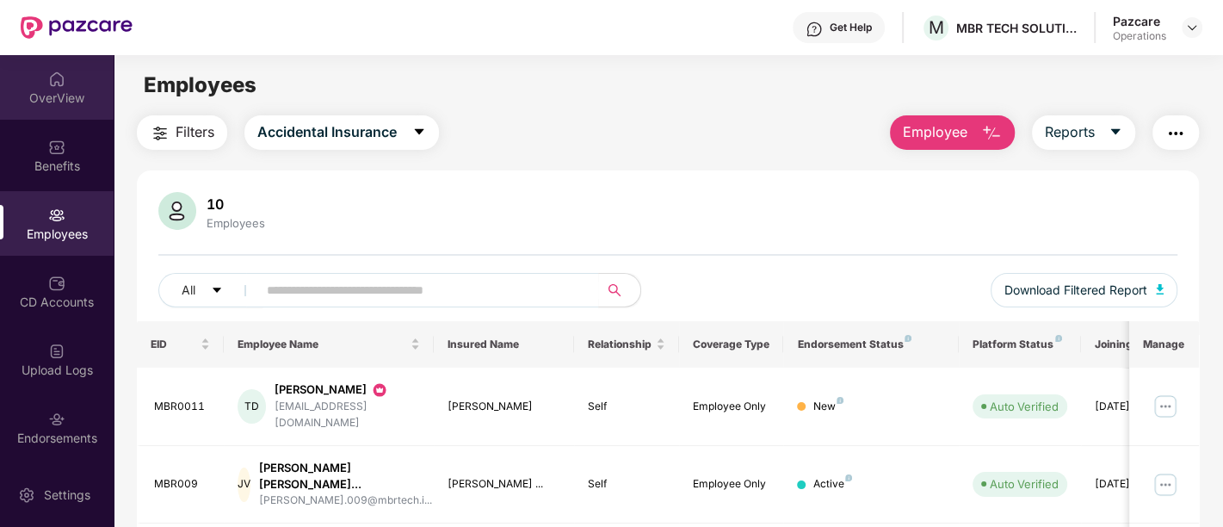
click at [46, 102] on div "OverView" at bounding box center [57, 98] width 114 height 17
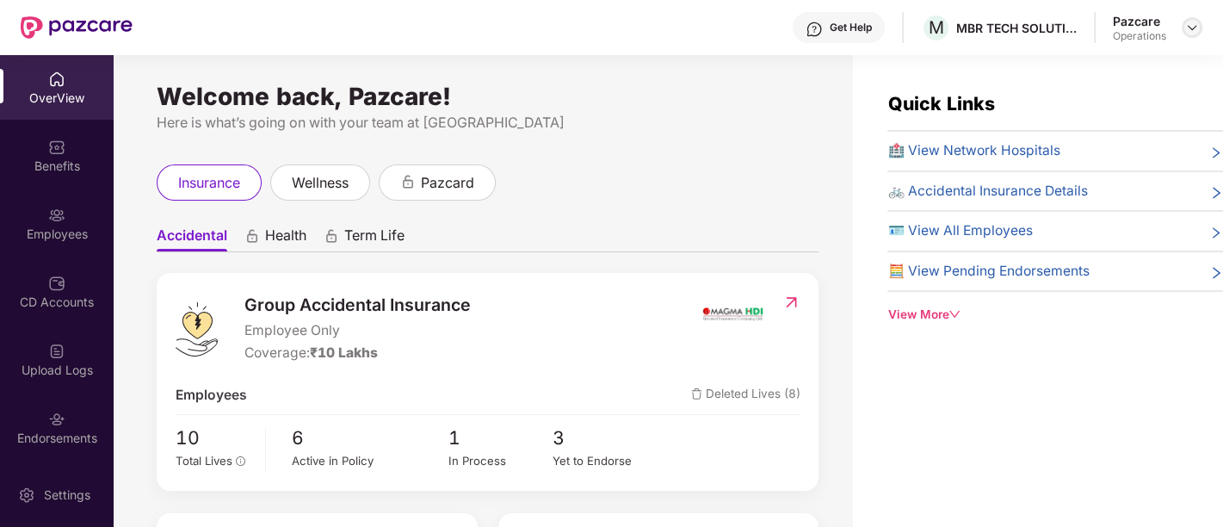
click at [1186, 27] on img at bounding box center [1192, 28] width 14 height 14
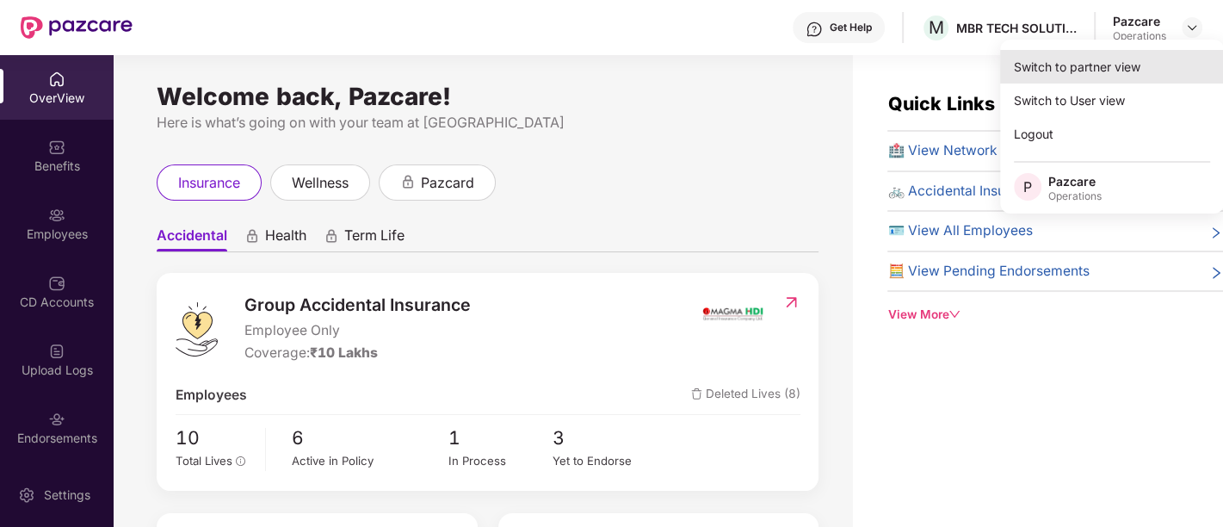
click at [1028, 70] on div "Switch to partner view" at bounding box center [1112, 67] width 224 height 34
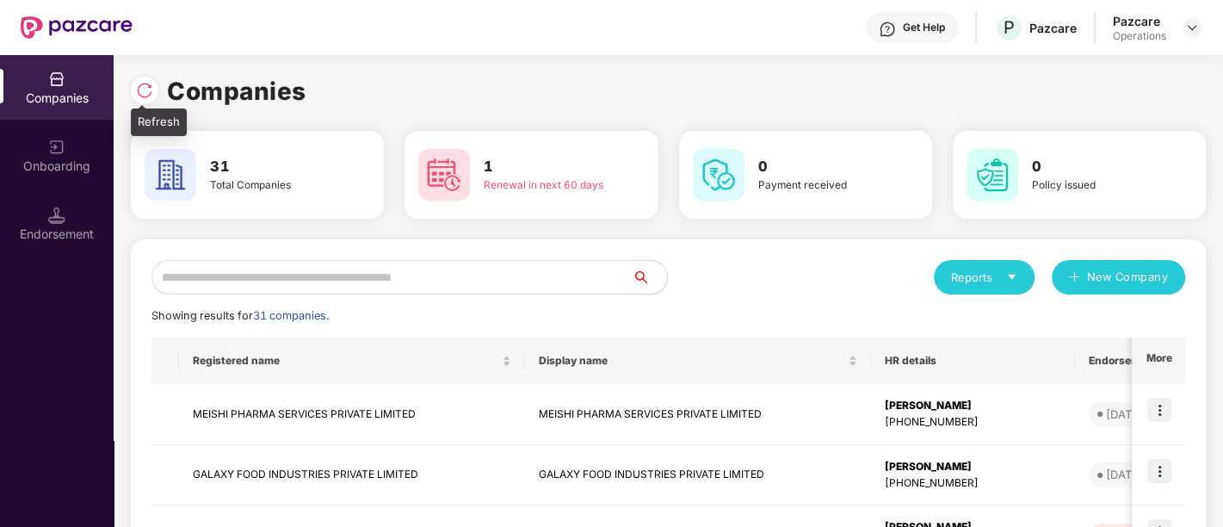
click at [149, 83] on img at bounding box center [144, 90] width 17 height 17
click at [1158, 411] on img at bounding box center [1159, 410] width 24 height 24
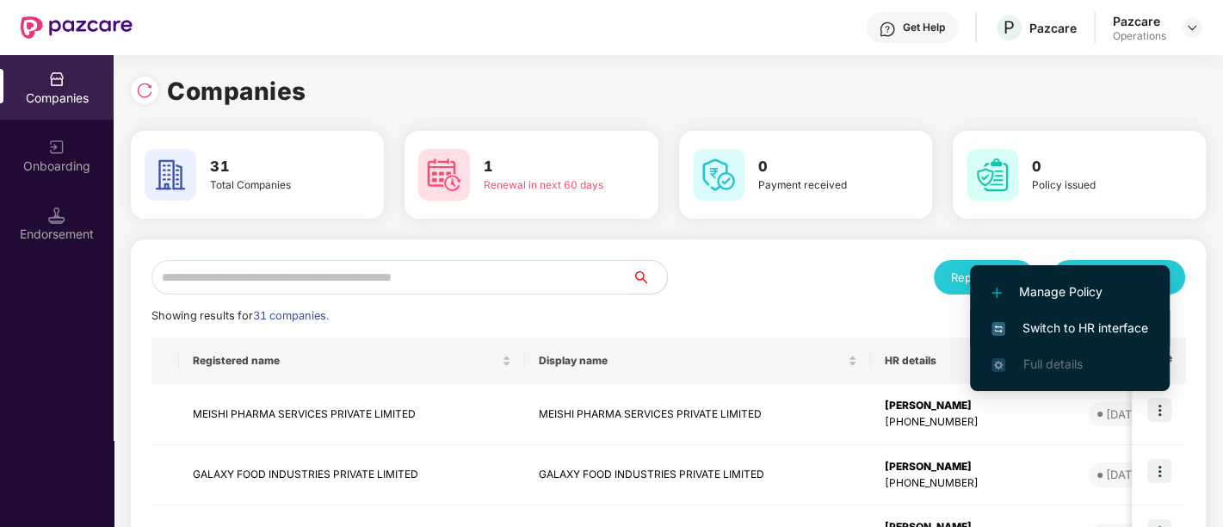
click at [1016, 328] on span "Switch to HR interface" at bounding box center [1069, 327] width 157 height 19
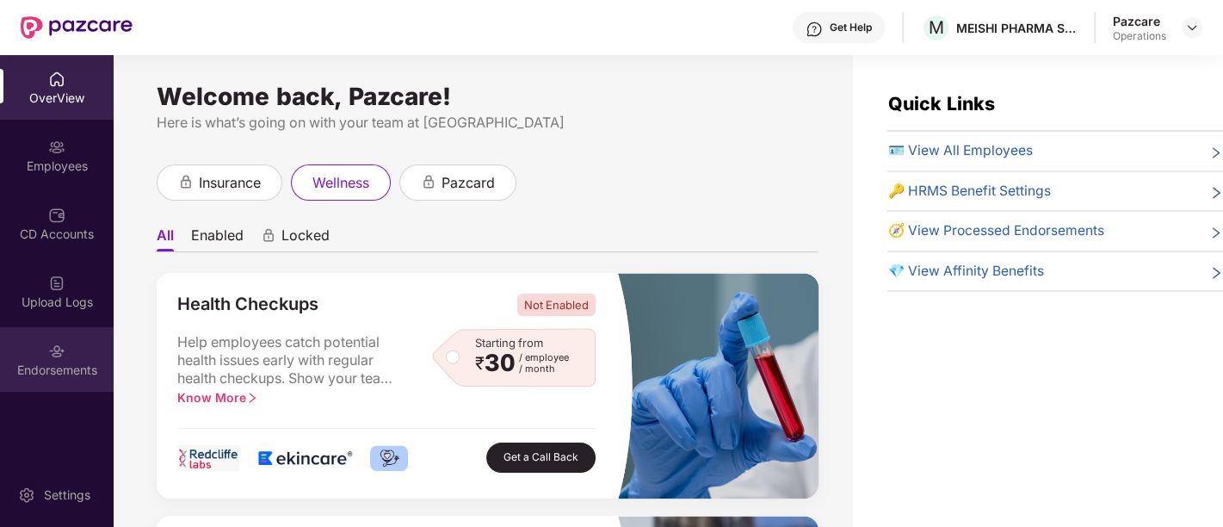
click at [73, 355] on div "Endorsements" at bounding box center [57, 359] width 114 height 65
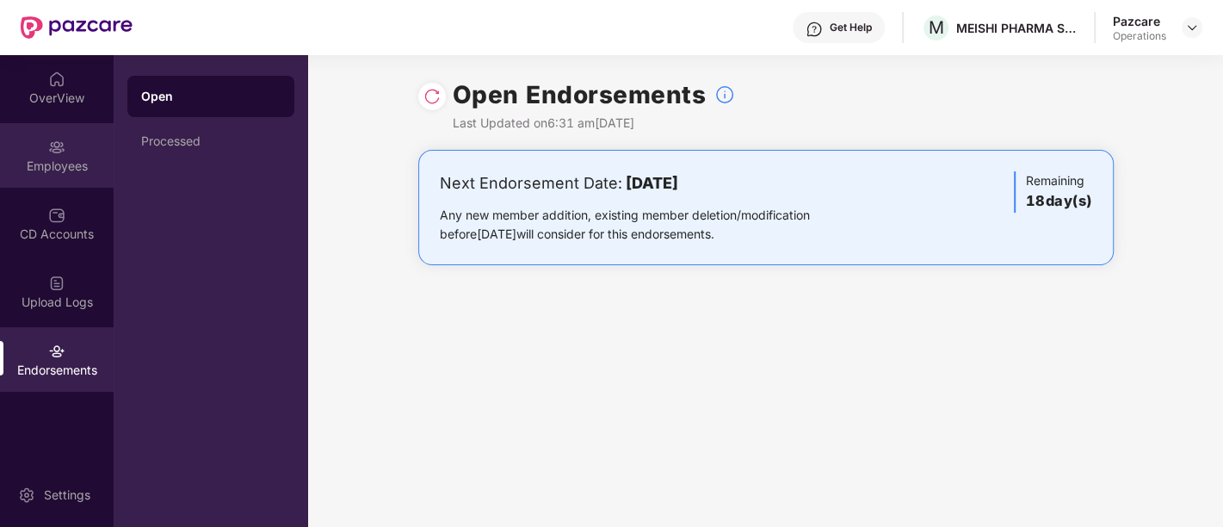
click at [88, 149] on div "Employees" at bounding box center [57, 155] width 114 height 65
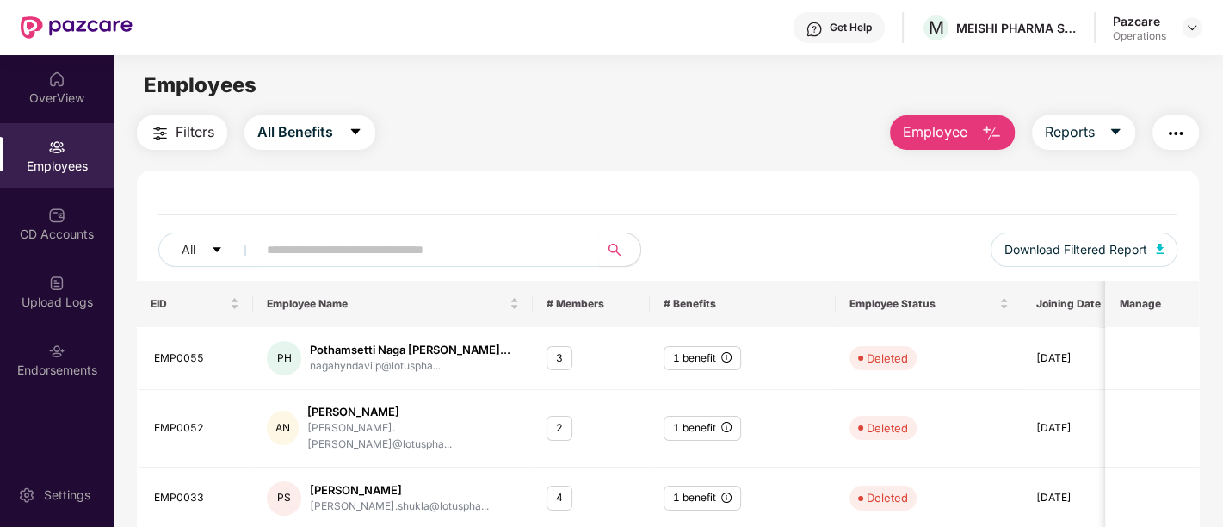
click at [191, 133] on span "Filters" at bounding box center [195, 132] width 39 height 22
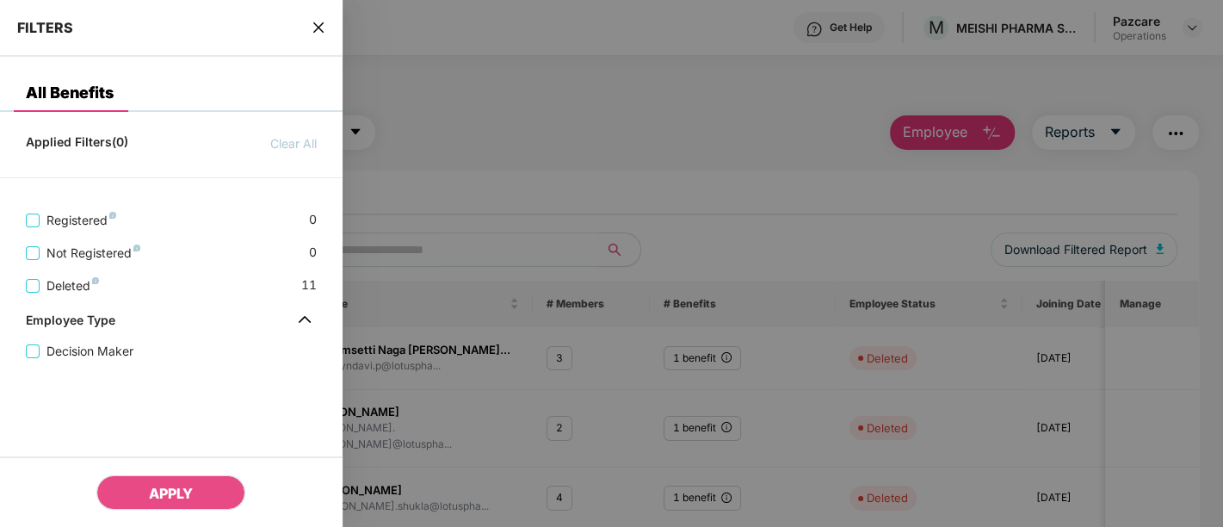
click at [303, 322] on img at bounding box center [305, 320] width 28 height 28
click at [318, 21] on icon "close" at bounding box center [319, 28] width 14 height 14
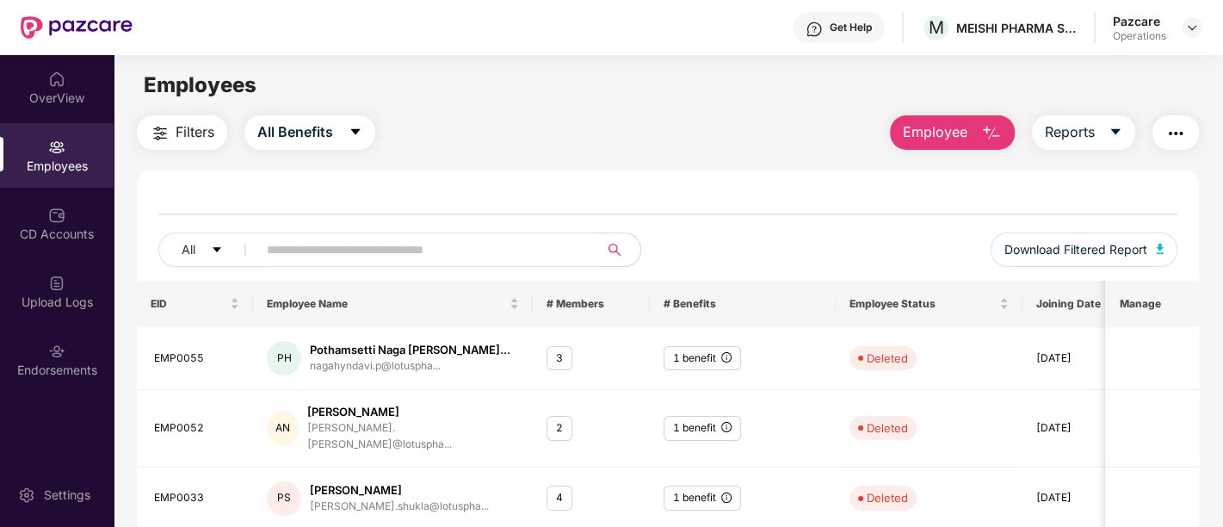
click at [193, 130] on span "Filters" at bounding box center [195, 132] width 39 height 22
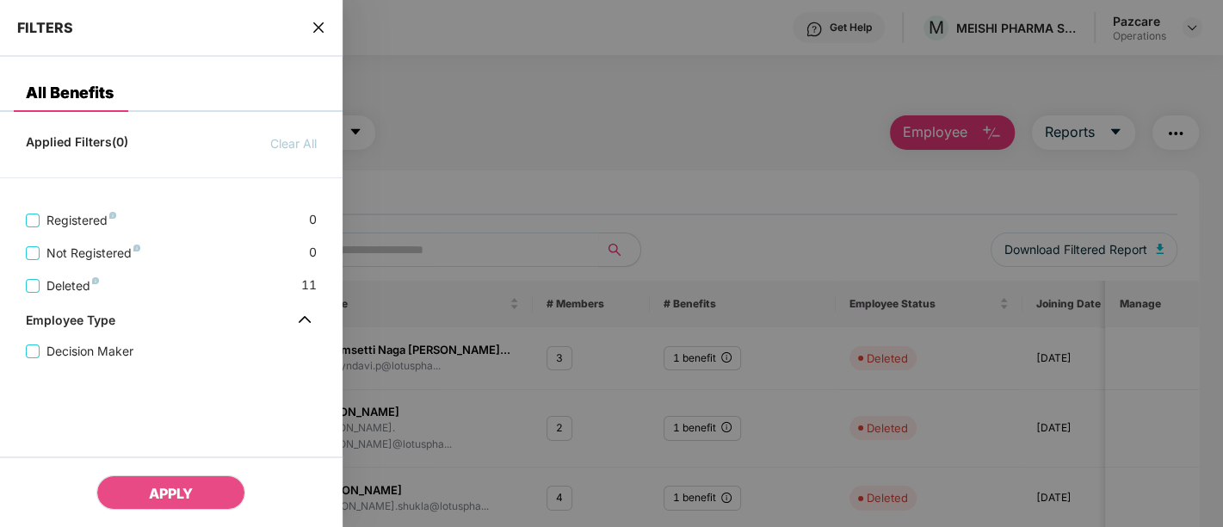
click at [318, 31] on icon "close" at bounding box center [319, 28] width 14 height 14
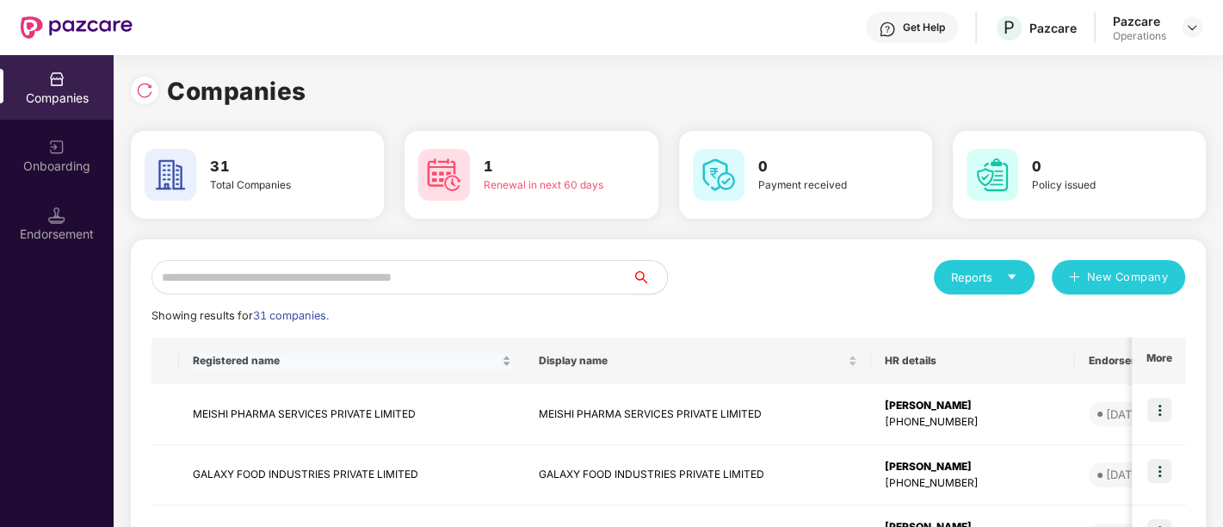
drag, startPoint x: 407, startPoint y: 280, endPoint x: 474, endPoint y: 377, distance: 118.2
click at [413, 284] on input "text" at bounding box center [391, 277] width 481 height 34
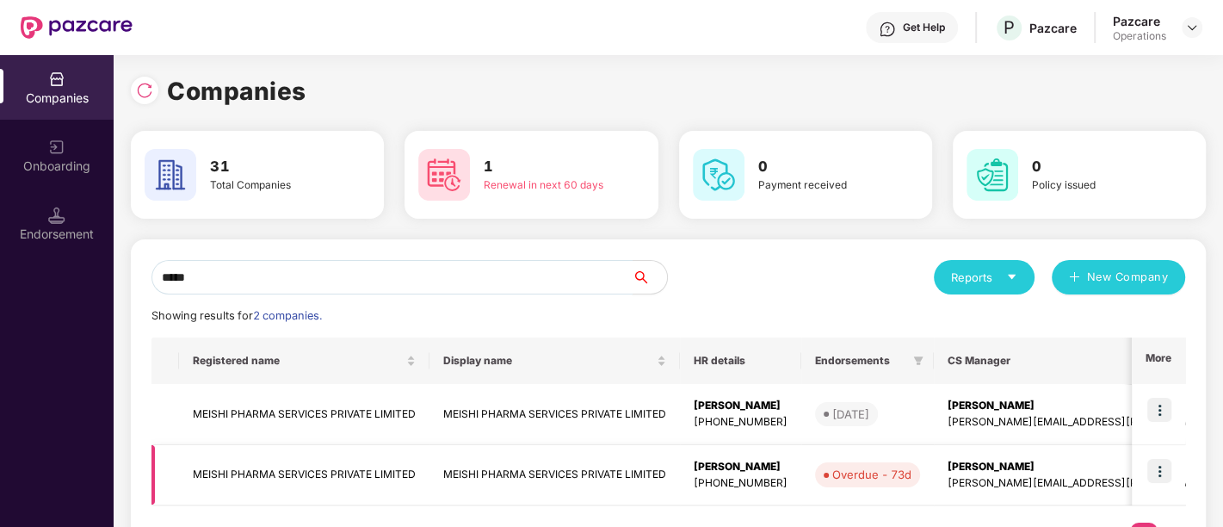
scroll to position [73, 0]
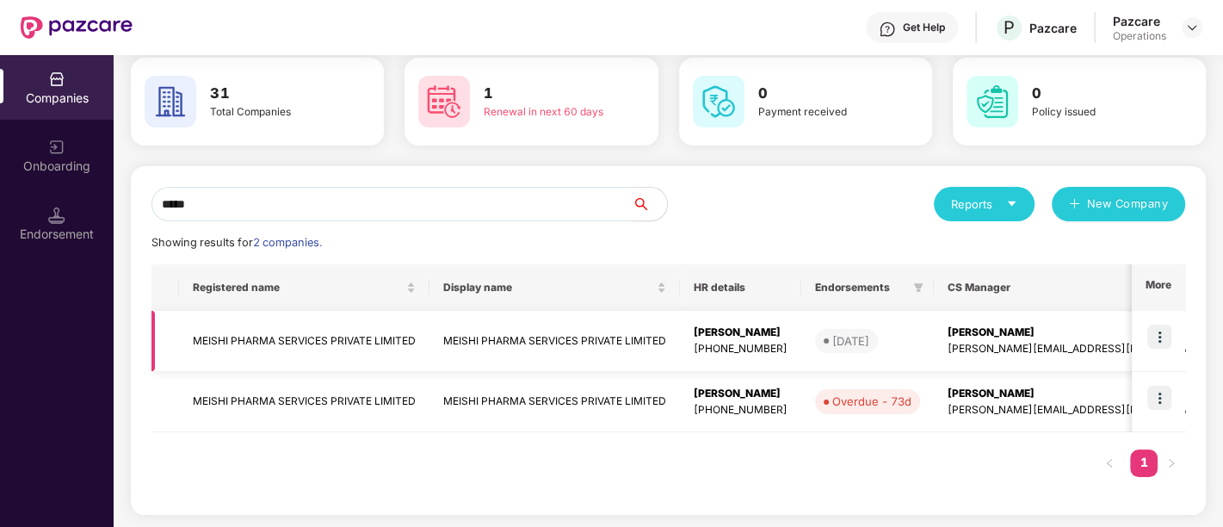
type input "*****"
click at [299, 339] on td "MEISHI PHARMA SERVICES PRIVATE LIMITED" at bounding box center [304, 341] width 250 height 61
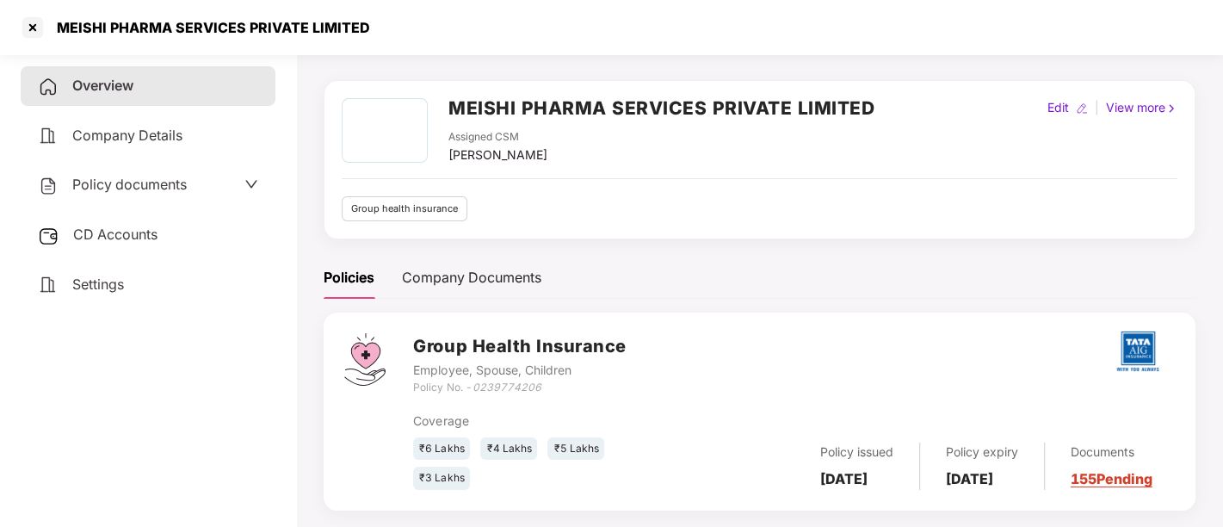
scroll to position [70, 0]
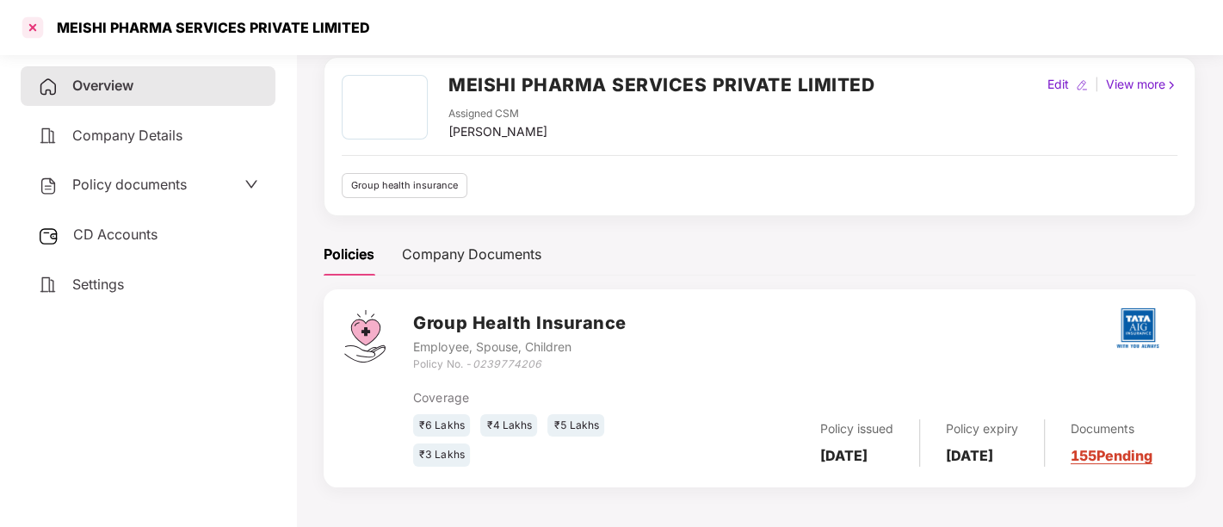
click at [39, 27] on div at bounding box center [33, 28] width 28 height 28
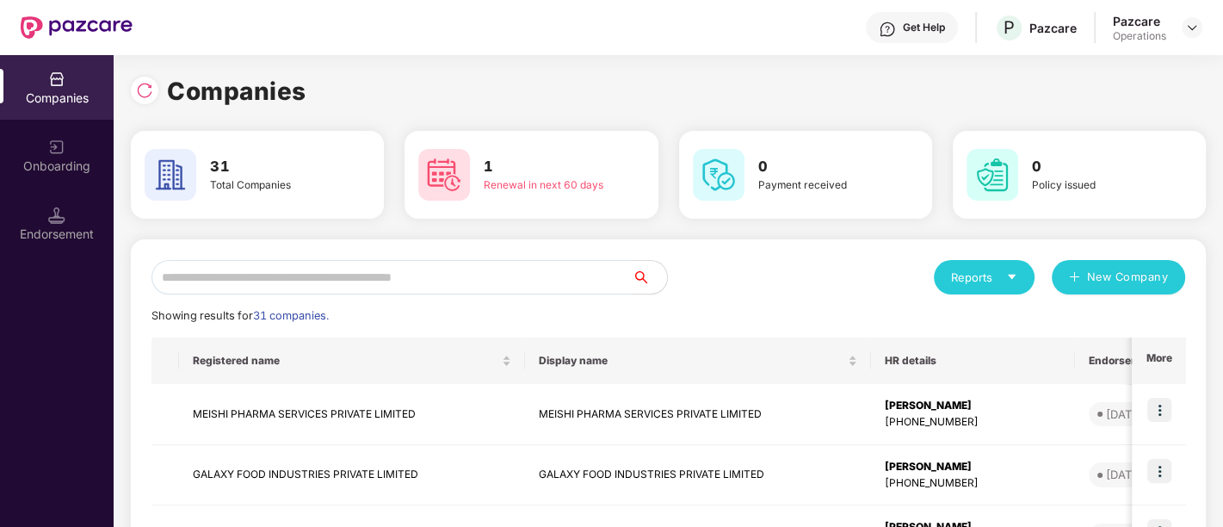
click at [481, 266] on input "text" at bounding box center [391, 277] width 481 height 34
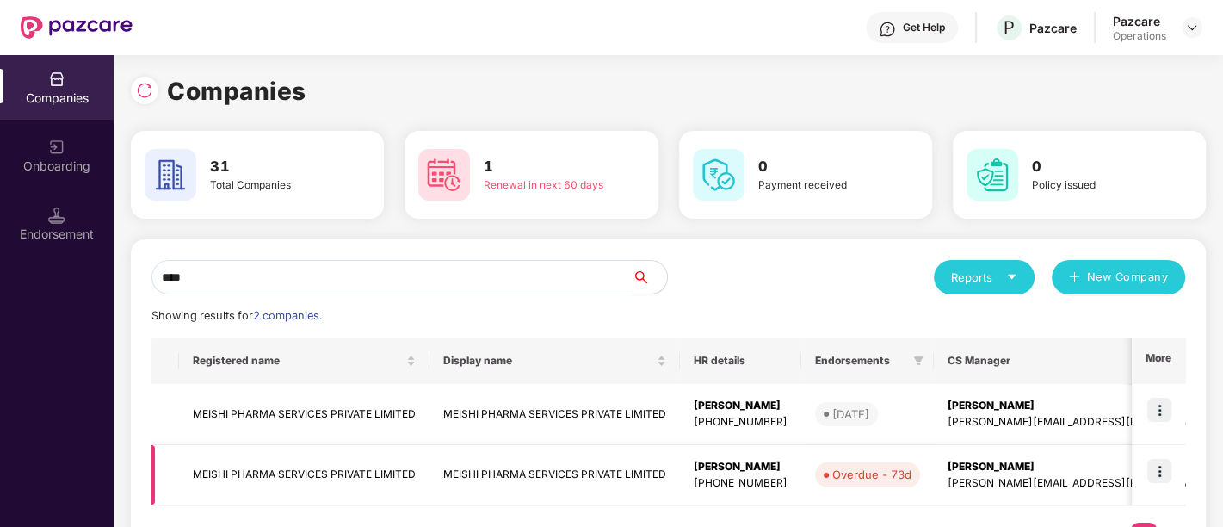
type input "****"
click at [1159, 483] on td at bounding box center [1158, 475] width 53 height 61
click at [1157, 471] on img at bounding box center [1159, 471] width 24 height 24
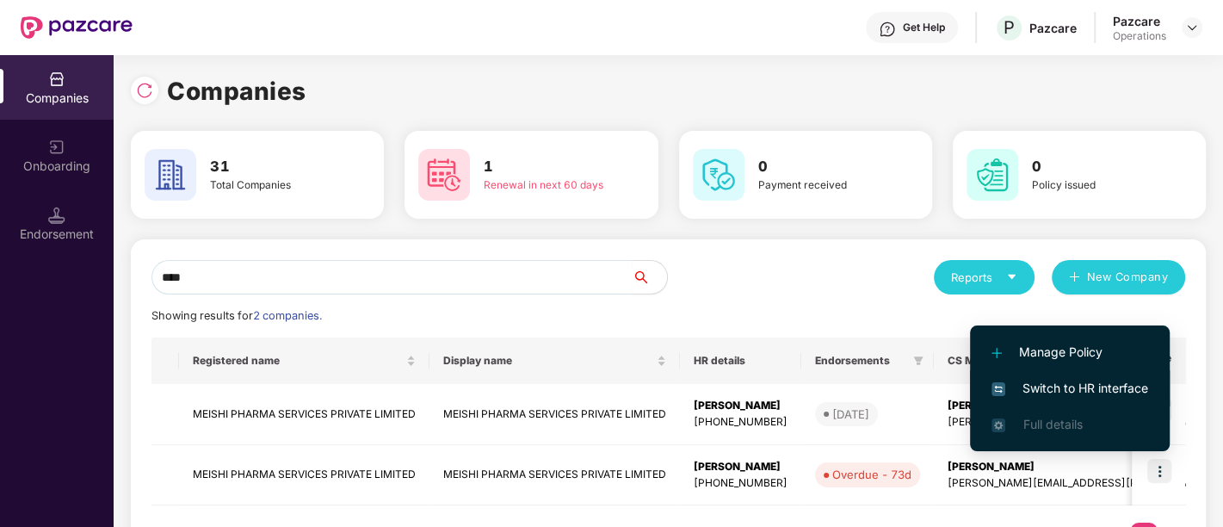
click at [1120, 387] on span "Switch to HR interface" at bounding box center [1069, 388] width 157 height 19
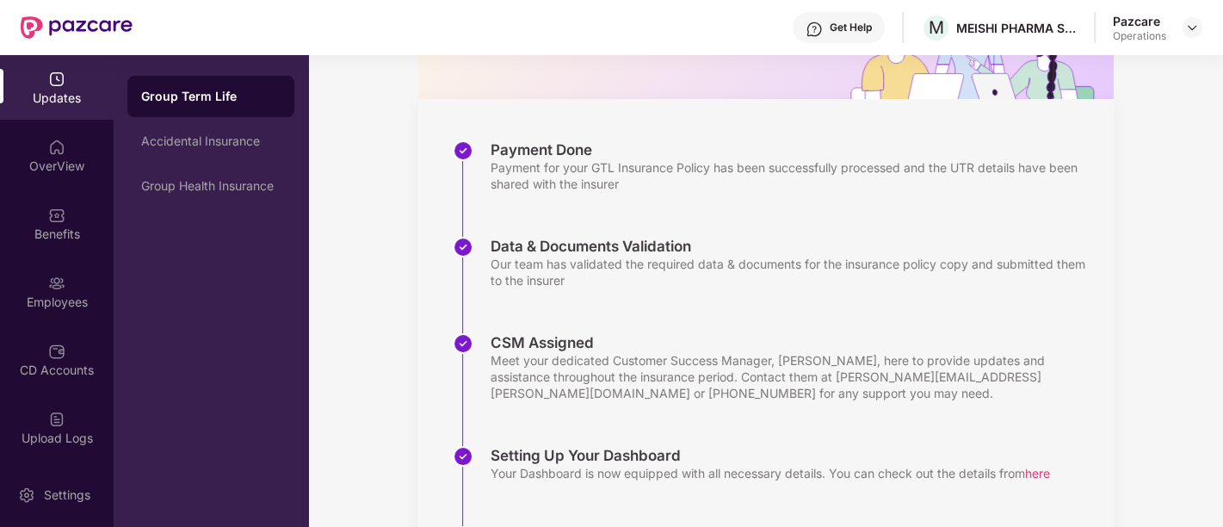
scroll to position [322, 0]
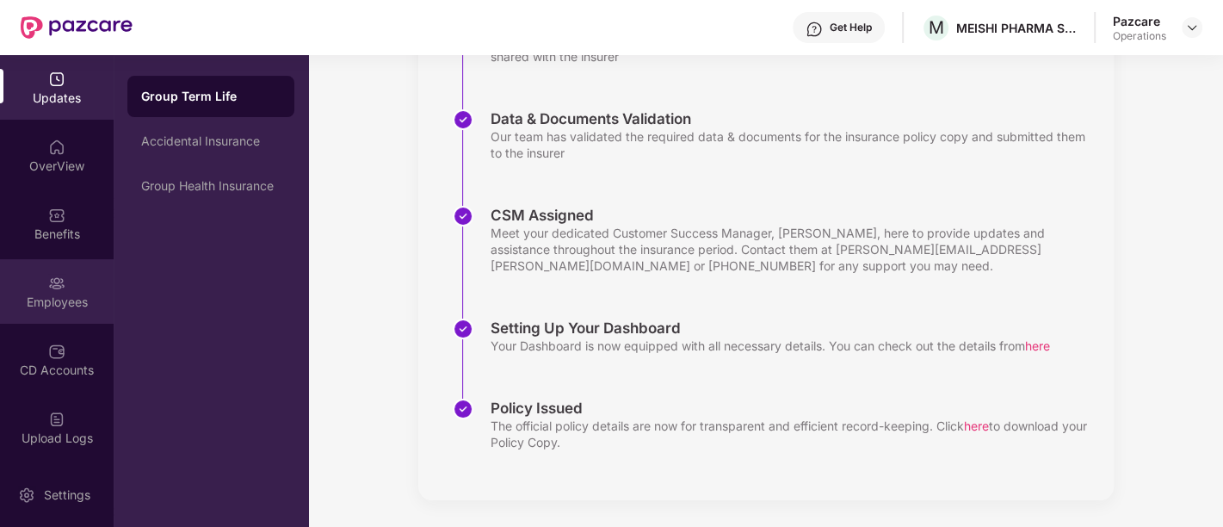
click at [59, 306] on div "Employees" at bounding box center [57, 301] width 114 height 17
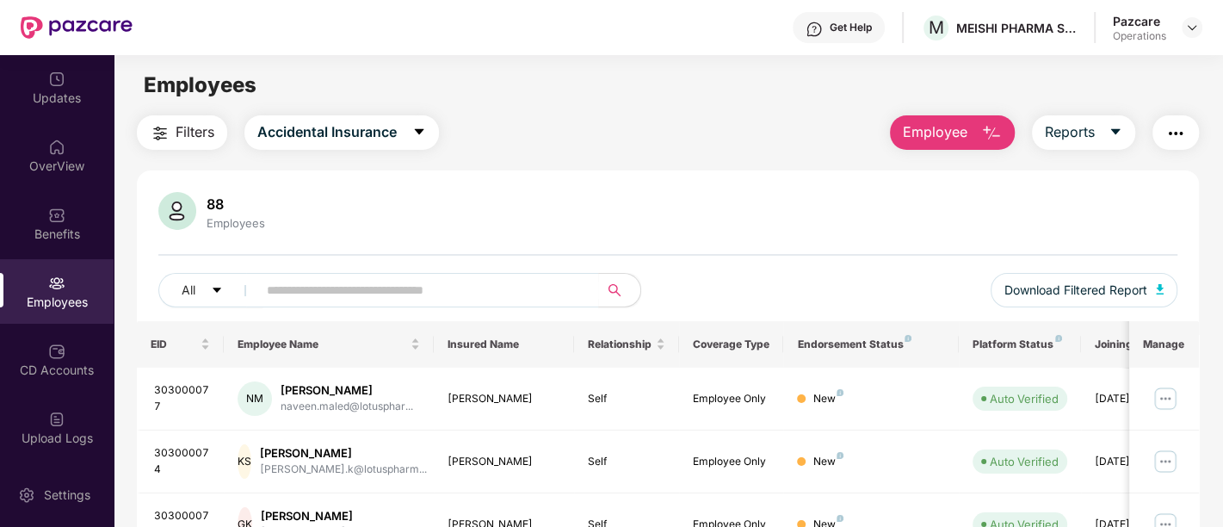
click at [178, 136] on span "Filters" at bounding box center [195, 132] width 39 height 22
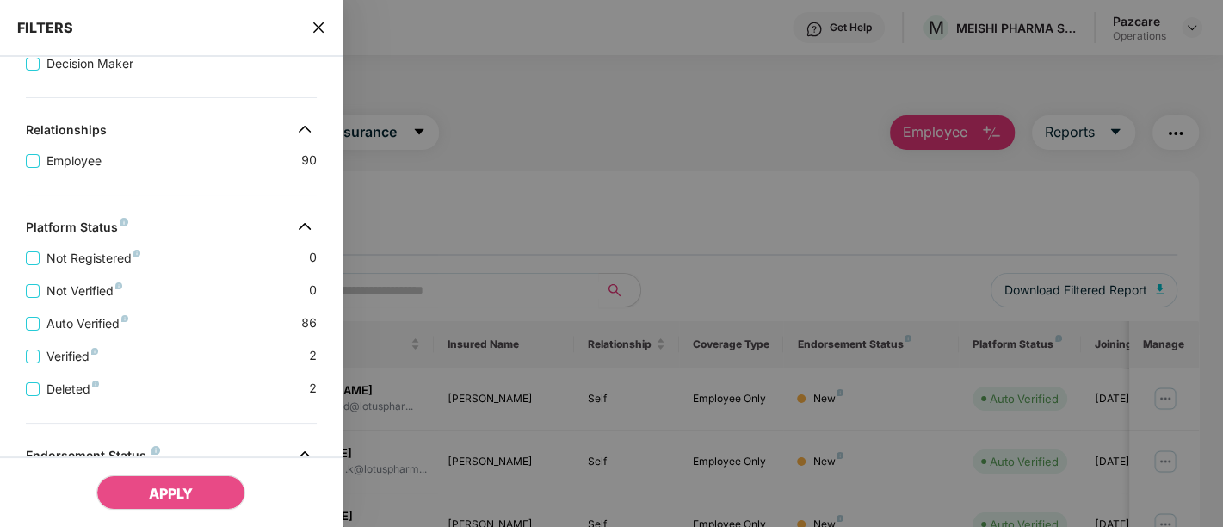
scroll to position [553, 0]
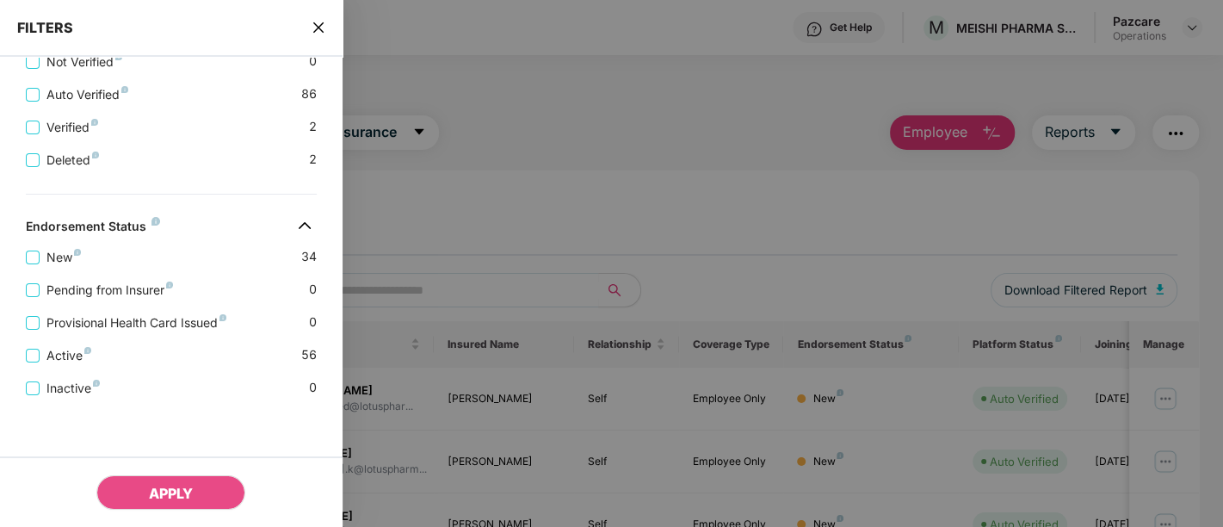
click at [515, 196] on div at bounding box center [611, 263] width 1223 height 527
click at [322, 21] on icon "close" at bounding box center [319, 28] width 14 height 14
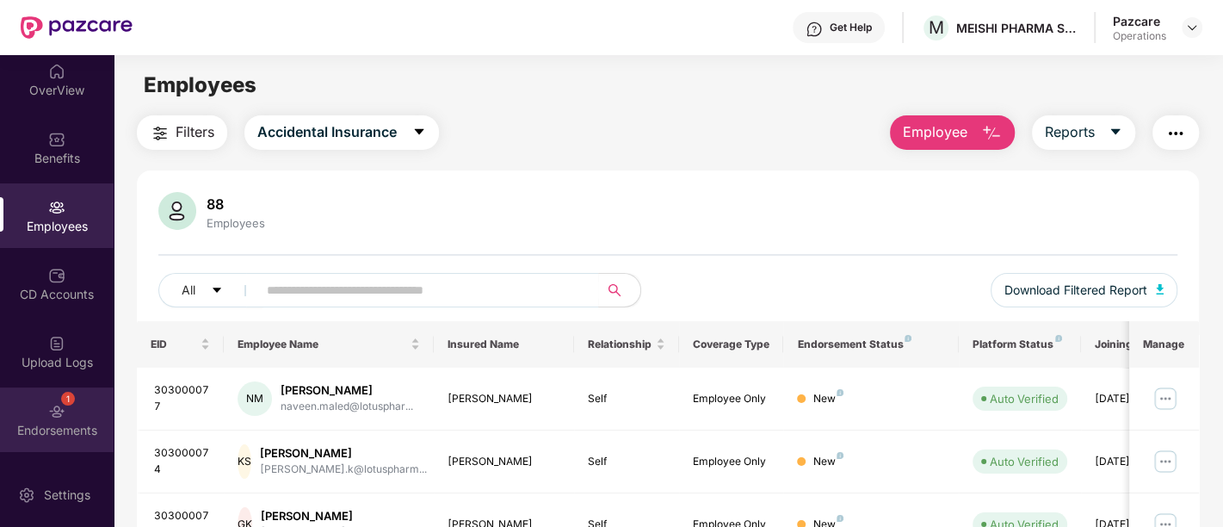
scroll to position [135, 0]
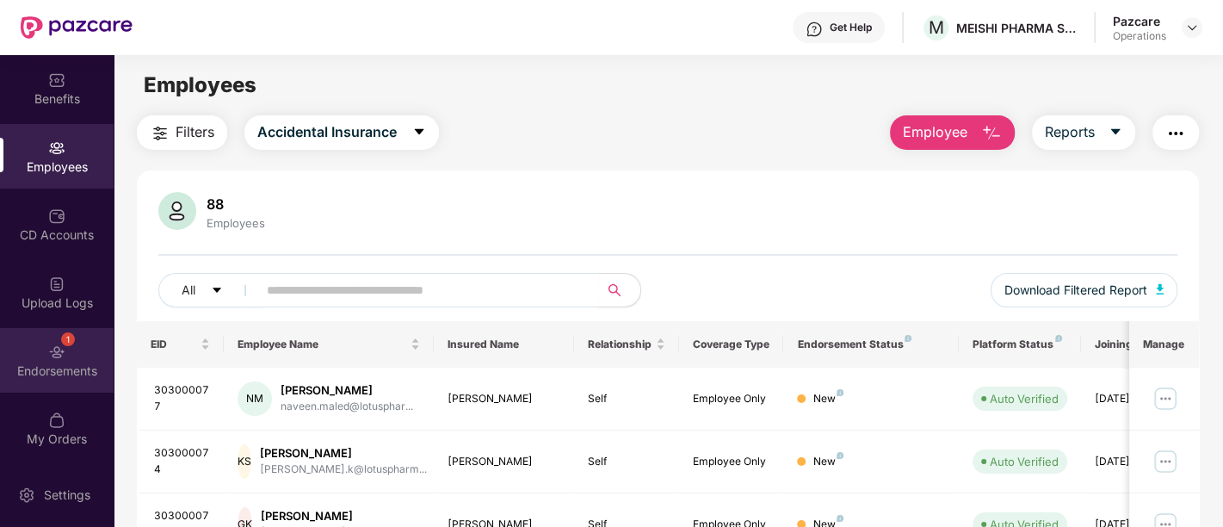
click at [61, 357] on img at bounding box center [56, 351] width 17 height 17
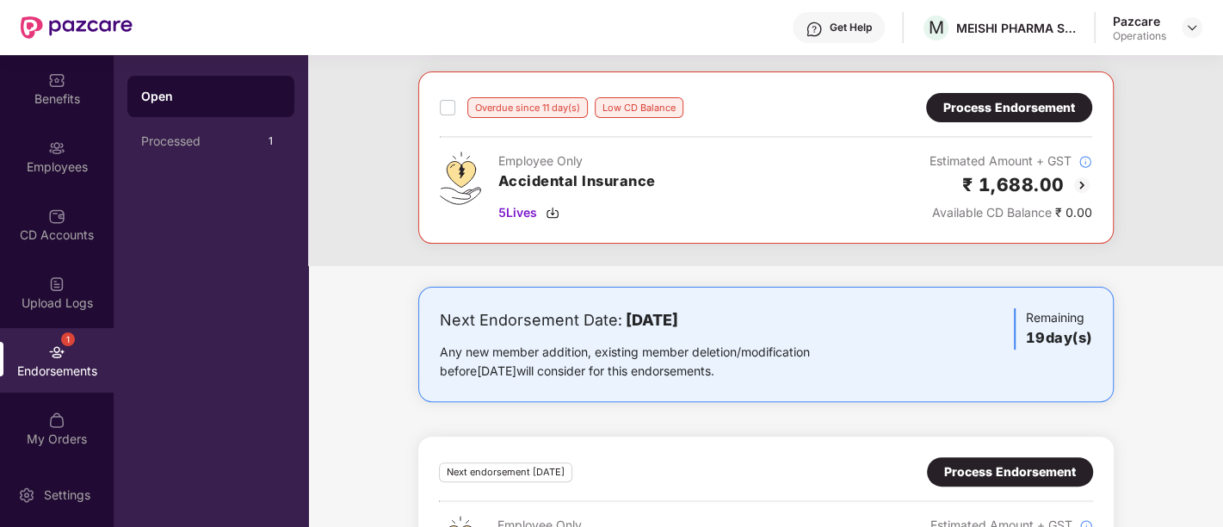
scroll to position [176, 0]
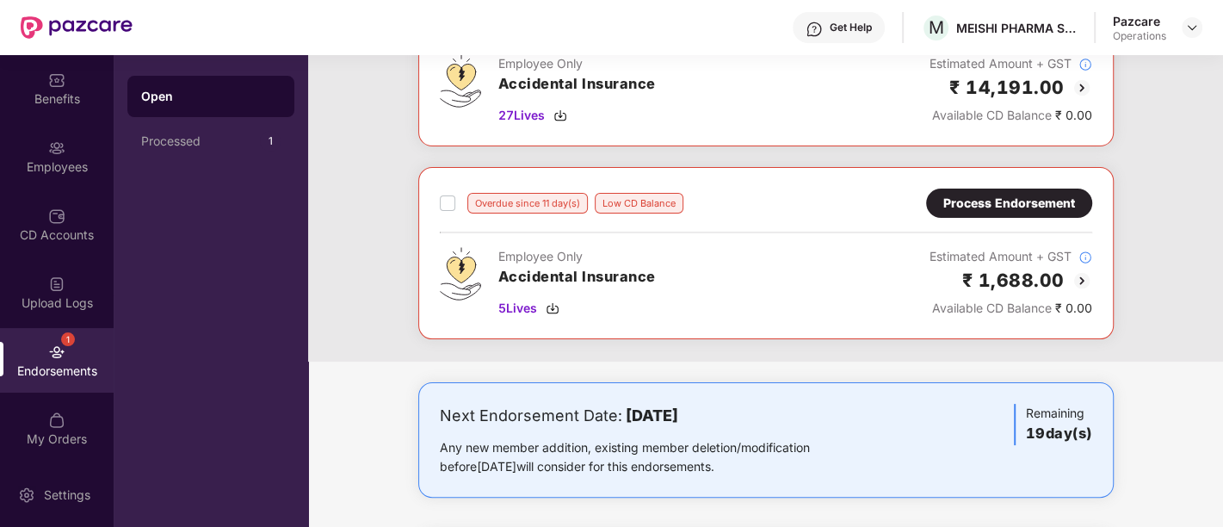
click at [990, 201] on div "Process Endorsement" at bounding box center [1009, 203] width 132 height 19
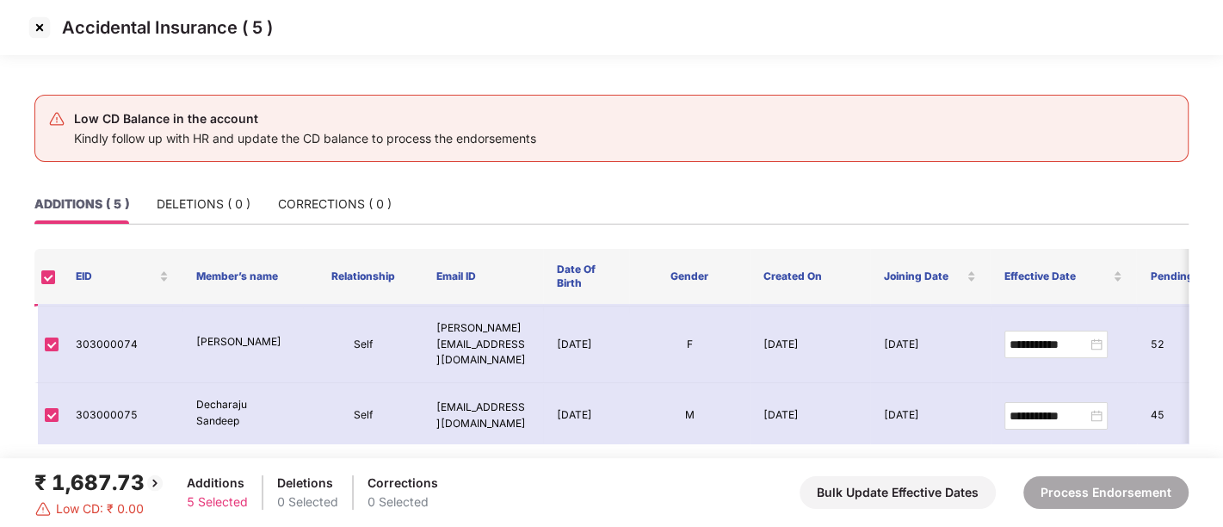
scroll to position [0, 0]
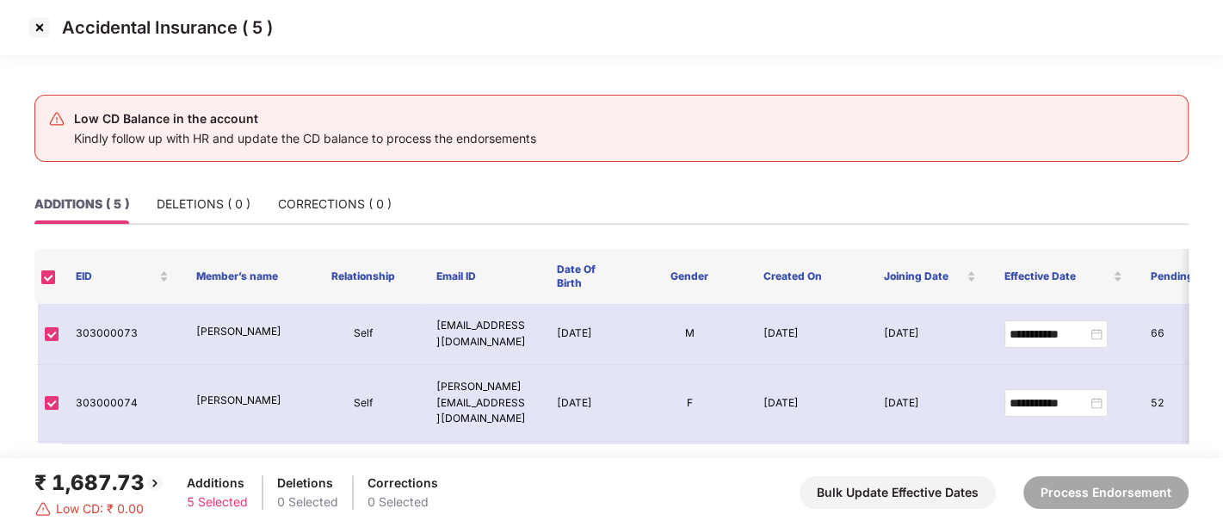
click at [36, 28] on img at bounding box center [40, 28] width 28 height 28
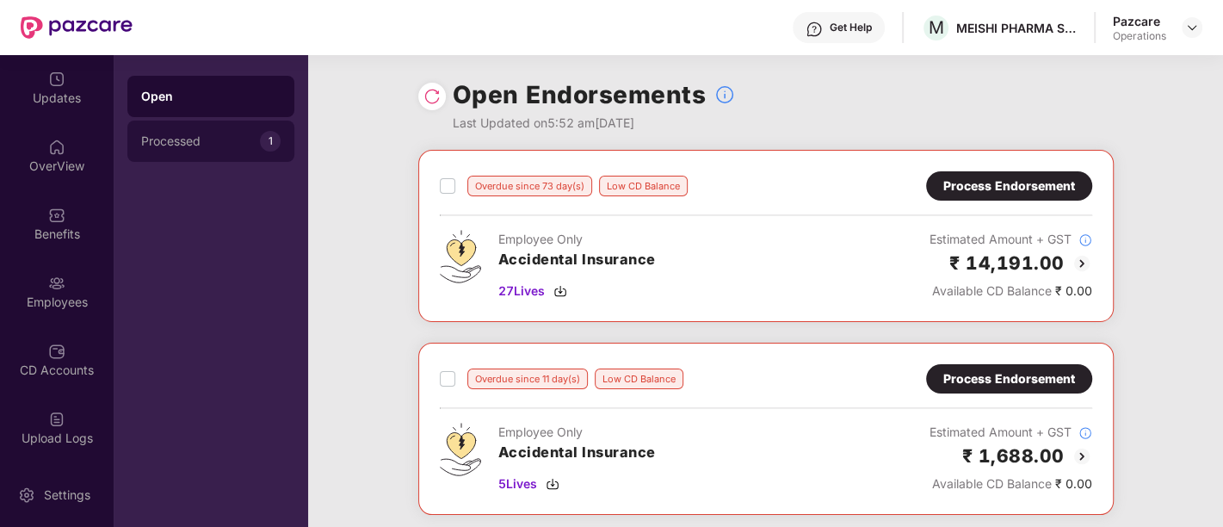
click at [171, 136] on div "Processed" at bounding box center [200, 141] width 119 height 14
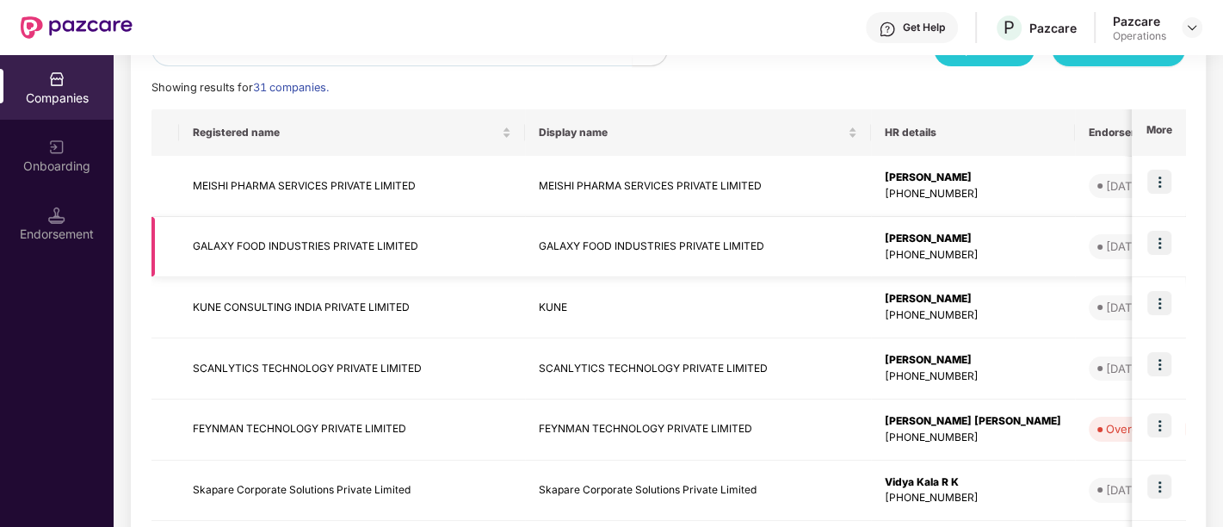
scroll to position [96, 0]
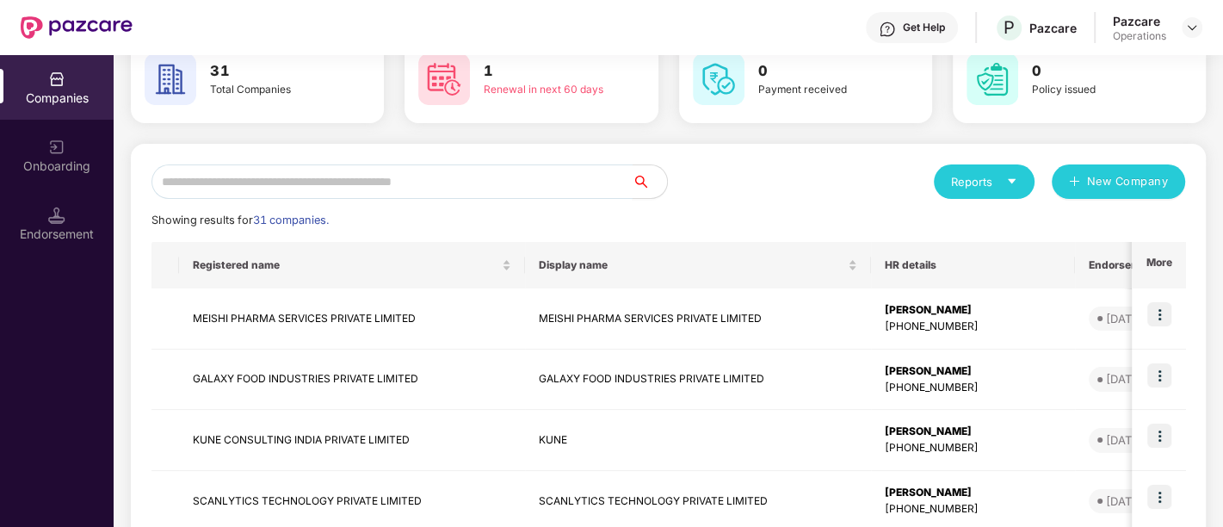
click at [330, 173] on input "text" at bounding box center [391, 181] width 481 height 34
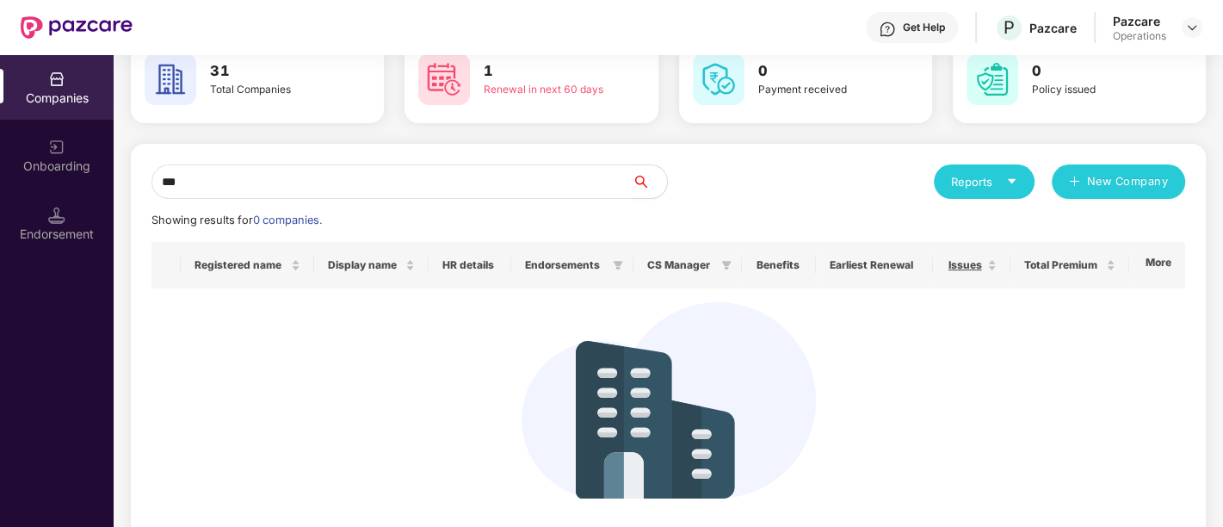
scroll to position [0, 0]
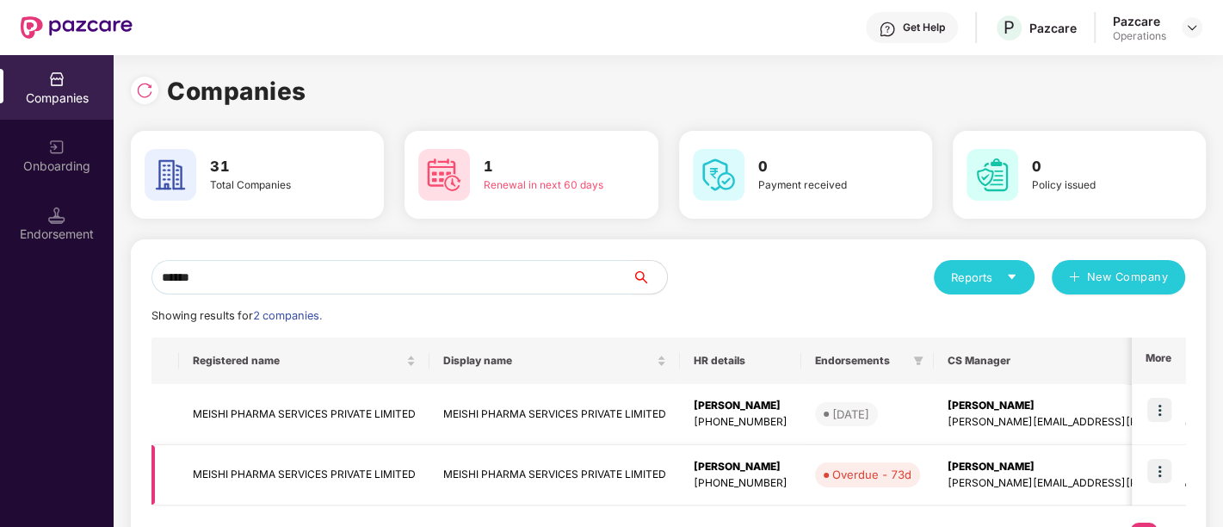
type input "******"
click at [379, 480] on td "MEISHI PHARMA SERVICES PRIVATE LIMITED" at bounding box center [304, 475] width 250 height 61
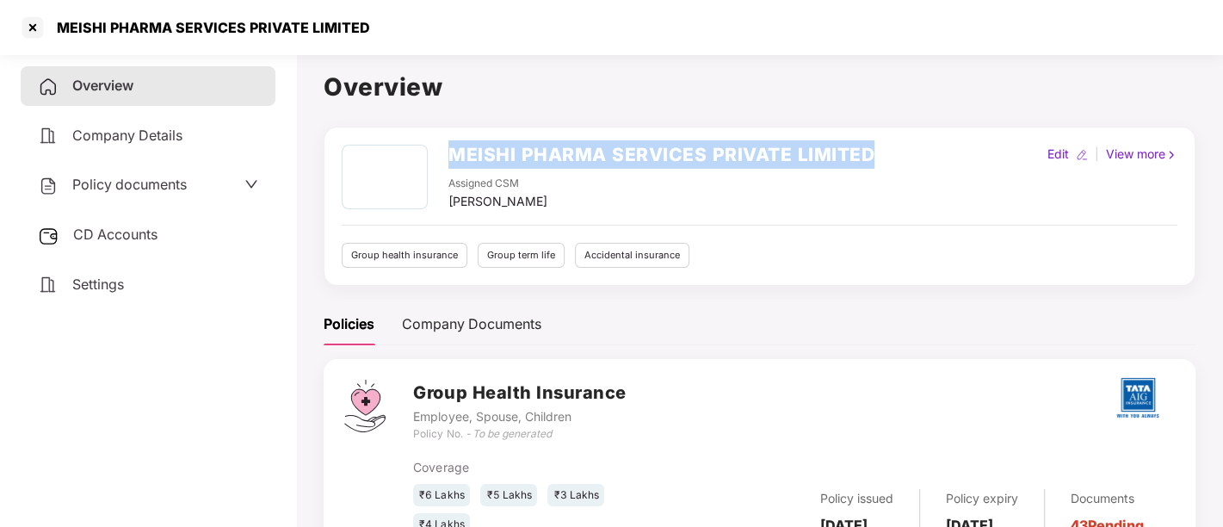
drag, startPoint x: 449, startPoint y: 150, endPoint x: 881, endPoint y: 158, distance: 432.1
click at [881, 158] on div "MEISHI PHARMA SERVICES PRIVATE LIMITED Assigned CSM Punith Arumugam Edit | View…" at bounding box center [760, 178] width 836 height 66
copy h2 "MEISHI PHARMA SERVICES PRIVATE LIMITED"
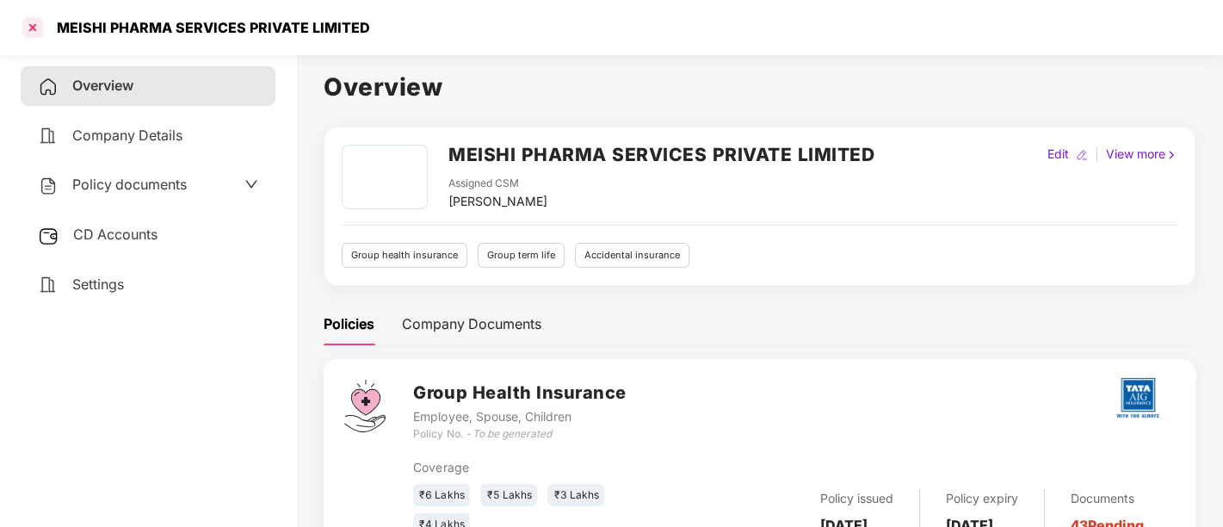
click at [34, 30] on div at bounding box center [33, 28] width 28 height 28
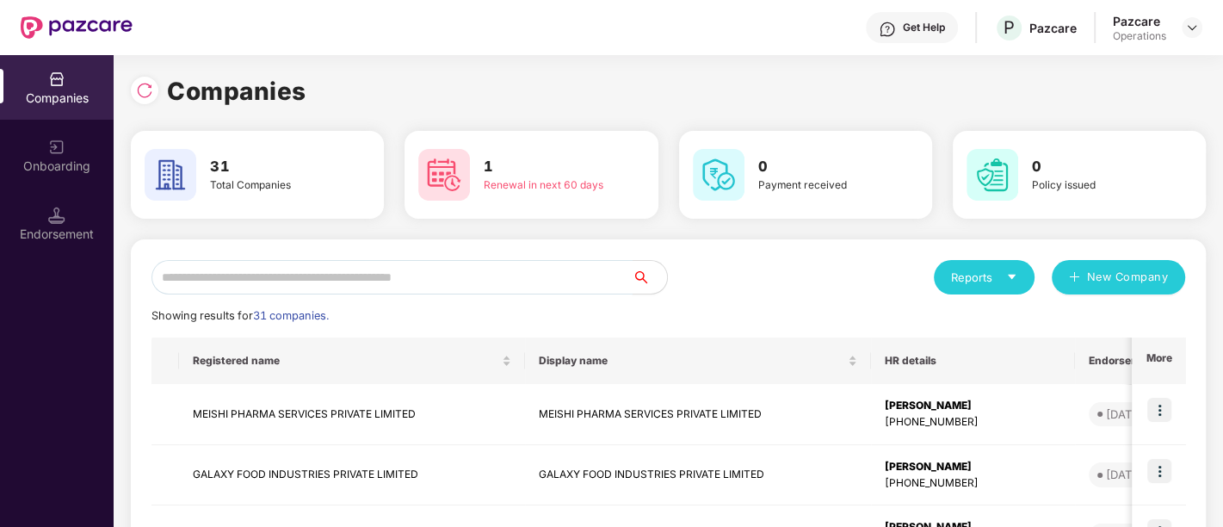
click at [289, 281] on input "text" at bounding box center [391, 277] width 481 height 34
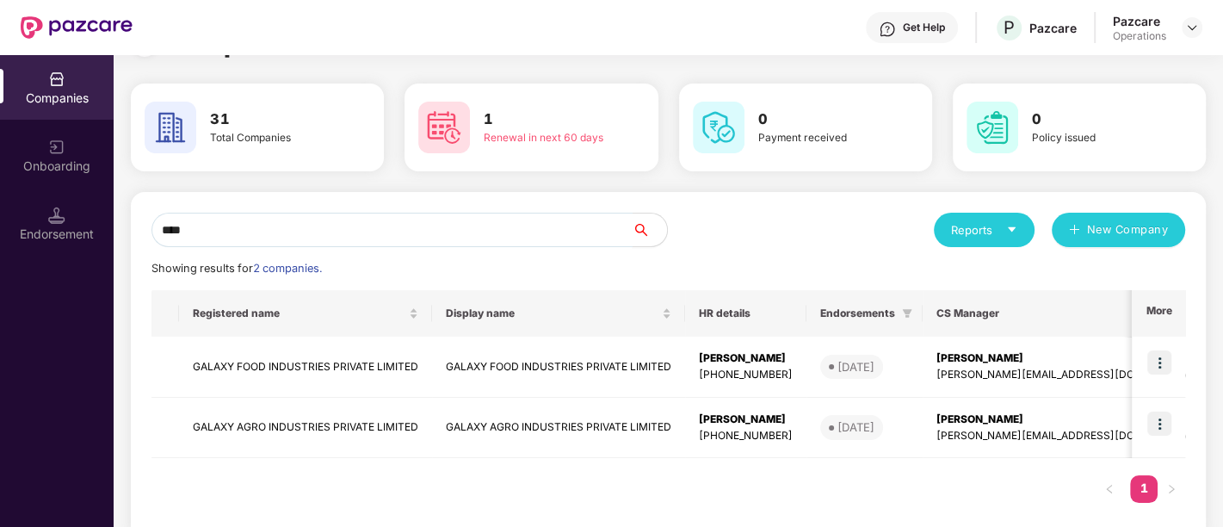
scroll to position [73, 0]
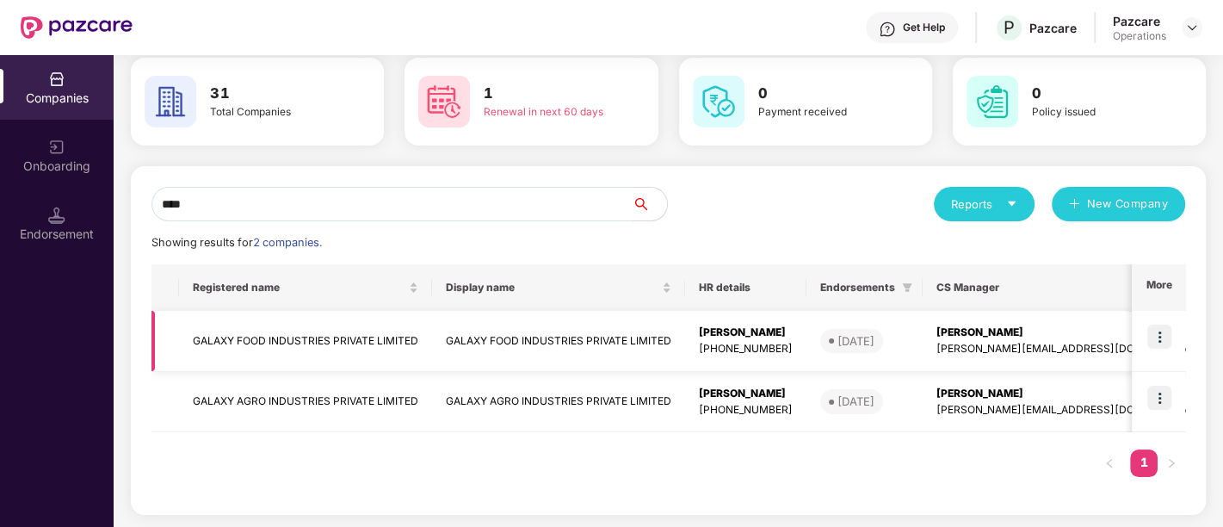
type input "****"
click at [1160, 340] on img at bounding box center [1159, 336] width 24 height 24
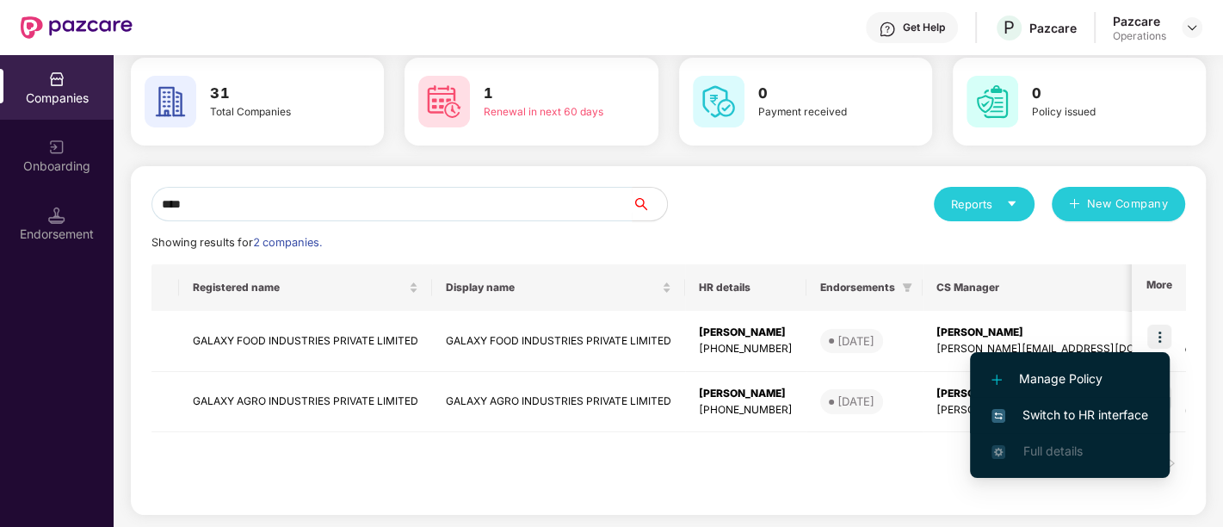
click at [1094, 409] on span "Switch to HR interface" at bounding box center [1069, 414] width 157 height 19
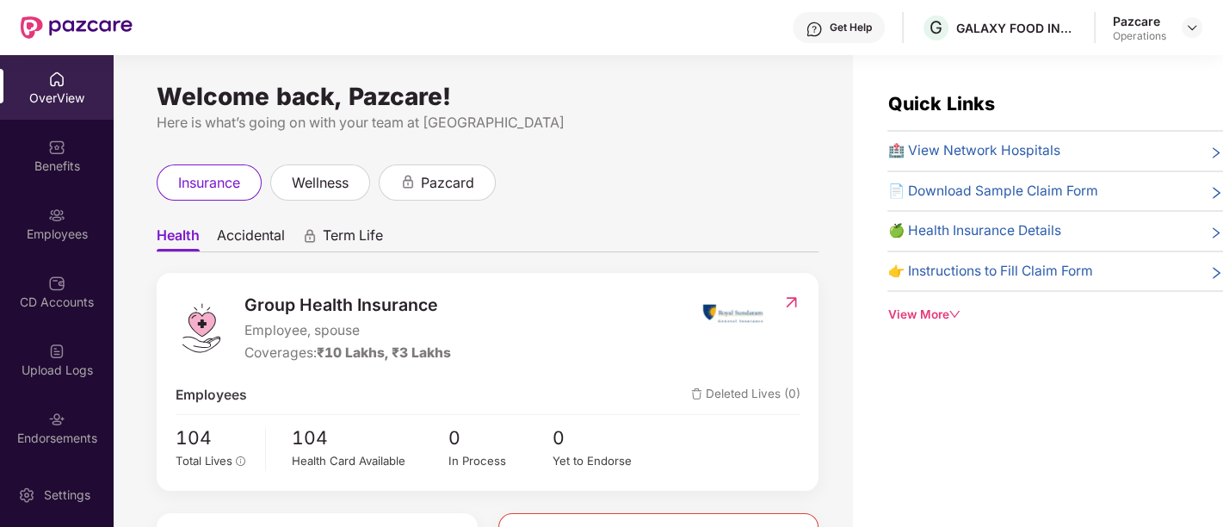
click at [59, 429] on div "Endorsements" at bounding box center [57, 437] width 114 height 17
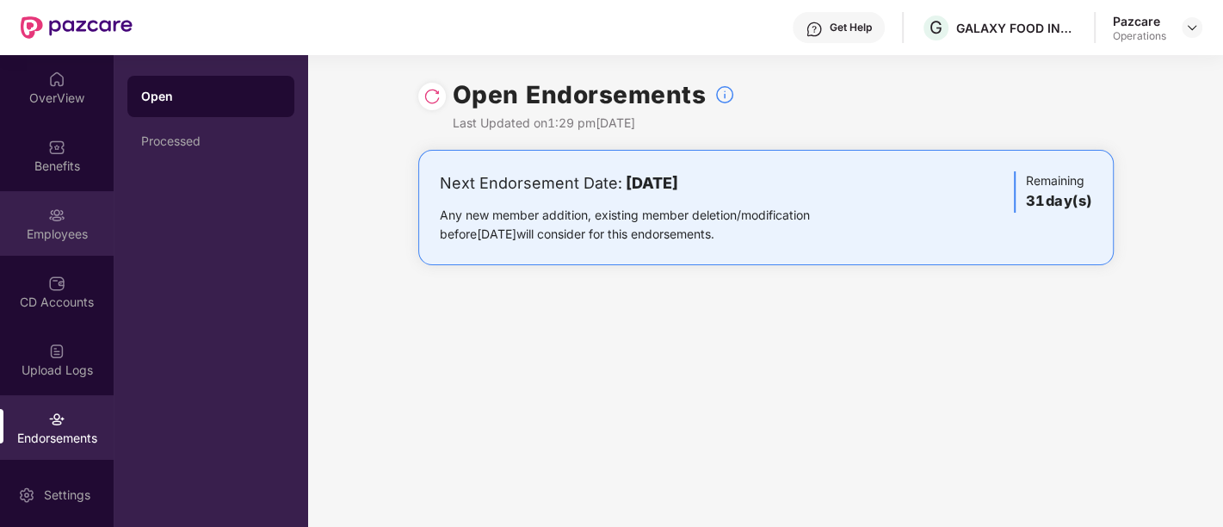
click at [59, 207] on img at bounding box center [56, 215] width 17 height 17
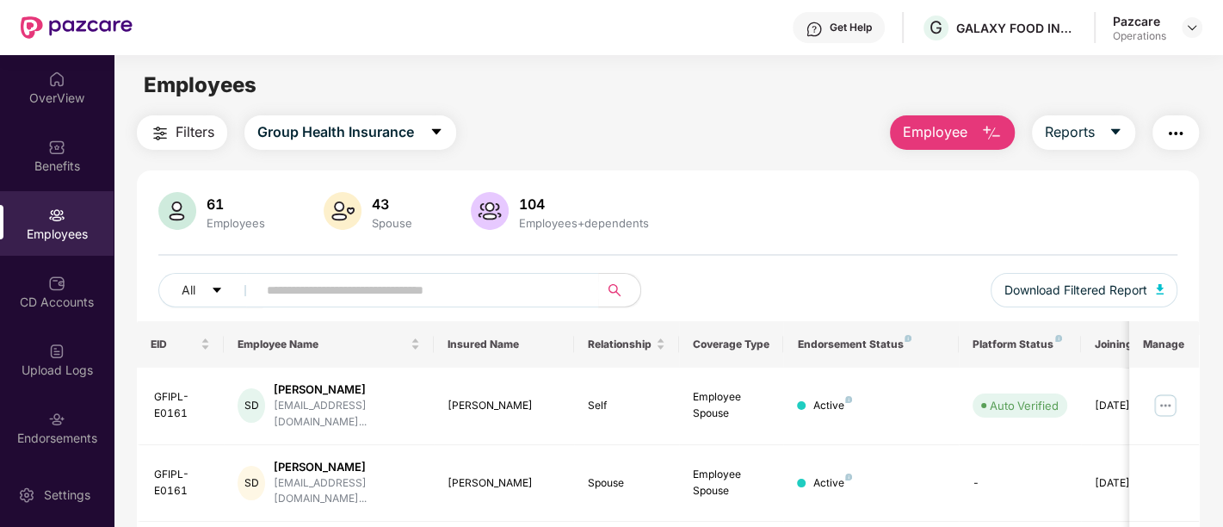
click at [177, 139] on span "Filters" at bounding box center [195, 132] width 39 height 22
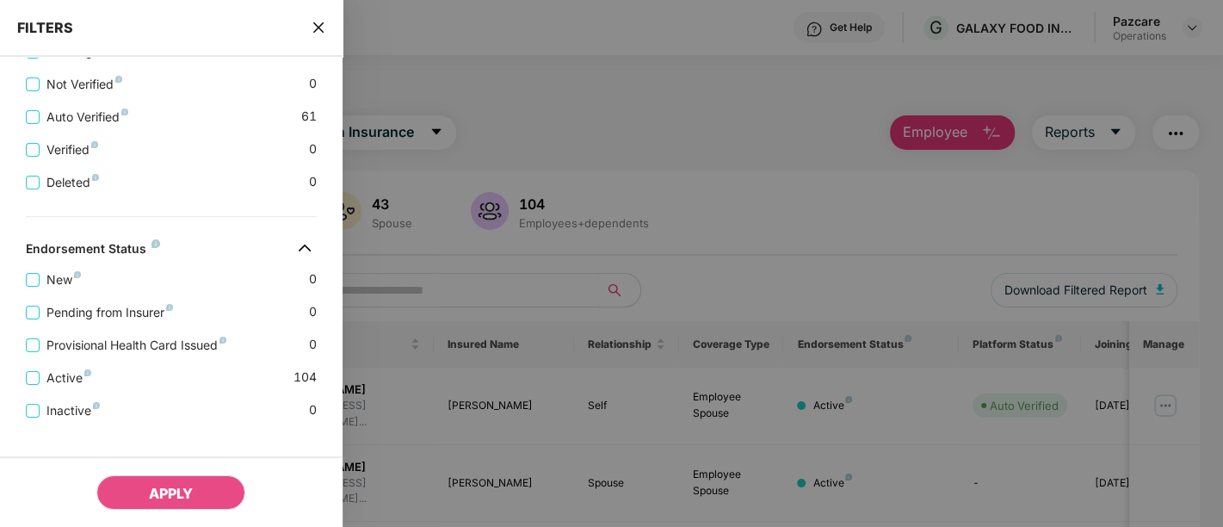
scroll to position [559, 0]
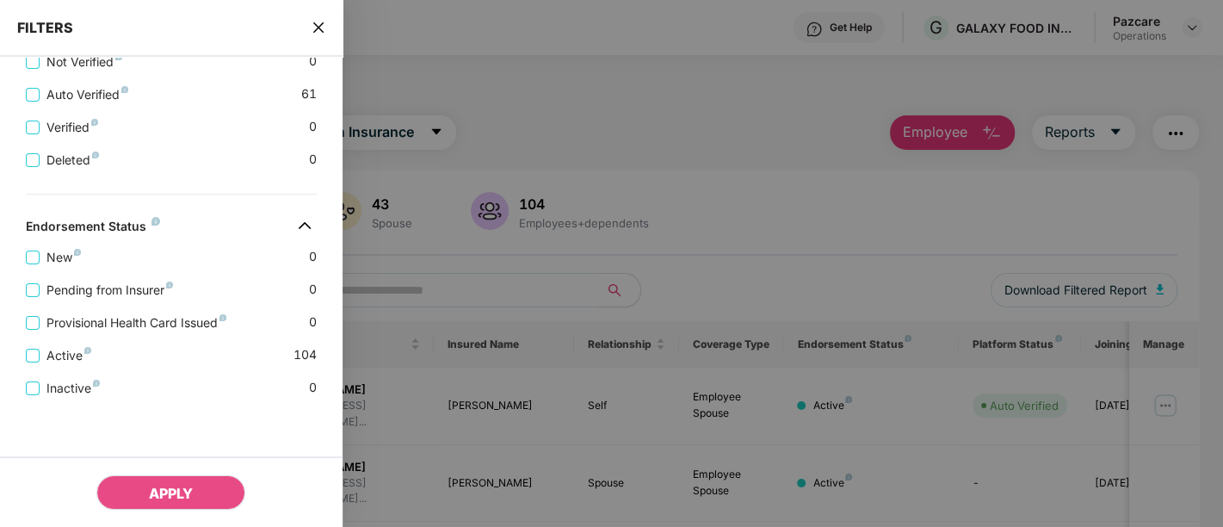
click at [323, 26] on icon "close" at bounding box center [319, 28] width 14 height 14
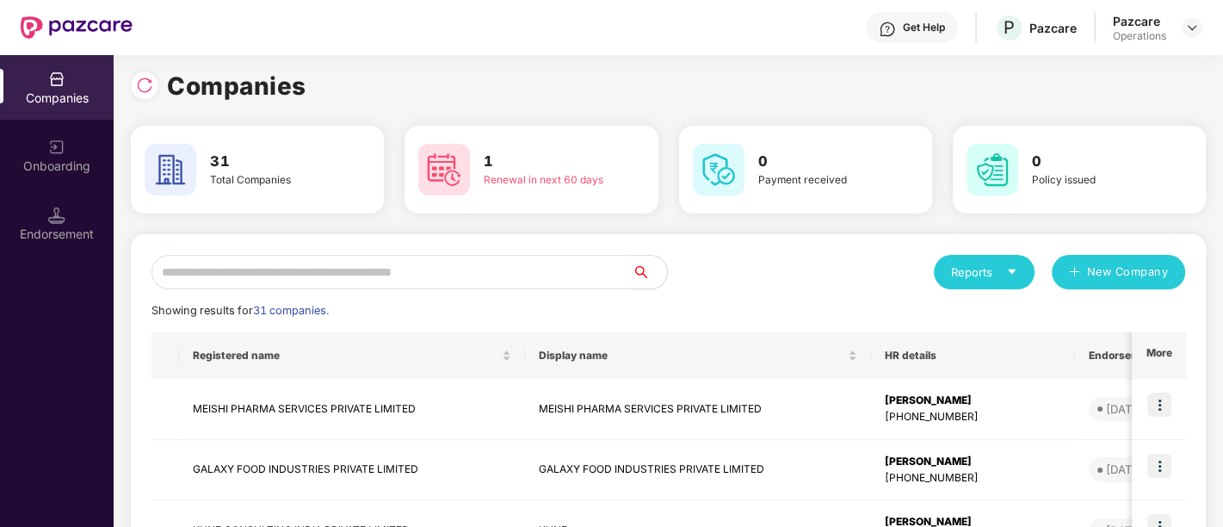
scroll to position [0, 0]
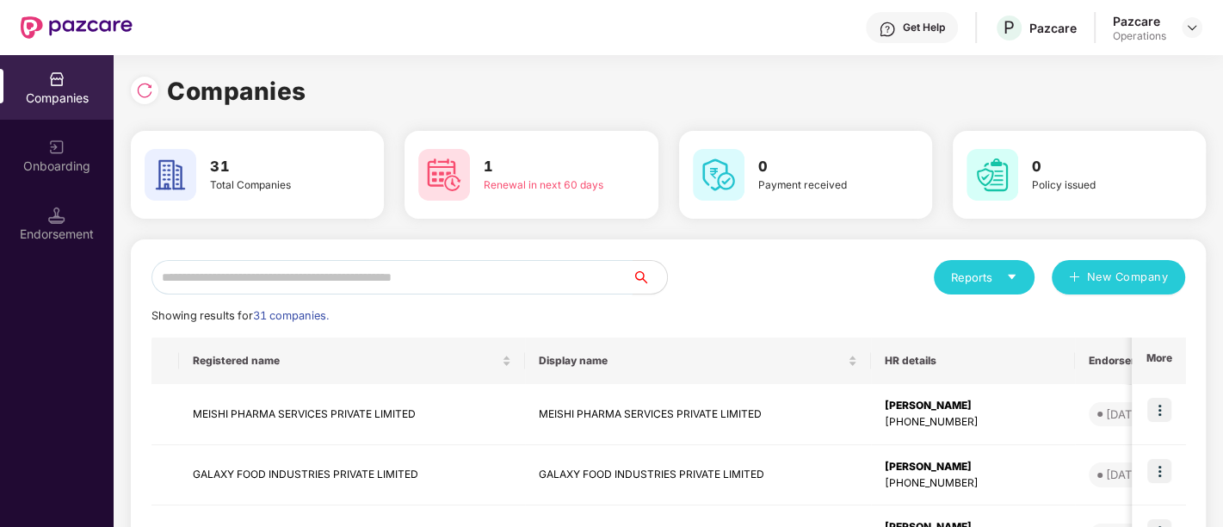
click at [290, 281] on input "text" at bounding box center [391, 277] width 481 height 34
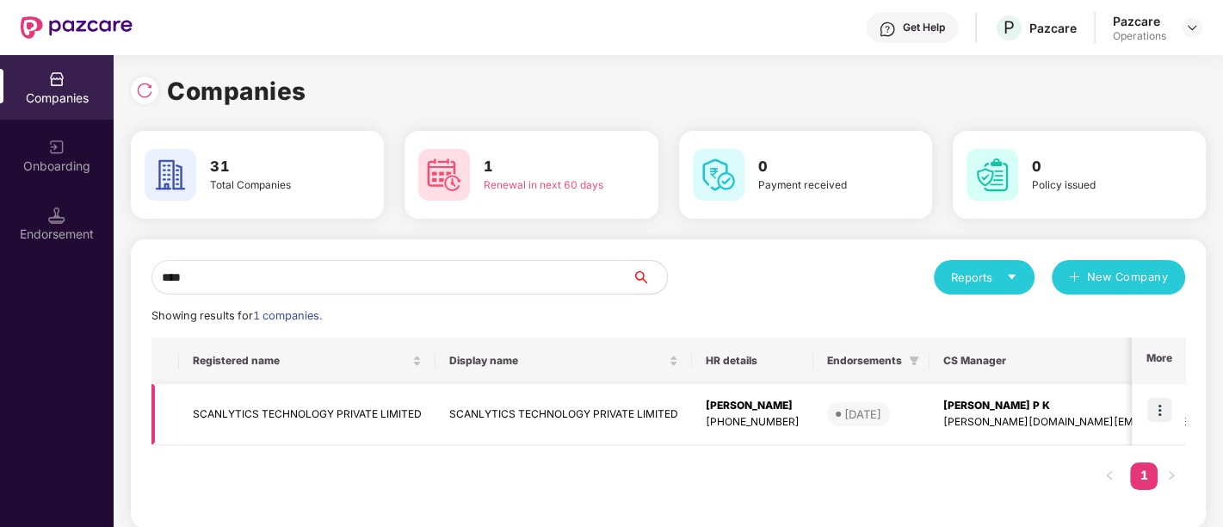
type input "****"
click at [1168, 407] on img at bounding box center [1159, 410] width 24 height 24
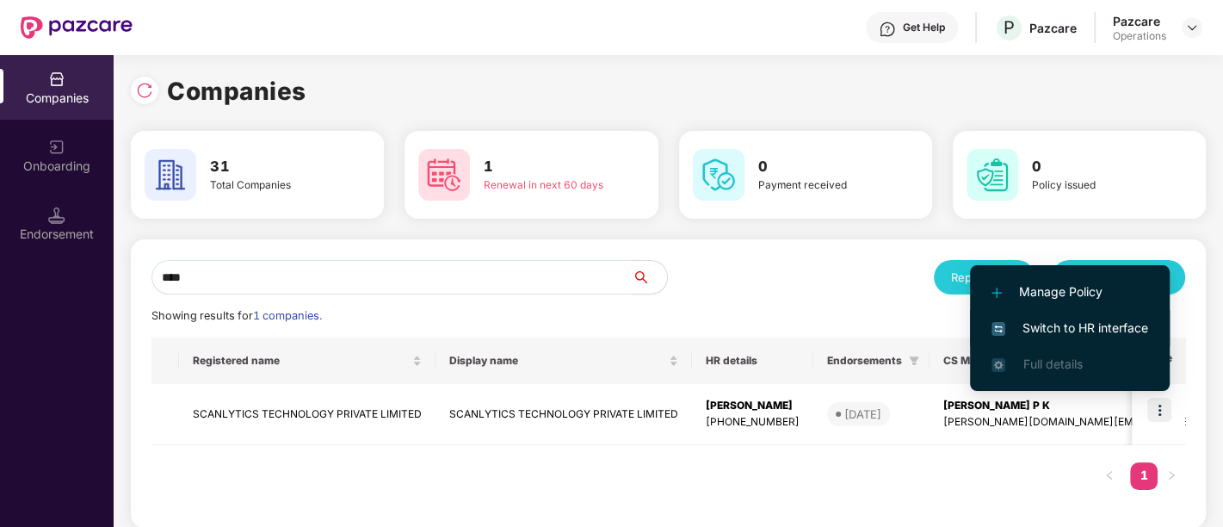
click at [1109, 332] on span "Switch to HR interface" at bounding box center [1069, 327] width 157 height 19
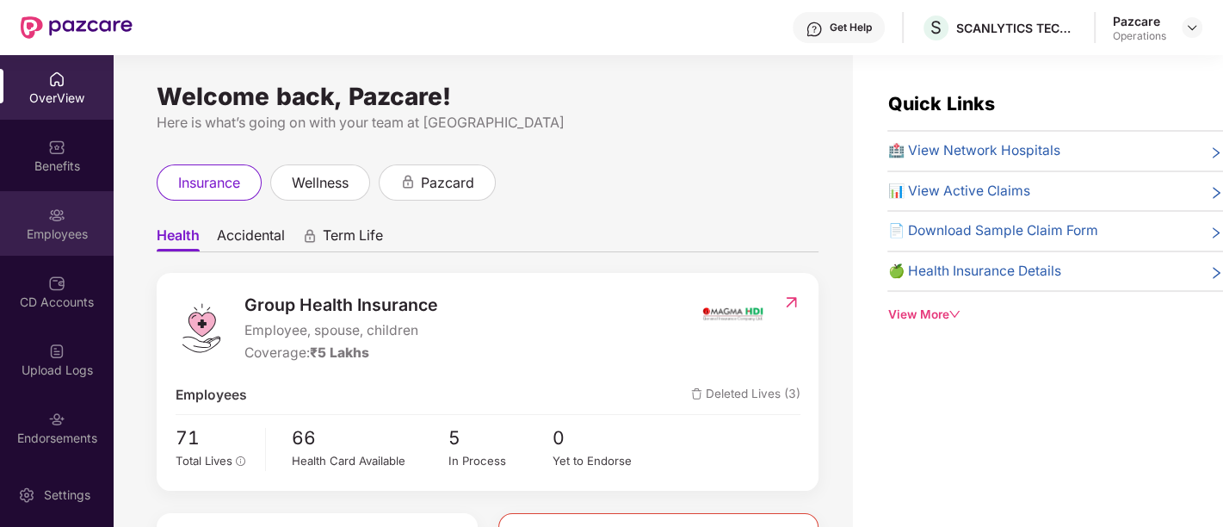
click at [50, 237] on div "Employees" at bounding box center [57, 233] width 114 height 17
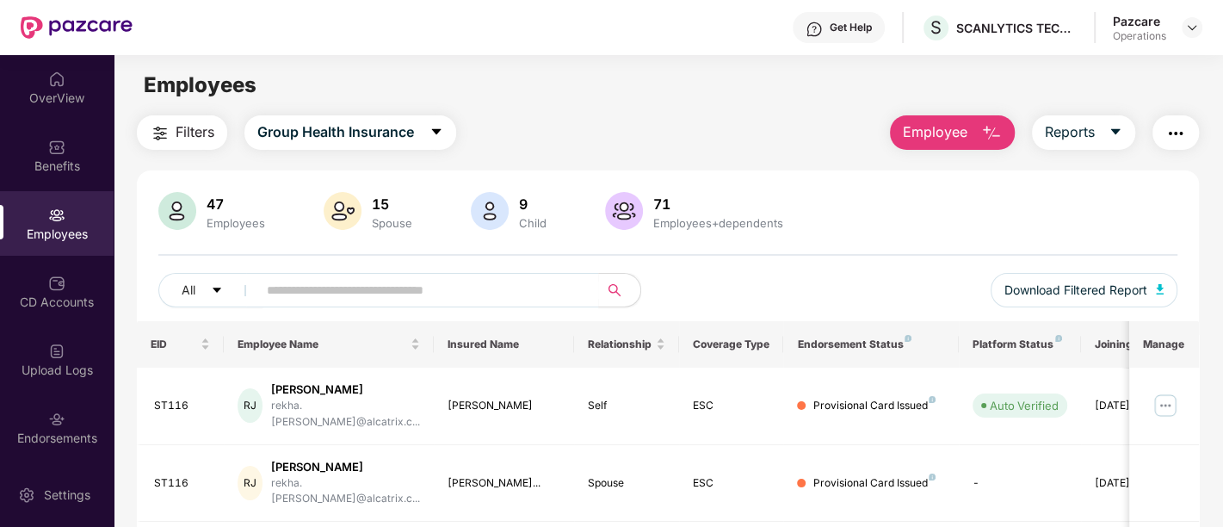
click at [185, 119] on button "Filters" at bounding box center [182, 132] width 90 height 34
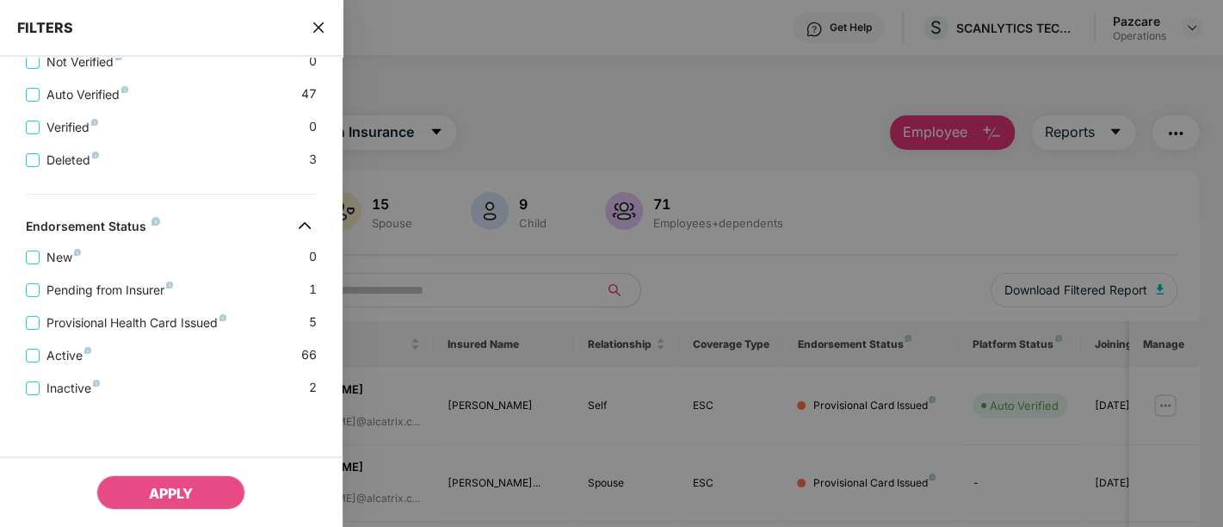
scroll to position [592, 0]
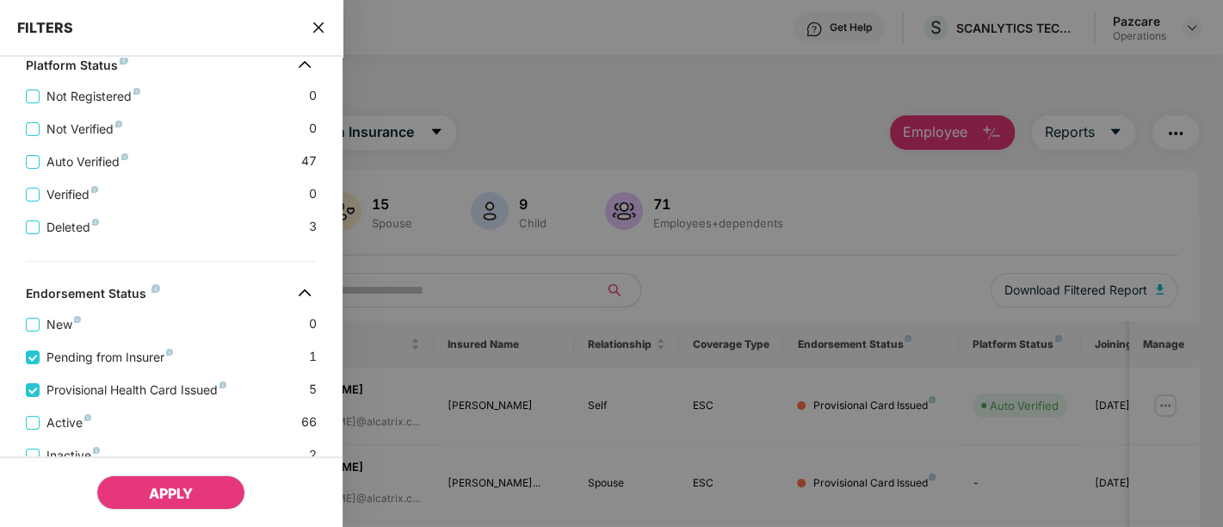
click at [172, 496] on span "APPLY" at bounding box center [171, 493] width 44 height 17
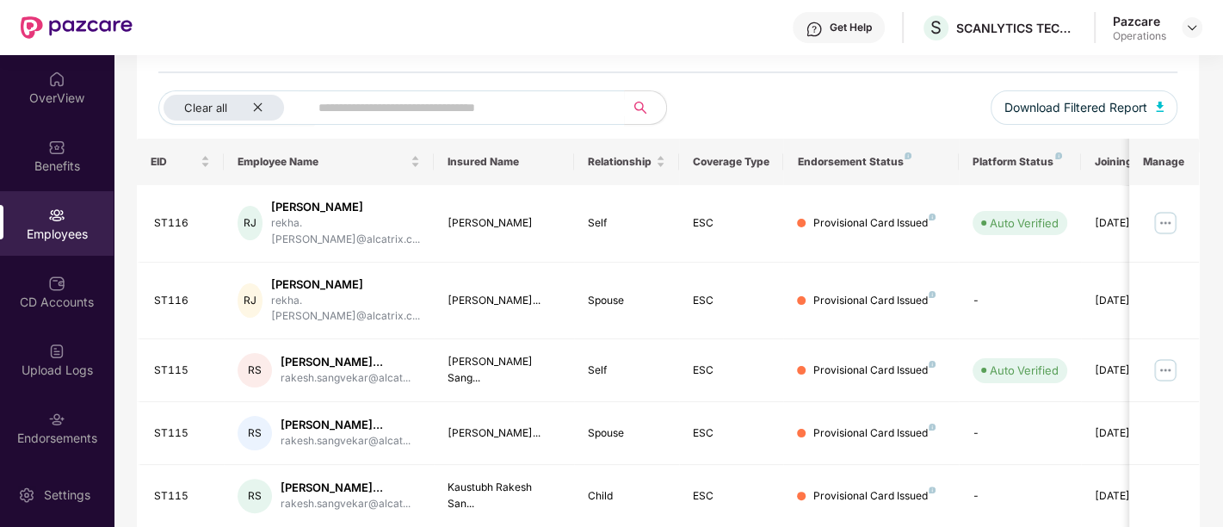
scroll to position [0, 0]
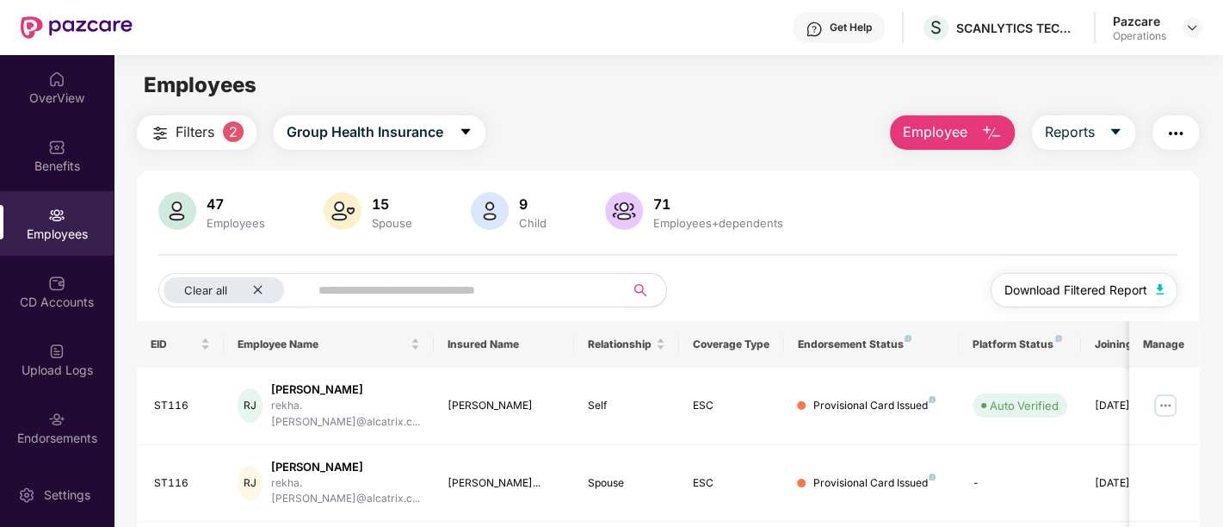
click at [1162, 288] on img "button" at bounding box center [1160, 289] width 9 height 10
click at [1158, 287] on button "Download Filtered Report" at bounding box center [1085, 290] width 188 height 34
